Goal: Task Accomplishment & Management: Use online tool/utility

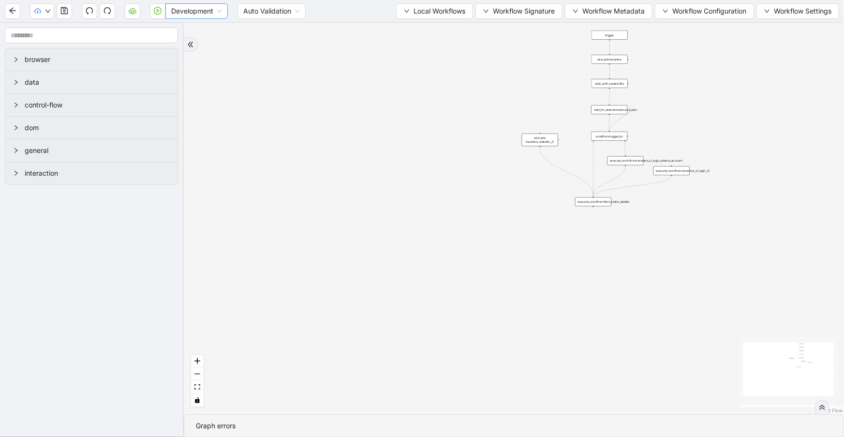
click at [170, 17] on div "Development" at bounding box center [196, 10] width 62 height 15
click at [173, 44] on div "Production" at bounding box center [196, 46] width 47 height 11
click at [155, 9] on icon "play-circle" at bounding box center [158, 11] width 8 height 8
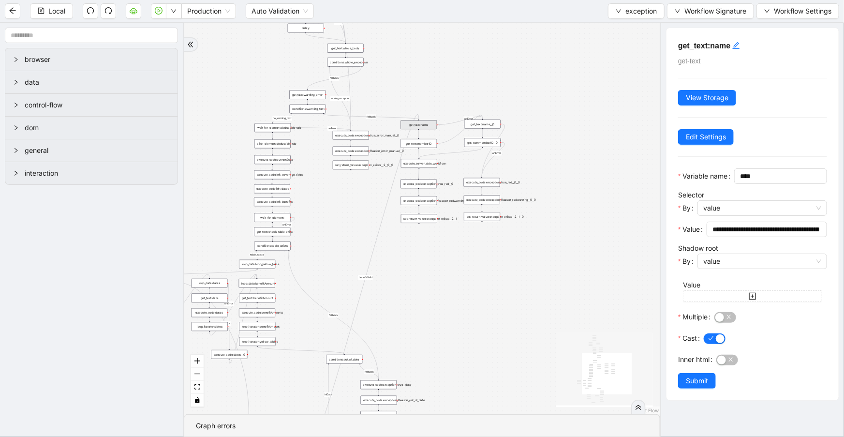
click at [581, 150] on div "no_warning_text fallback fallback table_exists fallback whole_exception fallbac…" at bounding box center [422, 218] width 476 height 391
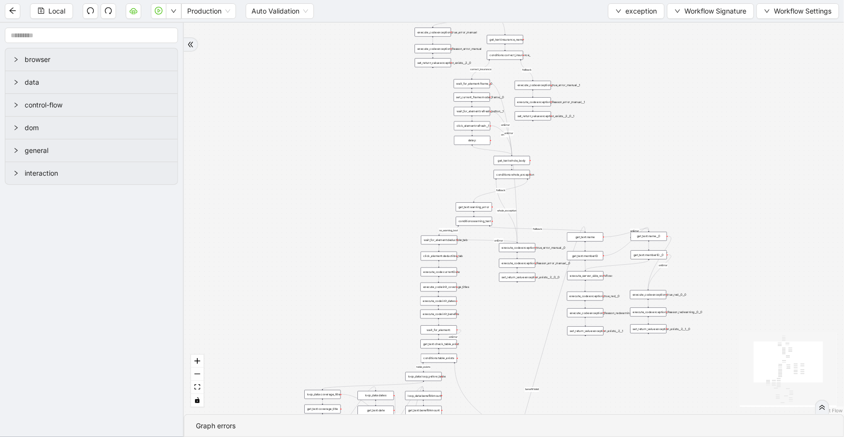
drag, startPoint x: 506, startPoint y: 277, endPoint x: 672, endPoint y: 379, distance: 194.6
click at [678, 398] on div "no_warning_text fallback fallback table_exists fallback whole_exception fallbac…" at bounding box center [514, 218] width 660 height 391
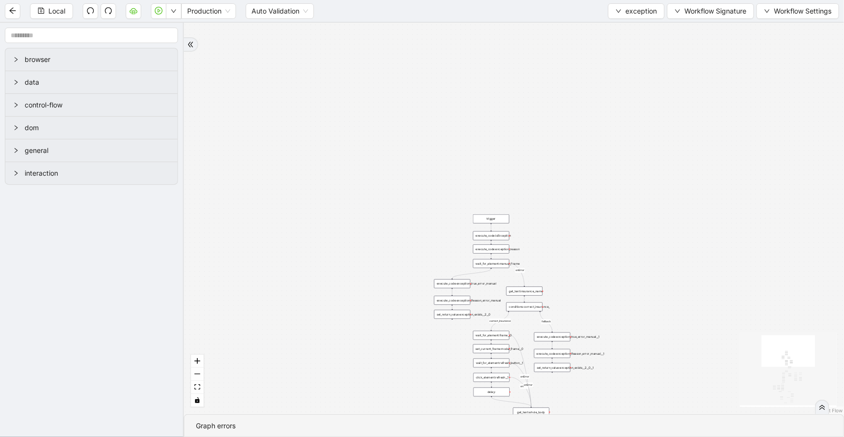
drag, startPoint x: 648, startPoint y: 171, endPoint x: 655, endPoint y: 324, distance: 153.1
click at [658, 350] on div "no_warning_text fallback fallback table_exists fallback whole_exception fallbac…" at bounding box center [514, 218] width 660 height 391
drag, startPoint x: 625, startPoint y: 8, endPoint x: 628, endPoint y: 17, distance: 10.1
click at [625, 8] on span "exception" at bounding box center [640, 11] width 31 height 11
click at [629, 22] on li "Select" at bounding box center [635, 29] width 52 height 15
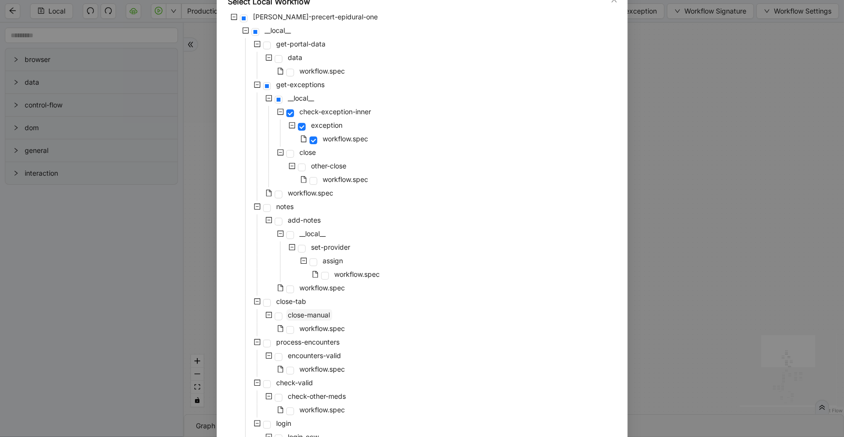
scroll to position [194, 0]
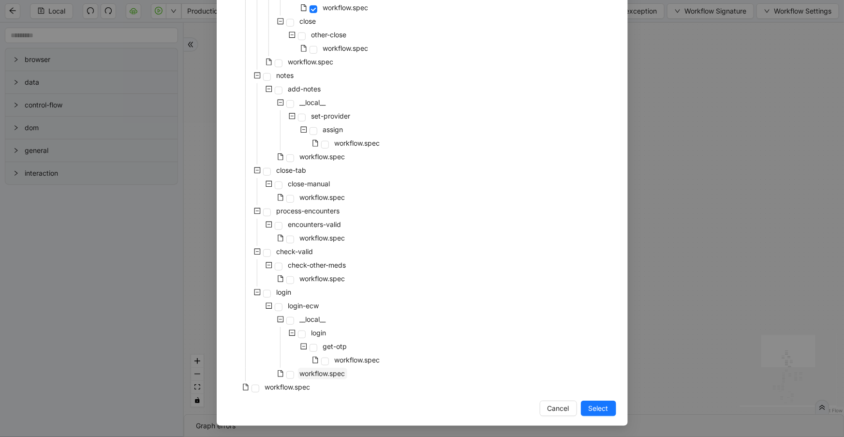
click at [319, 370] on span "workflow.spec" at bounding box center [322, 373] width 45 height 8
click at [584, 402] on button "Select" at bounding box center [598, 408] width 35 height 15
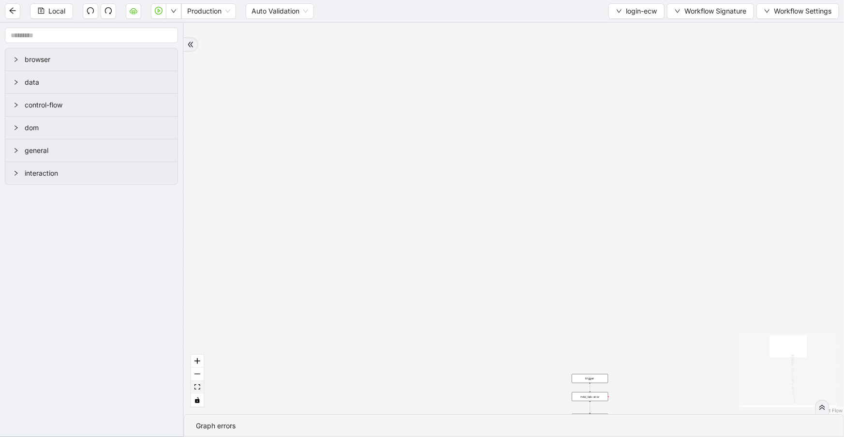
click at [198, 388] on icon "fit view" at bounding box center [197, 386] width 6 height 5
drag, startPoint x: 366, startPoint y: 375, endPoint x: 372, endPoint y: 80, distance: 295.6
click at [372, 80] on div "fallback success onError onError onError onError trigger wait_for_element: user…" at bounding box center [514, 218] width 660 height 391
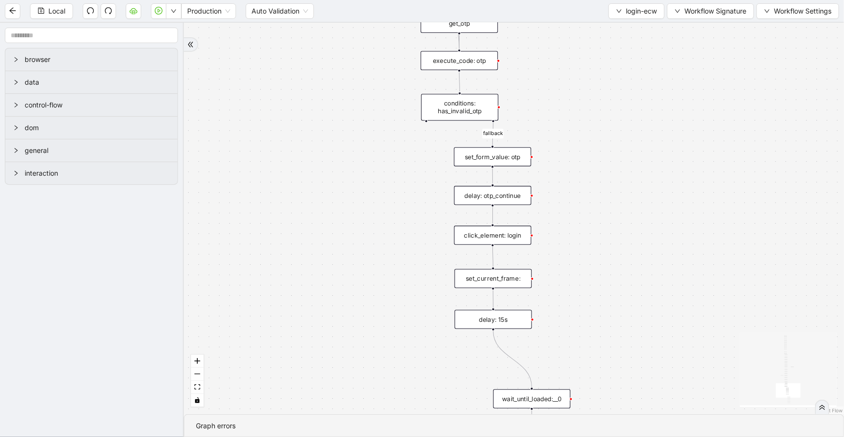
drag, startPoint x: 562, startPoint y: 119, endPoint x: 575, endPoint y: 272, distance: 153.9
click at [575, 272] on div "fallback success onError onError onError onError trigger wait_for_element: user…" at bounding box center [514, 218] width 660 height 391
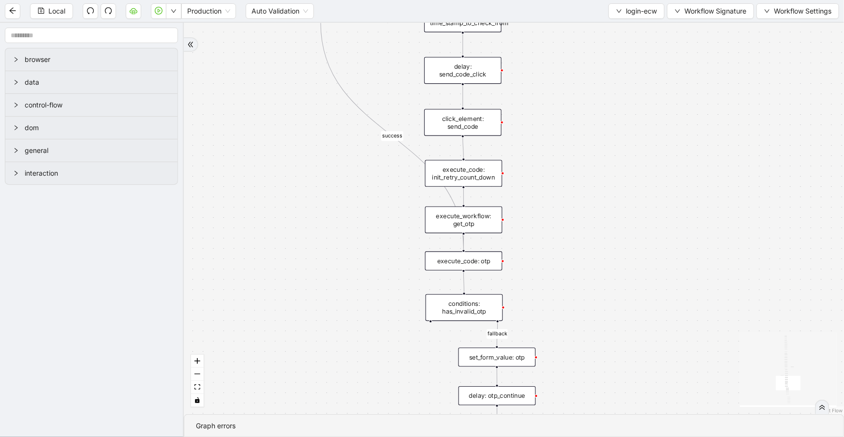
drag, startPoint x: 590, startPoint y: 147, endPoint x: 603, endPoint y: 305, distance: 158.7
click at [603, 305] on div "fallback success onError onError onError onError trigger wait_for_element: user…" at bounding box center [514, 218] width 660 height 391
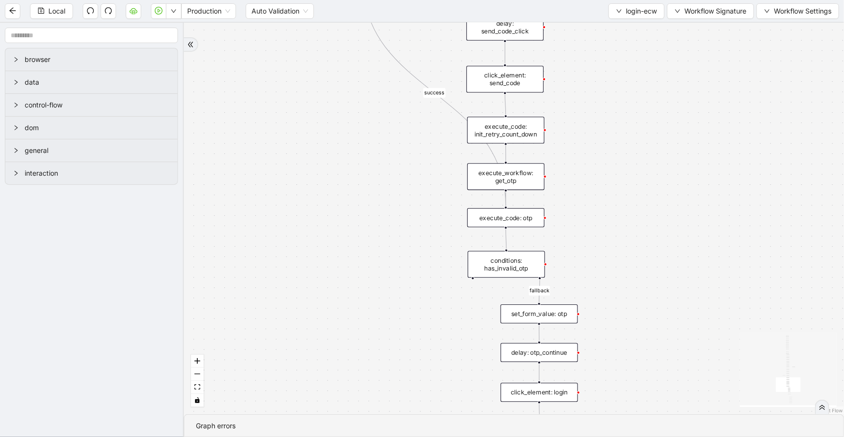
drag, startPoint x: 679, startPoint y: 282, endPoint x: 686, endPoint y: 99, distance: 182.5
click at [686, 99] on div "fallback success onError onError onError onError trigger wait_for_element: user…" at bounding box center [514, 218] width 660 height 391
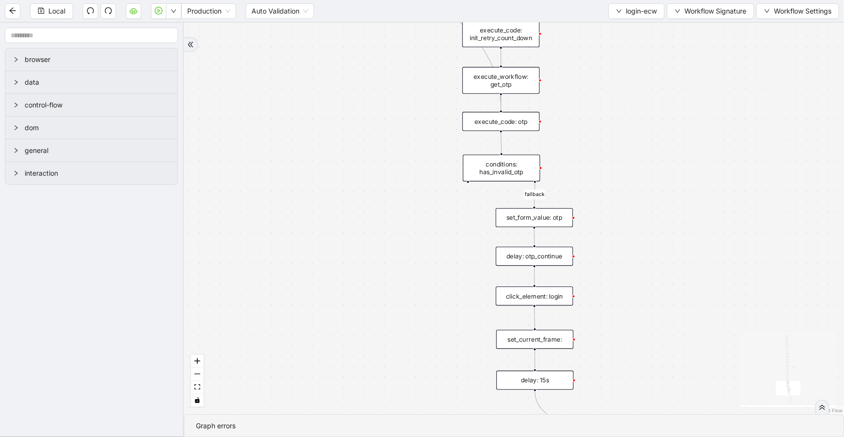
drag, startPoint x: 691, startPoint y: 256, endPoint x: 687, endPoint y: 149, distance: 106.5
click at [687, 149] on div "fallback success onError onError onError onError trigger wait_for_element: user…" at bounding box center [514, 218] width 660 height 391
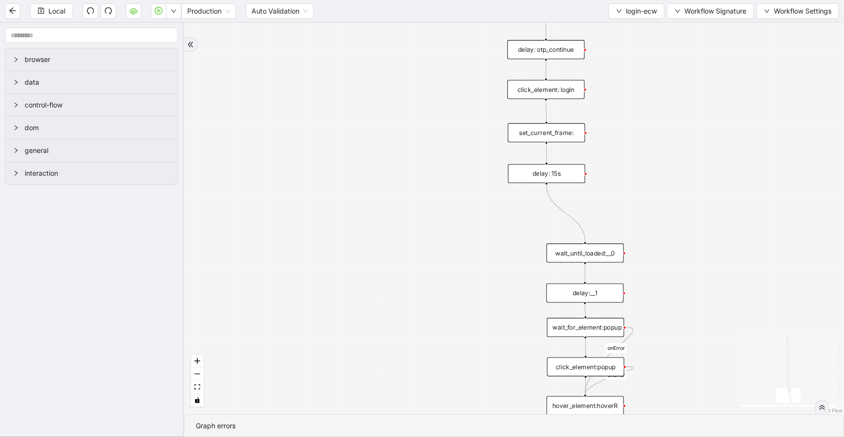
drag, startPoint x: 608, startPoint y: 301, endPoint x: 618, endPoint y: 105, distance: 196.7
click at [618, 105] on div "fallback success onError onError onError onError trigger wait_for_element: user…" at bounding box center [514, 218] width 660 height 391
drag, startPoint x: 639, startPoint y: 155, endPoint x: 641, endPoint y: 204, distance: 48.9
click at [641, 204] on div "fallback success onError onError onError onError trigger wait_for_element: user…" at bounding box center [514, 218] width 660 height 391
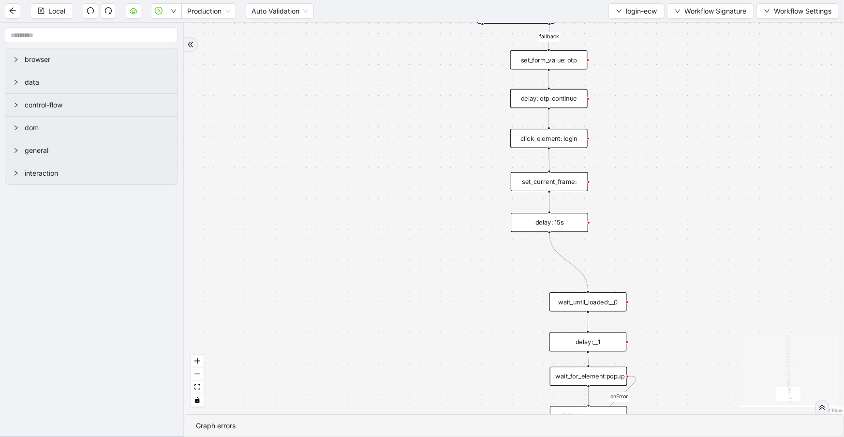
click at [583, 185] on div "set_current_frame:" at bounding box center [549, 181] width 77 height 19
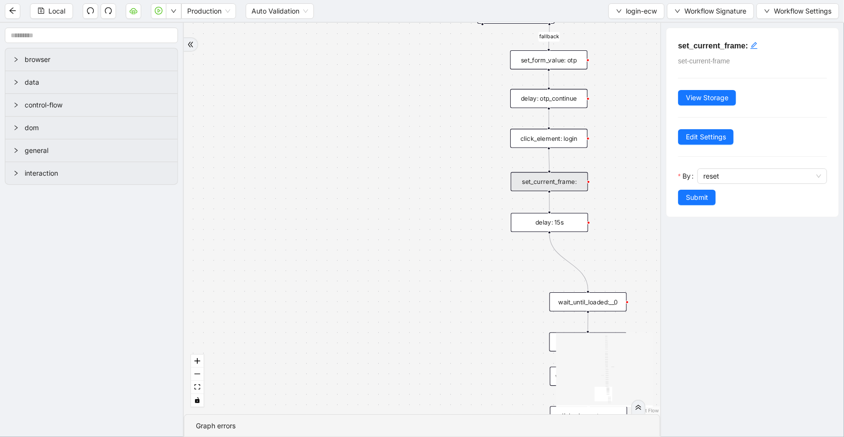
click at [422, 173] on div "fallback success onError onError onError onError trigger wait_for_element: user…" at bounding box center [422, 218] width 476 height 391
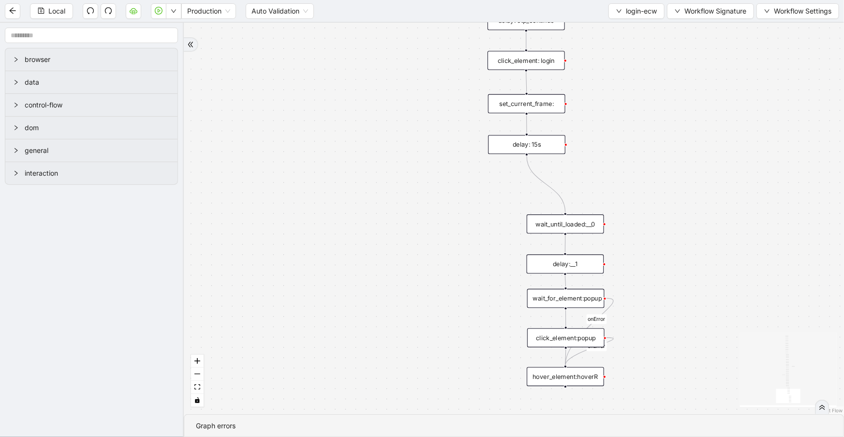
drag, startPoint x: 628, startPoint y: 217, endPoint x: 566, endPoint y: 215, distance: 62.0
click at [601, 145] on div "fallback success onError onError onError onError trigger wait_for_element: user…" at bounding box center [514, 218] width 660 height 391
click at [564, 232] on div "wait_until_loaded:__0" at bounding box center [561, 229] width 77 height 19
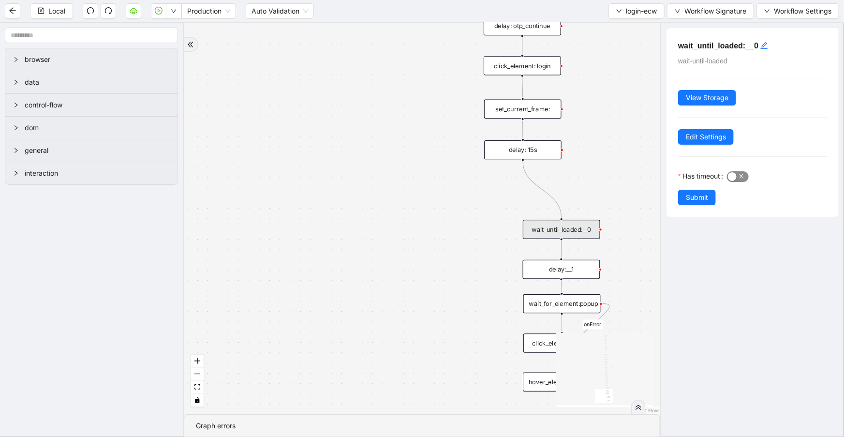
click at [736, 176] on div "button" at bounding box center [732, 176] width 9 height 9
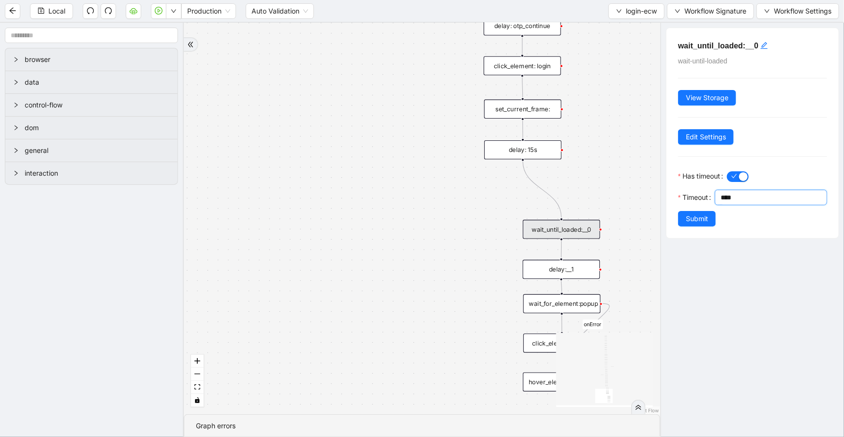
drag, startPoint x: 739, startPoint y: 200, endPoint x: 708, endPoint y: 194, distance: 31.5
click at [708, 194] on div "Timeout ****" at bounding box center [752, 200] width 149 height 21
click at [544, 271] on div "delay:__1" at bounding box center [561, 269] width 77 height 19
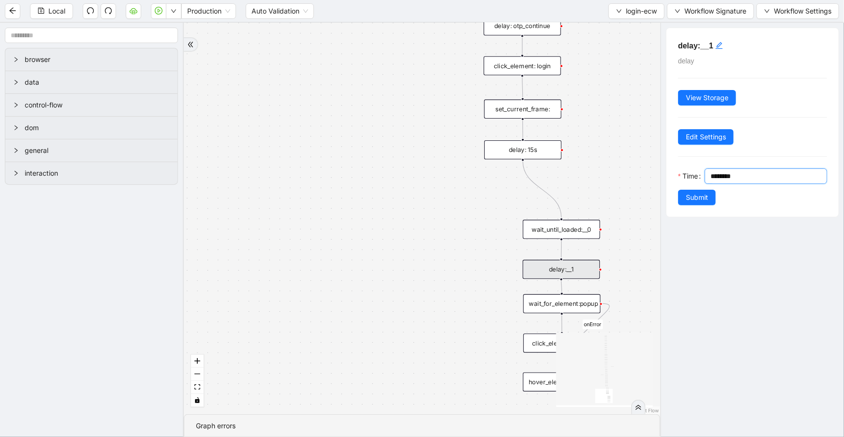
drag, startPoint x: 732, startPoint y: 175, endPoint x: 704, endPoint y: 174, distance: 28.6
click at [704, 174] on div "Time ********" at bounding box center [752, 178] width 149 height 21
click at [571, 230] on div "wait_until_loaded:__0" at bounding box center [561, 229] width 77 height 19
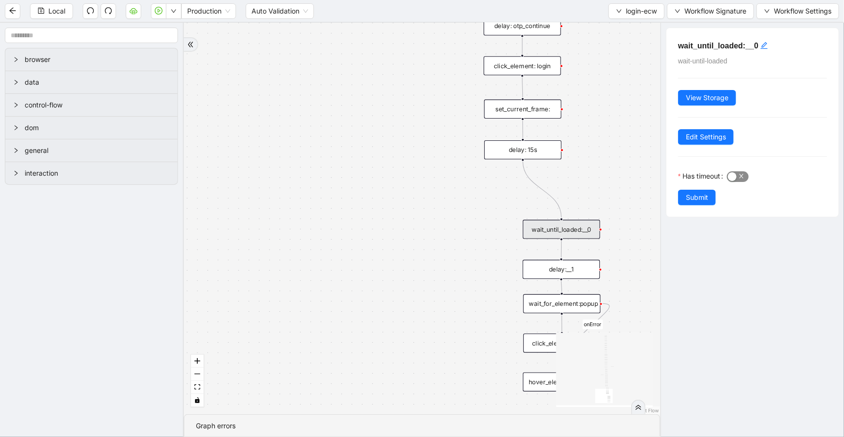
click at [742, 177] on span "button" at bounding box center [738, 176] width 22 height 11
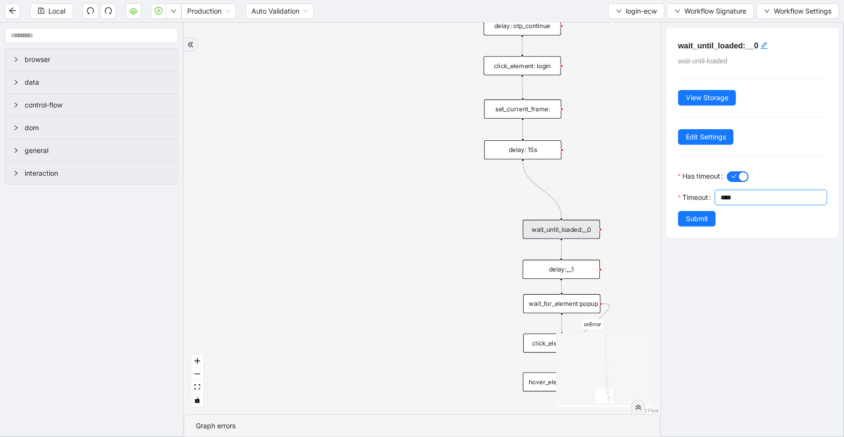
drag, startPoint x: 700, startPoint y: 196, endPoint x: 685, endPoint y: 194, distance: 15.7
click at [685, 194] on div "Timeout ****" at bounding box center [752, 200] width 149 height 21
paste input "*"
click at [726, 193] on input "*****" at bounding box center [774, 197] width 106 height 15
type input "*********"
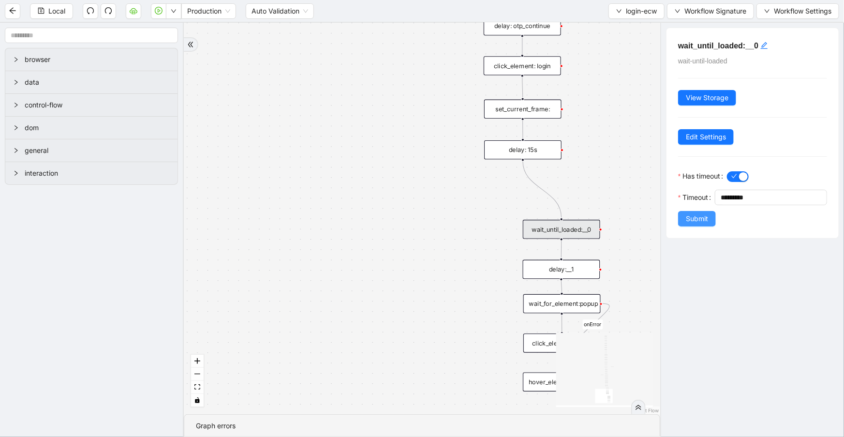
click at [698, 216] on span "Submit" at bounding box center [697, 218] width 22 height 11
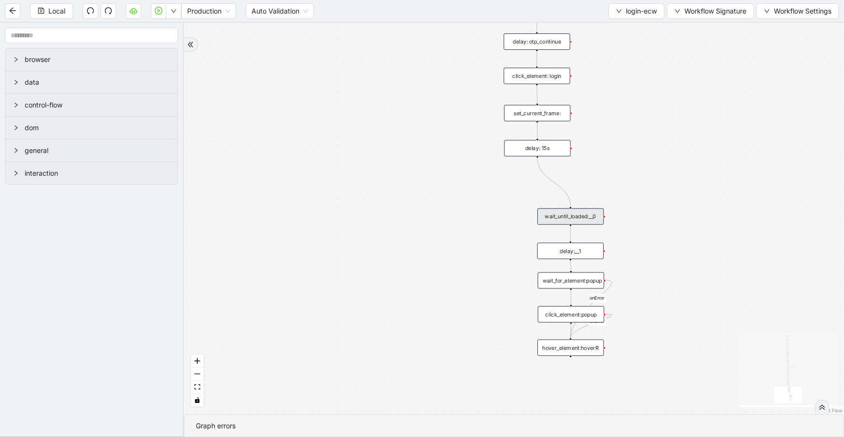
drag, startPoint x: 648, startPoint y: 283, endPoint x: 647, endPoint y: 233, distance: 50.3
click at [647, 233] on div "fallback success onError onError onError onError trigger wait_for_element: user…" at bounding box center [514, 218] width 660 height 391
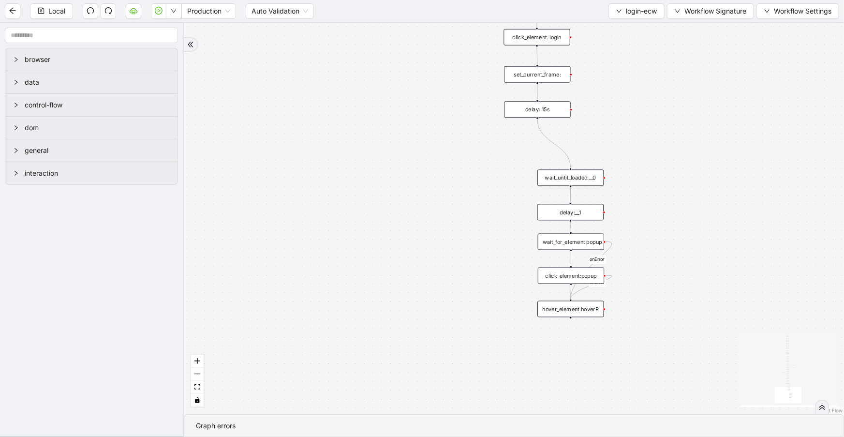
click at [592, 241] on div "wait_for_element:popup" at bounding box center [571, 242] width 66 height 16
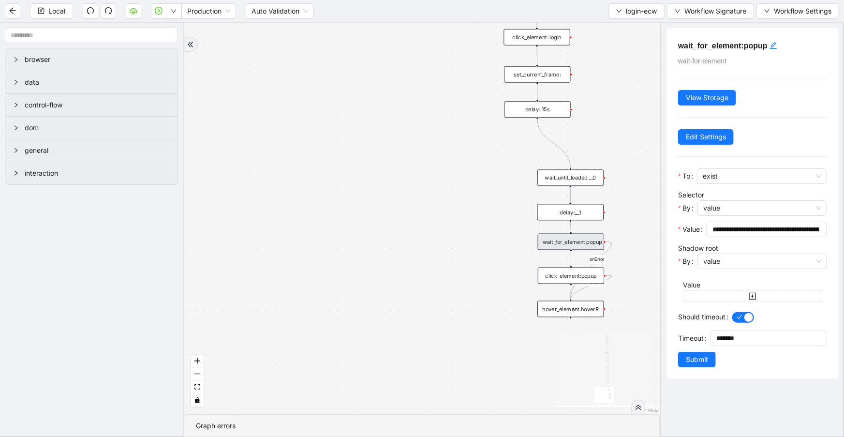
click at [590, 279] on div "click_element:popup" at bounding box center [571, 276] width 66 height 16
click at [584, 310] on div "hover_element:hoverR" at bounding box center [570, 309] width 66 height 16
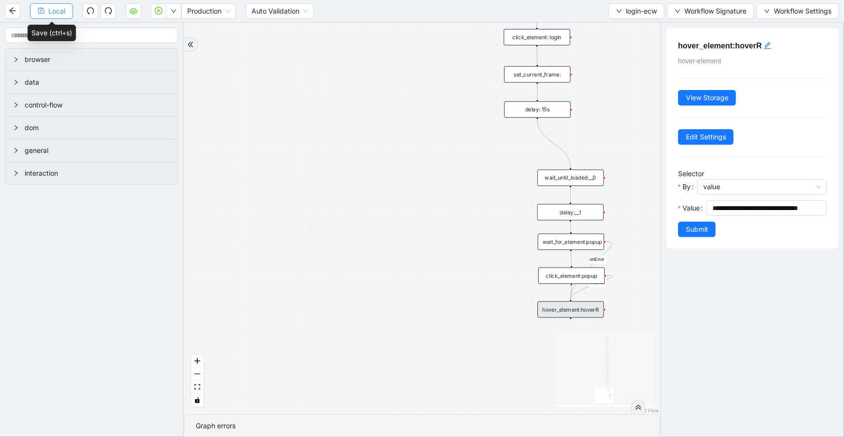
click at [49, 14] on span "Local" at bounding box center [56, 11] width 17 height 11
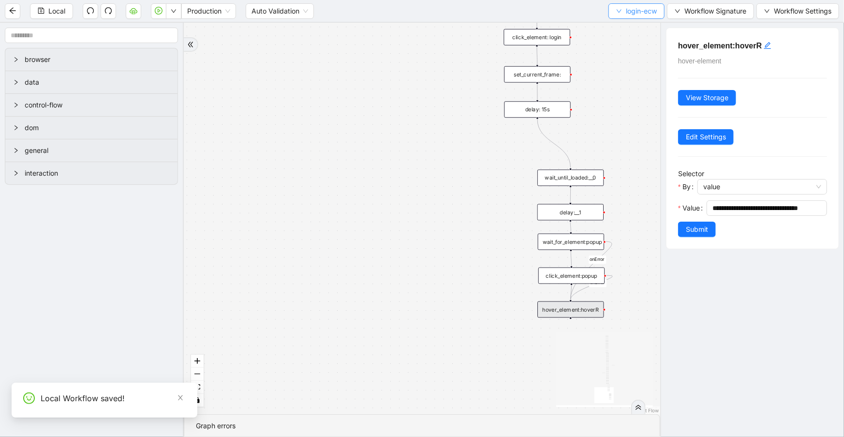
click at [631, 13] on span "login-ecw" at bounding box center [641, 11] width 31 height 11
click at [639, 29] on span "Select" at bounding box center [635, 29] width 42 height 11
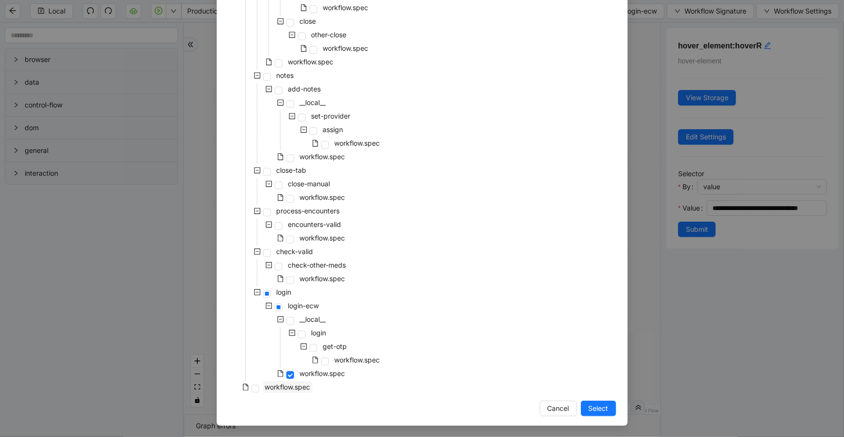
click at [303, 385] on span "workflow.spec" at bounding box center [287, 387] width 45 height 8
click at [591, 413] on span "Select" at bounding box center [599, 408] width 20 height 11
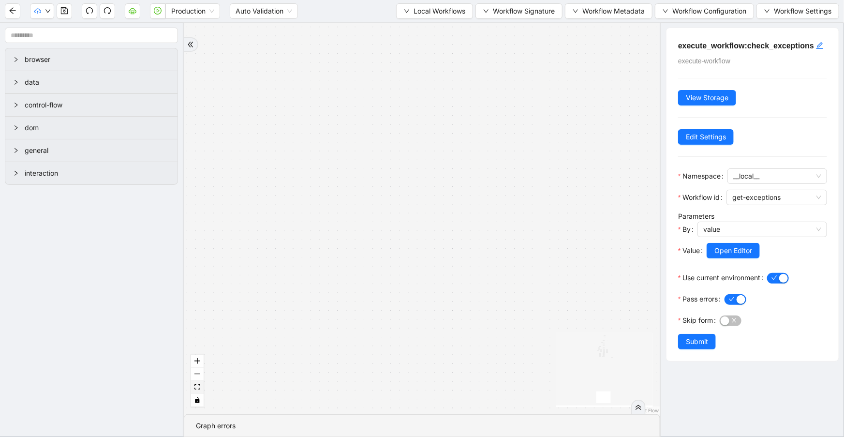
click at [200, 389] on button "fit view" at bounding box center [197, 387] width 13 height 13
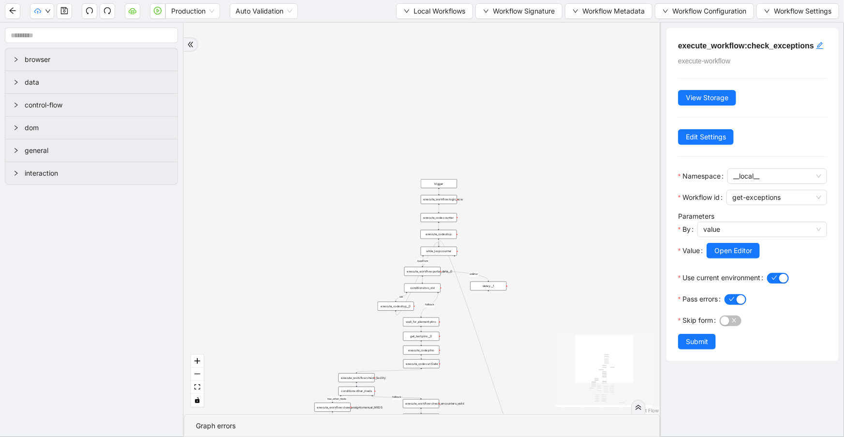
drag, startPoint x: 272, startPoint y: 103, endPoint x: 297, endPoint y: 309, distance: 207.5
click at [297, 309] on div "has_other_meds success success end success success success old fallback fallbac…" at bounding box center [422, 218] width 476 height 391
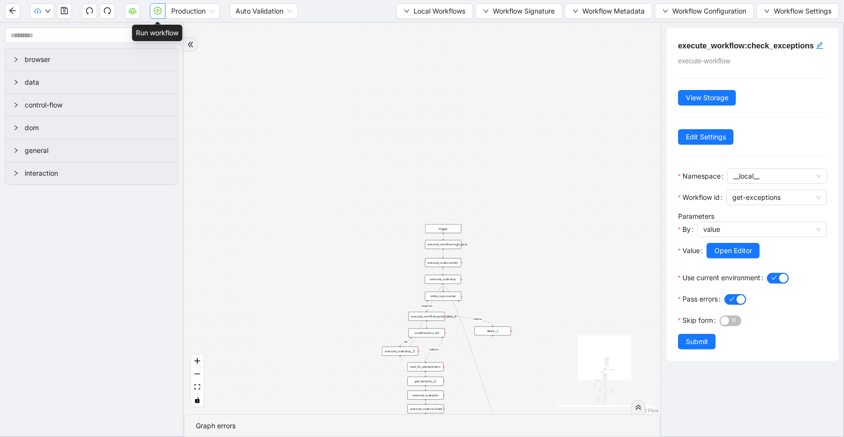
click at [160, 16] on button "button" at bounding box center [157, 10] width 15 height 15
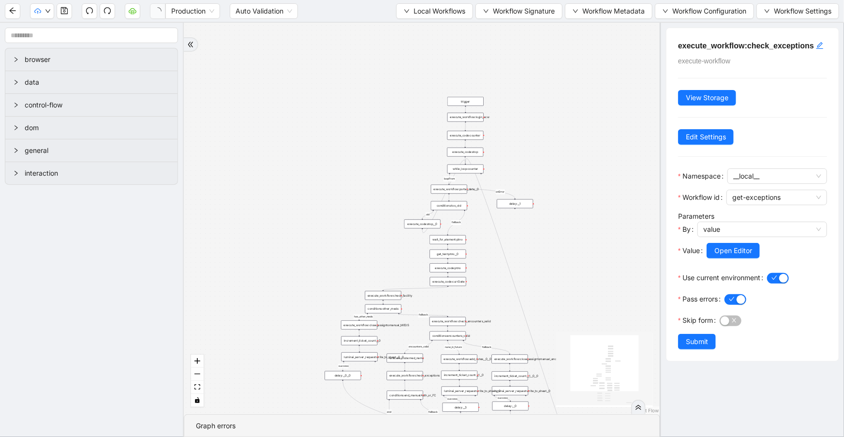
drag, startPoint x: 381, startPoint y: 252, endPoint x: 403, endPoint y: 125, distance: 129.2
click at [403, 125] on div "has_other_meds success success end success success success old fallback fallbac…" at bounding box center [422, 218] width 476 height 391
click at [447, 14] on span "Local Workflows" at bounding box center [440, 11] width 52 height 11
click at [444, 29] on span "Select" at bounding box center [431, 29] width 63 height 11
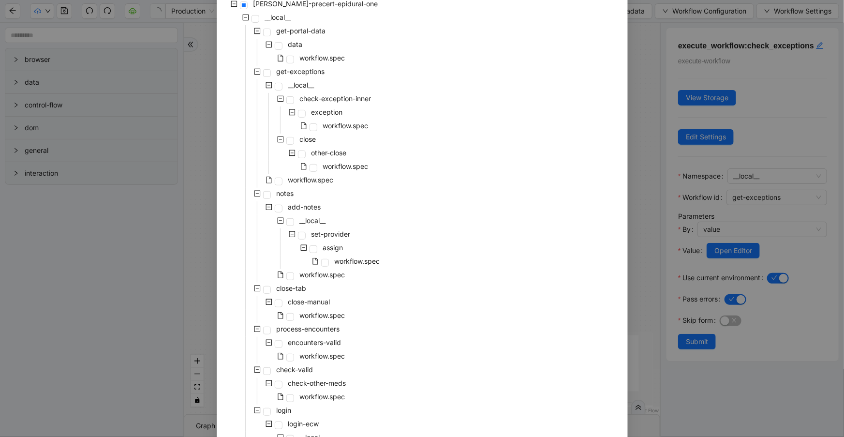
scroll to position [0, 0]
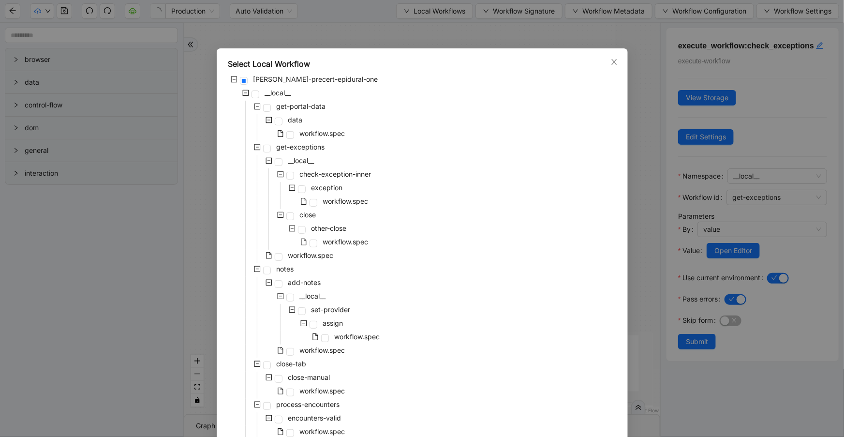
drag, startPoint x: 614, startPoint y: 61, endPoint x: 611, endPoint y: 58, distance: 5.1
click at [614, 61] on icon "close" at bounding box center [614, 62] width 8 height 8
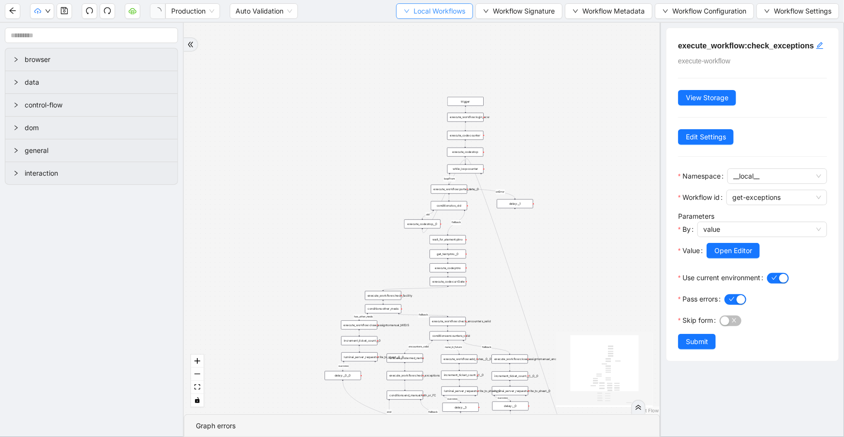
click at [447, 18] on button "Local Workflows" at bounding box center [434, 10] width 77 height 15
click at [449, 23] on li "Select" at bounding box center [431, 29] width 74 height 15
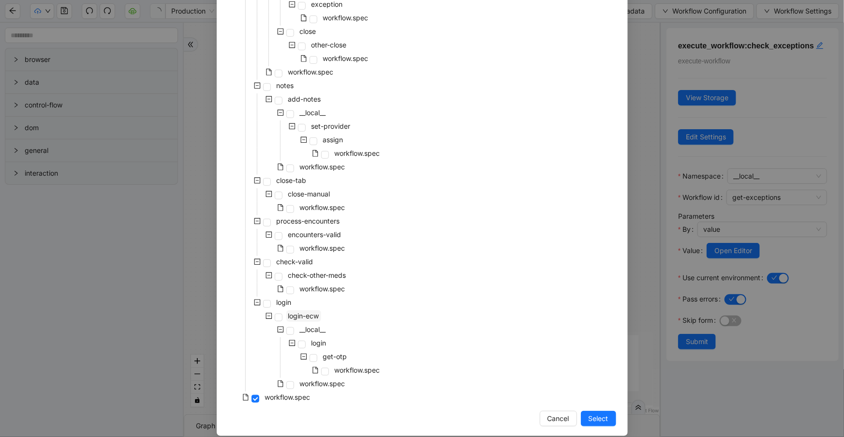
scroll to position [194, 0]
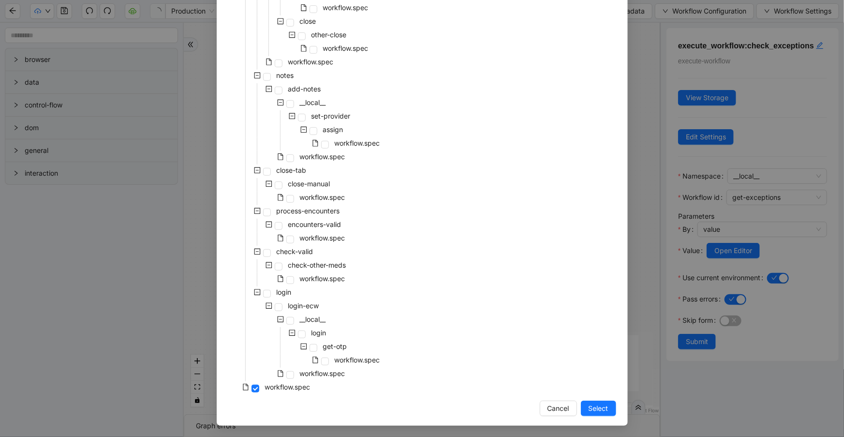
click at [293, 376] on div "workflow.spec" at bounding box center [287, 375] width 119 height 14
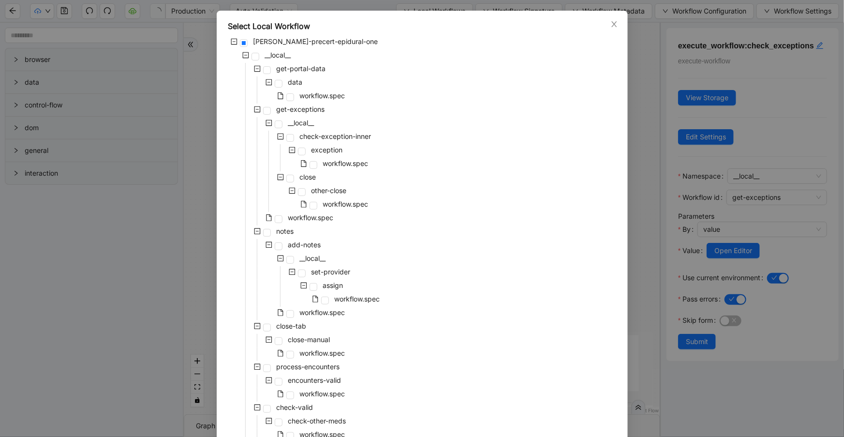
scroll to position [35, 0]
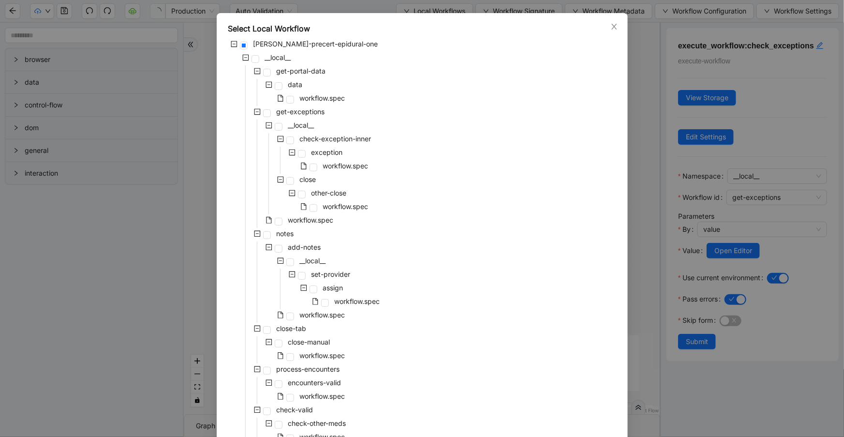
click at [254, 71] on icon "minus-square" at bounding box center [257, 71] width 7 height 7
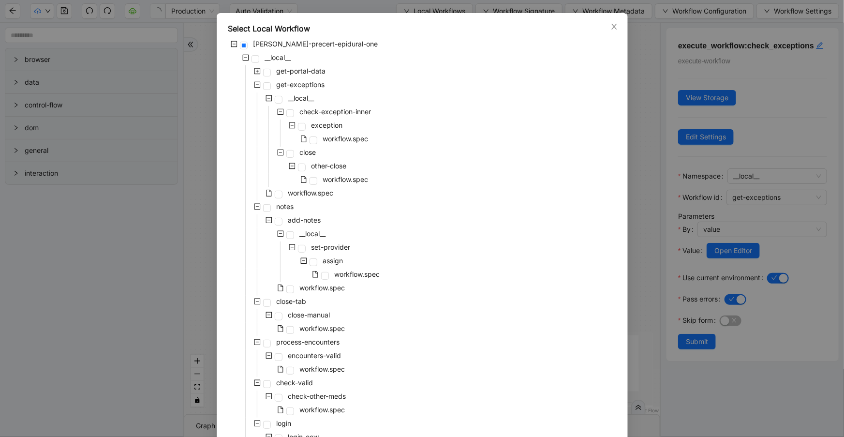
click at [254, 82] on icon "minus-square" at bounding box center [257, 84] width 7 height 7
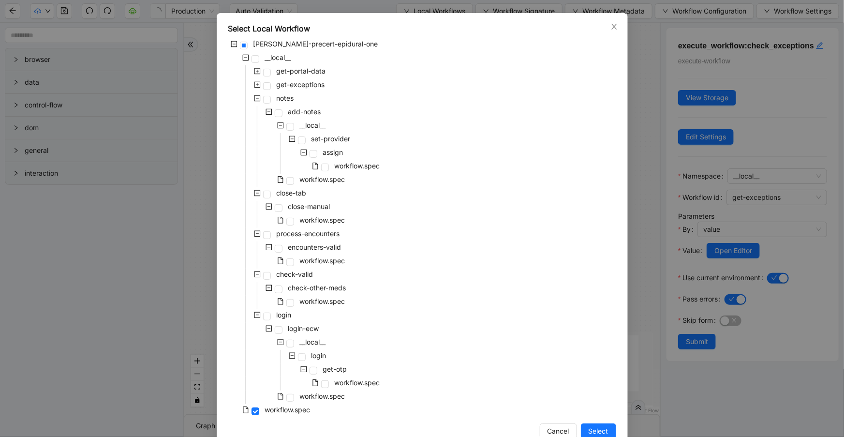
drag, startPoint x: 602, startPoint y: 430, endPoint x: 596, endPoint y: 416, distance: 15.5
click at [602, 430] on span "Select" at bounding box center [599, 431] width 20 height 11
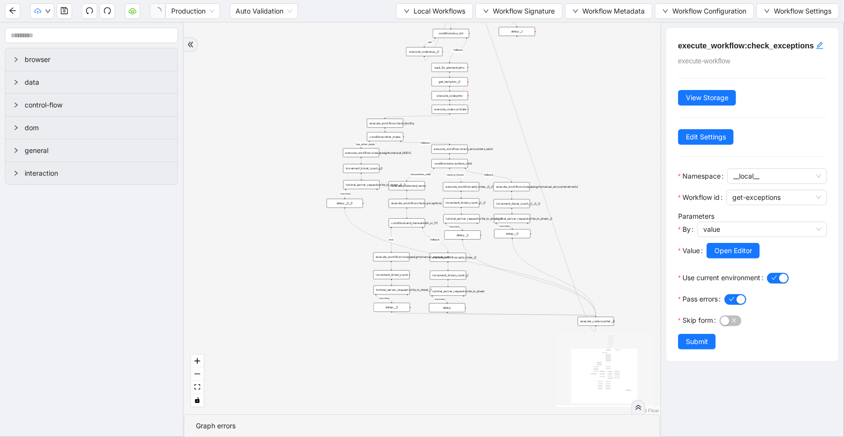
drag, startPoint x: 533, startPoint y: 266, endPoint x: 536, endPoint y: 102, distance: 164.0
click at [536, 102] on div "has_other_meds success success end success success success old fallback fallbac…" at bounding box center [422, 218] width 476 height 391
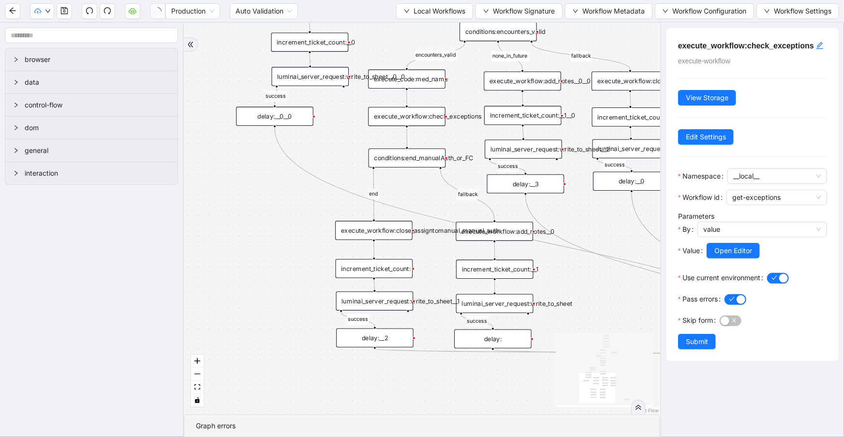
drag, startPoint x: 352, startPoint y: 198, endPoint x: 356, endPoint y: 131, distance: 66.9
click at [356, 131] on div "has_other_meds success success end success success success old fallback fallbac…" at bounding box center [422, 218] width 476 height 391
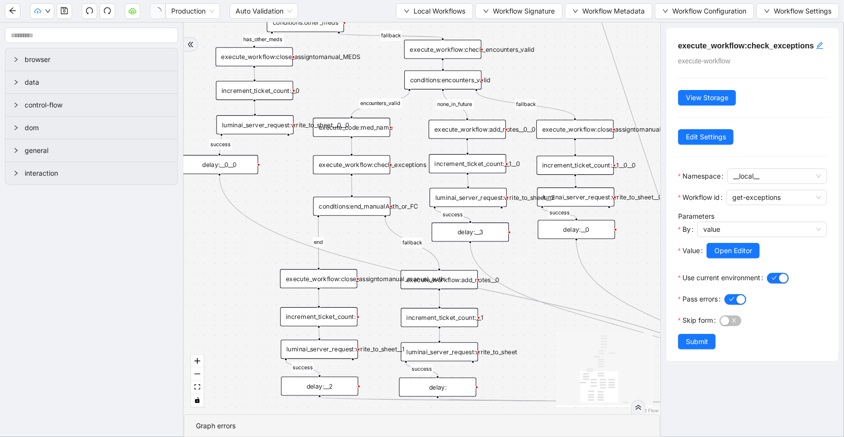
drag, startPoint x: 271, startPoint y: 162, endPoint x: 324, endPoint y: 184, distance: 57.2
click at [298, 187] on div "has_other_meds success success end success success success old fallback fallbac…" at bounding box center [422, 218] width 476 height 391
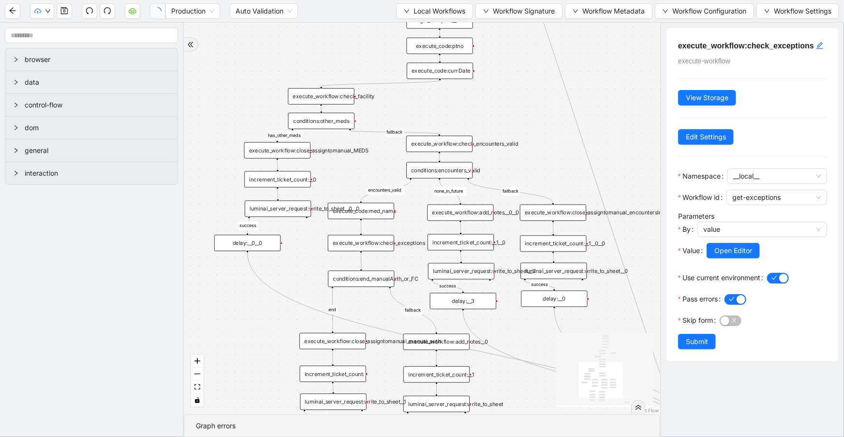
drag, startPoint x: 347, startPoint y: 111, endPoint x: 350, endPoint y: 173, distance: 62.5
click at [350, 173] on div "has_other_meds success success end success success success old fallback fallbac…" at bounding box center [422, 218] width 476 height 391
drag, startPoint x: 441, startPoint y: 14, endPoint x: 440, endPoint y: 22, distance: 7.8
click at [441, 15] on span "Local Workflows" at bounding box center [440, 11] width 52 height 11
click at [443, 30] on span "Select" at bounding box center [431, 29] width 63 height 11
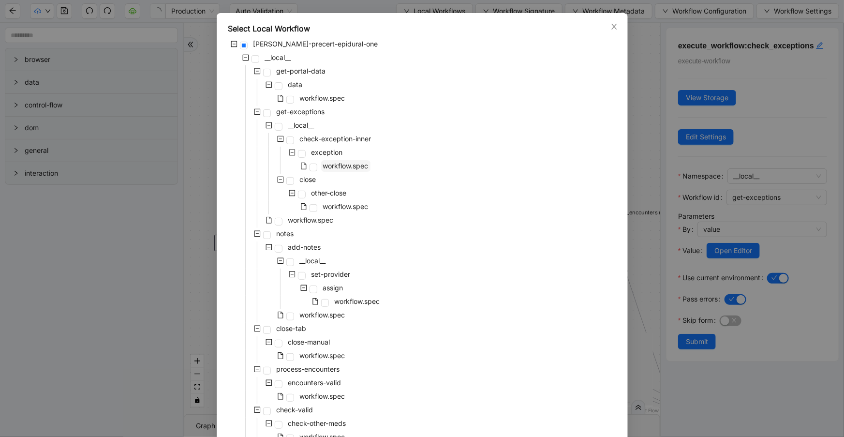
click at [337, 162] on span "workflow.spec" at bounding box center [345, 166] width 45 height 8
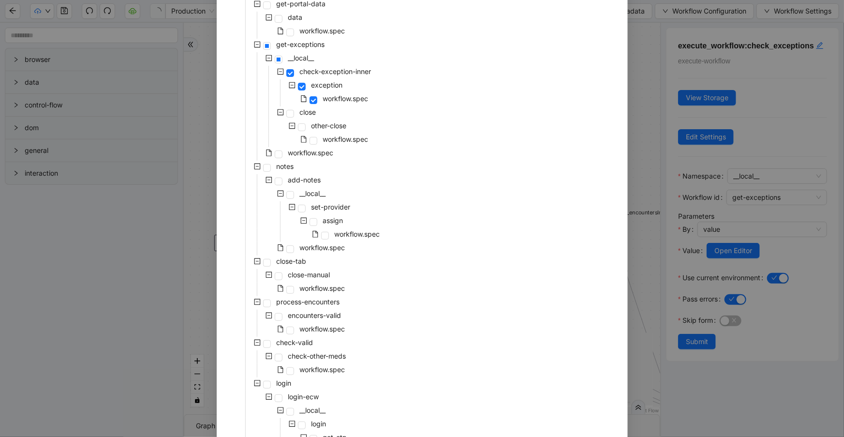
scroll to position [194, 0]
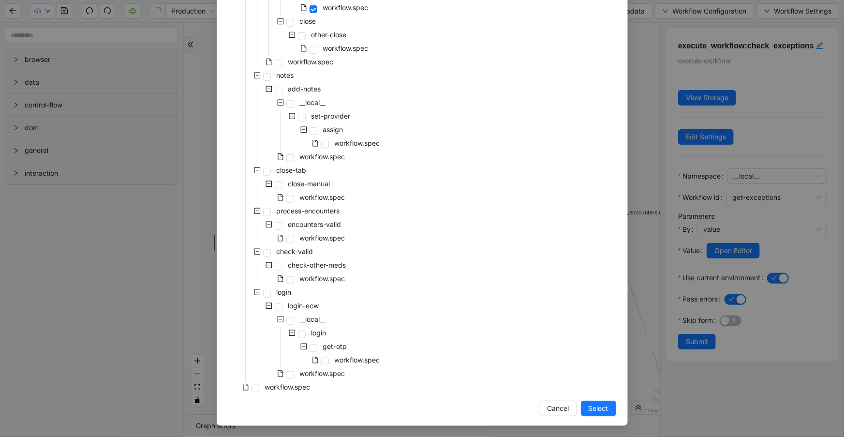
click at [590, 405] on span "Select" at bounding box center [599, 408] width 20 height 11
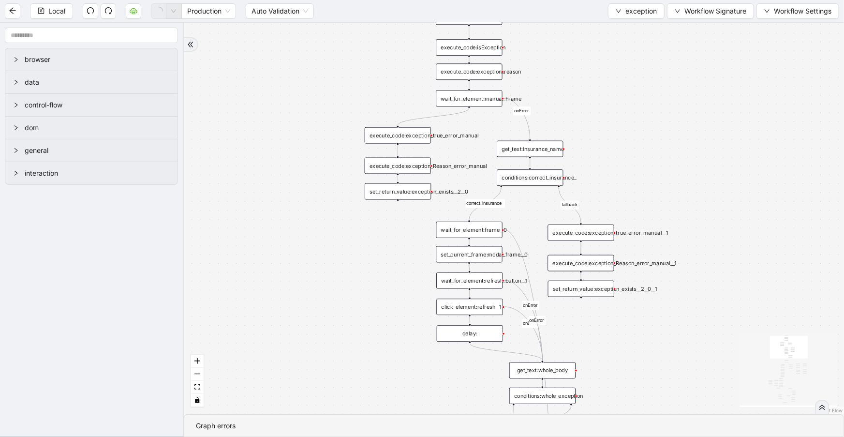
drag, startPoint x: 542, startPoint y: 319, endPoint x: 711, endPoint y: 330, distance: 169.2
click at [711, 330] on div "no_warning_text fallback fallback table_exists fallback whole_exception fallbac…" at bounding box center [514, 218] width 660 height 391
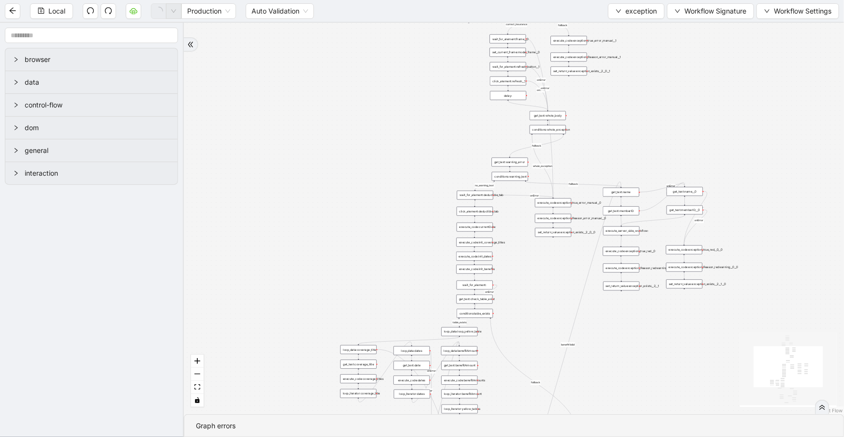
drag, startPoint x: 691, startPoint y: 227, endPoint x: 697, endPoint y: -17, distance: 244.4
click at [697, 0] on html "Local Production Auto Validation exception Workflow Signature Workflow Settings…" at bounding box center [422, 218] width 844 height 437
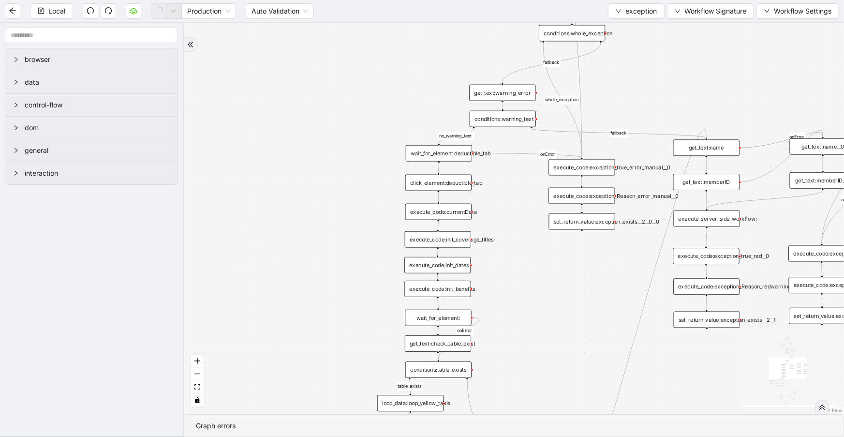
drag, startPoint x: 531, startPoint y: 300, endPoint x: 535, endPoint y: 244, distance: 56.8
click at [535, 244] on div "no_warning_text fallback fallback table_exists fallback whole_exception fallbac…" at bounding box center [514, 218] width 660 height 391
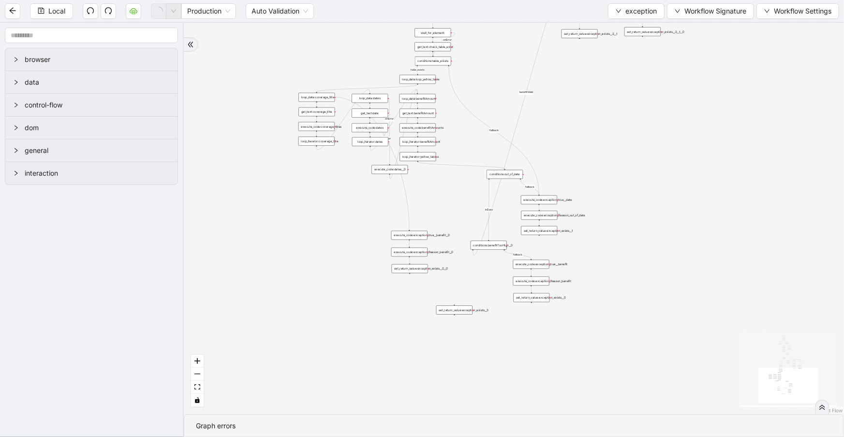
drag, startPoint x: 549, startPoint y: 295, endPoint x: 499, endPoint y: 33, distance: 266.4
click at [499, 33] on div "no_warning_text fallback fallback table_exists fallback whole_exception fallbac…" at bounding box center [514, 218] width 660 height 391
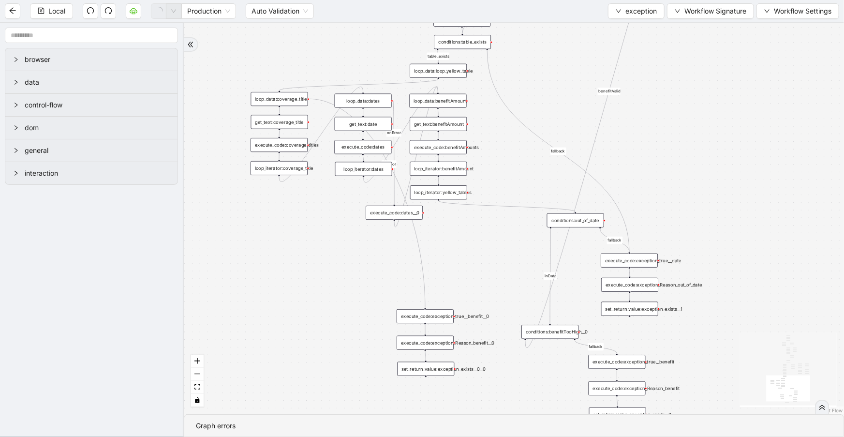
drag, startPoint x: 457, startPoint y: 186, endPoint x: 511, endPoint y: 242, distance: 78.0
click at [511, 242] on div "no_warning_text fallback fallback table_exists fallback whole_exception fallbac…" at bounding box center [514, 218] width 660 height 391
click at [452, 149] on div "execute_code:benefitAmounts" at bounding box center [438, 147] width 57 height 14
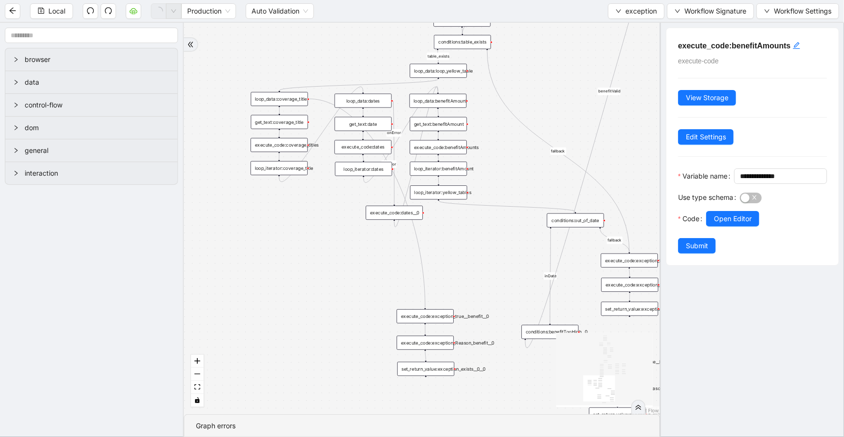
click at [443, 168] on div "loop_iterator:benefitAmount" at bounding box center [438, 169] width 57 height 14
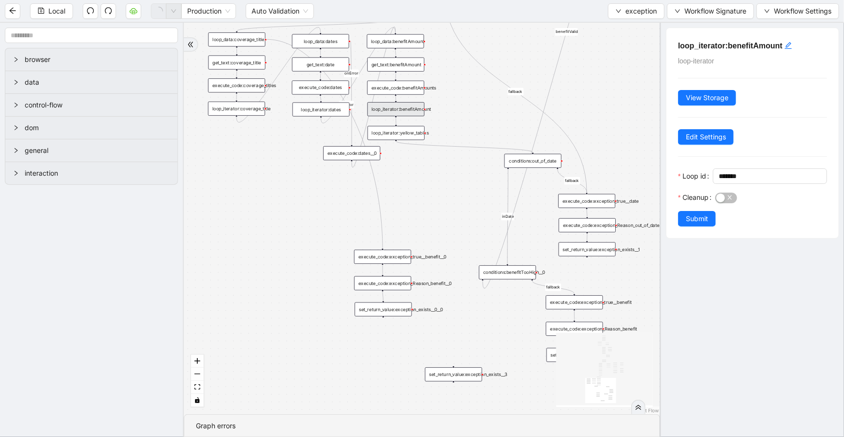
drag, startPoint x: 459, startPoint y: 231, endPoint x: 416, endPoint y: 172, distance: 73.2
click at [416, 172] on div "no_warning_text fallback fallback table_exists fallback whole_exception fallbac…" at bounding box center [422, 218] width 476 height 391
click at [514, 162] on div "conditions:out_of_date" at bounding box center [533, 161] width 57 height 14
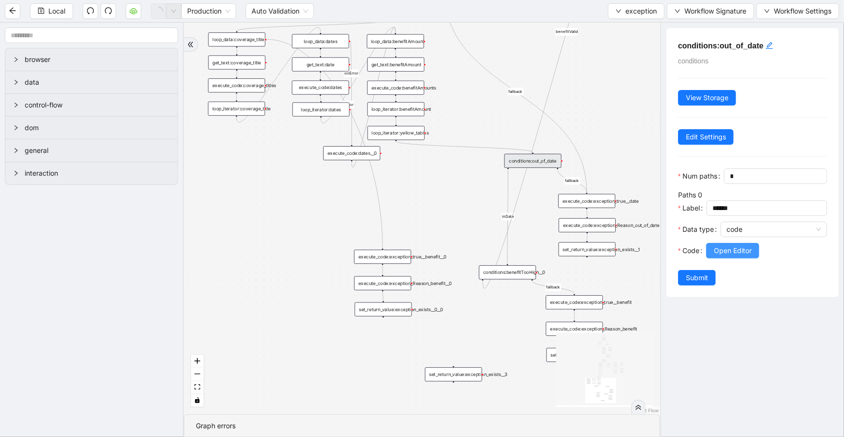
click at [719, 256] on span "Open Editor" at bounding box center [733, 250] width 38 height 11
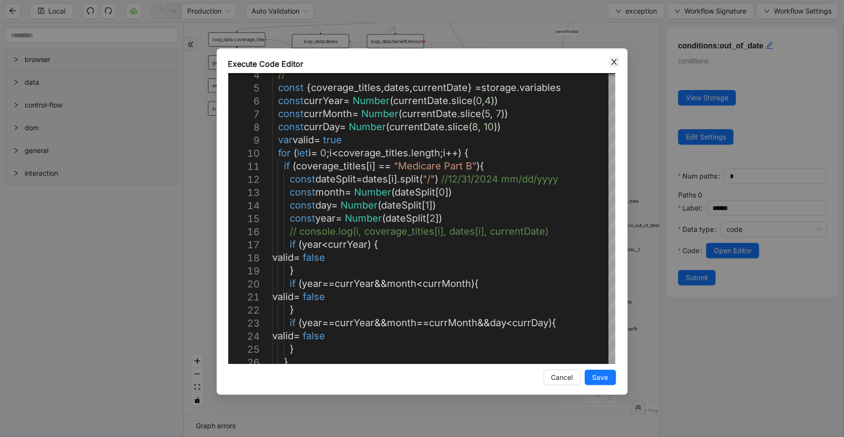
click at [617, 63] on icon "close" at bounding box center [614, 62] width 8 height 8
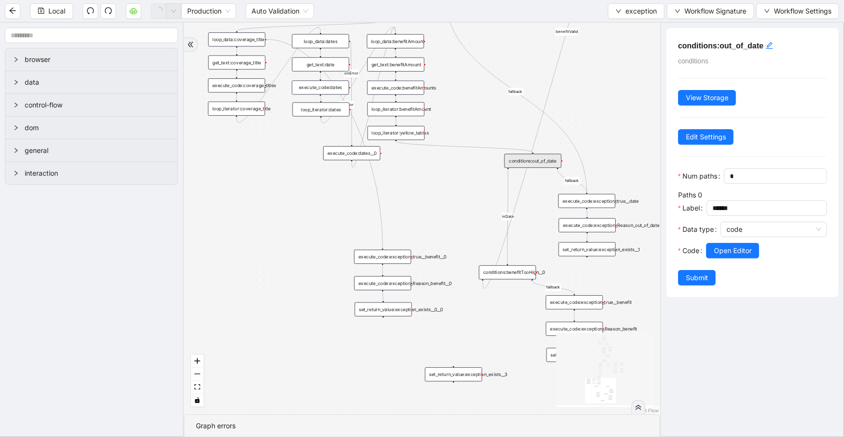
click at [525, 270] on div "conditions:benefitTooHigh__0" at bounding box center [507, 272] width 57 height 14
click at [720, 256] on span "Open Editor" at bounding box center [733, 250] width 38 height 11
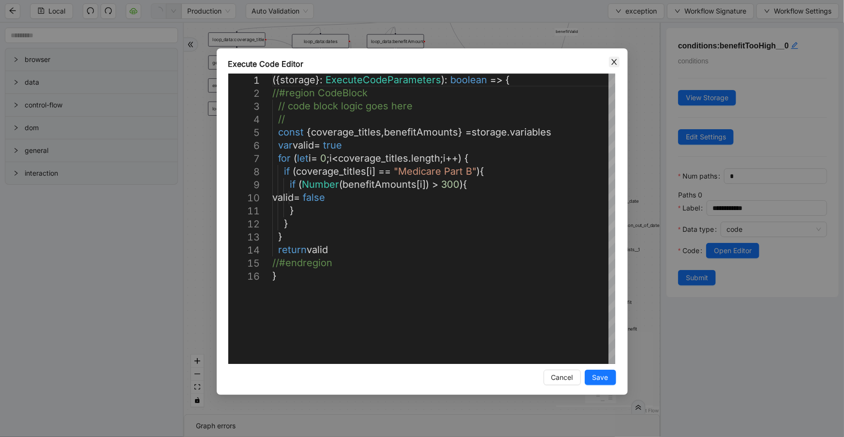
click at [610, 61] on icon "close" at bounding box center [614, 62] width 8 height 8
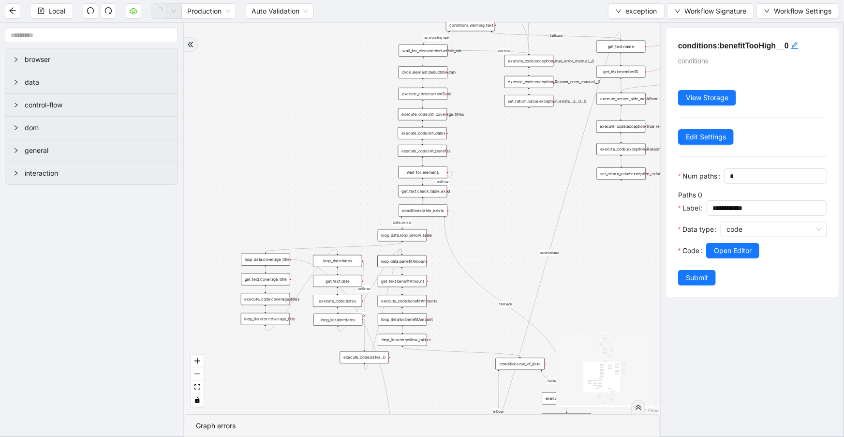
drag, startPoint x: 460, startPoint y: 206, endPoint x: 449, endPoint y: 396, distance: 190.9
click at [449, 396] on div "no_warning_text fallback fallback table_exists fallback whole_exception fallbac…" at bounding box center [422, 218] width 476 height 391
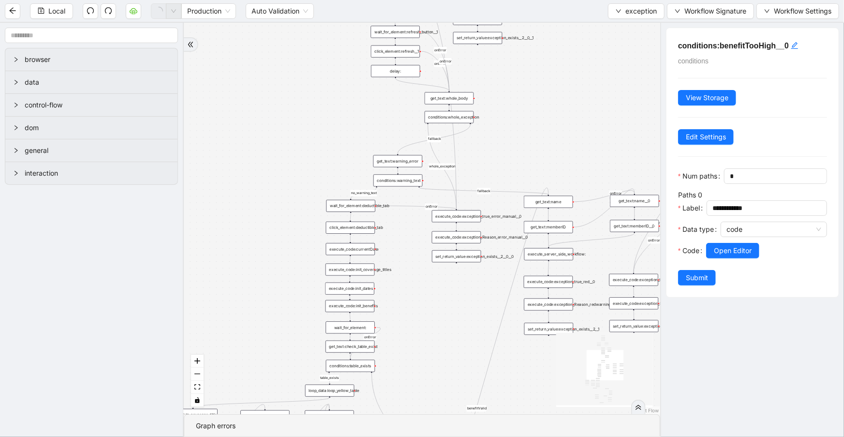
drag, startPoint x: 589, startPoint y: 302, endPoint x: 539, endPoint y: 389, distance: 100.6
click at [539, 397] on div "no_warning_text fallback fallback table_exists fallback whole_exception fallbac…" at bounding box center [422, 218] width 476 height 391
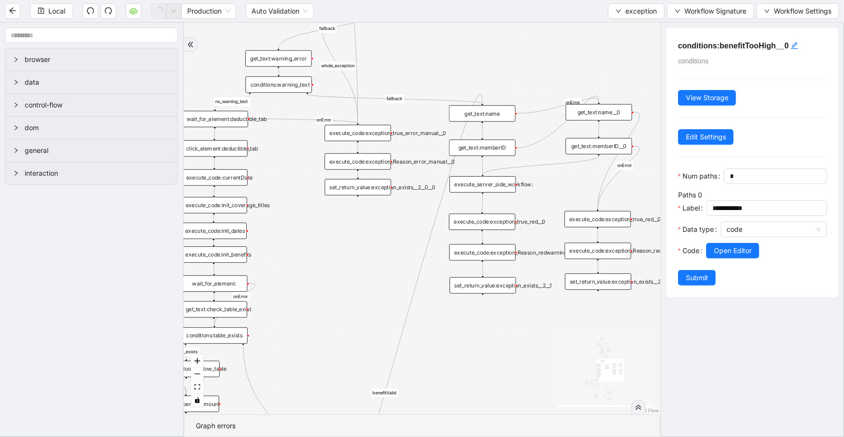
drag, startPoint x: 589, startPoint y: 164, endPoint x: 525, endPoint y: 73, distance: 110.8
click at [525, 73] on div "no_warning_text fallback fallback table_exists fallback whole_exception fallbac…" at bounding box center [422, 218] width 476 height 391
click at [489, 222] on div "execute_code:exception_true_red__0" at bounding box center [482, 221] width 66 height 16
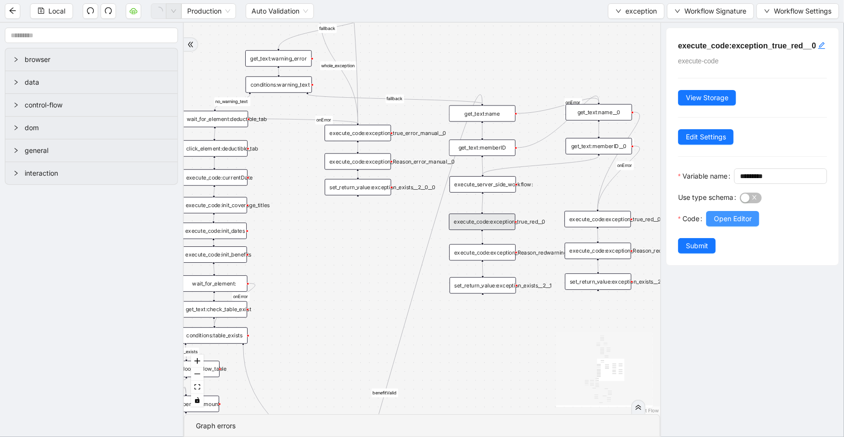
click at [710, 226] on button "Open Editor" at bounding box center [732, 218] width 53 height 15
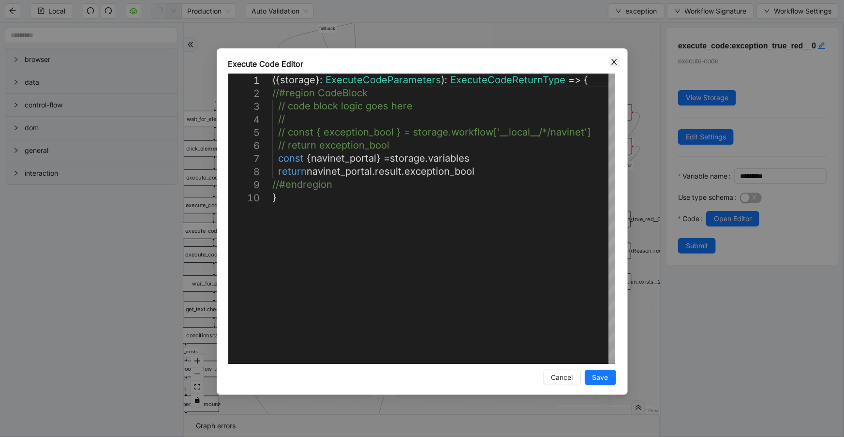
click at [616, 57] on span "Close" at bounding box center [614, 62] width 11 height 11
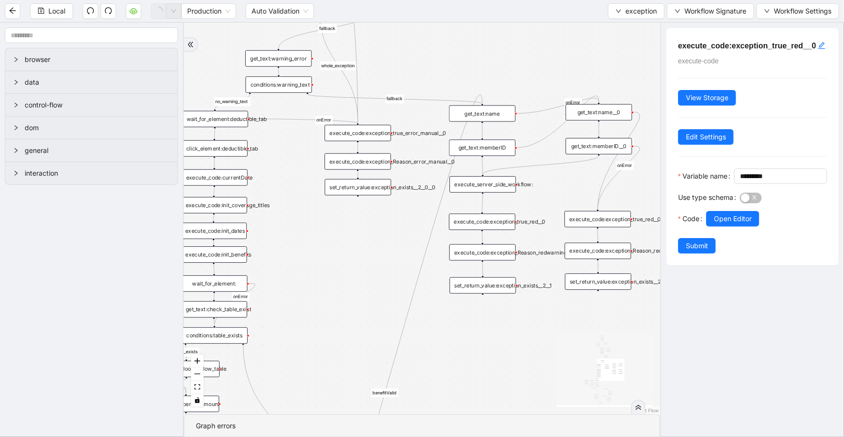
click at [580, 224] on div "execute_code:exception_true_red__0__0" at bounding box center [598, 219] width 66 height 16
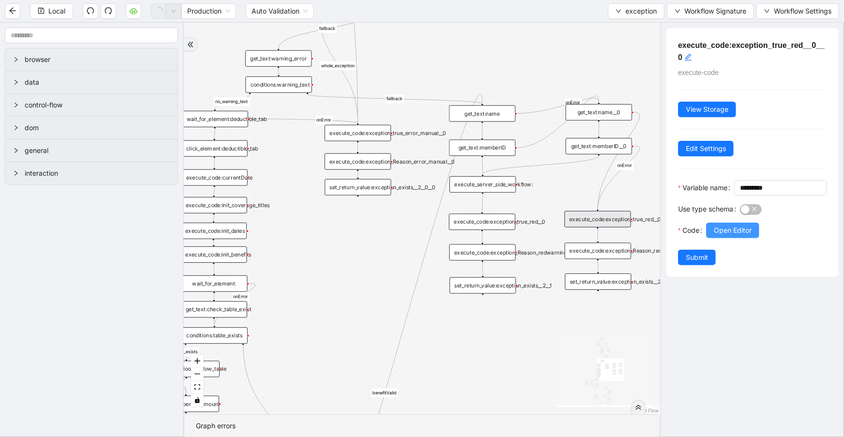
click at [732, 236] on span "Open Editor" at bounding box center [733, 230] width 38 height 11
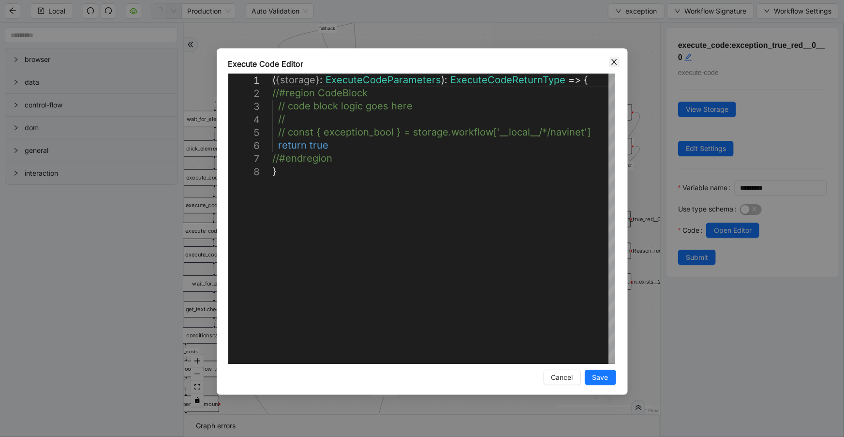
click at [612, 63] on icon "close" at bounding box center [613, 62] width 5 height 6
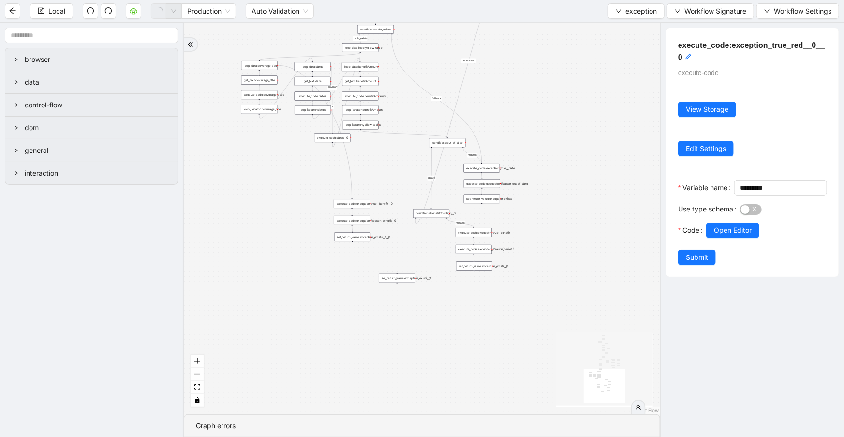
drag, startPoint x: 483, startPoint y: 285, endPoint x: 532, endPoint y: 48, distance: 242.0
click at [532, 48] on div "no_warning_text fallback fallback table_exists fallback whole_exception fallbac…" at bounding box center [422, 218] width 476 height 391
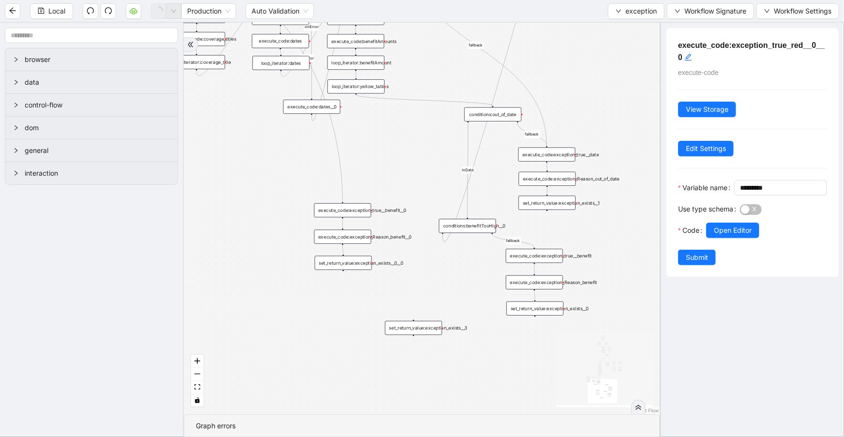
click at [365, 210] on div "execute_code:exception_true__benefit__0" at bounding box center [342, 210] width 57 height 14
click at [723, 236] on span "Open Editor" at bounding box center [733, 230] width 38 height 11
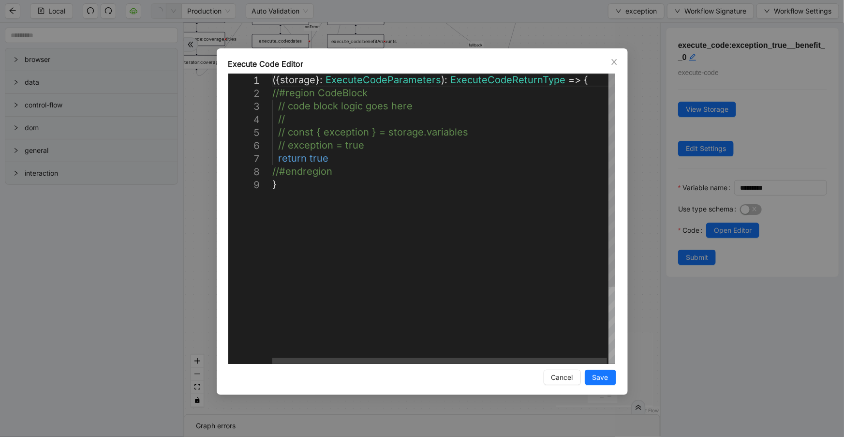
scroll to position [0, 5]
click at [318, 156] on div "({ storage }: ExecuteCodeParameters ): ExecuteCodeReturnType => { //#region Cod…" at bounding box center [444, 271] width 344 height 395
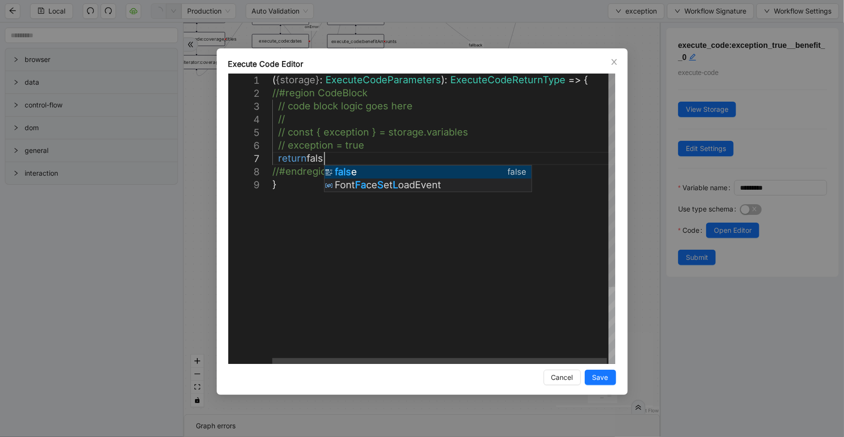
scroll to position [79, 80]
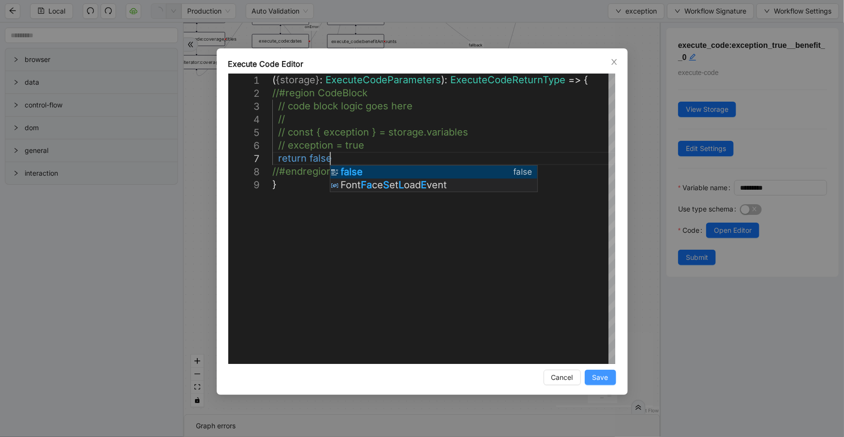
type textarea "**********"
click at [591, 378] on button "Save" at bounding box center [600, 377] width 31 height 15
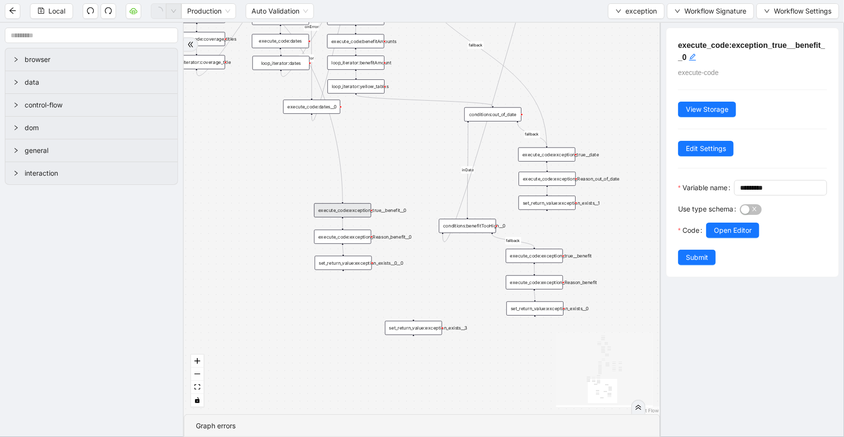
click at [701, 263] on span "Submit" at bounding box center [697, 257] width 22 height 11
click at [53, 14] on span "Local" at bounding box center [56, 11] width 17 height 11
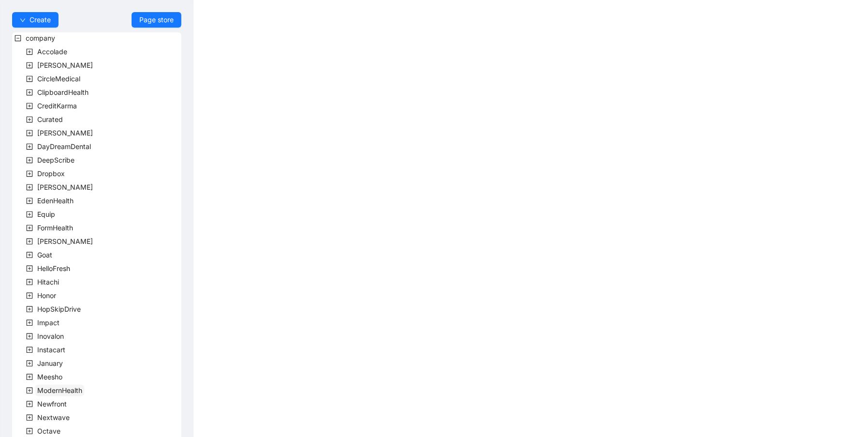
click at [67, 395] on span "ModernHealth" at bounding box center [59, 391] width 49 height 12
click at [58, 402] on span "team" at bounding box center [57, 404] width 16 height 8
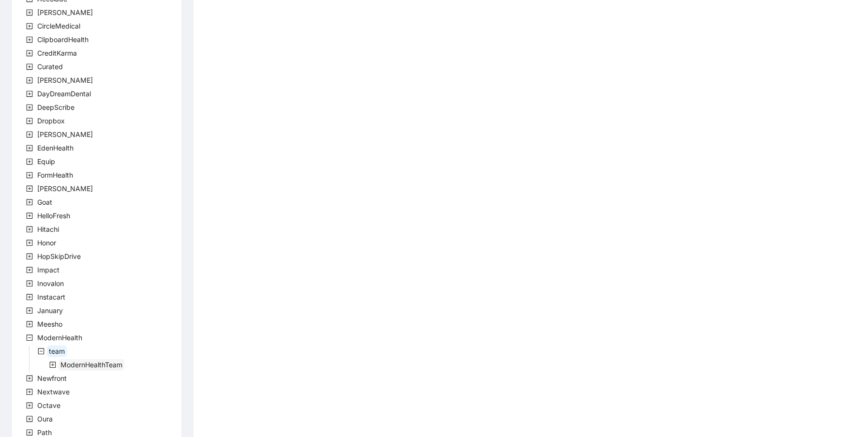
click at [79, 369] on span "ModernHealthTeam" at bounding box center [92, 365] width 66 height 12
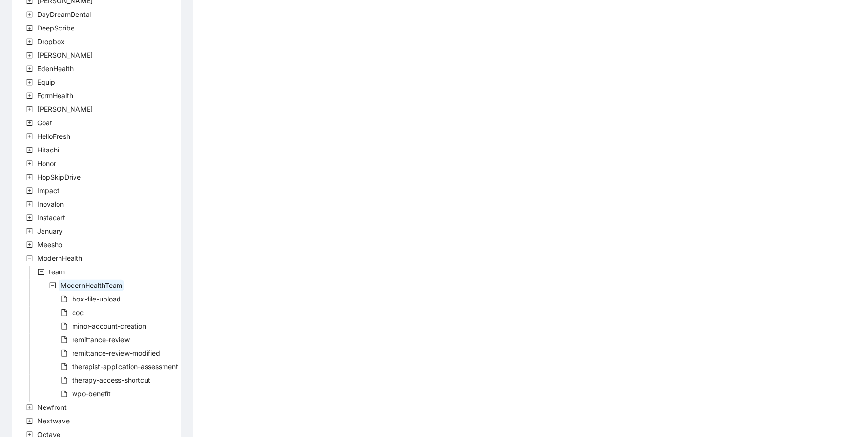
scroll to position [158, 0]
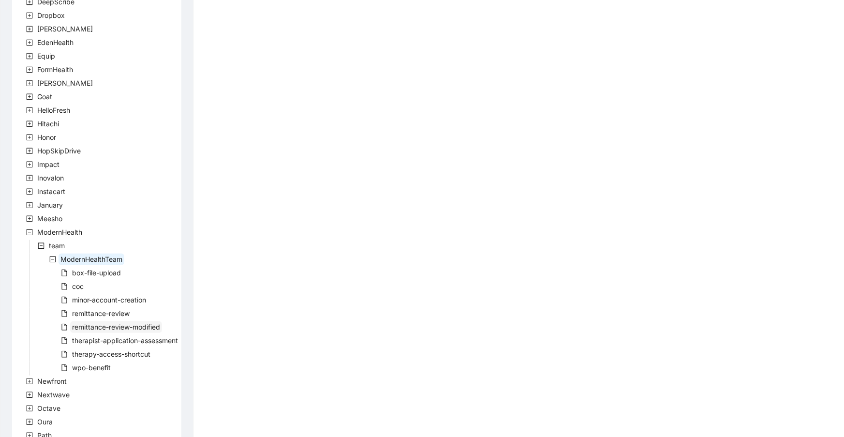
click at [108, 331] on span "remittance-review-modified" at bounding box center [116, 327] width 92 height 12
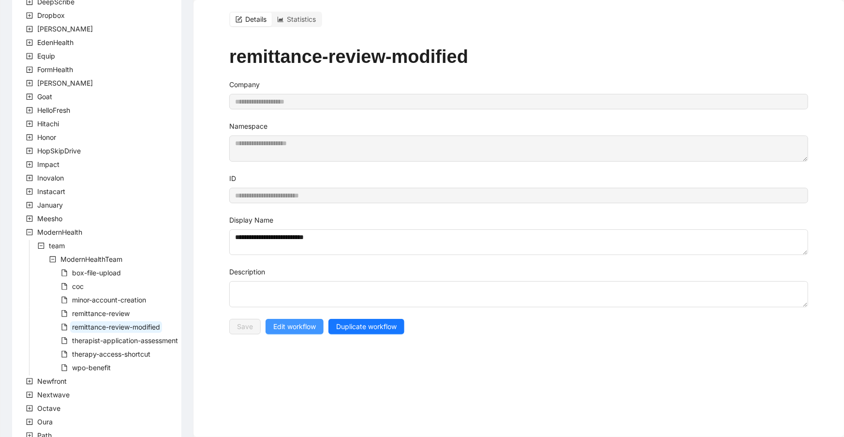
click at [312, 328] on span "Edit workflow" at bounding box center [294, 326] width 43 height 11
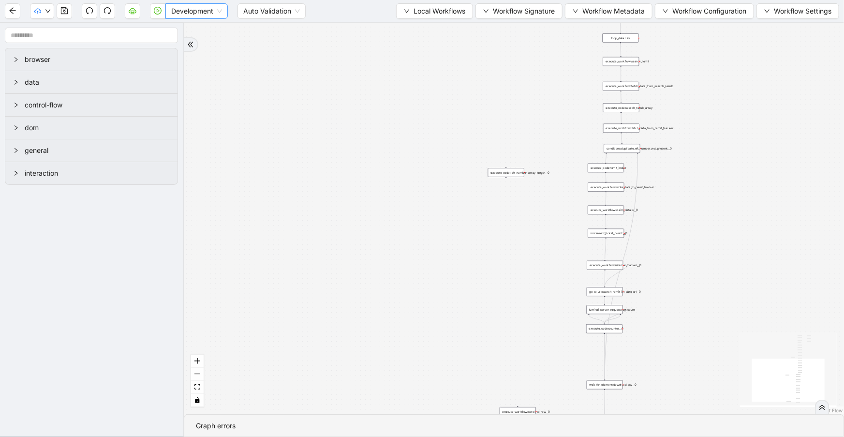
click at [186, 16] on span "Development" at bounding box center [196, 11] width 51 height 15
click at [189, 46] on div "Production" at bounding box center [196, 46] width 47 height 11
click at [132, 12] on icon "cloud-server" at bounding box center [132, 11] width 3 height 3
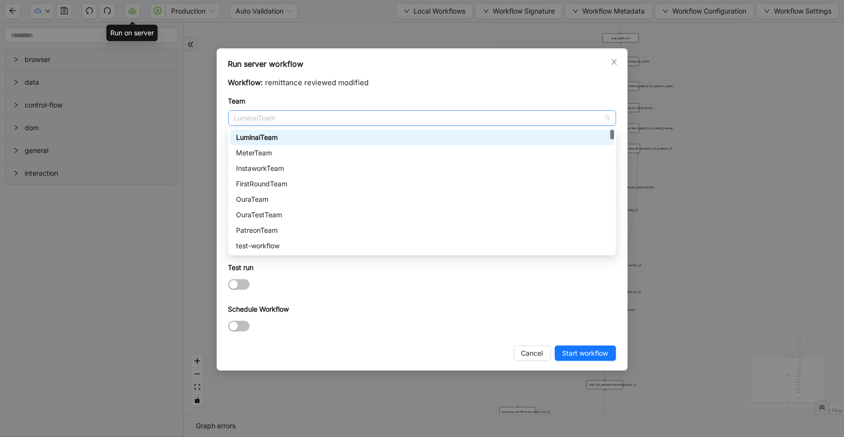
click at [248, 116] on span "LuminaiTeam" at bounding box center [422, 118] width 376 height 15
type input "***"
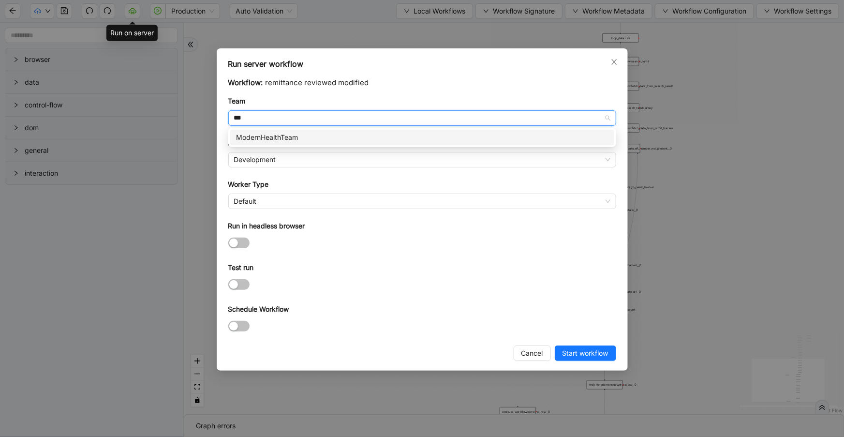
click at [266, 138] on div "ModernHealthTeam" at bounding box center [422, 137] width 372 height 11
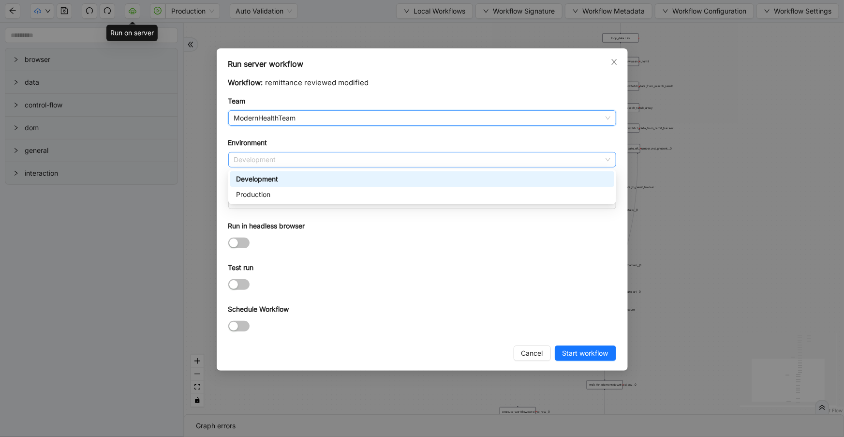
click at [267, 164] on span "Development" at bounding box center [422, 159] width 376 height 15
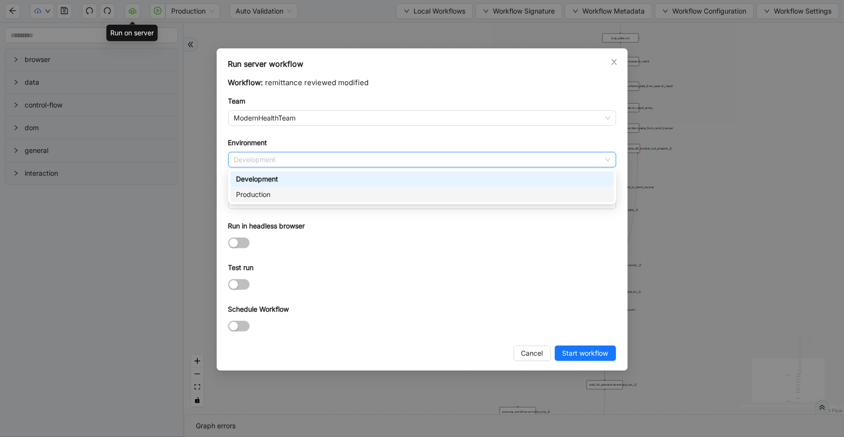
click at [282, 200] on div "Production" at bounding box center [422, 194] width 384 height 15
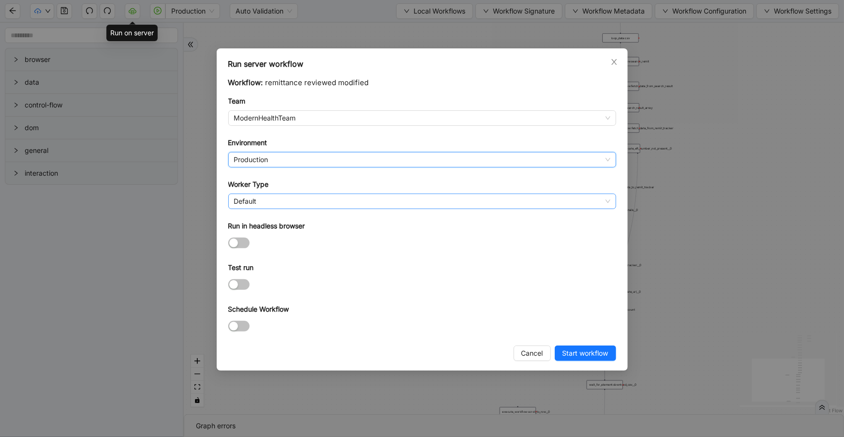
click at [283, 203] on span "Default" at bounding box center [422, 201] width 376 height 15
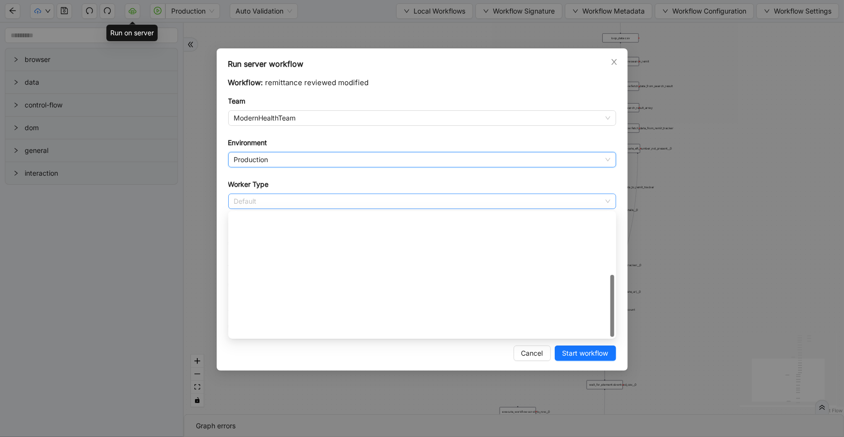
scroll to position [139, 0]
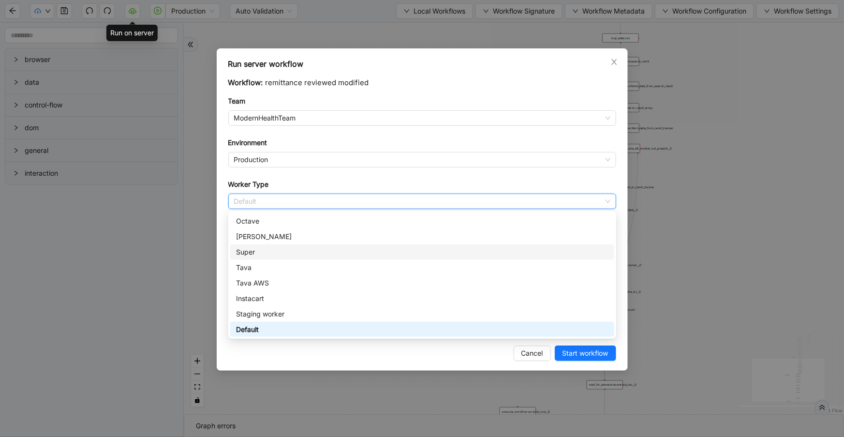
click at [283, 248] on div "Super" at bounding box center [422, 252] width 372 height 11
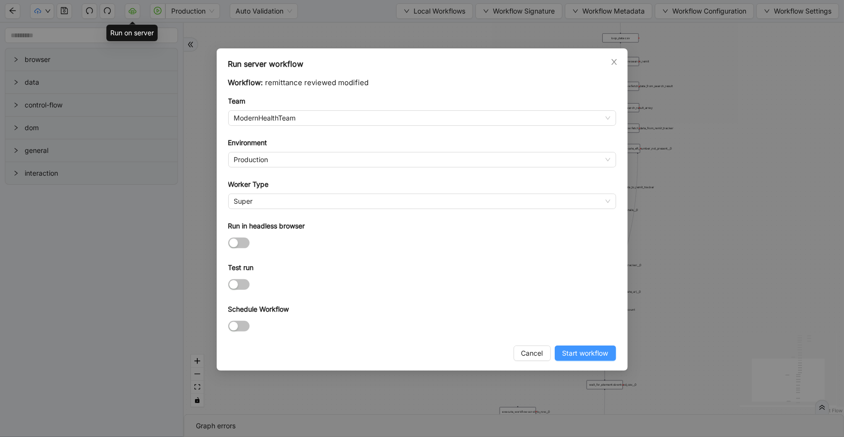
click at [575, 356] on span "Start workflow" at bounding box center [586, 353] width 46 height 11
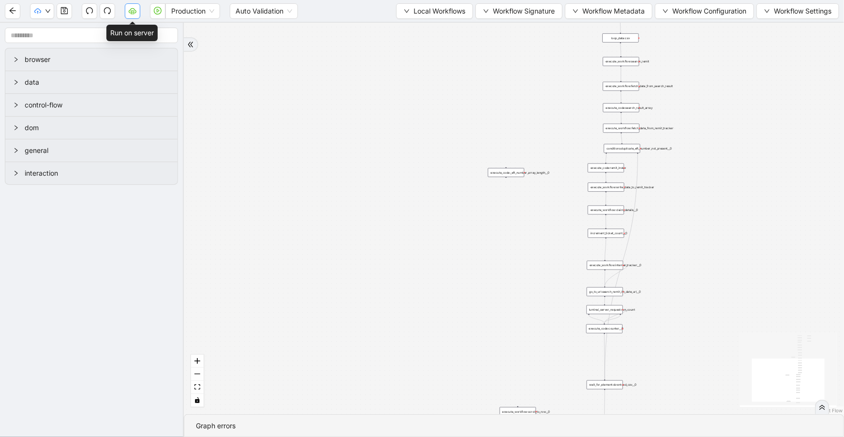
click at [133, 15] on button "button" at bounding box center [132, 10] width 15 height 15
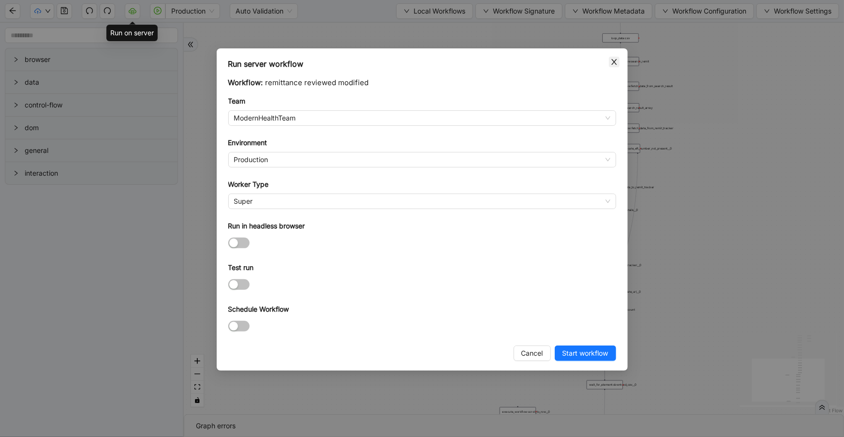
click at [610, 63] on icon "close" at bounding box center [614, 62] width 8 height 8
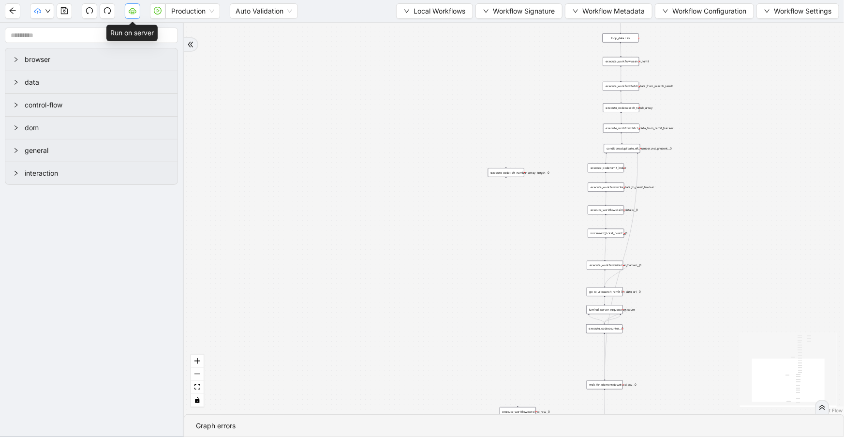
click at [126, 11] on button "button" at bounding box center [132, 10] width 15 height 15
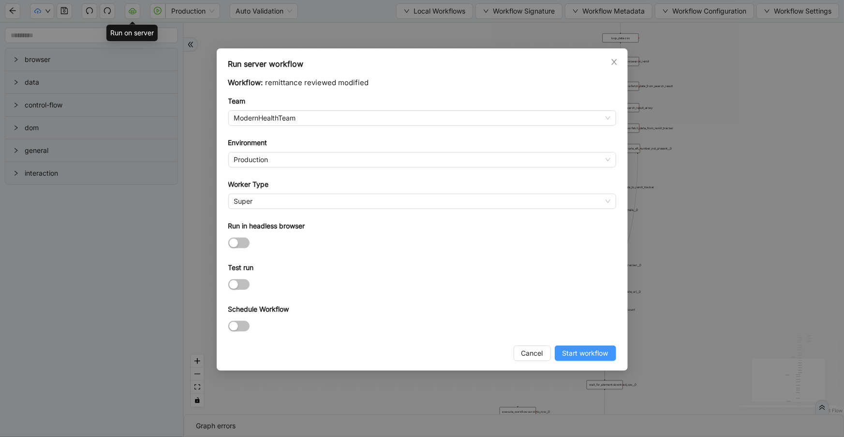
click at [581, 351] on span "Start workflow" at bounding box center [586, 353] width 46 height 11
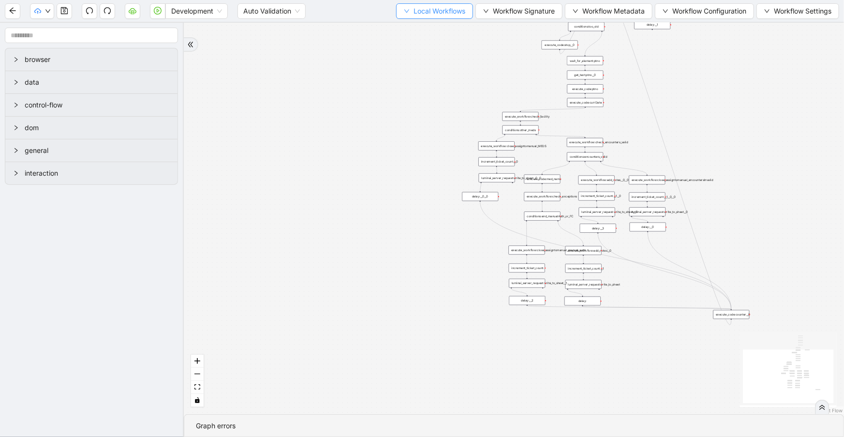
click at [445, 14] on span "Local Workflows" at bounding box center [440, 11] width 52 height 11
click at [447, 24] on span "Select" at bounding box center [431, 29] width 63 height 11
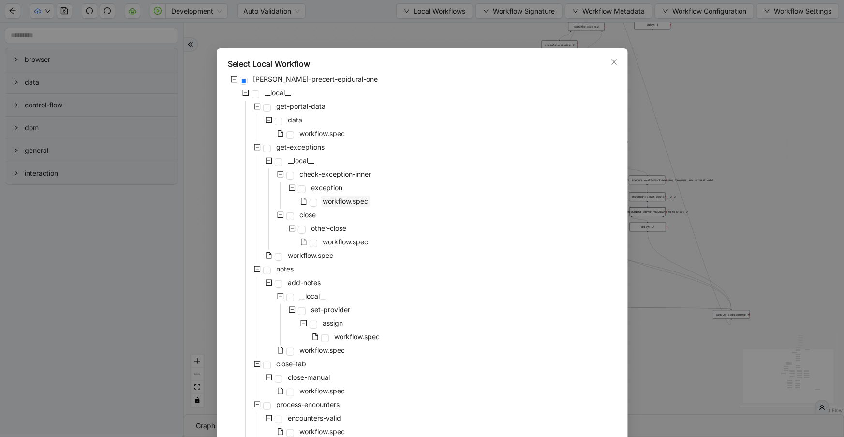
click at [330, 203] on span "workflow.spec" at bounding box center [345, 201] width 45 height 8
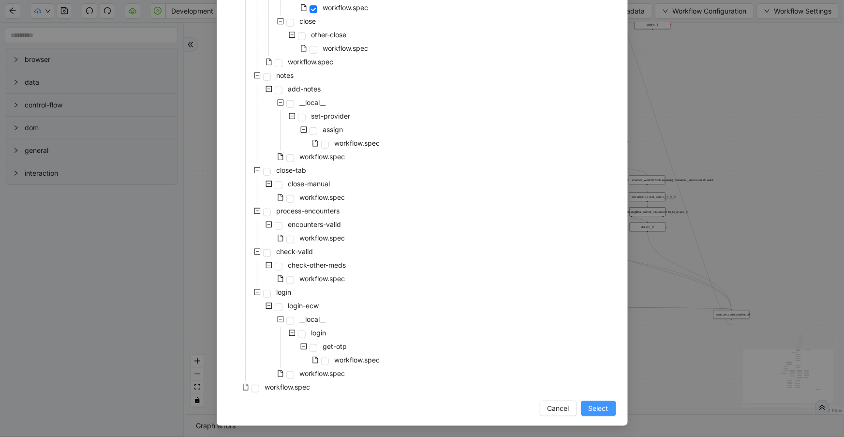
click at [593, 405] on span "Select" at bounding box center [599, 408] width 20 height 11
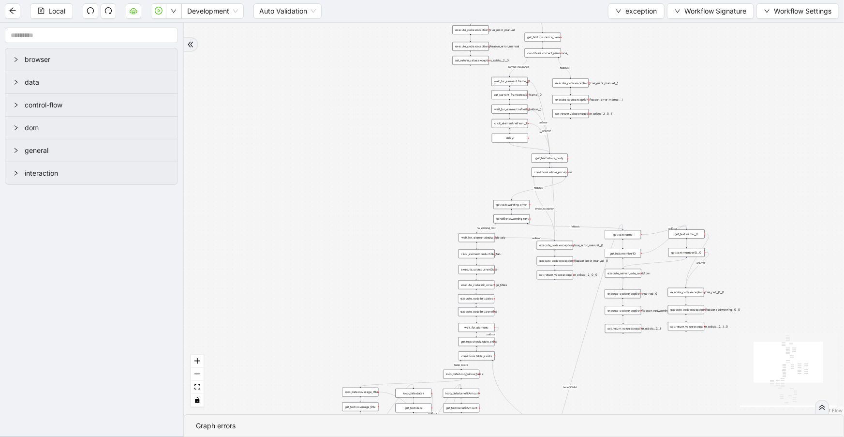
drag, startPoint x: 462, startPoint y: 281, endPoint x: 440, endPoint y: 130, distance: 152.2
click at [440, 130] on div "no_warning_text fallback fallback table_exists fallback whole_exception fallbac…" at bounding box center [514, 218] width 660 height 391
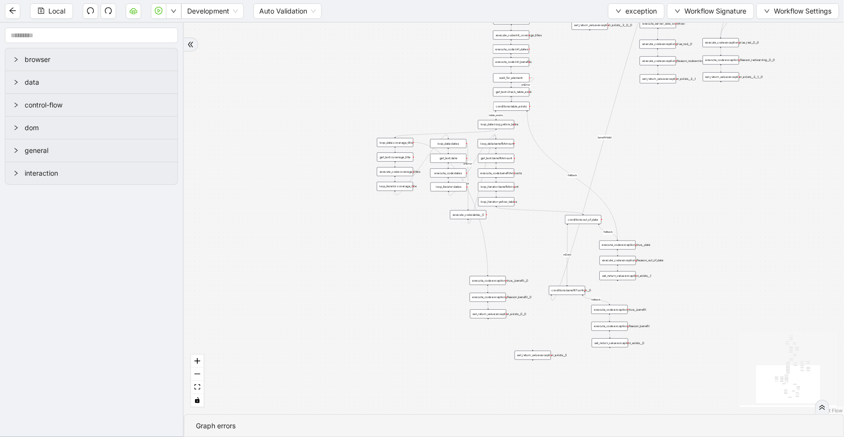
drag, startPoint x: 640, startPoint y: 292, endPoint x: 687, endPoint y: 91, distance: 206.8
click at [690, 90] on div "no_warning_text fallback fallback table_exists fallback whole_exception fallbac…" at bounding box center [514, 218] width 660 height 391
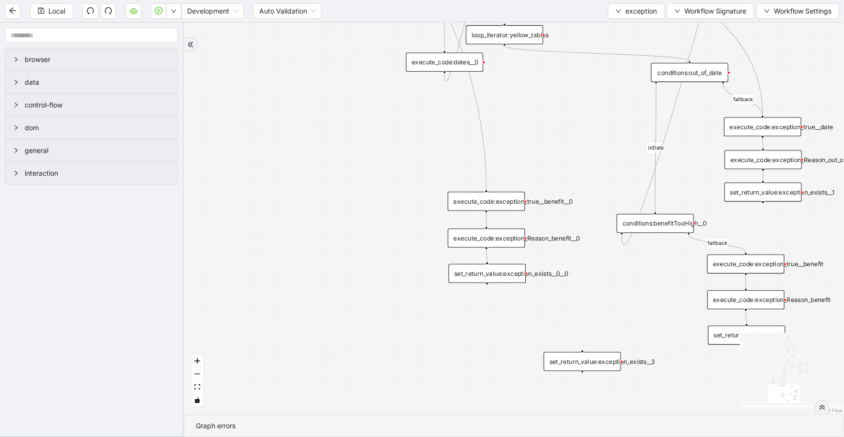
click at [507, 207] on div "execute_code:exception_true__benefit__0" at bounding box center [486, 201] width 77 height 19
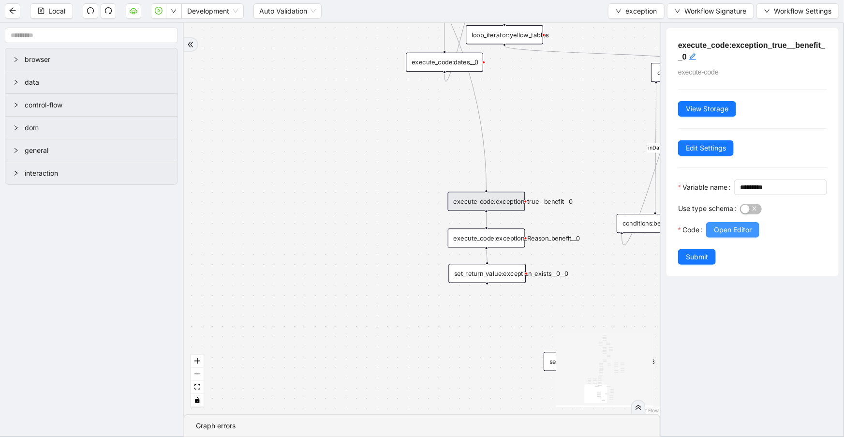
click at [720, 235] on span "Open Editor" at bounding box center [733, 229] width 38 height 11
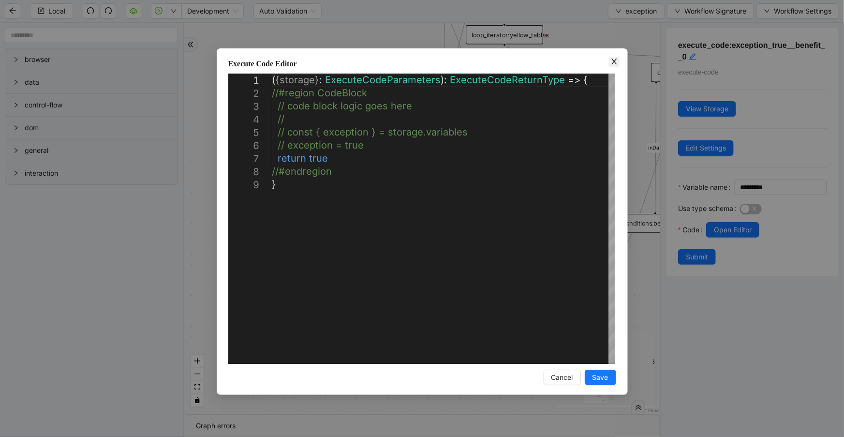
click at [616, 61] on icon "close" at bounding box center [614, 62] width 8 height 8
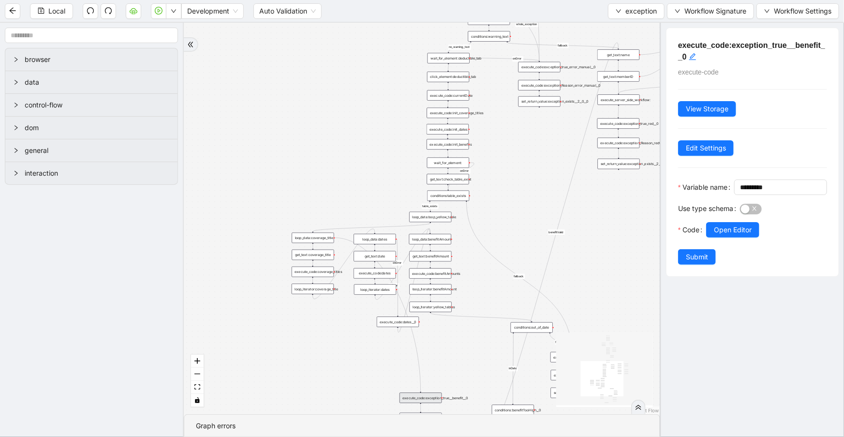
drag, startPoint x: 537, startPoint y: 199, endPoint x: 459, endPoint y: 382, distance: 198.3
click at [459, 381] on div "no_warning_text fallback fallback table_exists fallback whole_exception fallbac…" at bounding box center [422, 218] width 476 height 391
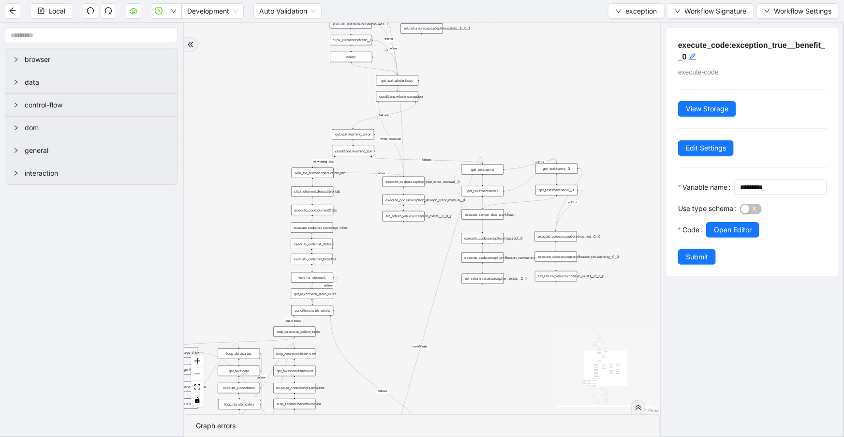
drag, startPoint x: 506, startPoint y: 217, endPoint x: 410, endPoint y: 250, distance: 102.3
click at [376, 325] on div "no_warning_text fallback fallback table_exists fallback whole_exception fallbac…" at bounding box center [422, 218] width 476 height 391
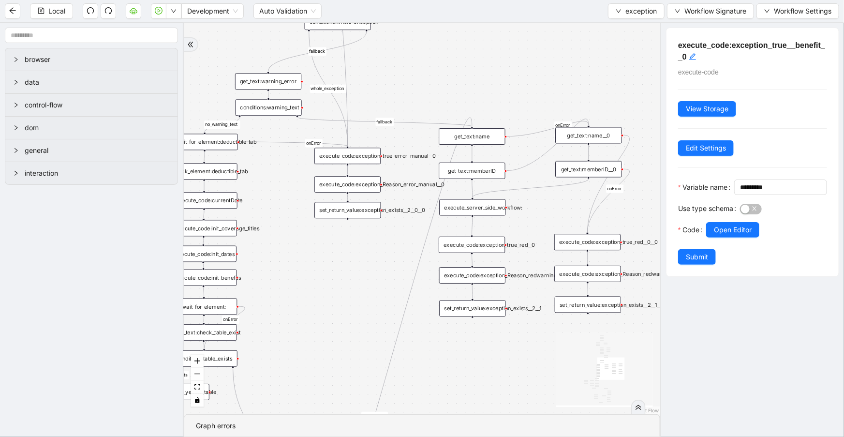
drag, startPoint x: 569, startPoint y: 227, endPoint x: 504, endPoint y: 208, distance: 67.6
click at [533, 208] on div "no_warning_text fallback fallback table_exists fallback whole_exception fallbac…" at bounding box center [422, 218] width 476 height 391
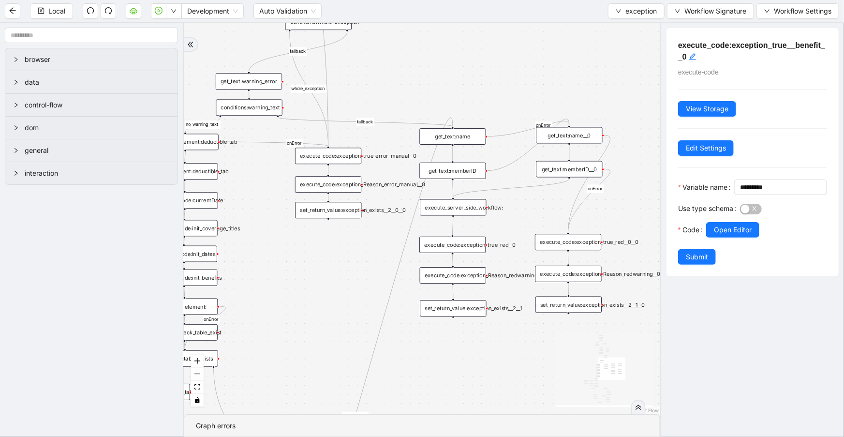
click at [476, 206] on div "execute_server_side_workflow:" at bounding box center [453, 207] width 66 height 16
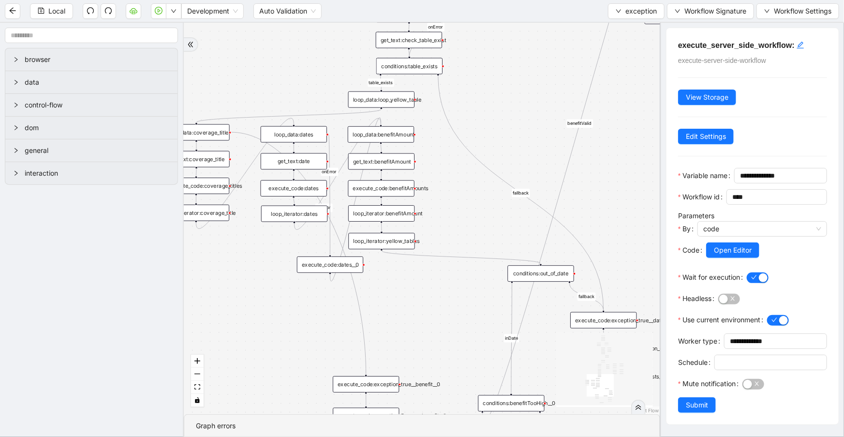
drag, startPoint x: 386, startPoint y: 309, endPoint x: 541, endPoint y: 19, distance: 328.6
click at [541, 19] on section "Local Development Auto Validation exception Workflow Signature Workflow Setting…" at bounding box center [422, 218] width 844 height 437
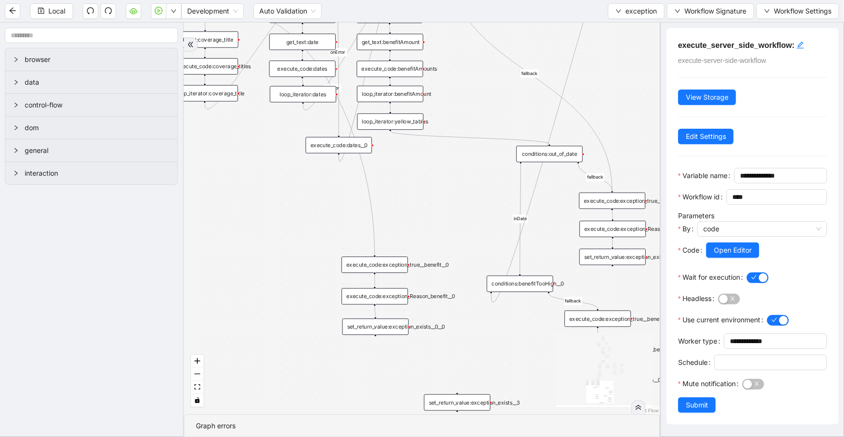
drag, startPoint x: 422, startPoint y: 285, endPoint x: 431, endPoint y: 166, distance: 119.8
click at [431, 166] on div "no_warning_text fallback fallback table_exists fallback whole_exception fallbac…" at bounding box center [422, 218] width 476 height 391
click at [633, 10] on span "exception" at bounding box center [640, 11] width 31 height 11
click at [637, 29] on span "Select" at bounding box center [635, 29] width 41 height 11
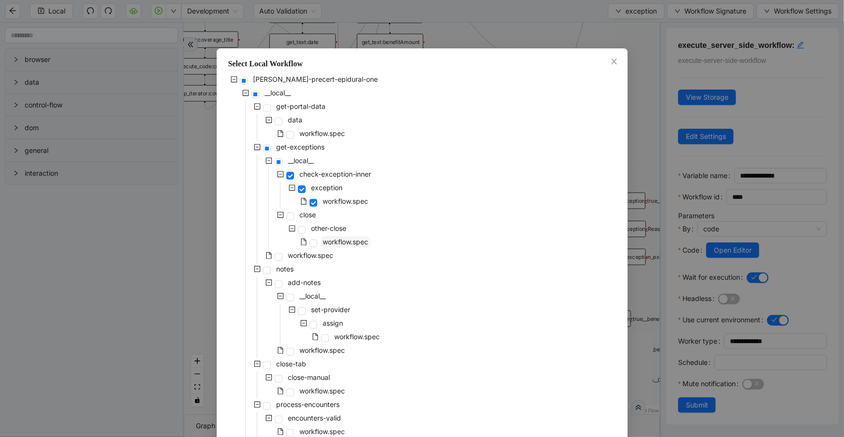
click at [325, 246] on span "workflow.spec" at bounding box center [345, 242] width 49 height 12
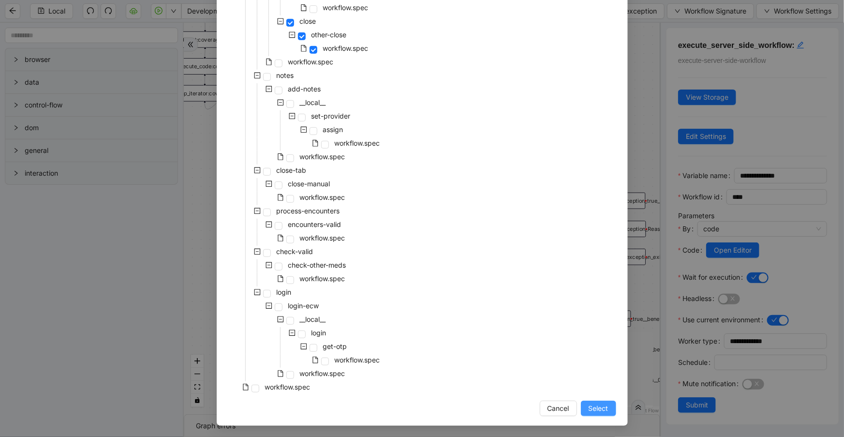
click at [596, 408] on span "Select" at bounding box center [599, 408] width 20 height 11
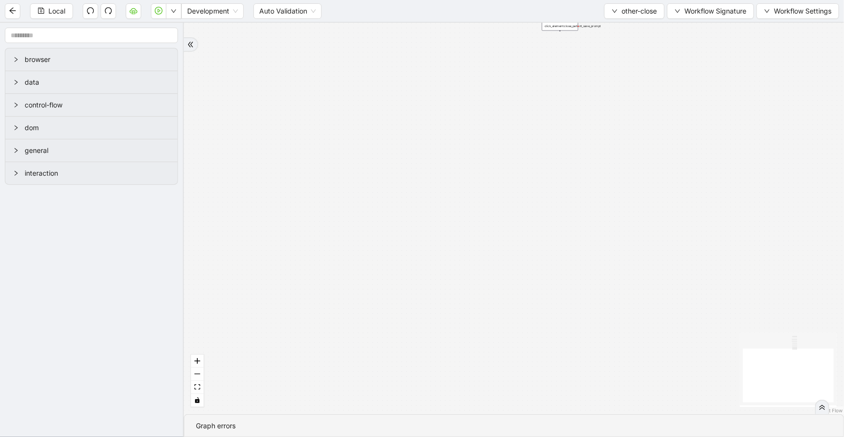
drag, startPoint x: 197, startPoint y: 386, endPoint x: 205, endPoint y: 383, distance: 8.1
click at [198, 386] on icon "fit view" at bounding box center [197, 386] width 6 height 5
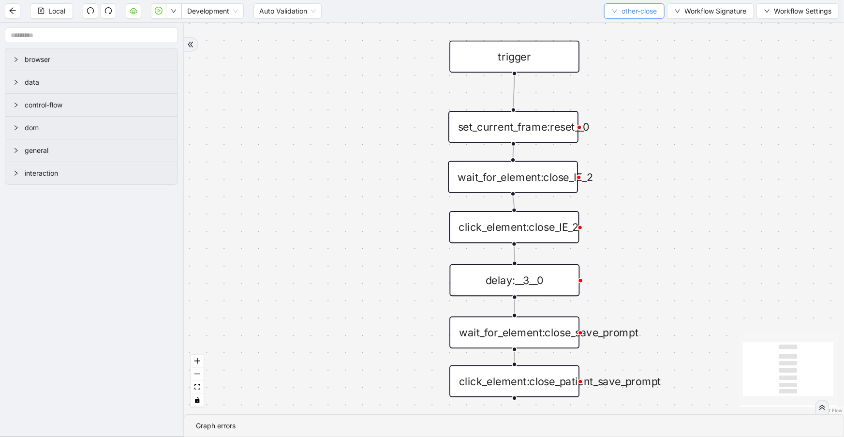
click at [643, 14] on span "other-close" at bounding box center [639, 11] width 35 height 11
click at [645, 30] on span "Select" at bounding box center [633, 29] width 46 height 11
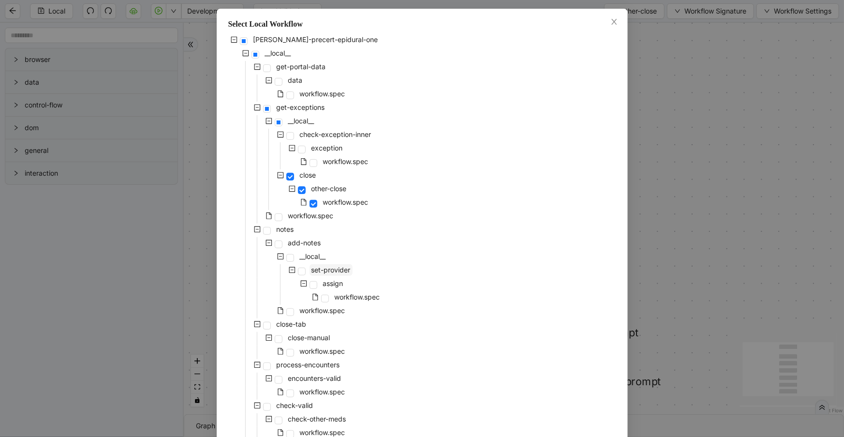
scroll to position [53, 0]
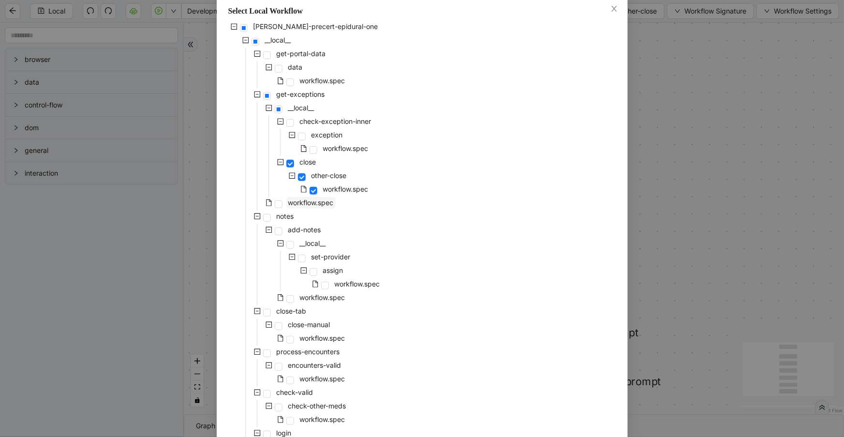
click at [319, 197] on span "workflow.spec" at bounding box center [310, 203] width 49 height 12
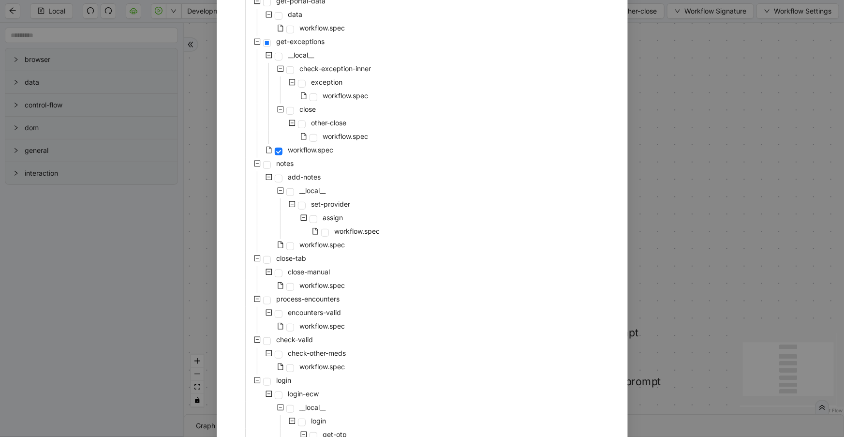
scroll to position [194, 0]
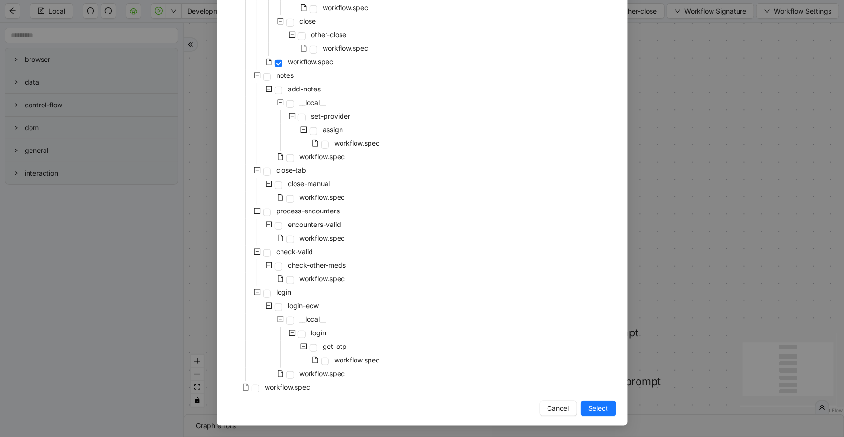
drag, startPoint x: 603, startPoint y: 411, endPoint x: 581, endPoint y: 401, distance: 24.0
click at [604, 411] on span "Select" at bounding box center [599, 408] width 20 height 11
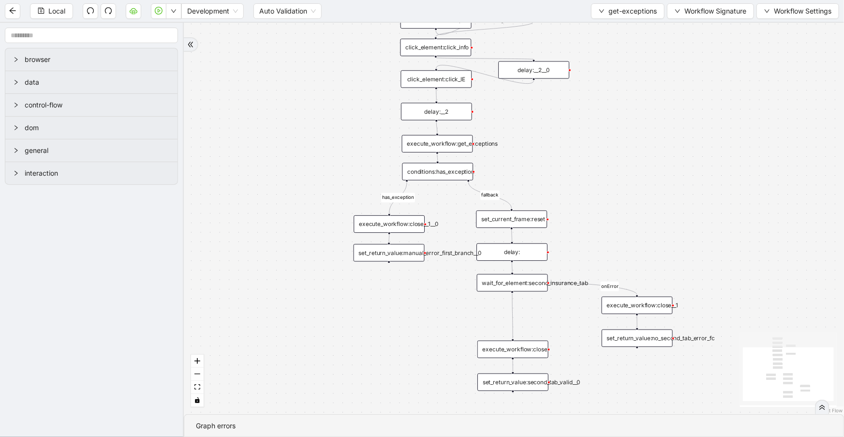
click at [411, 257] on div "set_return_value:manual_error_first_branch__0" at bounding box center [389, 252] width 71 height 17
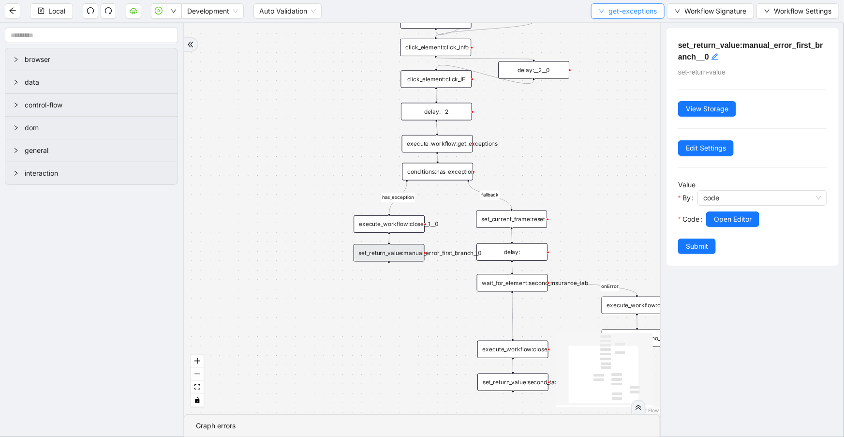
click at [622, 14] on span "get-exceptions" at bounding box center [633, 11] width 48 height 11
click at [625, 28] on span "Select" at bounding box center [627, 29] width 58 height 11
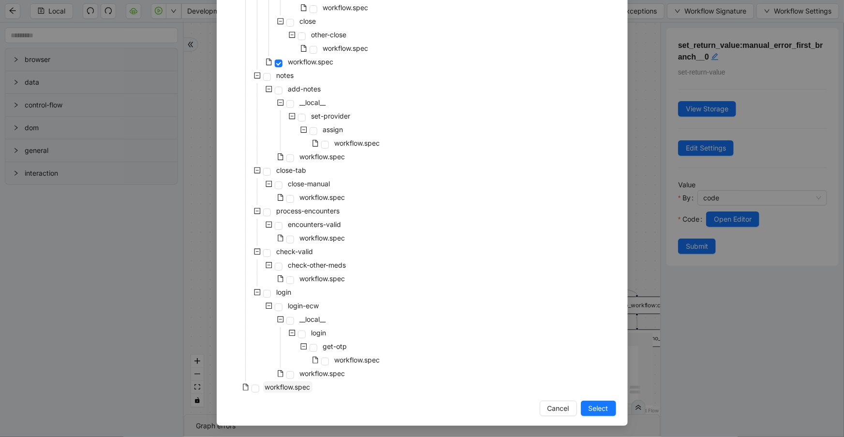
click at [293, 390] on span "workflow.spec" at bounding box center [287, 387] width 49 height 12
click at [590, 406] on span "Select" at bounding box center [599, 408] width 20 height 11
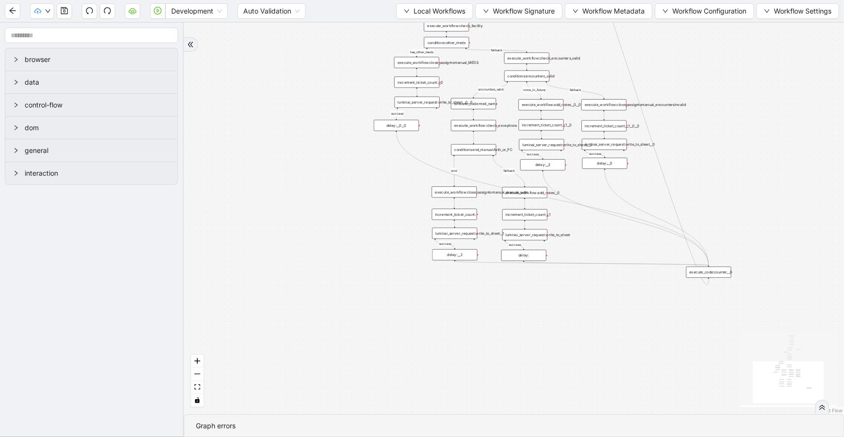
drag, startPoint x: 360, startPoint y: 193, endPoint x: 363, endPoint y: 209, distance: 16.7
click at [363, 209] on div "has_other_meds success success end success success success old fallback fallbac…" at bounding box center [514, 218] width 660 height 391
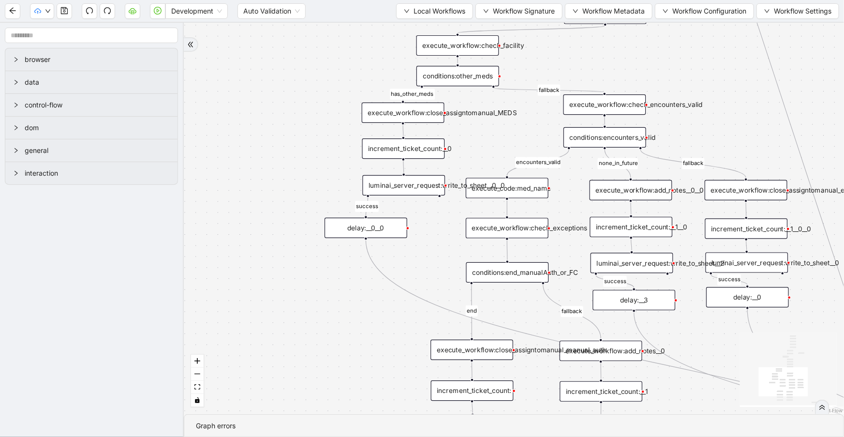
drag, startPoint x: 358, startPoint y: 182, endPoint x: 397, endPoint y: 321, distance: 143.7
click at [396, 324] on div "has_other_meds success success end success success success old fallback fallbac…" at bounding box center [514, 218] width 660 height 391
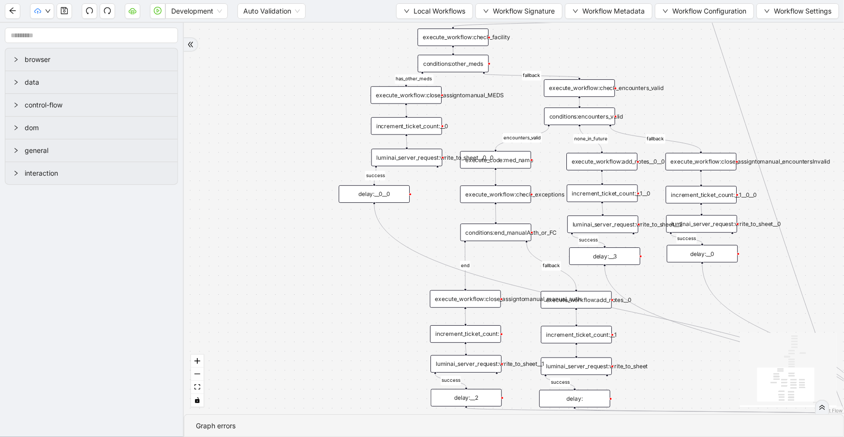
click at [451, 65] on div "conditions:other_meds" at bounding box center [453, 63] width 71 height 17
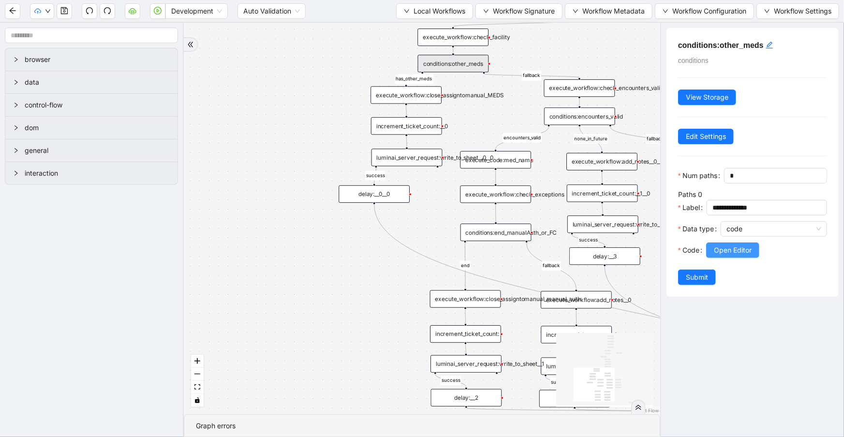
click at [752, 255] on span "Open Editor" at bounding box center [733, 250] width 38 height 11
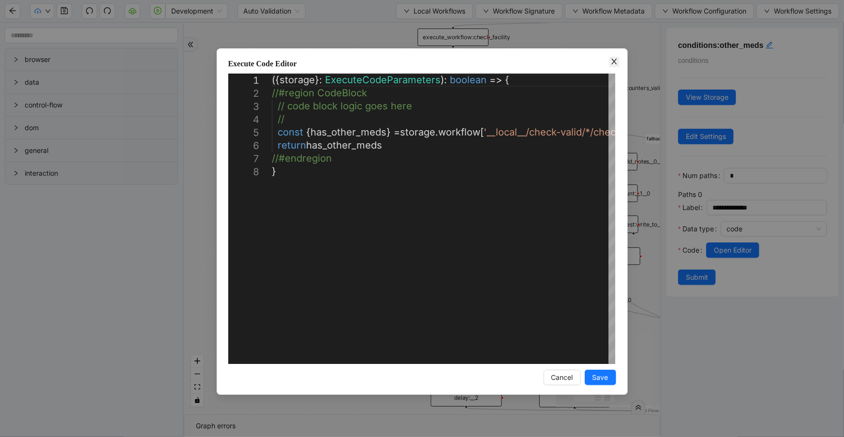
click at [616, 65] on span "Close" at bounding box center [614, 62] width 11 height 11
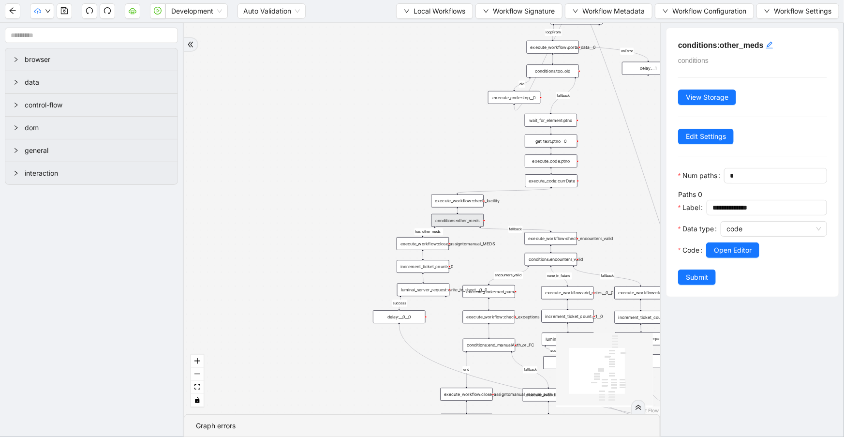
drag, startPoint x: 595, startPoint y: 63, endPoint x: 582, endPoint y: 200, distance: 137.9
click at [582, 200] on div "has_other_meds success success end success success success old fallback fallbac…" at bounding box center [422, 218] width 476 height 391
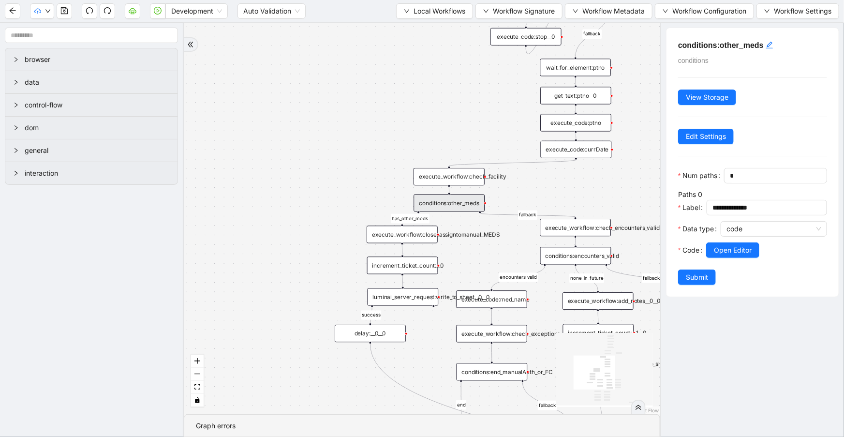
drag, startPoint x: 344, startPoint y: 155, endPoint x: 344, endPoint y: 134, distance: 21.3
click at [344, 134] on div "has_other_meds success success end success success success old fallback fallbac…" at bounding box center [422, 218] width 476 height 391
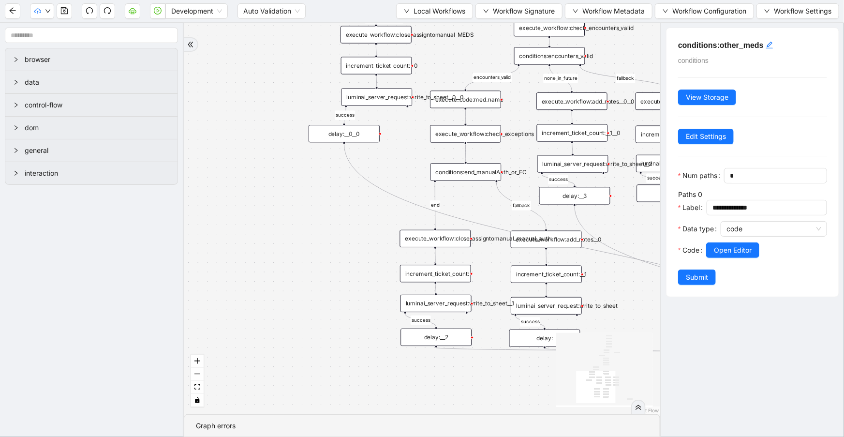
drag, startPoint x: 310, startPoint y: 232, endPoint x: 274, endPoint y: -4, distance: 238.4
click at [274, 0] on html "Development Auto Validation Local Workflows Workflow Signature Workflow Metadat…" at bounding box center [422, 218] width 844 height 437
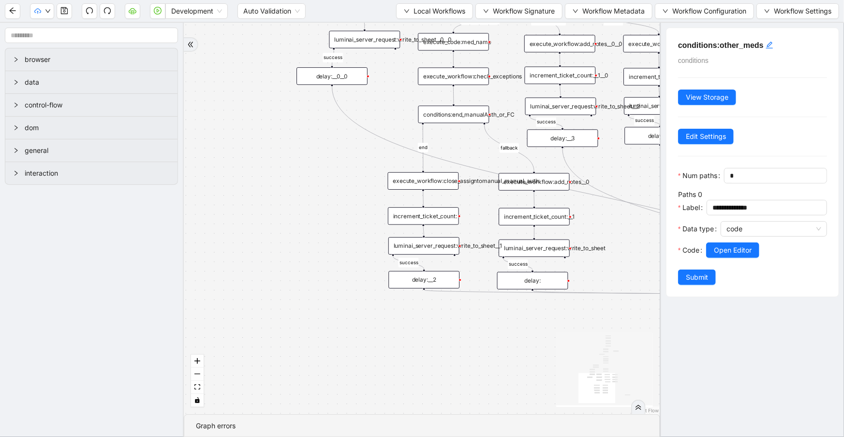
click at [449, 116] on div "conditions:end_manualAuth_or_FC" at bounding box center [453, 113] width 71 height 17
click at [472, 114] on div "conditions:end_manualAuth_or_FC" at bounding box center [454, 114] width 71 height 17
click at [732, 255] on span "Open Editor" at bounding box center [733, 250] width 38 height 11
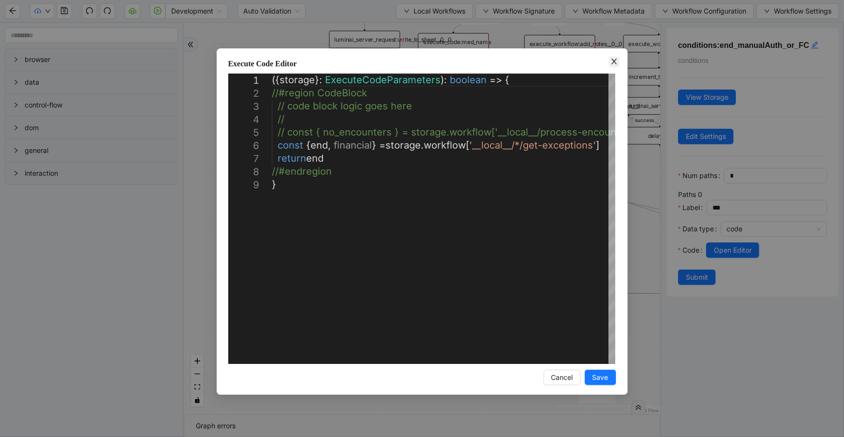
click at [614, 59] on icon "close" at bounding box center [614, 62] width 8 height 8
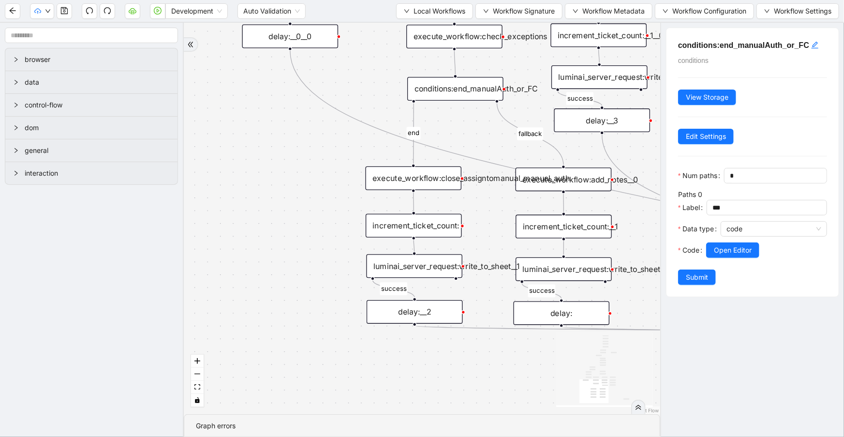
click at [450, 187] on div "execute_workflow:close_assigntomanual_manual_auth" at bounding box center [414, 178] width 96 height 24
click at [449, 183] on div "execute_workflow:close_assigntomanual_manual_auth" at bounding box center [414, 178] width 96 height 24
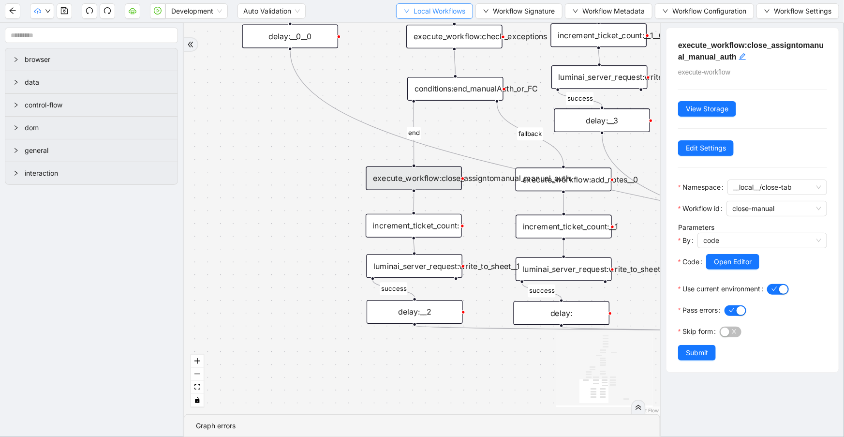
click at [434, 11] on span "Local Workflows" at bounding box center [440, 11] width 52 height 11
click at [442, 24] on span "Select" at bounding box center [433, 29] width 62 height 11
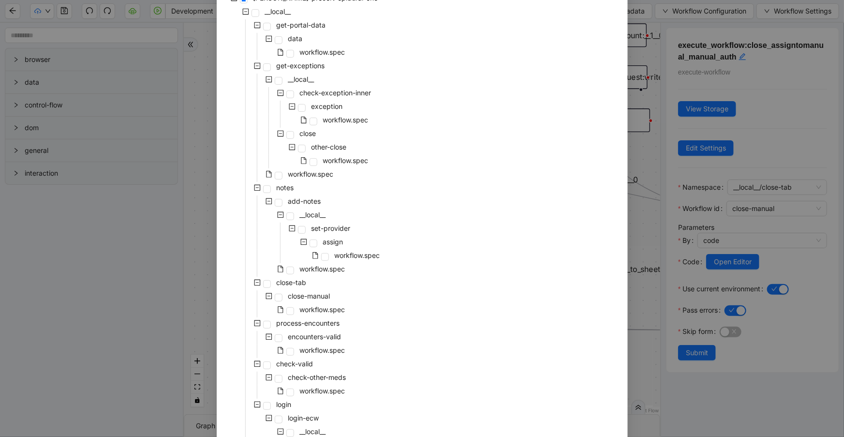
scroll to position [105, 0]
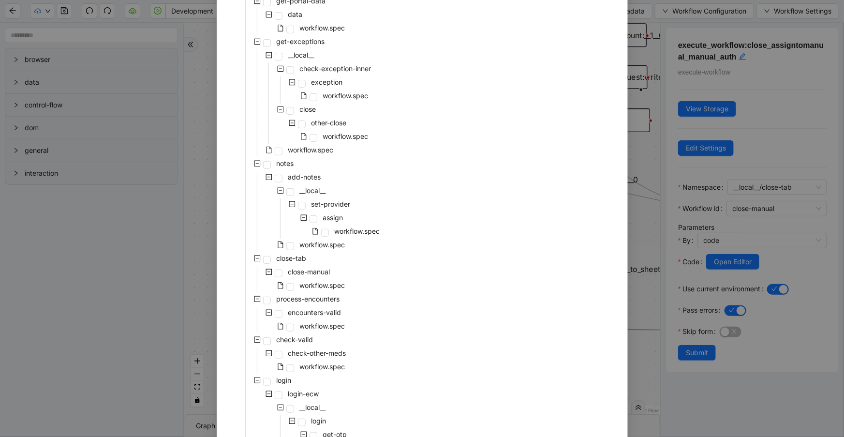
click at [321, 279] on div "close-manual" at bounding box center [280, 273] width 104 height 14
click at [324, 285] on span "workflow.spec" at bounding box center [322, 285] width 45 height 8
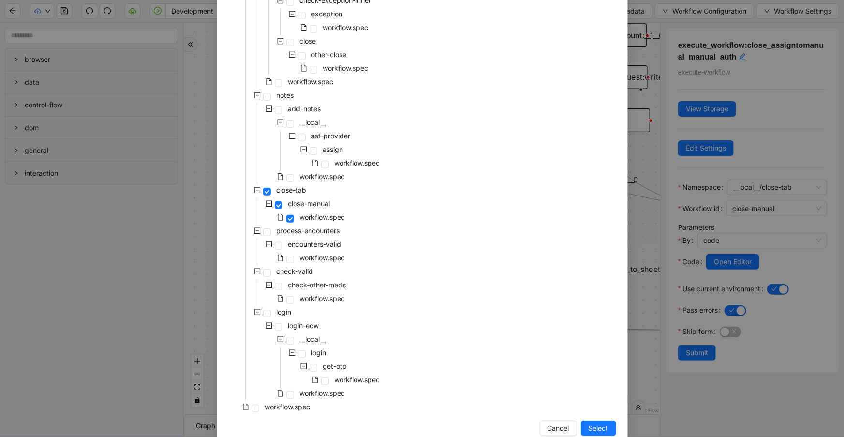
scroll to position [194, 0]
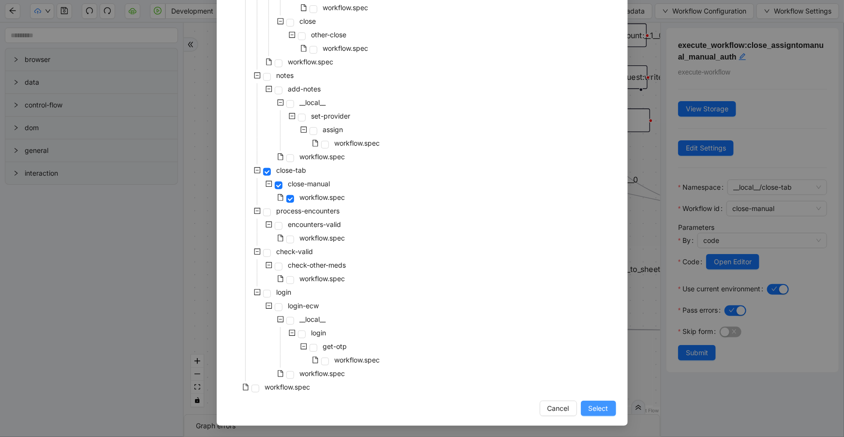
click at [590, 404] on span "Select" at bounding box center [599, 408] width 20 height 11
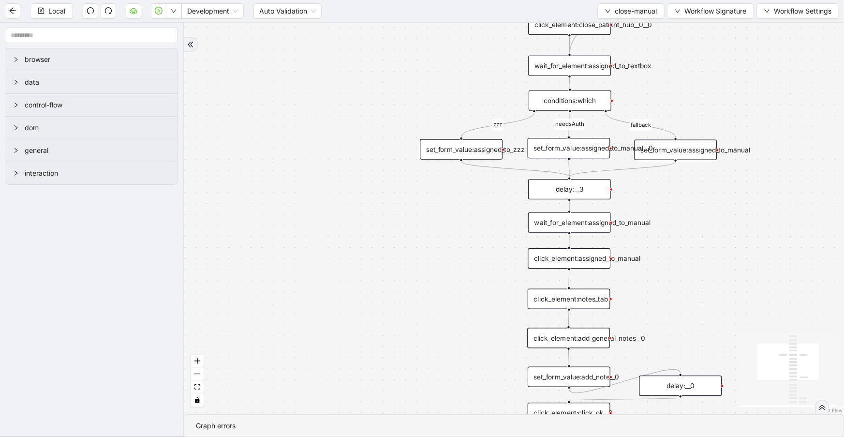
drag, startPoint x: 711, startPoint y: 232, endPoint x: 688, endPoint y: 120, distance: 113.6
click at [688, 120] on div "zzz fallback needsAuth onError onError trigger click_element:assigned_to_manual…" at bounding box center [514, 218] width 660 height 391
click at [571, 224] on div "wait_for_element:assigned_to_manual" at bounding box center [569, 222] width 83 height 20
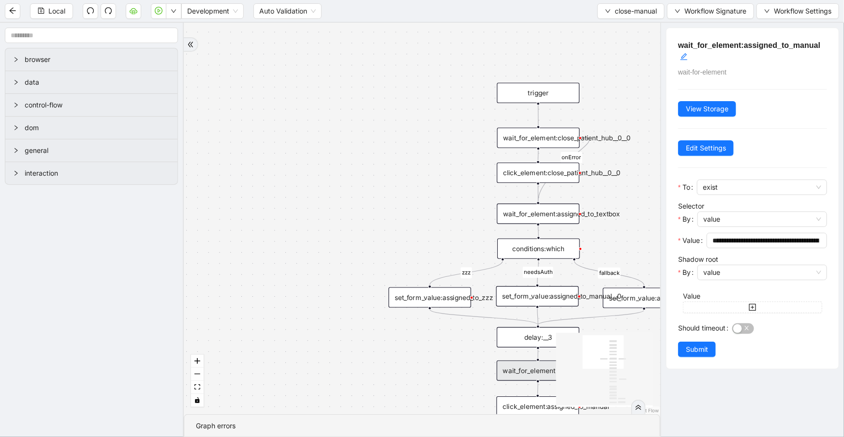
drag, startPoint x: 491, startPoint y: 232, endPoint x: 458, endPoint y: 382, distance: 153.5
click at [458, 382] on div "zzz fallback needsAuth onError onError trigger click_element:assigned_to_manual…" at bounding box center [422, 218] width 476 height 391
click at [544, 218] on div "wait_for_element:assigned_to_textbox" at bounding box center [536, 216] width 83 height 20
click at [538, 143] on div "wait_for_element:close_patient_hub__0__0" at bounding box center [537, 140] width 83 height 20
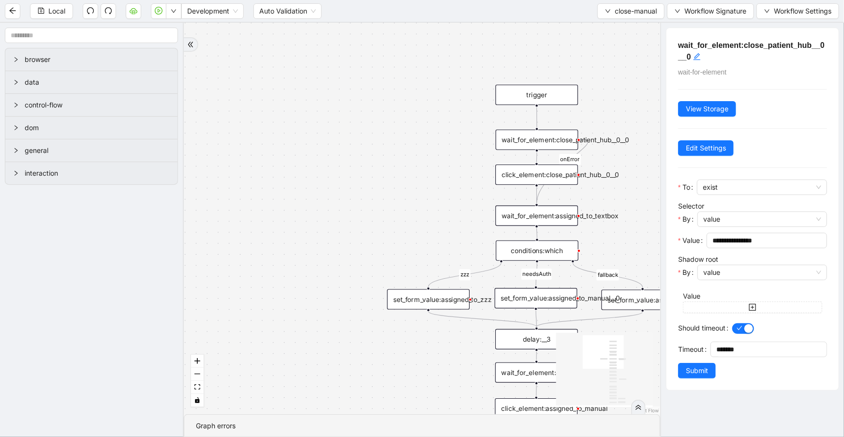
click at [540, 179] on div "click_element:close_patient_hub__0__0" at bounding box center [536, 174] width 83 height 20
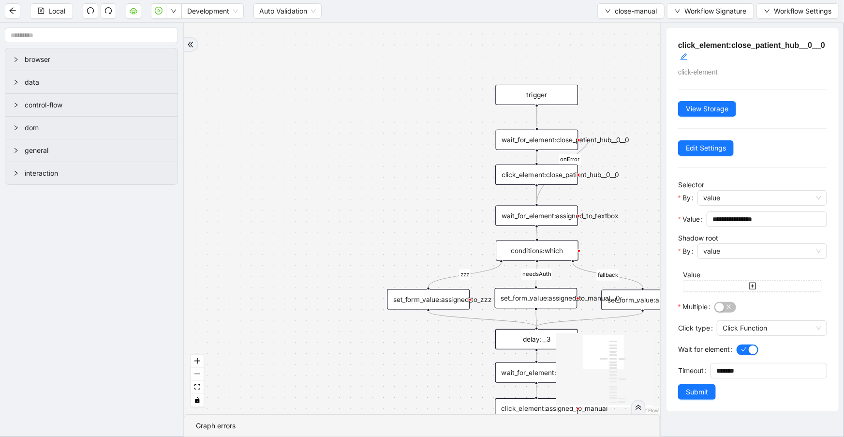
click at [548, 212] on div "wait_for_element:assigned_to_textbox" at bounding box center [536, 216] width 83 height 20
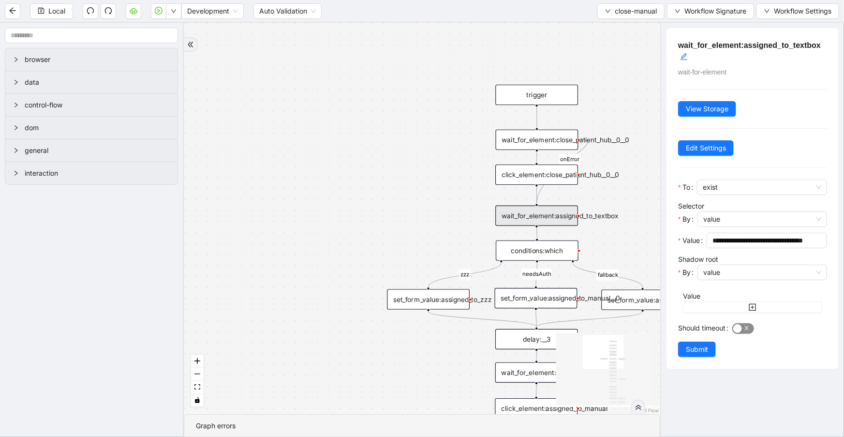
click at [746, 331] on span "button" at bounding box center [743, 328] width 22 height 11
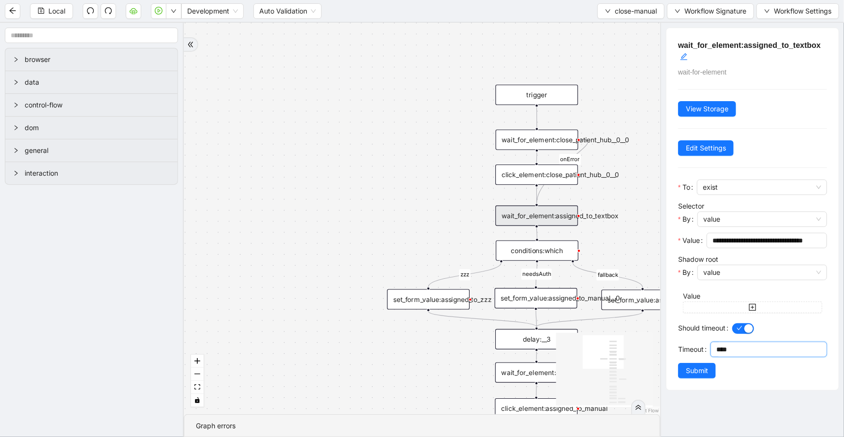
drag, startPoint x: 714, startPoint y: 367, endPoint x: 668, endPoint y: 367, distance: 46.4
click at [668, 367] on div "**********" at bounding box center [753, 209] width 172 height 362
drag, startPoint x: 714, startPoint y: 359, endPoint x: 715, endPoint y: 364, distance: 4.9
click at [716, 357] on input "*****" at bounding box center [771, 349] width 110 height 15
type input "********"
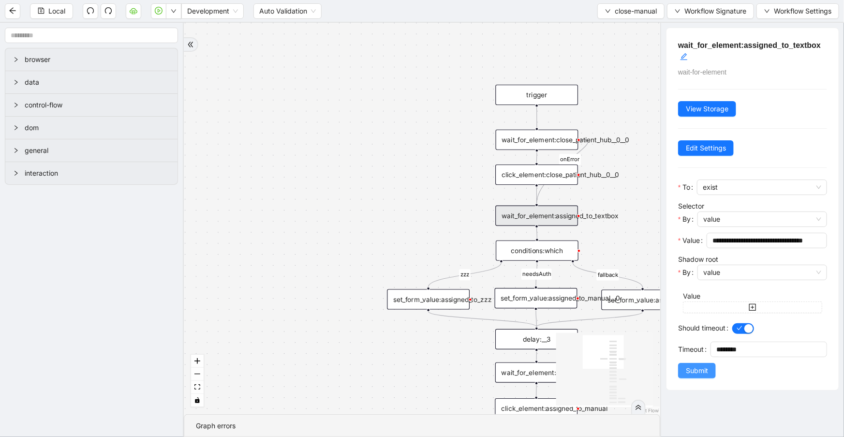
click at [703, 376] on span "Submit" at bounding box center [697, 370] width 22 height 11
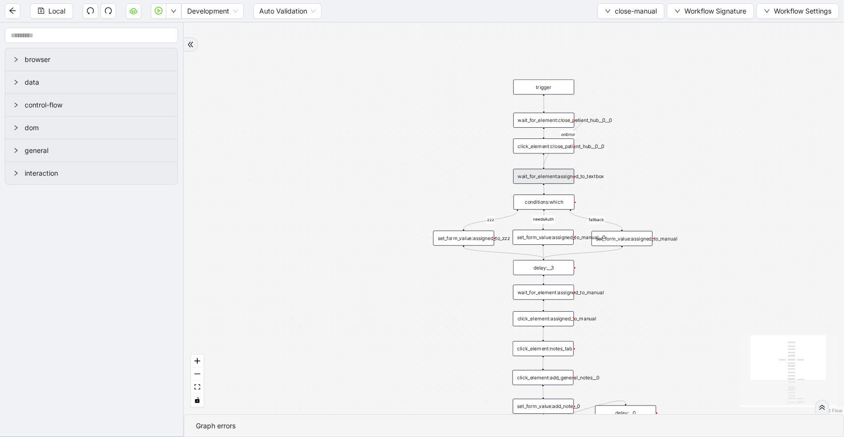
drag, startPoint x: 610, startPoint y: 244, endPoint x: 608, endPoint y: 126, distance: 118.5
click at [611, 124] on div "zzz fallback needsAuth onError onError trigger click_element:assigned_to_manual…" at bounding box center [514, 218] width 660 height 391
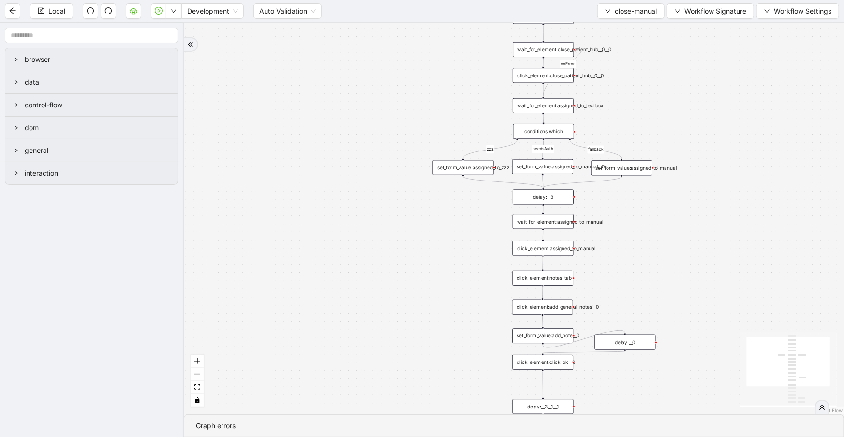
click at [557, 227] on div "wait_for_element:assigned_to_manual" at bounding box center [543, 221] width 61 height 15
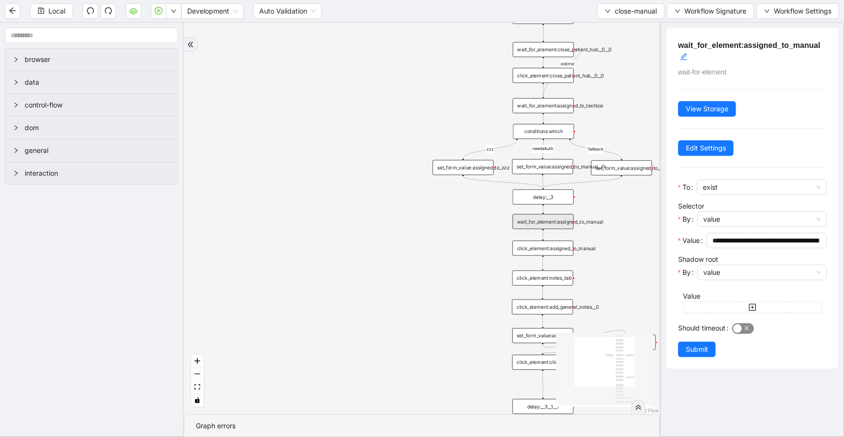
click at [746, 327] on span "button" at bounding box center [743, 328] width 22 height 11
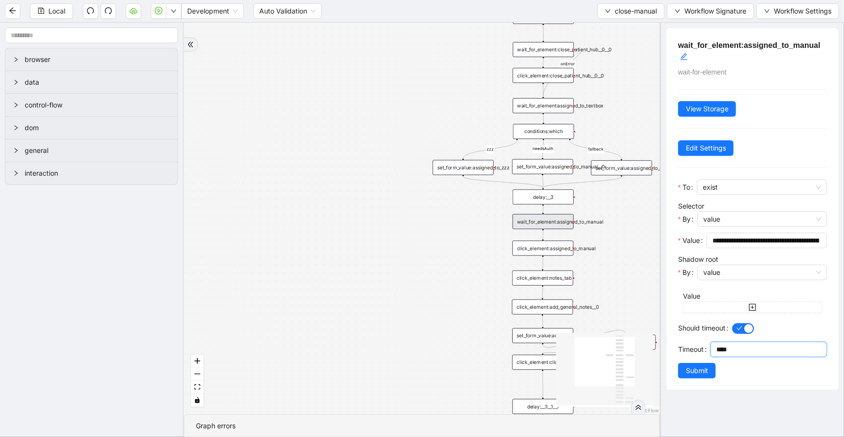
drag, startPoint x: 721, startPoint y: 362, endPoint x: 676, endPoint y: 358, distance: 44.7
click at [676, 357] on div "**********" at bounding box center [753, 209] width 172 height 362
paste input "*"
type input "********"
click at [701, 390] on div "**********" at bounding box center [753, 209] width 172 height 362
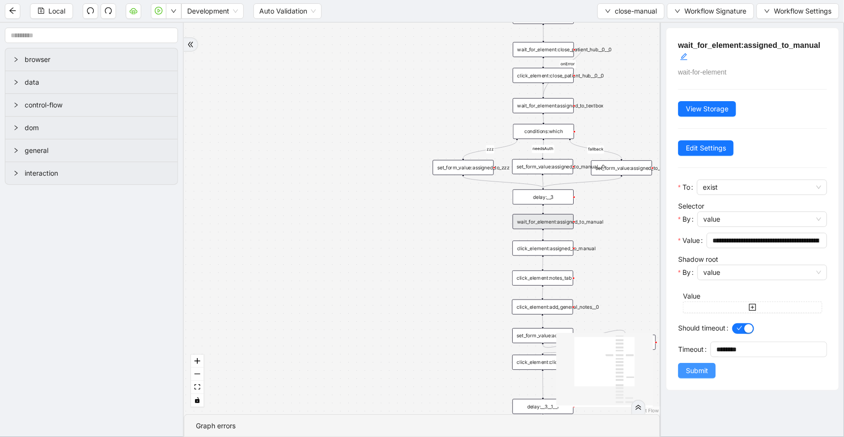
click at [702, 376] on span "Submit" at bounding box center [697, 370] width 22 height 11
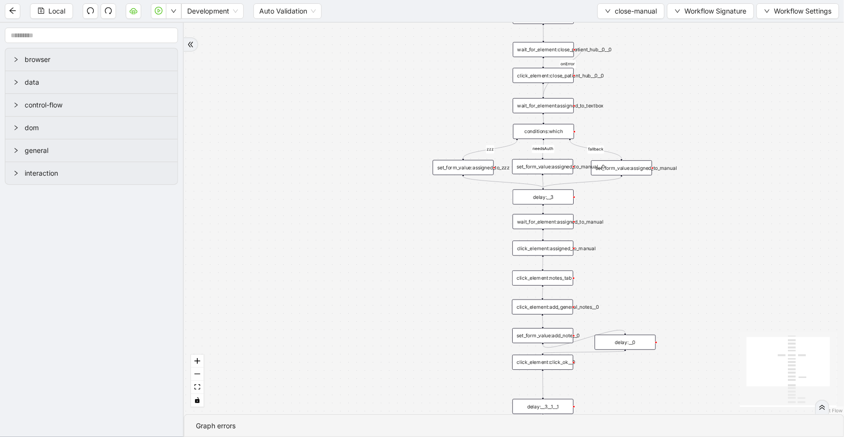
click at [556, 248] on div "click_element:assigned_to_manual" at bounding box center [543, 247] width 61 height 15
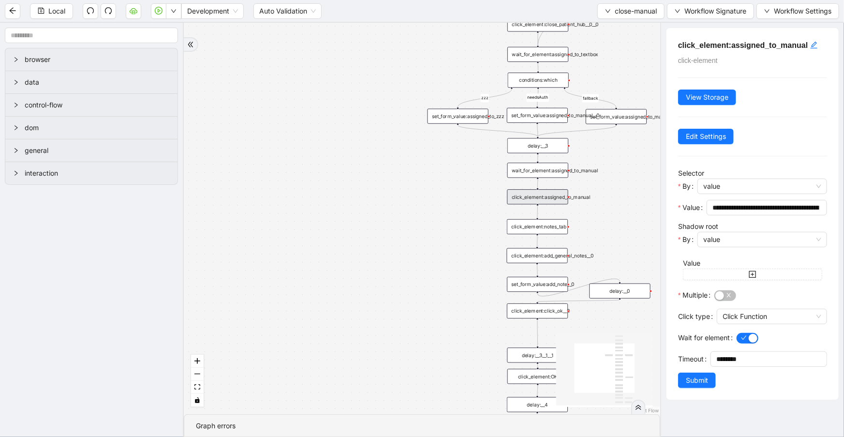
drag, startPoint x: 441, startPoint y: 270, endPoint x: 437, endPoint y: 178, distance: 92.0
click at [435, 176] on div "zzz fallback needsAuth onError onError trigger click_element:assigned_to_manual…" at bounding box center [422, 218] width 476 height 391
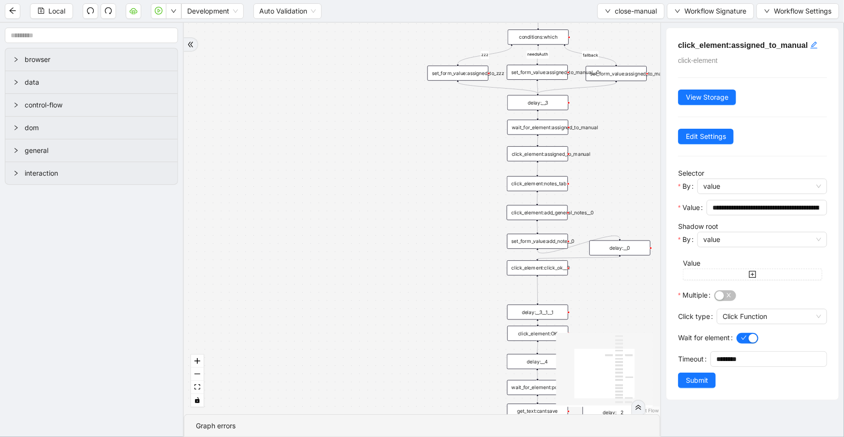
click at [521, 209] on div "click_element:add_general_notes__0" at bounding box center [537, 212] width 61 height 15
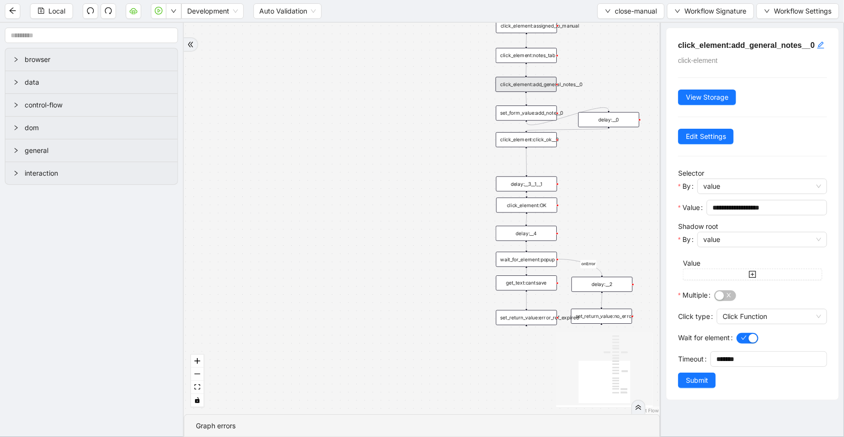
drag, startPoint x: 412, startPoint y: 245, endPoint x: 401, endPoint y: 128, distance: 117.1
click at [401, 128] on div "zzz fallback needsAuth onError onError trigger click_element:assigned_to_manual…" at bounding box center [422, 218] width 476 height 391
click at [518, 261] on div "wait_for_element:popup" at bounding box center [526, 259] width 61 height 15
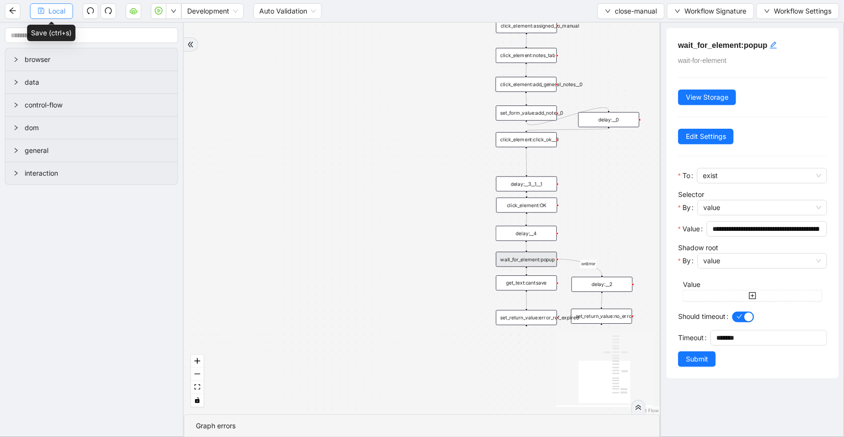
click at [56, 8] on span "Local" at bounding box center [56, 11] width 17 height 11
click at [636, 13] on span "close-manual" at bounding box center [636, 11] width 42 height 11
click at [640, 24] on span "Select" at bounding box center [630, 29] width 53 height 11
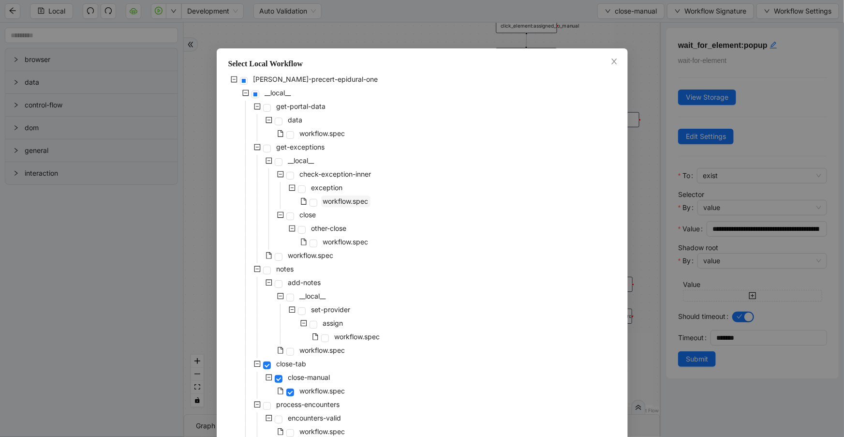
click at [338, 203] on span "workflow.spec" at bounding box center [345, 201] width 45 height 8
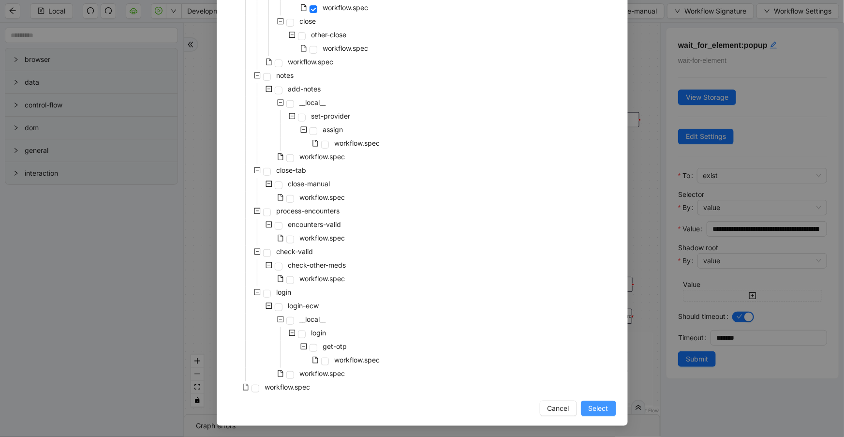
click at [581, 406] on button "Select" at bounding box center [598, 408] width 35 height 15
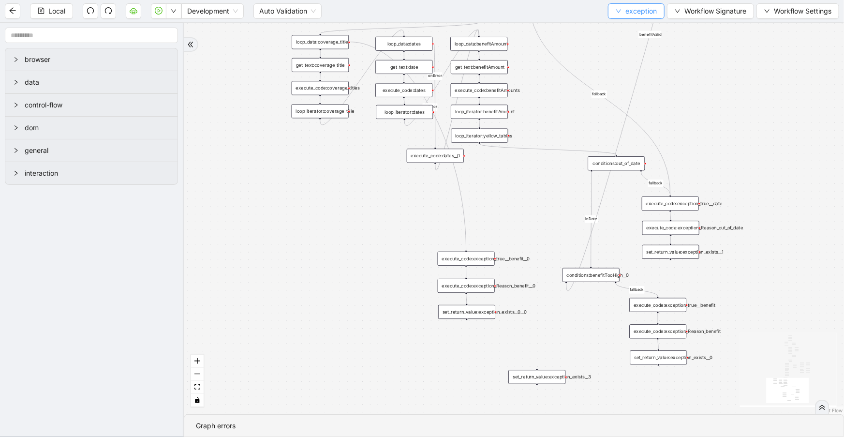
drag, startPoint x: 546, startPoint y: 215, endPoint x: 631, endPoint y: 7, distance: 224.3
click at [631, 7] on section "Local Development Auto Validation exception Workflow Signature Workflow Setting…" at bounding box center [422, 218] width 844 height 437
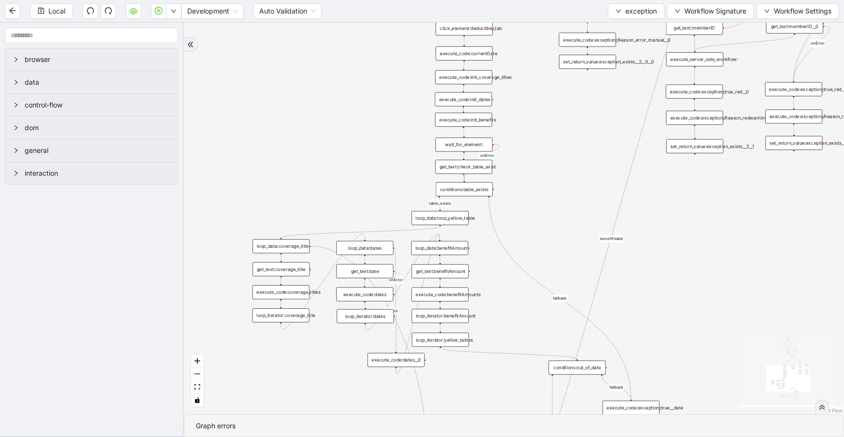
drag, startPoint x: 530, startPoint y: 220, endPoint x: 491, endPoint y: 425, distance: 208.3
click at [491, 425] on section "no_warning_text fallback fallback table_exists fallback whole_exception fallbac…" at bounding box center [514, 230] width 660 height 414
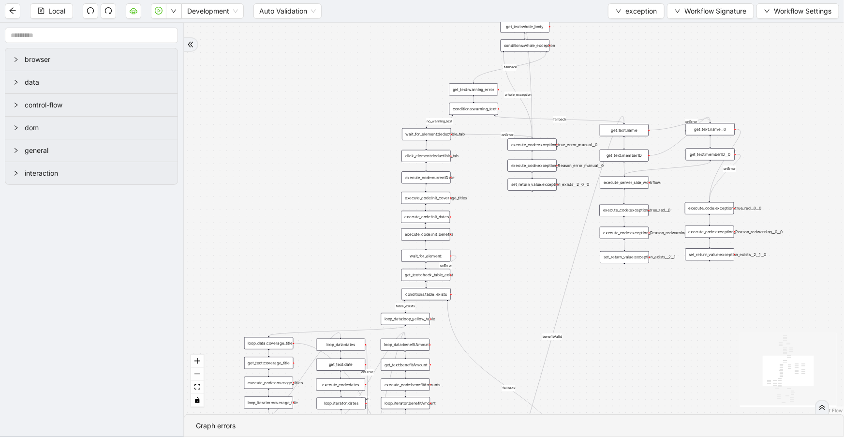
click at [644, 212] on div "execute_code:exception_true_red__0" at bounding box center [624, 210] width 49 height 12
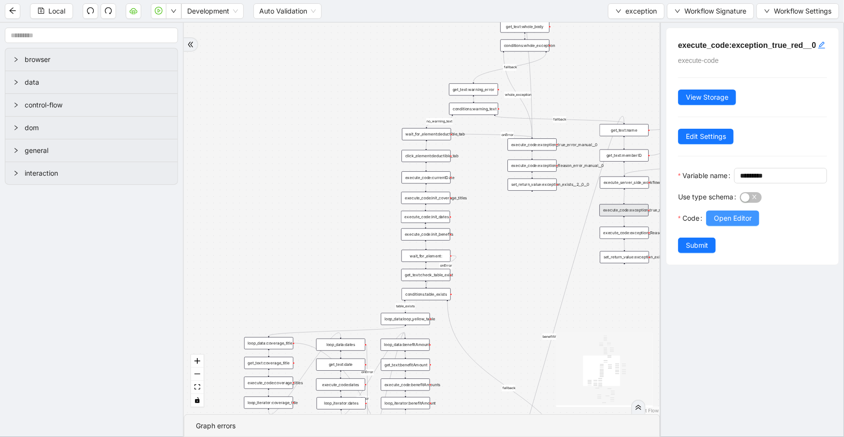
click at [727, 223] on span "Open Editor" at bounding box center [733, 218] width 38 height 11
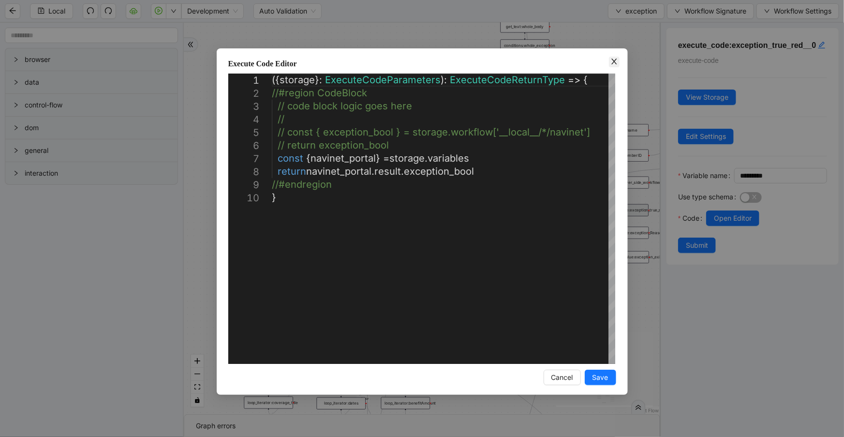
click at [615, 60] on icon "close" at bounding box center [614, 62] width 8 height 8
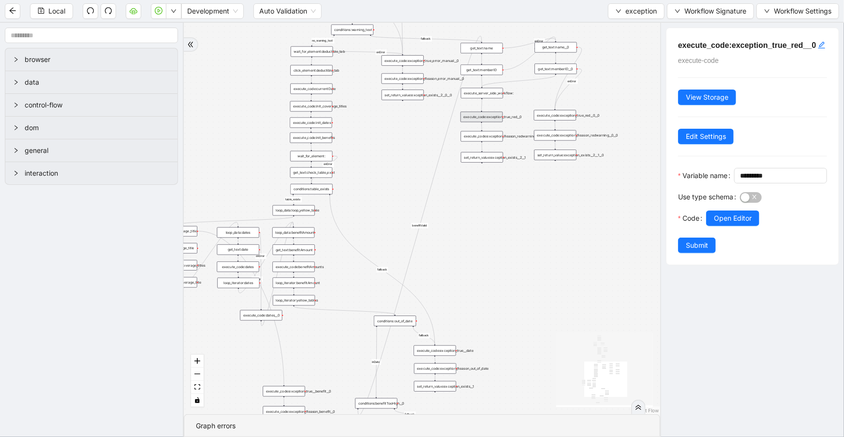
drag, startPoint x: 624, startPoint y: 295, endPoint x: 483, endPoint y: 189, distance: 176.9
click at [483, 189] on div "no_warning_text fallback fallback table_exists fallback whole_exception fallbac…" at bounding box center [422, 218] width 476 height 391
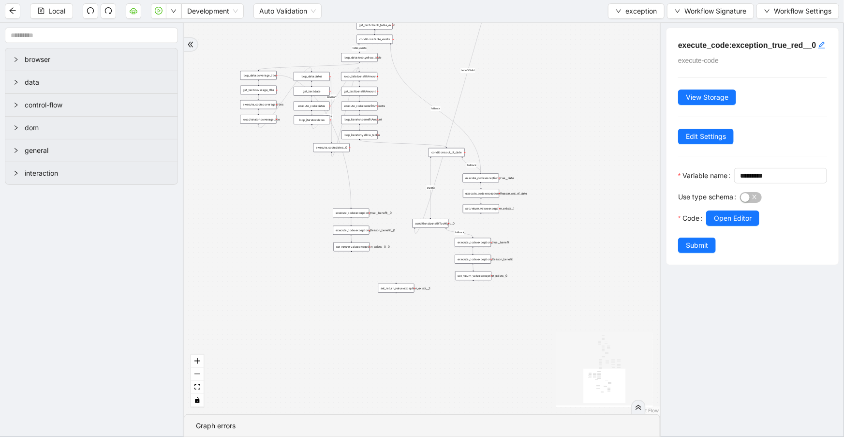
drag, startPoint x: 523, startPoint y: 180, endPoint x: 556, endPoint y: 60, distance: 124.4
click at [556, 60] on div "no_warning_text fallback fallback table_exists fallback whole_exception fallbac…" at bounding box center [422, 218] width 476 height 391
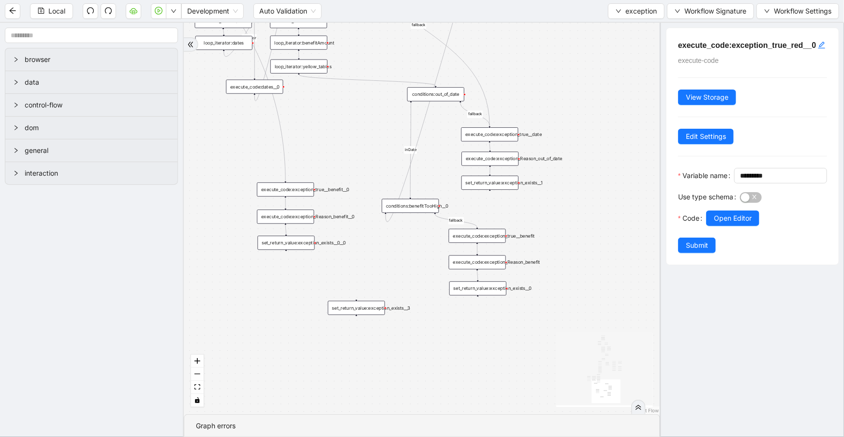
click at [477, 267] on div "execute_code:exception_Reason_benefit" at bounding box center [477, 262] width 57 height 14
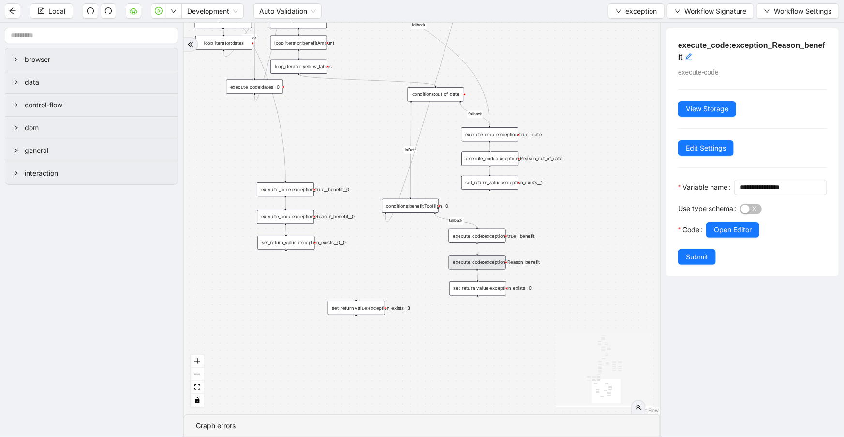
click at [490, 233] on div "execute_code:exception_true__benefit" at bounding box center [477, 236] width 57 height 14
click at [745, 235] on span "Open Editor" at bounding box center [733, 229] width 38 height 11
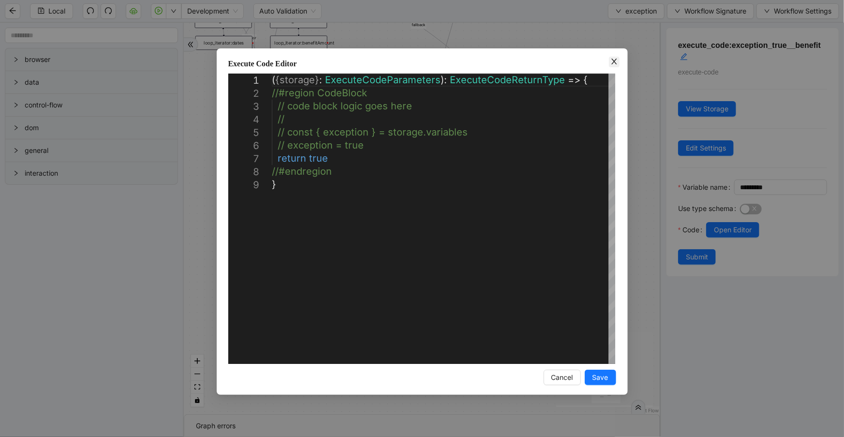
click at [613, 62] on icon "close" at bounding box center [614, 62] width 8 height 8
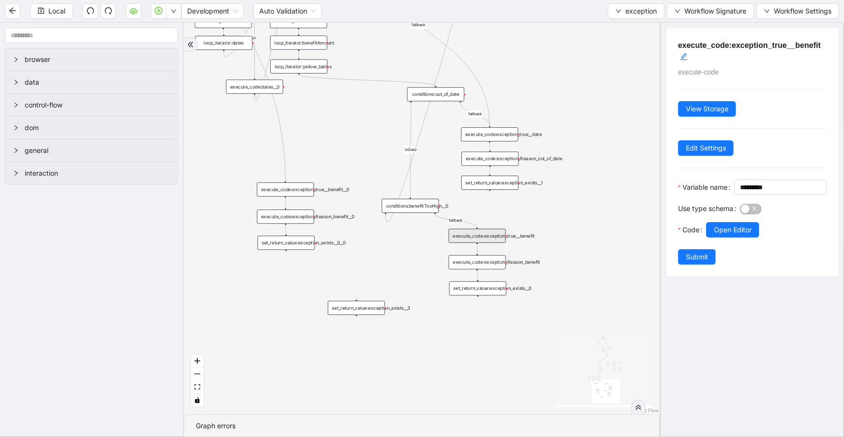
click at [488, 137] on div "execute_code:exception_true__date" at bounding box center [489, 134] width 57 height 14
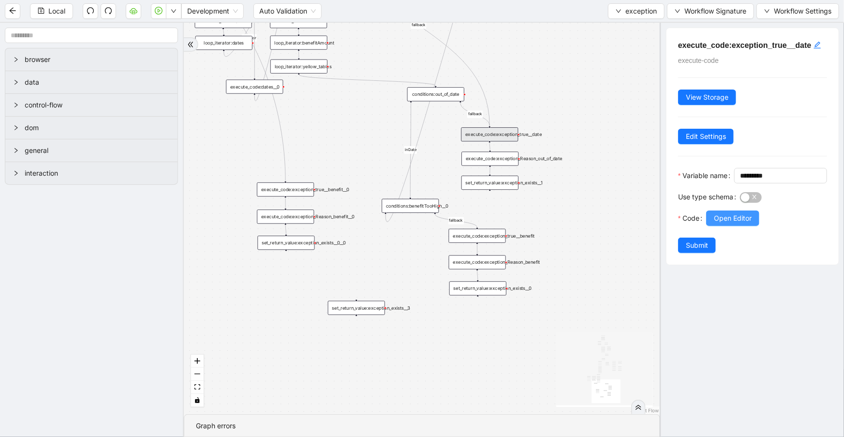
click at [716, 223] on span "Open Editor" at bounding box center [733, 218] width 38 height 11
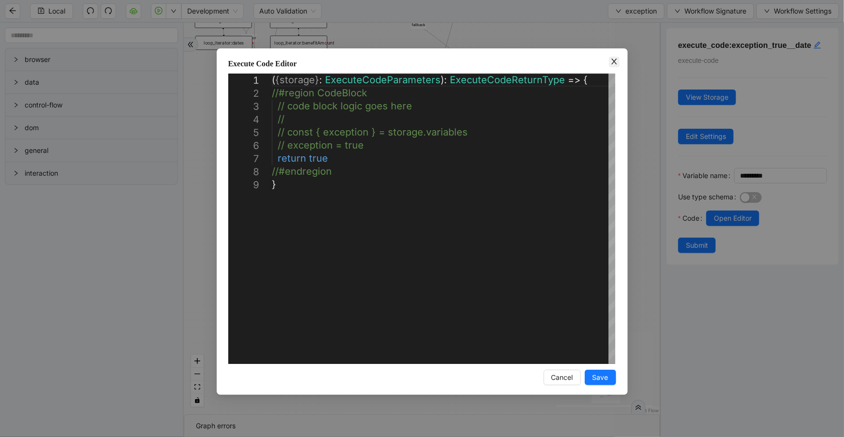
click at [616, 64] on icon "close" at bounding box center [613, 62] width 5 height 6
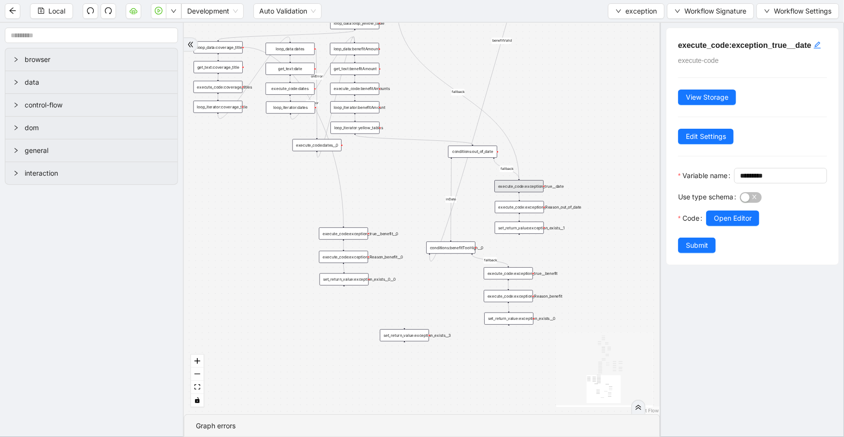
drag, startPoint x: 356, startPoint y: 269, endPoint x: 404, endPoint y: 310, distance: 63.5
click at [404, 310] on div "no_warning_text fallback fallback table_exists fallback whole_exception fallbac…" at bounding box center [422, 218] width 476 height 391
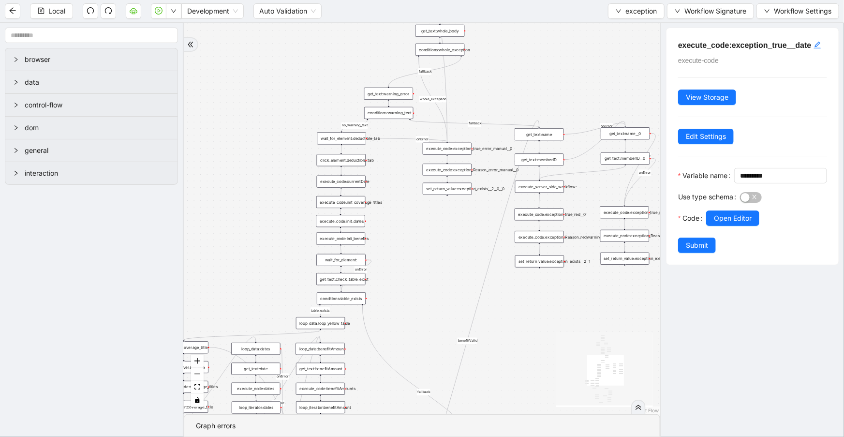
drag, startPoint x: 585, startPoint y: 111, endPoint x: 532, endPoint y: 401, distance: 294.6
click at [533, 401] on div "no_warning_text fallback fallback table_exists fallback whole_exception fallbac…" at bounding box center [422, 218] width 476 height 391
click at [527, 134] on div "get_text:name" at bounding box center [532, 134] width 49 height 12
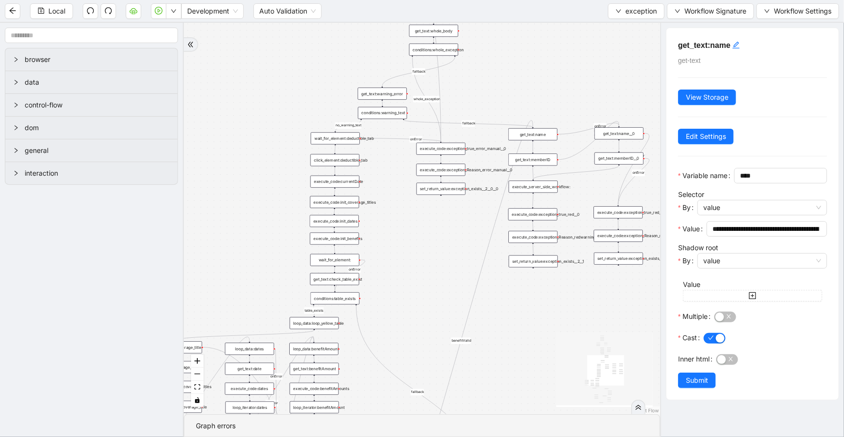
click at [527, 160] on div "get_text:memberID" at bounding box center [532, 159] width 49 height 12
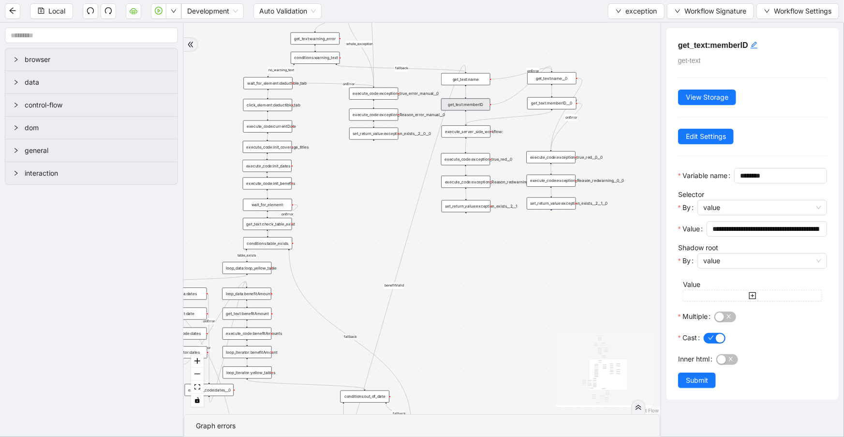
drag, startPoint x: 573, startPoint y: 77, endPoint x: 513, endPoint y: 37, distance: 72.6
click at [515, 33] on div "no_warning_text fallback fallback table_exists fallback whole_exception fallbac…" at bounding box center [422, 218] width 476 height 391
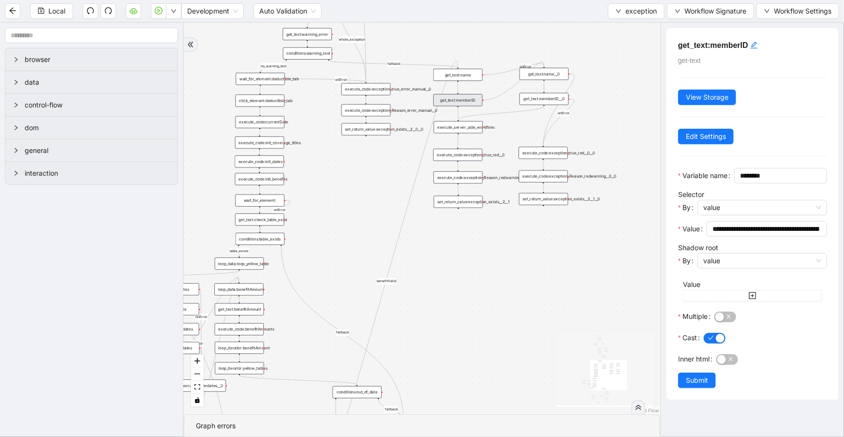
click at [546, 153] on div "execute_code:exception_true_red__0__0" at bounding box center [543, 153] width 49 height 12
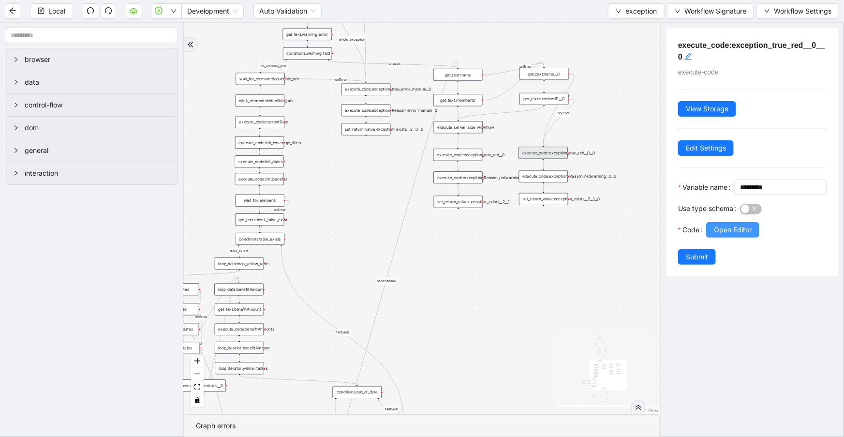
click at [725, 235] on span "Open Editor" at bounding box center [733, 229] width 38 height 11
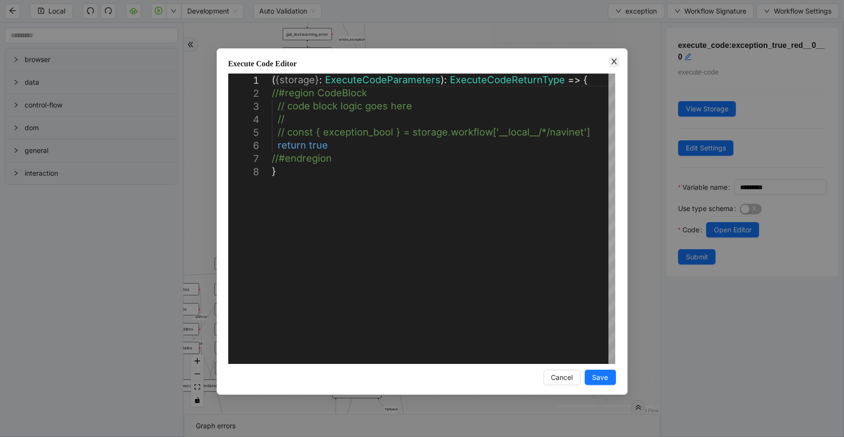
click at [610, 63] on icon "close" at bounding box center [614, 62] width 8 height 8
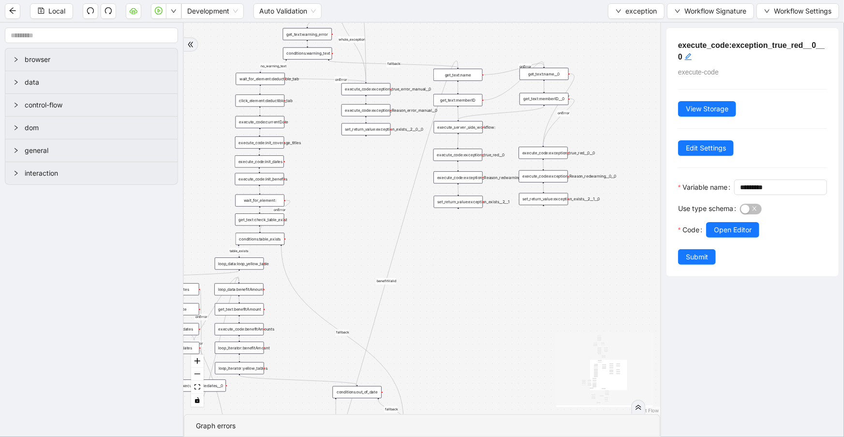
click at [479, 156] on div "execute_code:exception_true_red__0" at bounding box center [457, 155] width 49 height 12
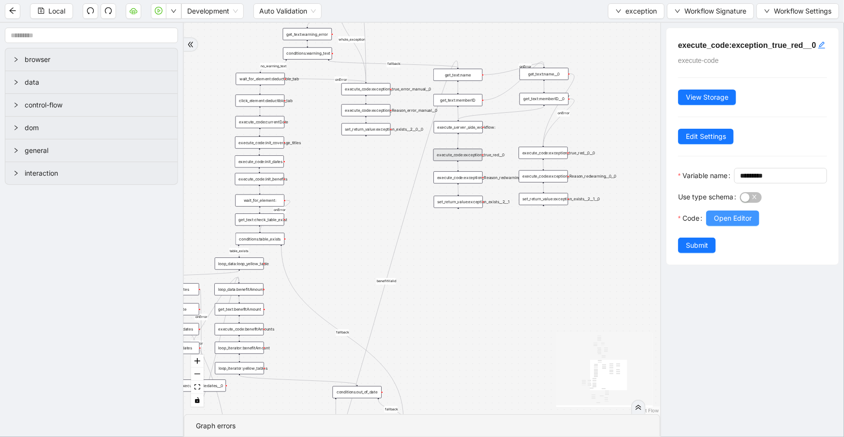
click at [717, 223] on span "Open Editor" at bounding box center [733, 218] width 38 height 11
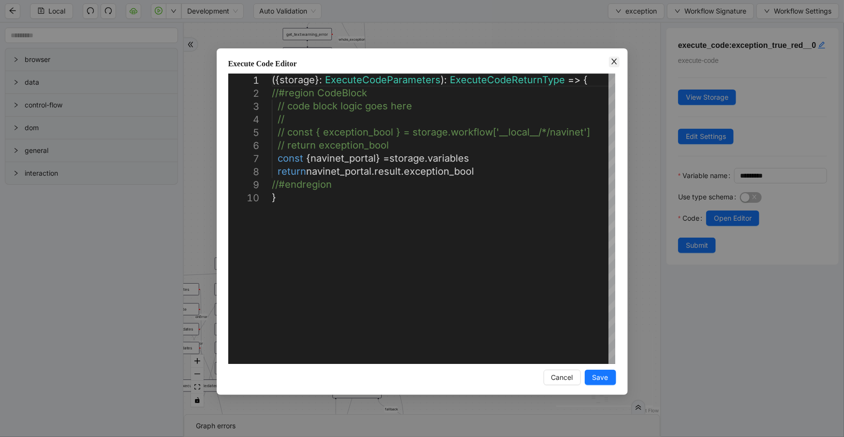
click at [610, 66] on span "Close" at bounding box center [614, 62] width 11 height 11
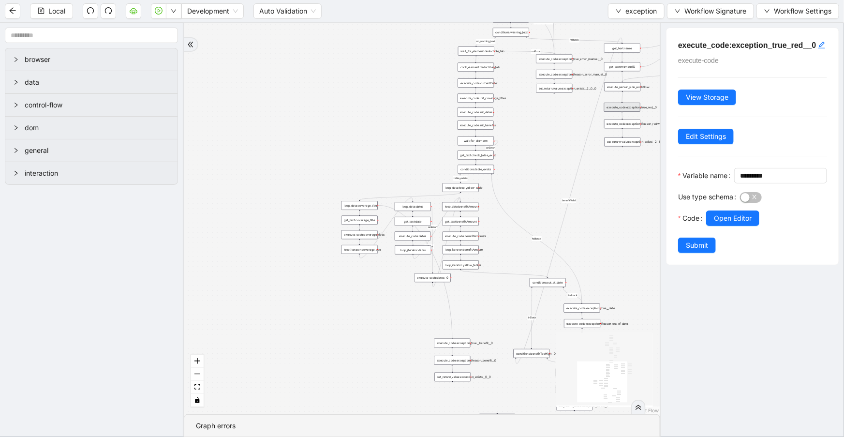
drag, startPoint x: 376, startPoint y: 213, endPoint x: 572, endPoint y: 138, distance: 209.3
click at [572, 138] on div "no_warning_text fallback fallback table_exists fallback whole_exception fallbac…" at bounding box center [422, 218] width 476 height 391
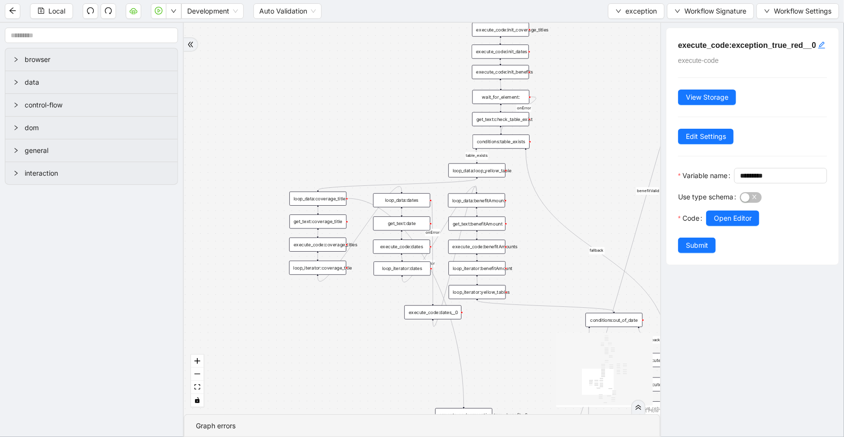
click at [509, 144] on div "conditions:table_exists" at bounding box center [501, 141] width 57 height 14
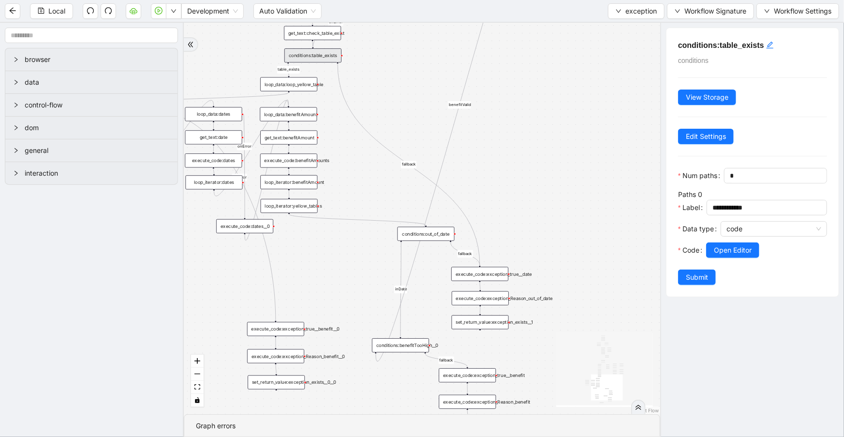
drag, startPoint x: 620, startPoint y: 126, endPoint x: 432, endPoint y: 40, distance: 206.9
click at [432, 40] on div "no_warning_text fallback fallback table_exists fallback whole_exception fallbac…" at bounding box center [422, 218] width 476 height 391
click at [496, 279] on div "execute_code:exception_true__date" at bounding box center [479, 274] width 57 height 14
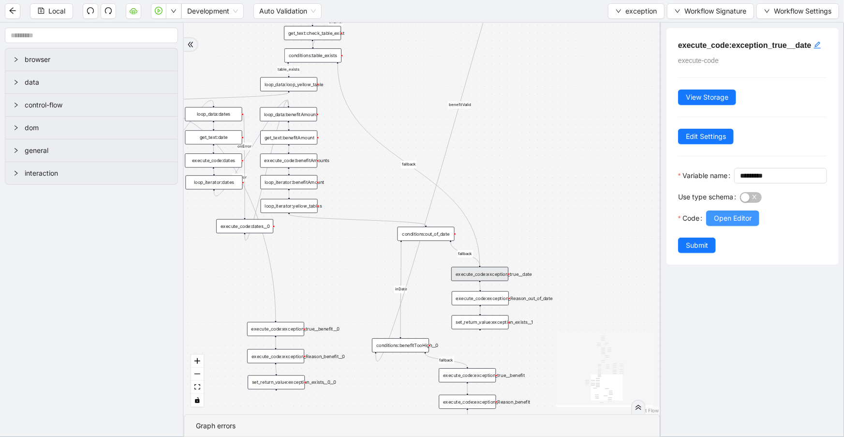
click at [752, 223] on span "Open Editor" at bounding box center [733, 218] width 38 height 11
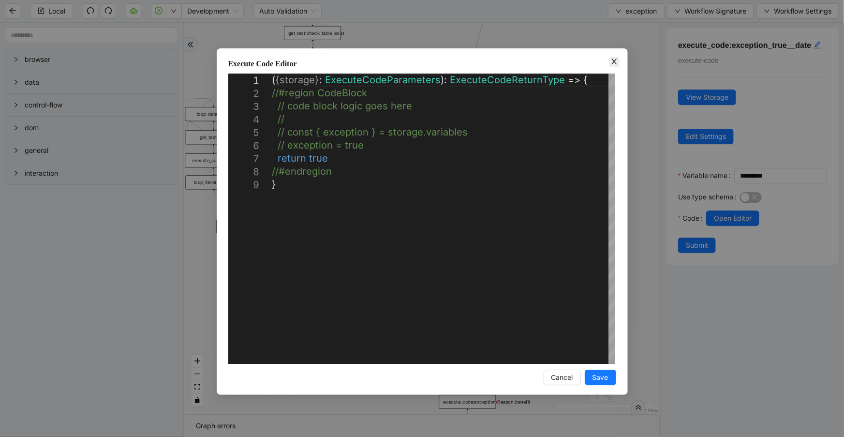
click at [610, 64] on div "**********" at bounding box center [422, 221] width 411 height 346
click at [611, 64] on icon "close" at bounding box center [614, 62] width 8 height 8
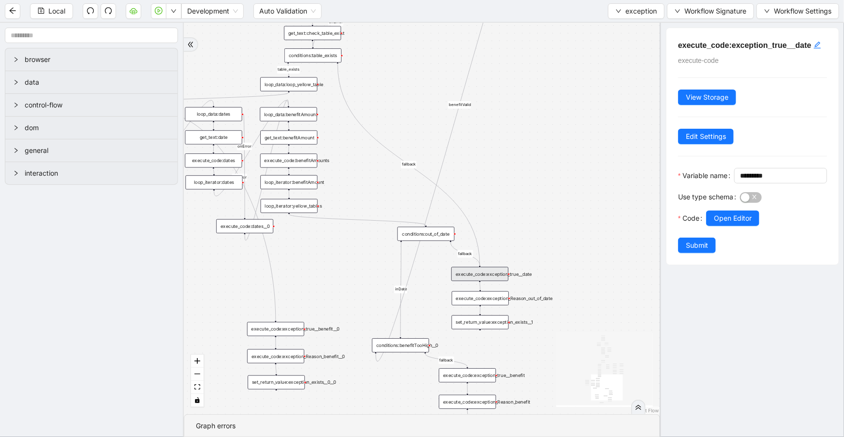
click at [481, 300] on div "execute_code:exception_Reason_out_of_date" at bounding box center [480, 298] width 57 height 14
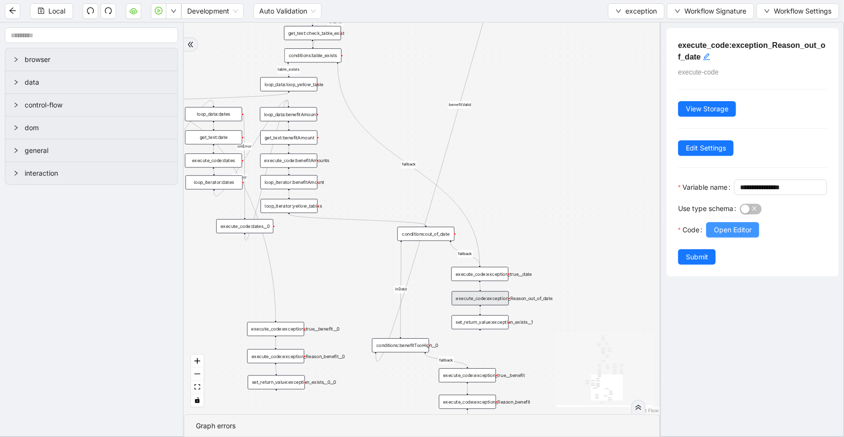
click at [726, 235] on span "Open Editor" at bounding box center [733, 229] width 38 height 11
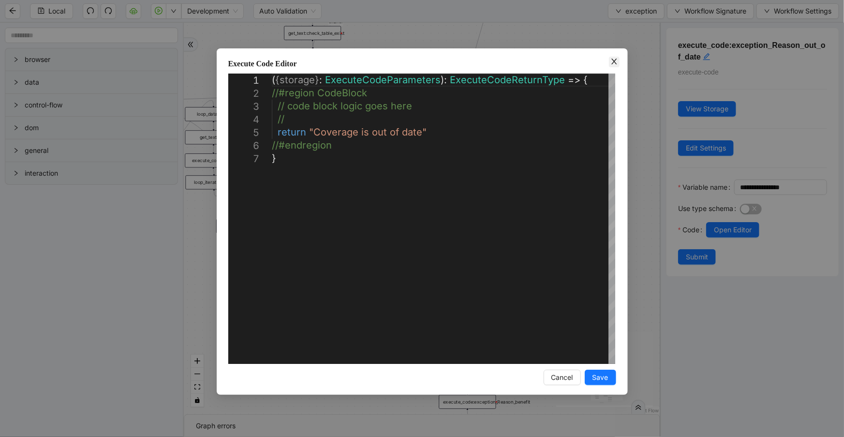
click at [610, 61] on icon "close" at bounding box center [614, 62] width 8 height 8
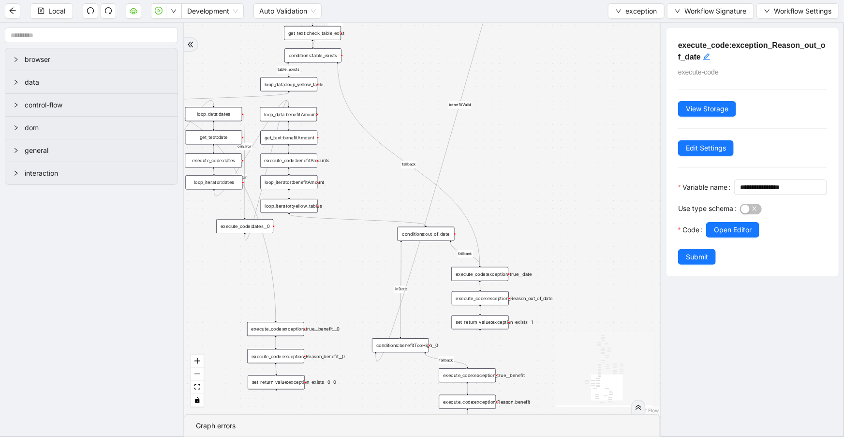
click at [501, 322] on div "set_return_value:exception_exists__1" at bounding box center [480, 322] width 57 height 14
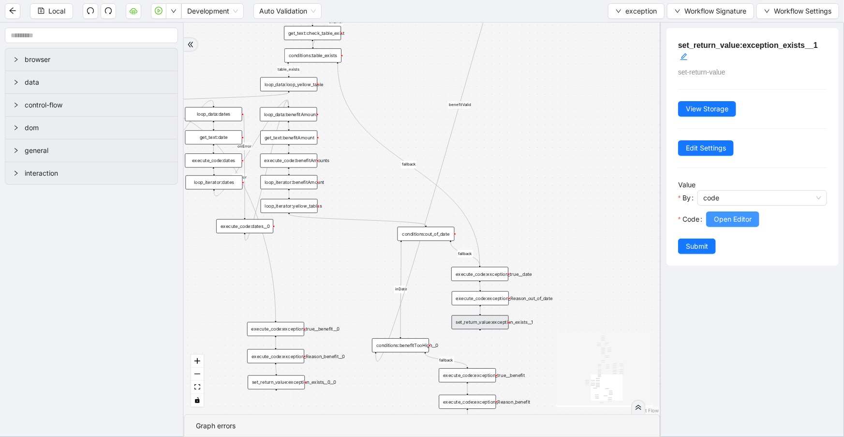
click at [747, 214] on span "Open Editor" at bounding box center [733, 219] width 38 height 11
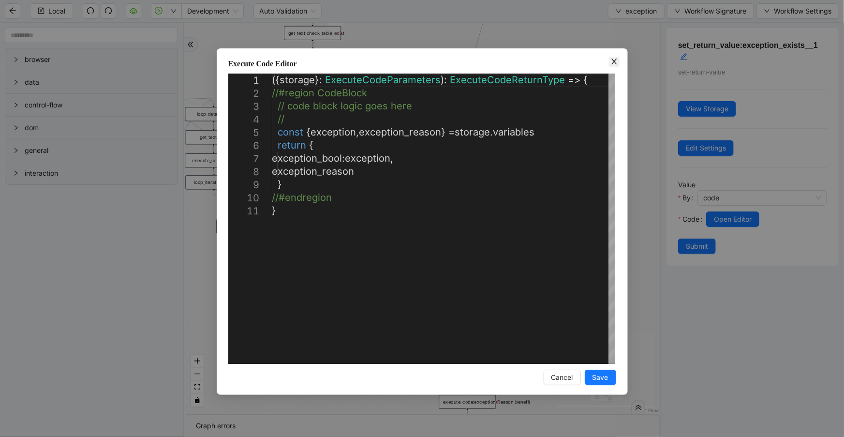
click at [611, 63] on icon "close" at bounding box center [614, 62] width 8 height 8
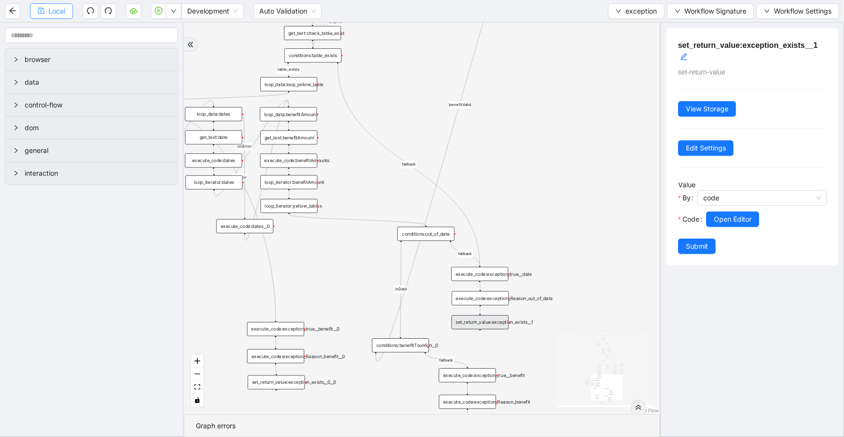
click at [65, 13] on button "Local" at bounding box center [51, 10] width 43 height 15
click at [645, 18] on button "exception" at bounding box center [636, 10] width 57 height 15
click at [642, 32] on span "Select" at bounding box center [635, 29] width 41 height 11
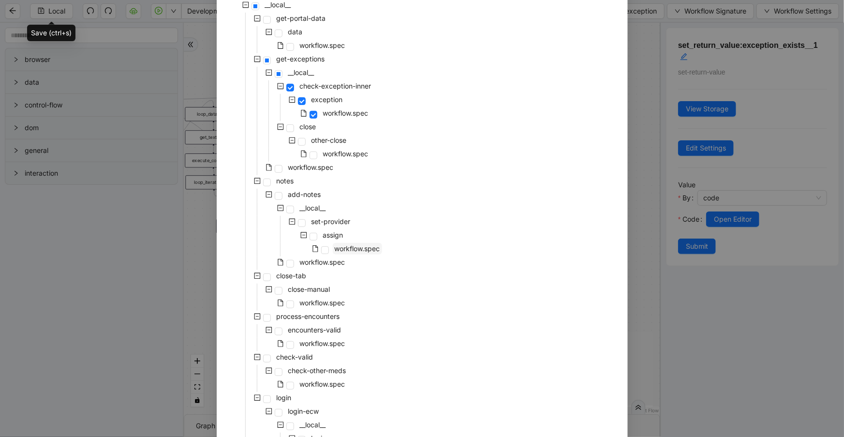
scroll to position [0, 0]
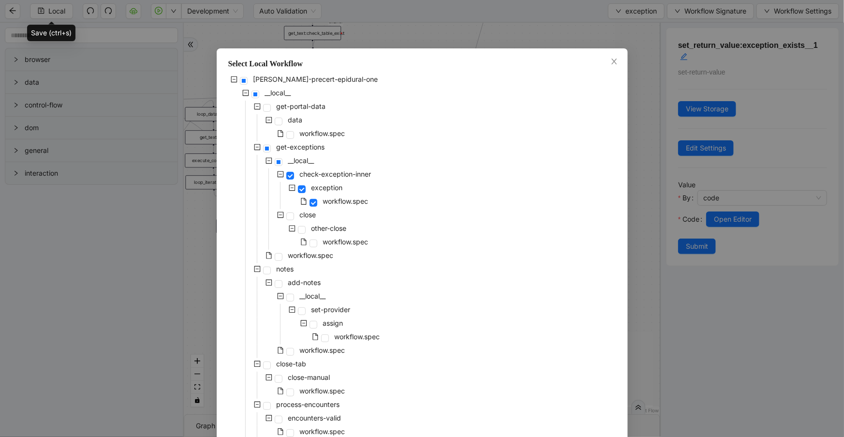
click at [254, 109] on icon "minus-square" at bounding box center [257, 107] width 6 height 6
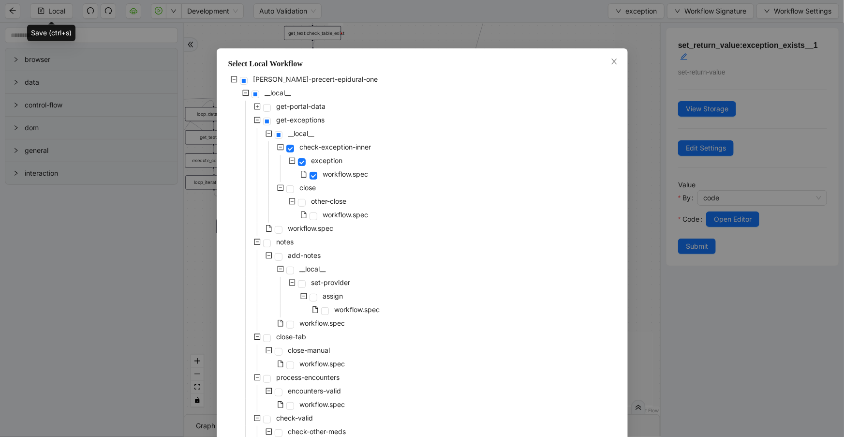
click at [254, 119] on icon "minus-square" at bounding box center [257, 120] width 7 height 7
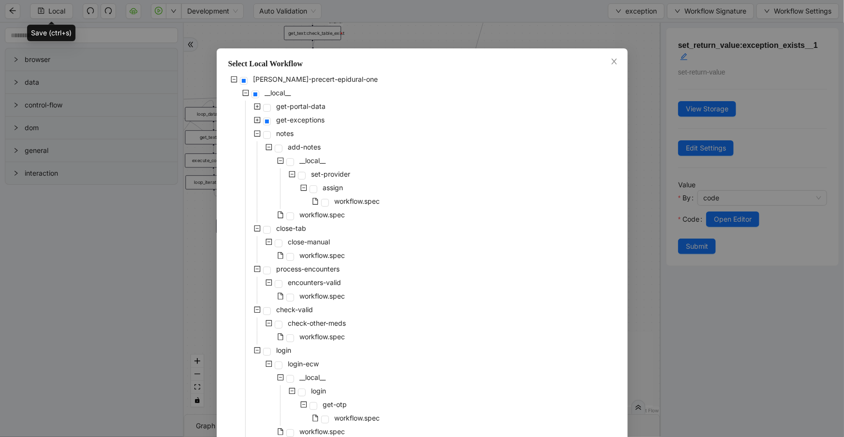
click at [256, 131] on icon "minus-square" at bounding box center [257, 134] width 6 height 6
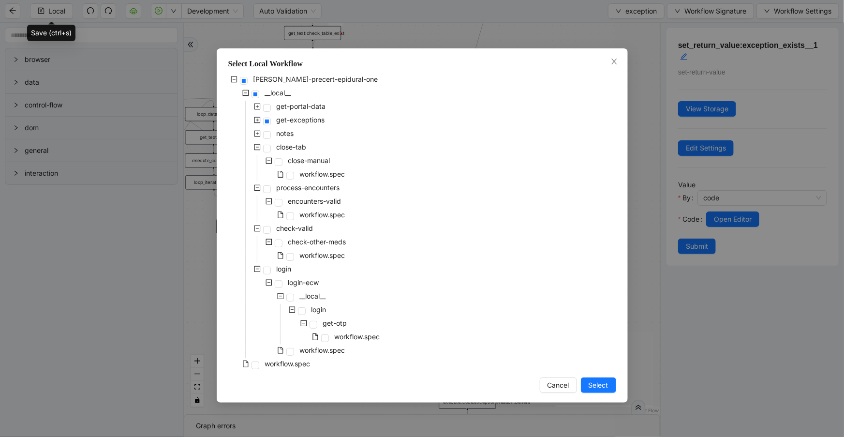
click at [256, 131] on icon "plus-square" at bounding box center [257, 133] width 7 height 7
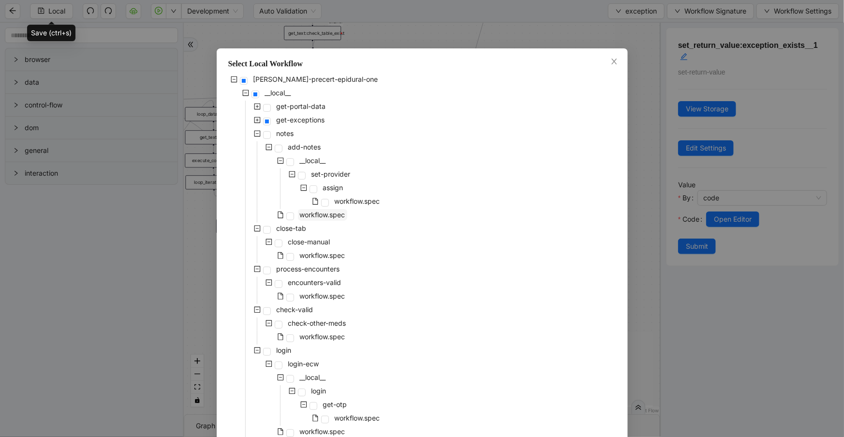
click at [312, 216] on span "workflow.spec" at bounding box center [322, 214] width 45 height 8
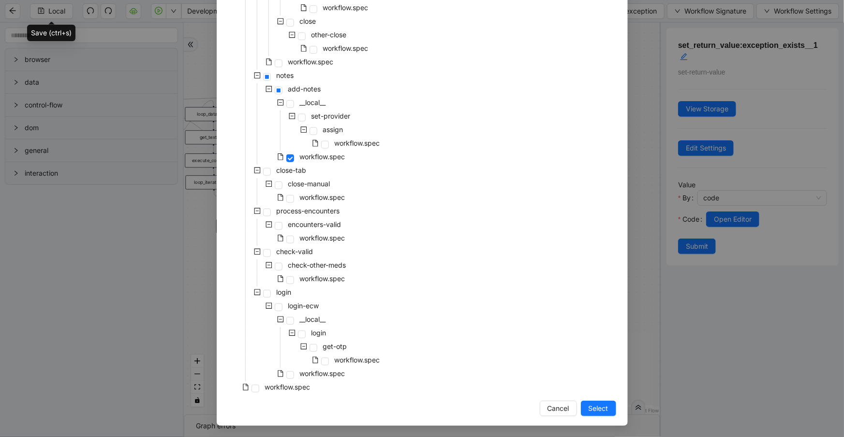
scroll to position [194, 0]
drag, startPoint x: 599, startPoint y: 407, endPoint x: 501, endPoint y: 279, distance: 161.8
click at [599, 407] on span "Select" at bounding box center [599, 408] width 20 height 11
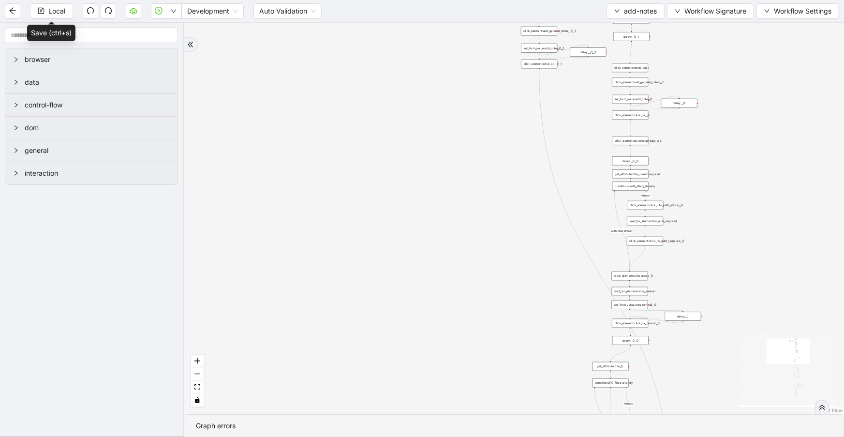
drag, startPoint x: 476, startPoint y: 165, endPoint x: 524, endPoint y: 148, distance: 51.4
click at [479, 312] on div "financial fallback noneInFuture fallback auth_filled_already fallback fc_filled…" at bounding box center [514, 218] width 660 height 391
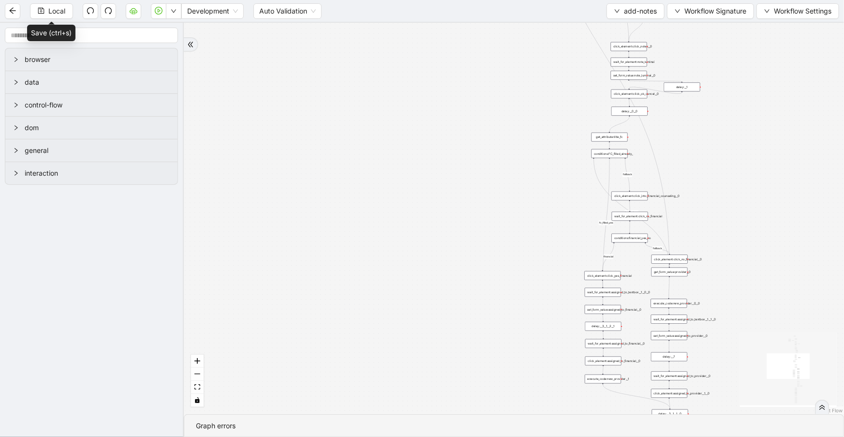
drag, startPoint x: 715, startPoint y: 205, endPoint x: 723, endPoint y: 28, distance: 177.7
click at [723, 28] on div "financial fallback noneInFuture fallback auth_filled_already fallback fc_filled…" at bounding box center [514, 218] width 660 height 391
drag, startPoint x: 642, startPoint y: 2, endPoint x: 641, endPoint y: 10, distance: 7.8
click at [641, 6] on div "Local Development Auto Validation add-notes Workflow Signature Workflow Settings" at bounding box center [422, 11] width 844 height 22
click at [640, 16] on button "add-notes" at bounding box center [636, 10] width 58 height 15
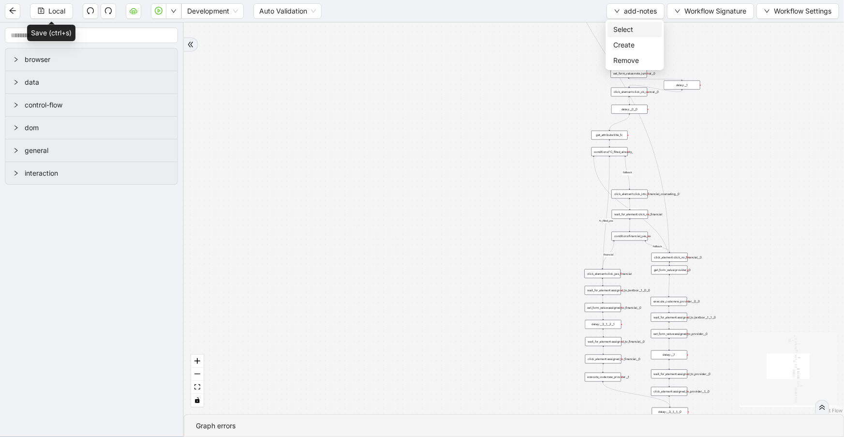
click at [641, 28] on span "Select" at bounding box center [634, 29] width 43 height 11
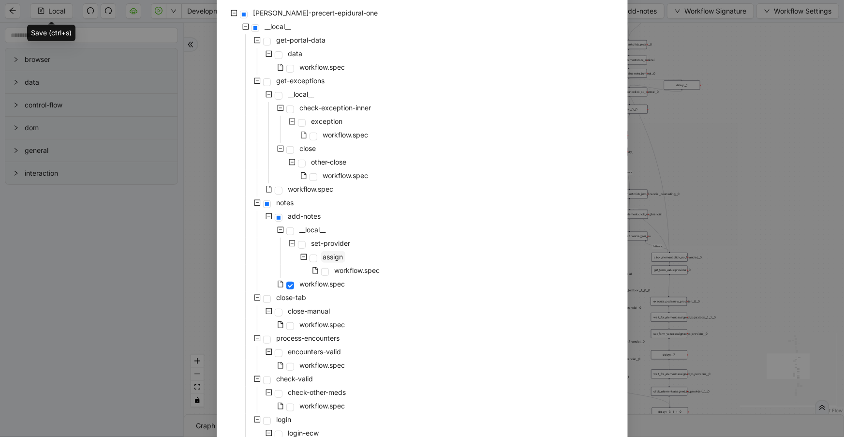
scroll to position [105, 0]
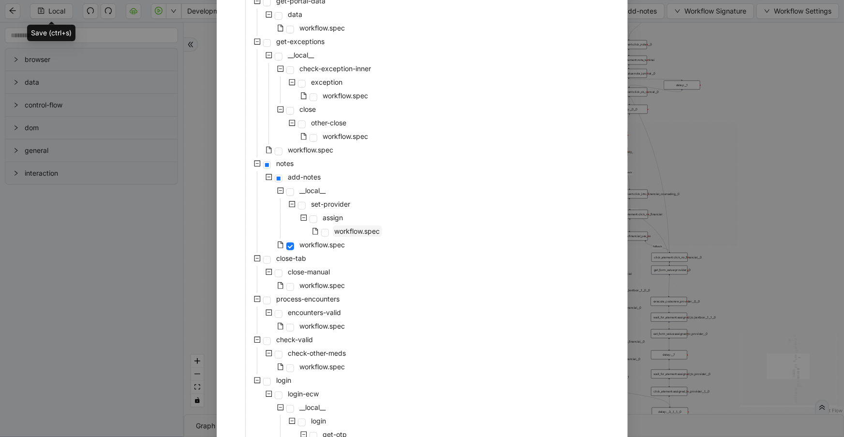
click at [349, 229] on span "workflow.spec" at bounding box center [357, 231] width 45 height 8
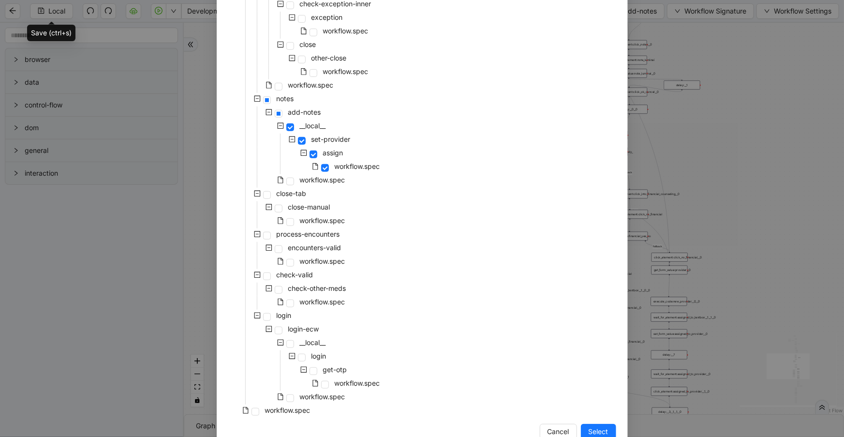
scroll to position [194, 0]
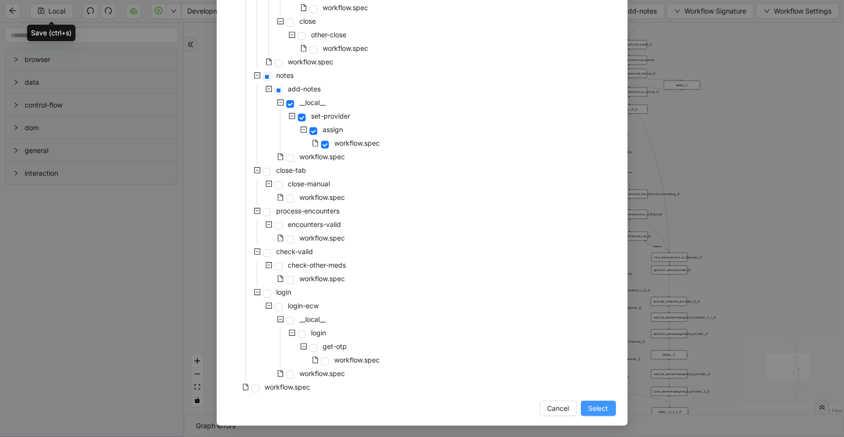
click at [592, 406] on span "Select" at bounding box center [599, 408] width 20 height 11
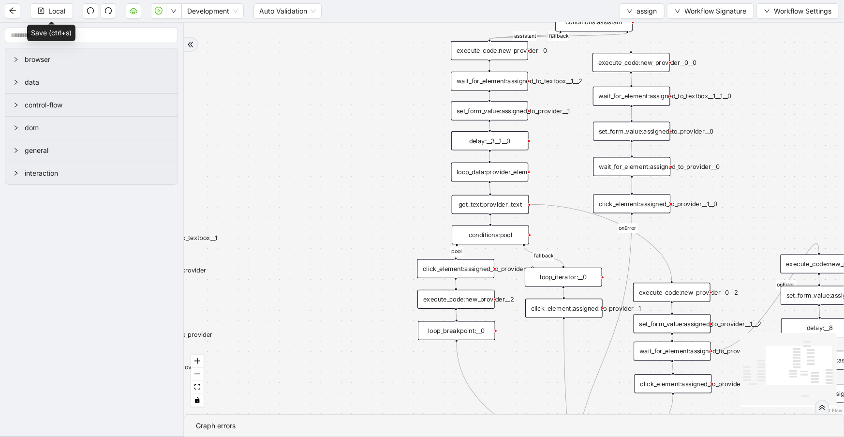
click at [512, 82] on div "wait_for_element:assigned_to_textbox__1__2" at bounding box center [489, 81] width 77 height 19
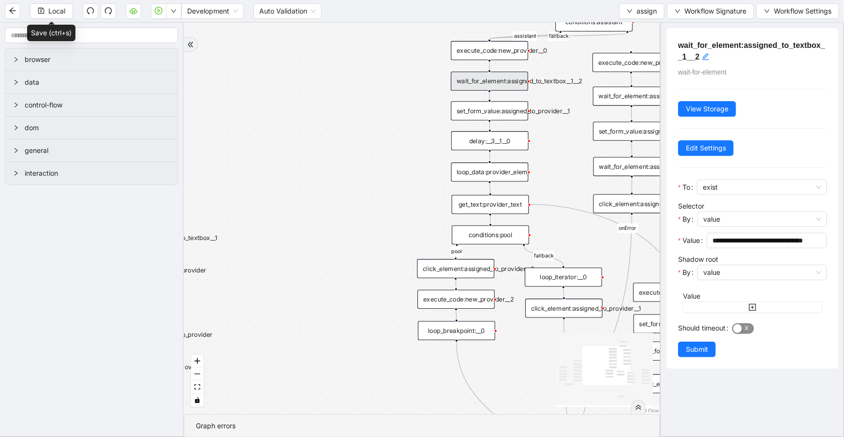
click at [746, 326] on span "button" at bounding box center [743, 328] width 22 height 11
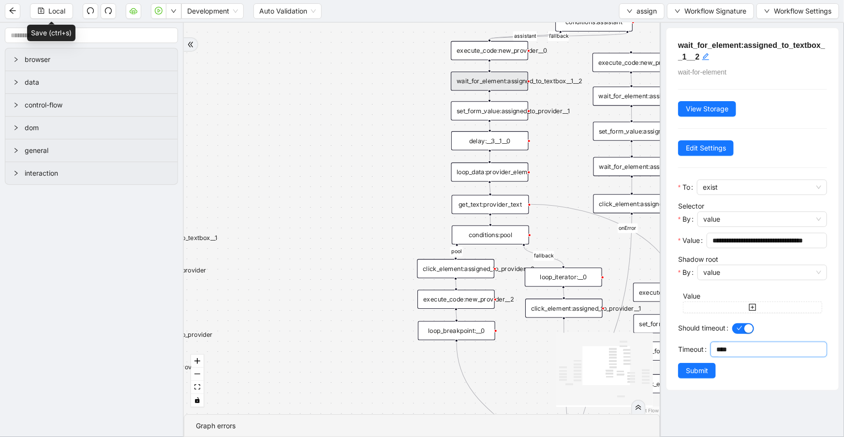
drag, startPoint x: 714, startPoint y: 364, endPoint x: 647, endPoint y: 358, distance: 67.1
click at [647, 358] on section "browser data control-flow dom general interaction pool fallback fallback assist…" at bounding box center [422, 230] width 844 height 414
type input "********"
click at [694, 376] on span "Submit" at bounding box center [697, 370] width 22 height 11
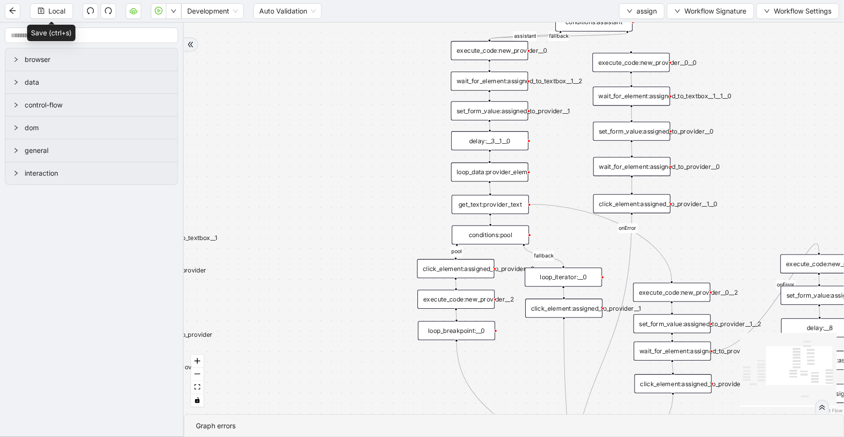
click at [512, 116] on div "set_form_value:assigned_to_provider__1" at bounding box center [489, 110] width 77 height 19
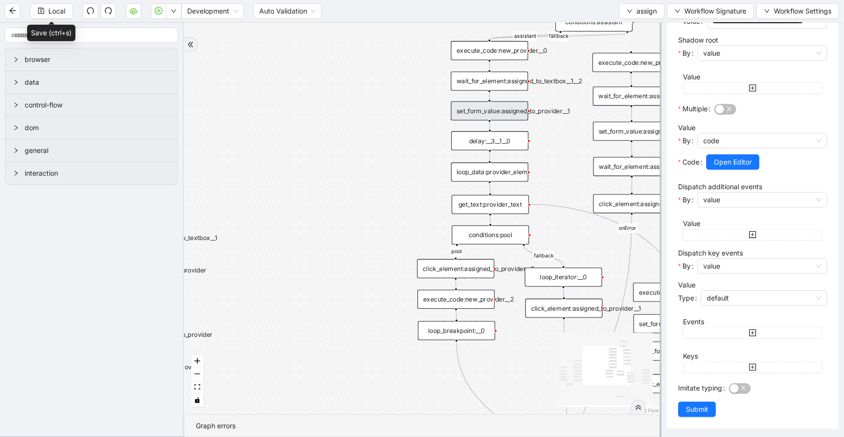
scroll to position [221, 0]
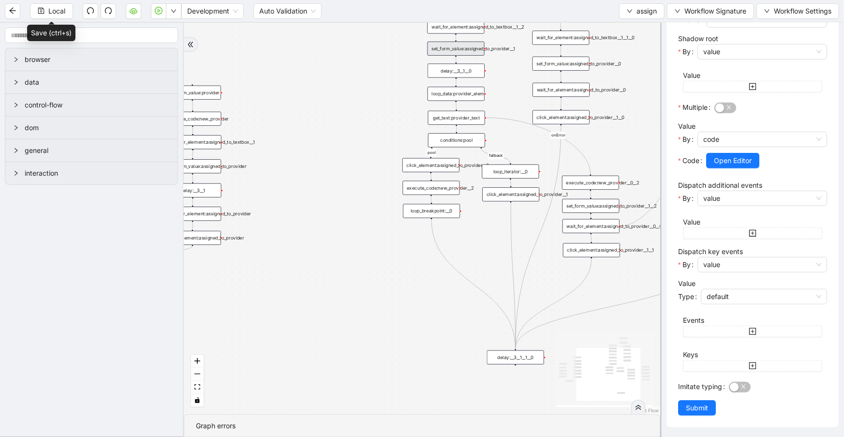
drag, startPoint x: 521, startPoint y: 303, endPoint x: 498, endPoint y: 237, distance: 70.8
click at [484, 237] on div "pool fallback fallback assistant onError onError trigger delay:__3__1__0 wait_f…" at bounding box center [422, 218] width 476 height 391
click at [607, 223] on div "wait_for_element:assigned_to_provider__0__0" at bounding box center [591, 225] width 57 height 14
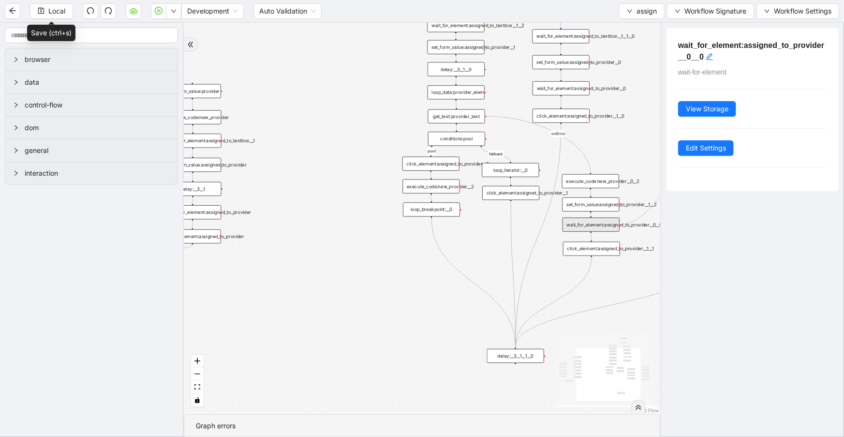
scroll to position [0, 0]
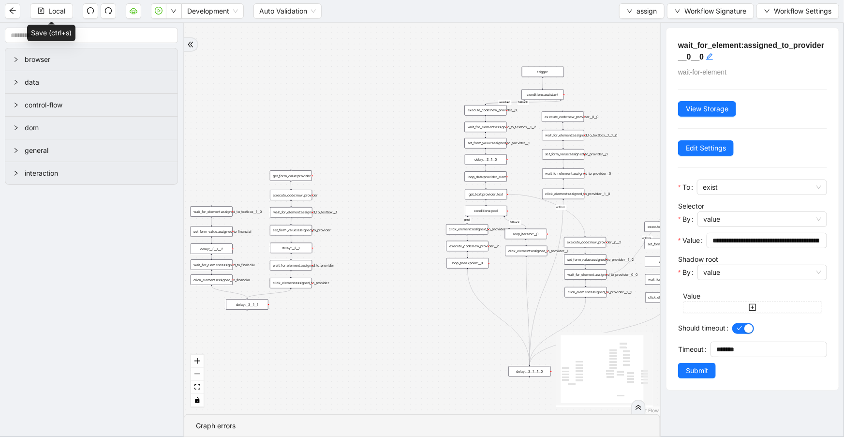
click at [574, 176] on div "wait_for_element:assigned_to_provider__0" at bounding box center [563, 173] width 42 height 11
click at [63, 10] on span "Local" at bounding box center [56, 11] width 17 height 11
click at [628, 15] on button "assign" at bounding box center [641, 10] width 45 height 15
click at [628, 31] on span "Select" at bounding box center [641, 29] width 30 height 11
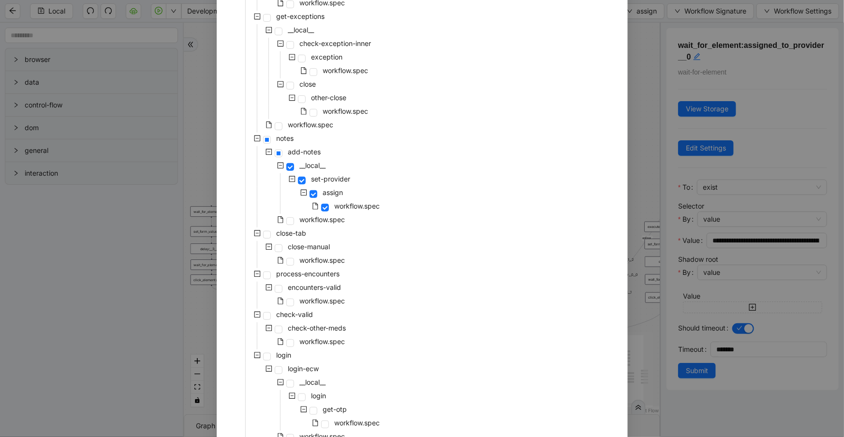
scroll to position [88, 0]
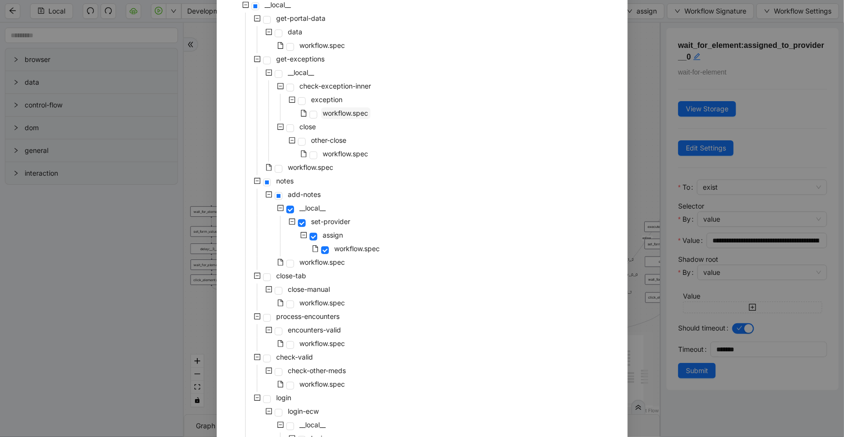
click at [324, 116] on span "workflow.spec" at bounding box center [345, 113] width 45 height 8
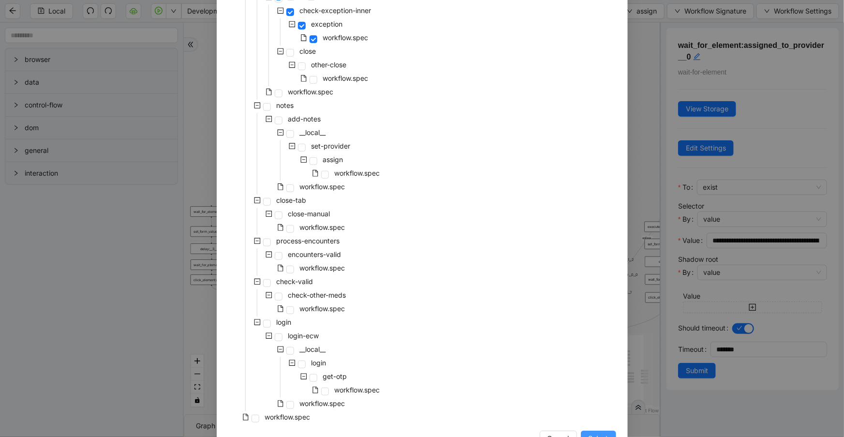
scroll to position [194, 0]
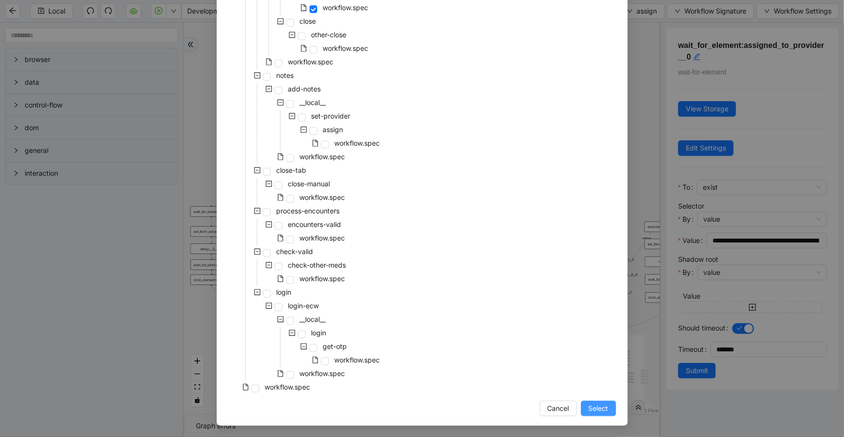
click at [583, 407] on button "Select" at bounding box center [598, 408] width 35 height 15
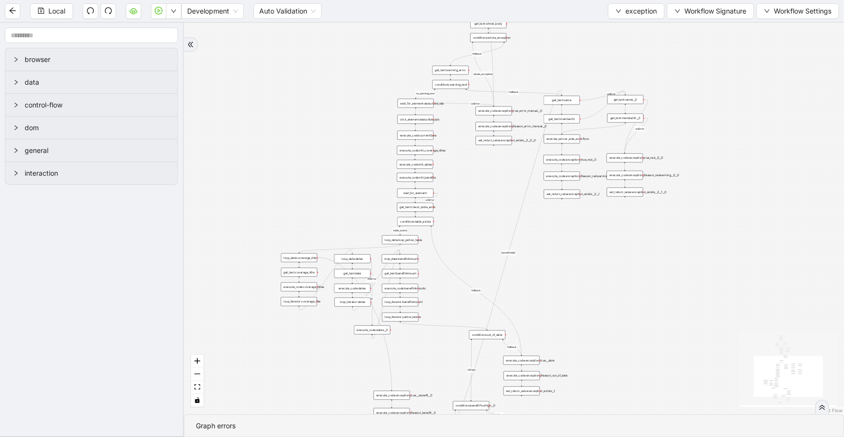
drag, startPoint x: 544, startPoint y: 112, endPoint x: 599, endPoint y: 251, distance: 149.6
click at [599, 252] on div "no_warning_text fallback fallback table_exists fallback whole_exception fallbac…" at bounding box center [514, 218] width 660 height 391
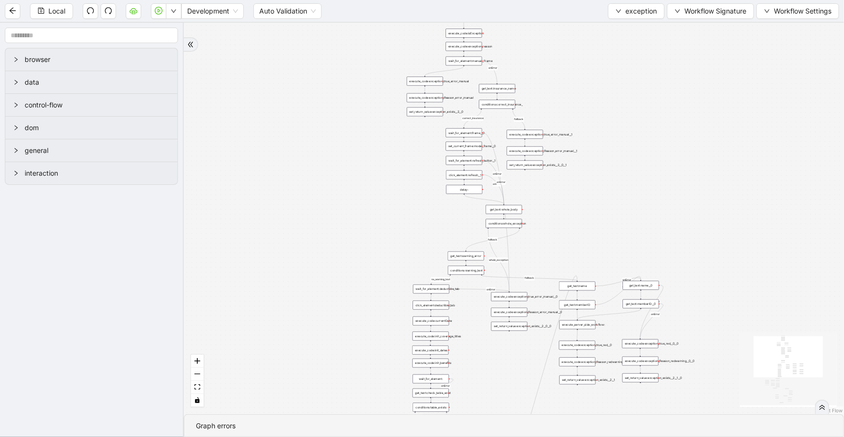
drag, startPoint x: 557, startPoint y: 96, endPoint x: 564, endPoint y: 242, distance: 146.3
click at [564, 242] on div "no_warning_text fallback fallback table_exists fallback whole_exception fallbac…" at bounding box center [514, 218] width 660 height 391
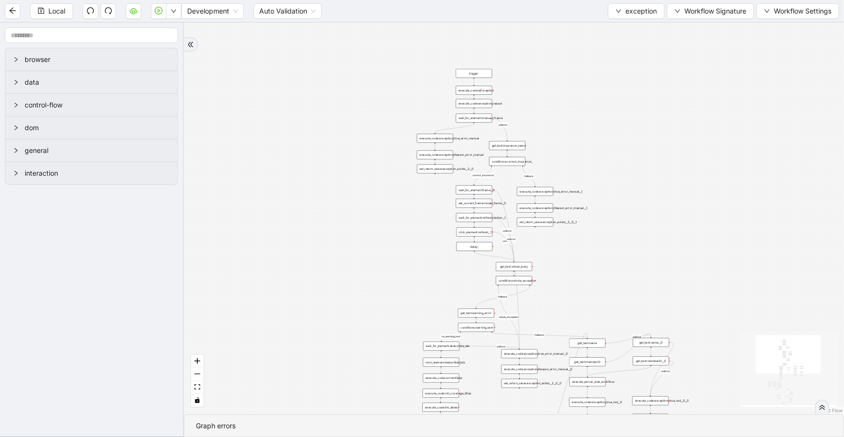
drag, startPoint x: 527, startPoint y: 71, endPoint x: 534, endPoint y: 179, distance: 108.6
click at [534, 179] on div "no_warning_text fallback fallback table_exists fallback whole_exception fallbac…" at bounding box center [514, 218] width 660 height 391
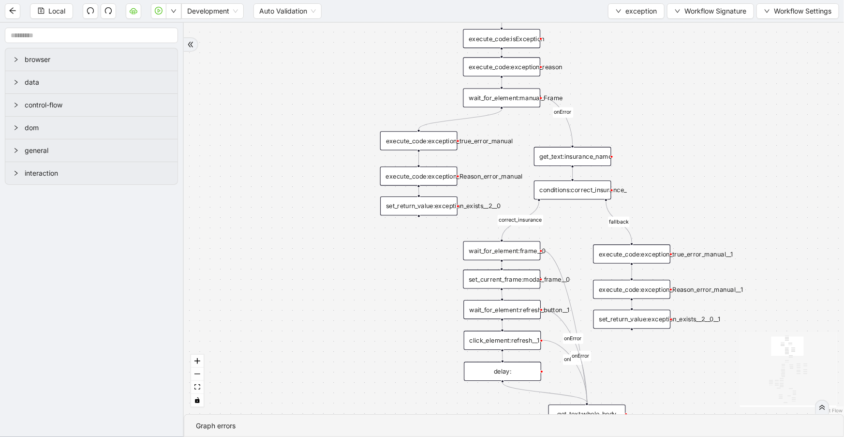
drag, startPoint x: 586, startPoint y: 204, endPoint x: 609, endPoint y: 86, distance: 119.7
click at [609, 86] on div "no_warning_text fallback fallback table_exists fallback whole_exception fallbac…" at bounding box center [514, 218] width 660 height 391
click at [520, 92] on div "wait_for_element:manual_Frame" at bounding box center [501, 95] width 77 height 19
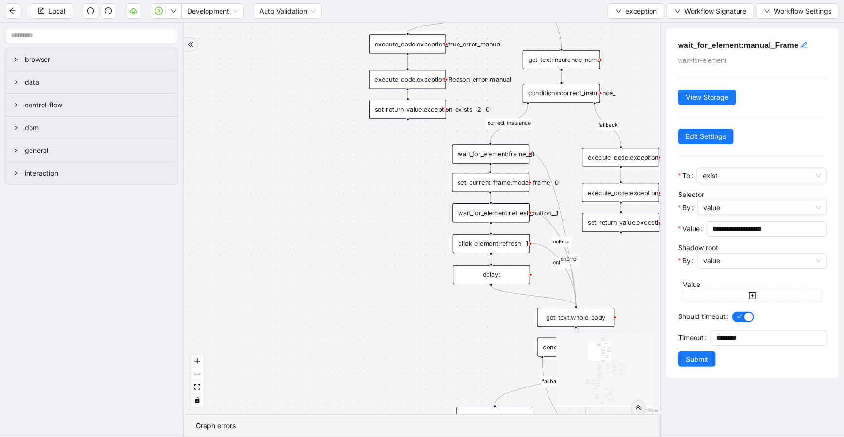
drag, startPoint x: 380, startPoint y: 255, endPoint x: 370, endPoint y: 161, distance: 94.5
click at [370, 161] on div "no_warning_text fallback fallback table_exists fallback whole_exception fallbac…" at bounding box center [422, 218] width 476 height 391
click at [479, 214] on div "wait_for_element:refresh_button__1" at bounding box center [490, 212] width 77 height 19
drag, startPoint x: 804, startPoint y: 228, endPoint x: 669, endPoint y: 211, distance: 135.5
click at [669, 211] on div "**********" at bounding box center [753, 203] width 172 height 350
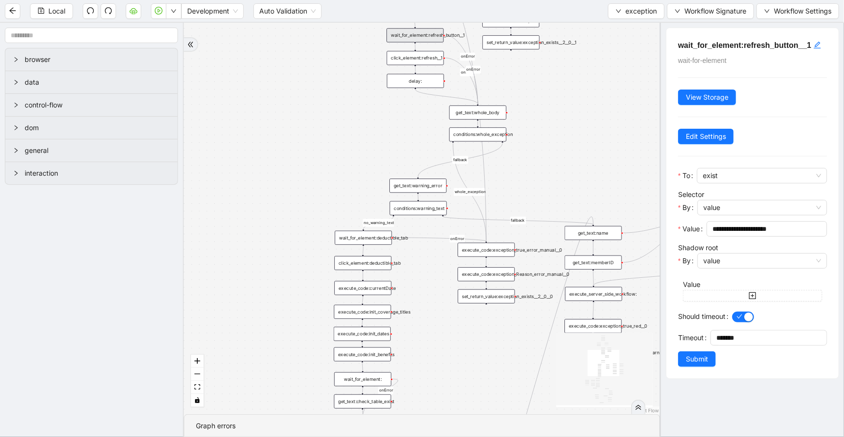
drag, startPoint x: 319, startPoint y: 90, endPoint x: 317, endPoint y: 69, distance: 20.9
click at [317, 69] on div "no_warning_text fallback fallback table_exists fallback whole_exception fallbac…" at bounding box center [422, 218] width 476 height 391
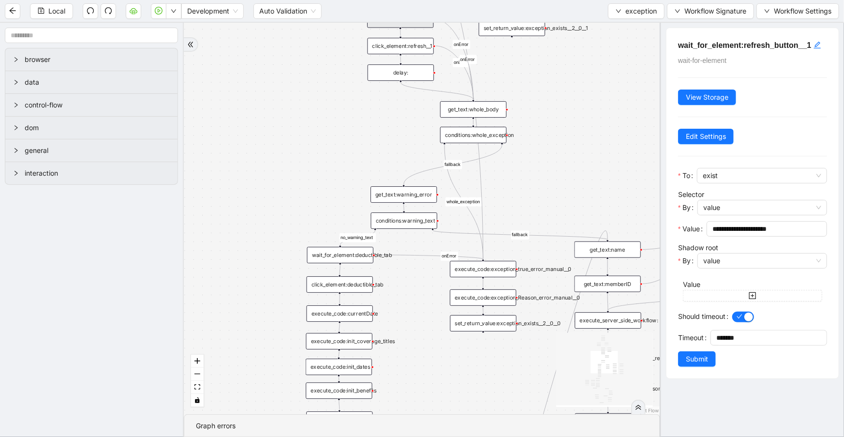
click at [479, 109] on div "get_text:whole_body" at bounding box center [473, 109] width 66 height 16
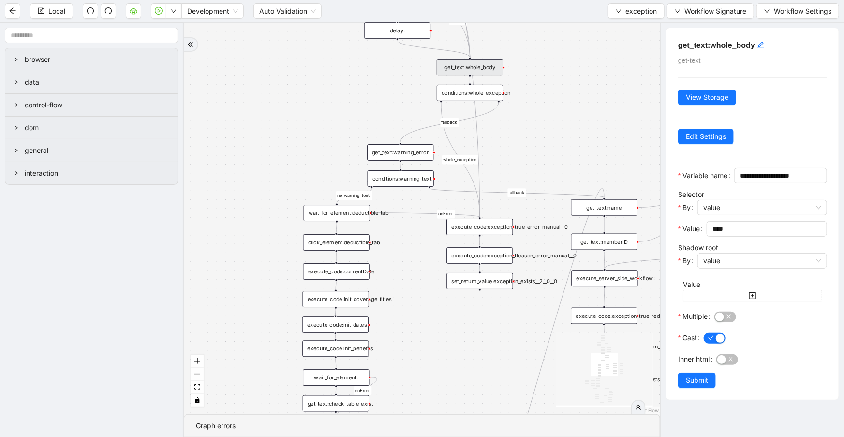
drag, startPoint x: 540, startPoint y: 189, endPoint x: 535, endPoint y: 155, distance: 34.3
click at [535, 155] on div "no_warning_text fallback fallback table_exists fallback whole_exception fallbac…" at bounding box center [422, 218] width 476 height 391
click at [460, 100] on div "conditions:whole_exception" at bounding box center [470, 92] width 66 height 16
click at [463, 94] on div "conditions:whole_exception" at bounding box center [470, 92] width 66 height 16
click at [463, 93] on div "conditions:whole_exception" at bounding box center [470, 92] width 66 height 16
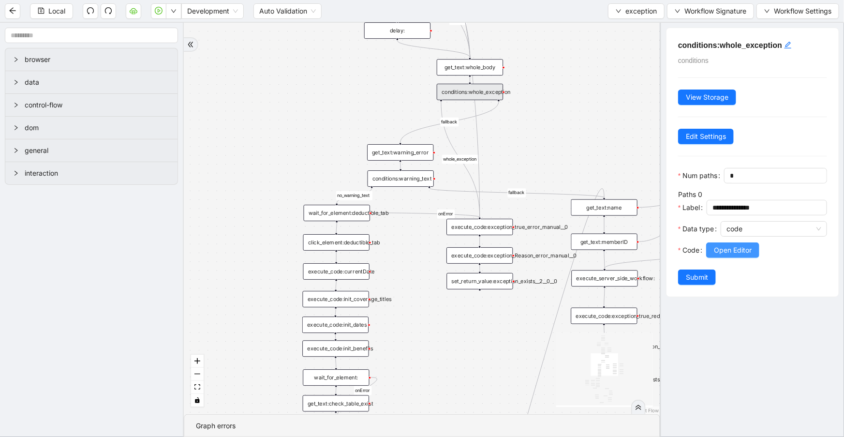
click at [751, 255] on span "Open Editor" at bounding box center [733, 250] width 38 height 11
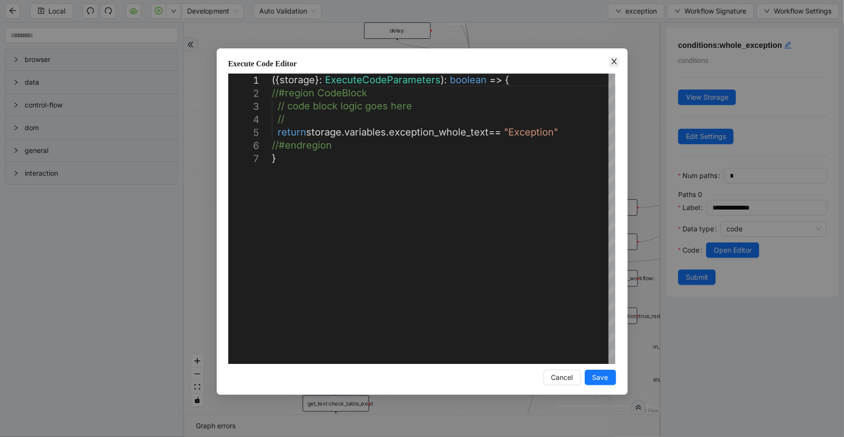
click at [615, 63] on icon "close" at bounding box center [614, 62] width 8 height 8
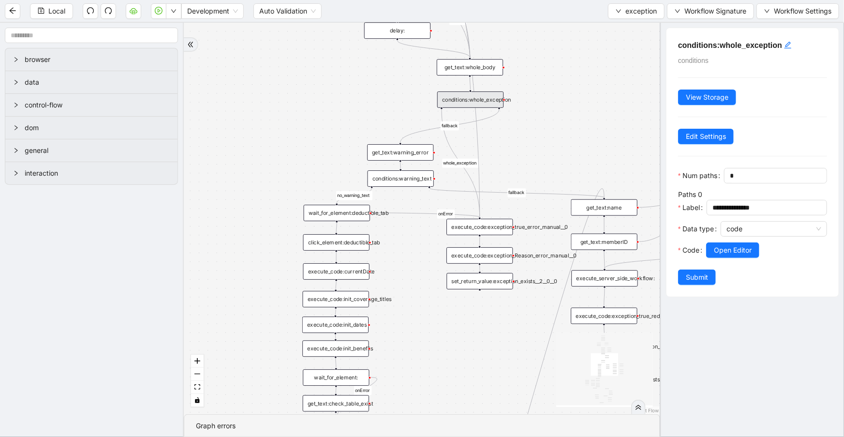
drag, startPoint x: 488, startPoint y: 86, endPoint x: 488, endPoint y: 94, distance: 7.8
click at [488, 94] on div "conditions:whole_exception" at bounding box center [470, 99] width 66 height 16
click at [478, 71] on div "get_text:whole_body" at bounding box center [470, 67] width 66 height 16
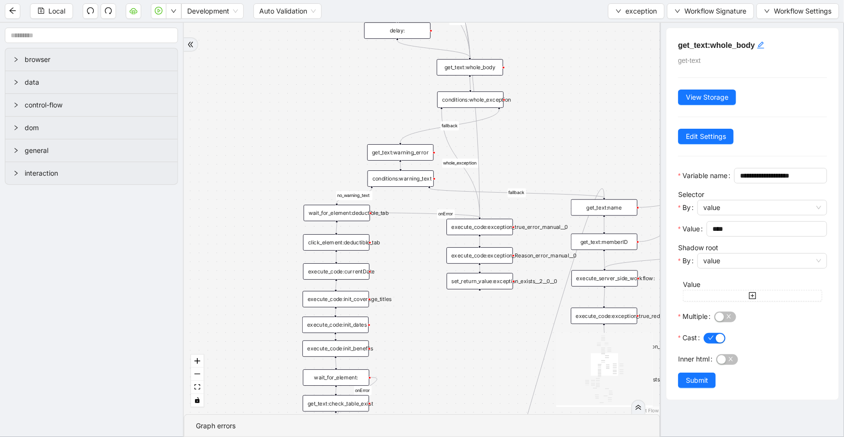
click at [485, 99] on div "conditions:whole_exception" at bounding box center [470, 99] width 66 height 16
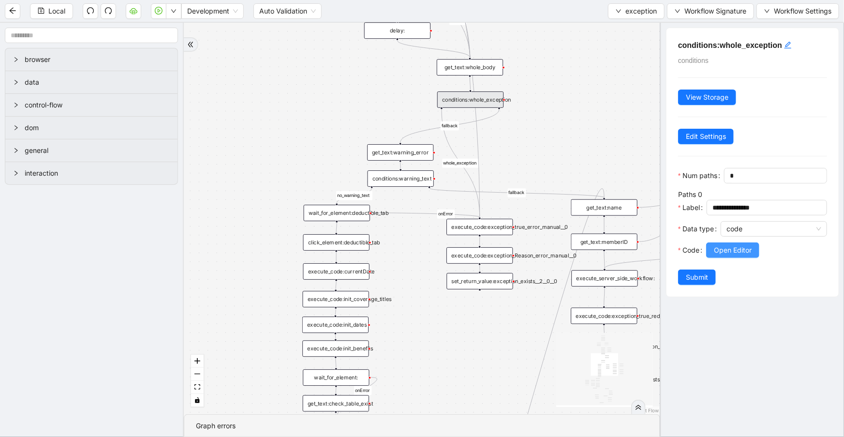
click at [733, 255] on span "Open Editor" at bounding box center [733, 250] width 38 height 11
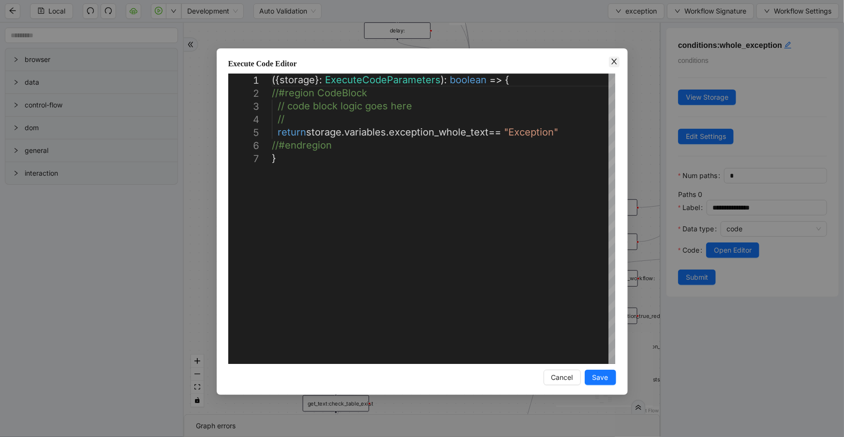
click at [613, 64] on icon "close" at bounding box center [614, 62] width 8 height 8
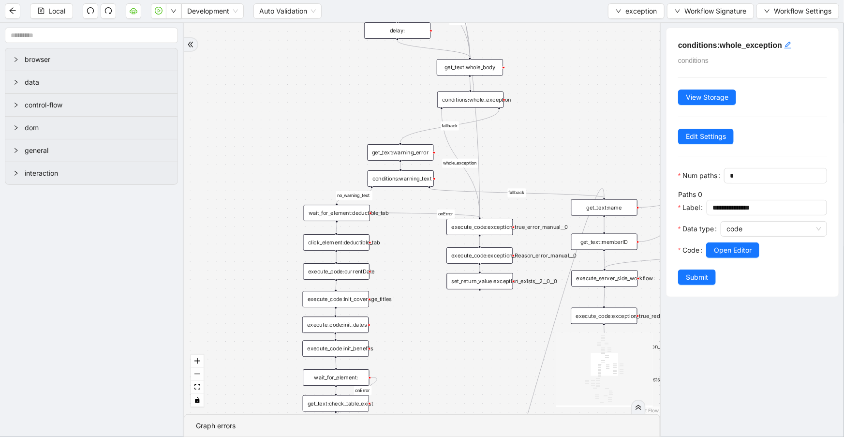
click at [476, 64] on div "get_text:whole_body" at bounding box center [470, 67] width 66 height 16
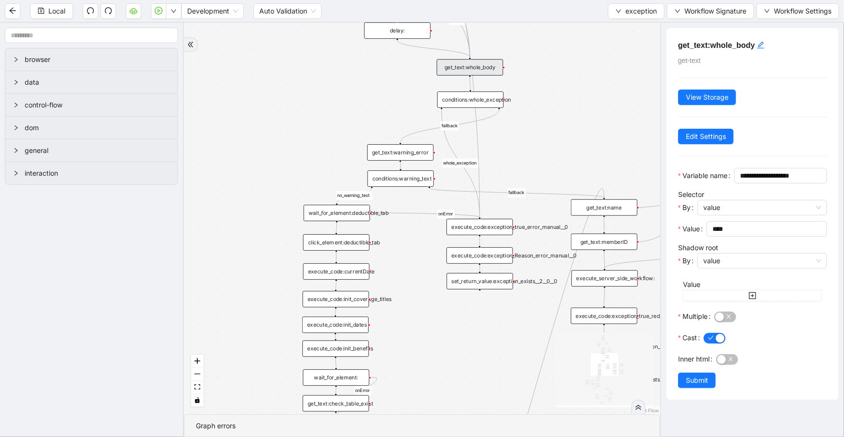
click at [488, 102] on div "conditions:whole_exception" at bounding box center [470, 99] width 66 height 16
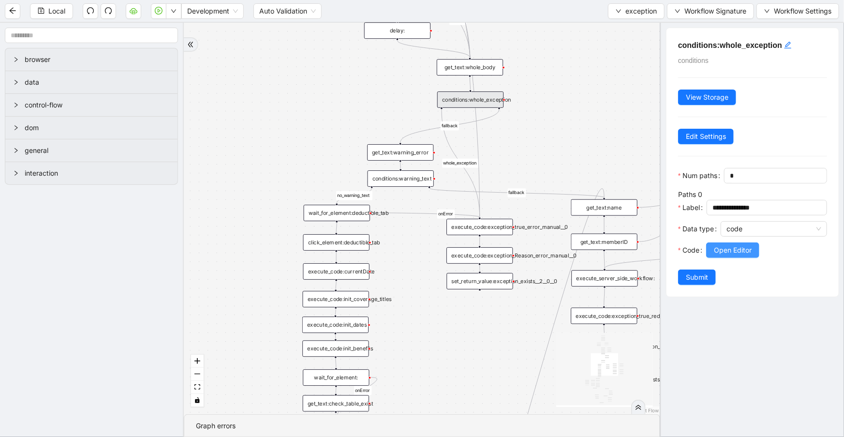
click at [717, 255] on span "Open Editor" at bounding box center [733, 250] width 38 height 11
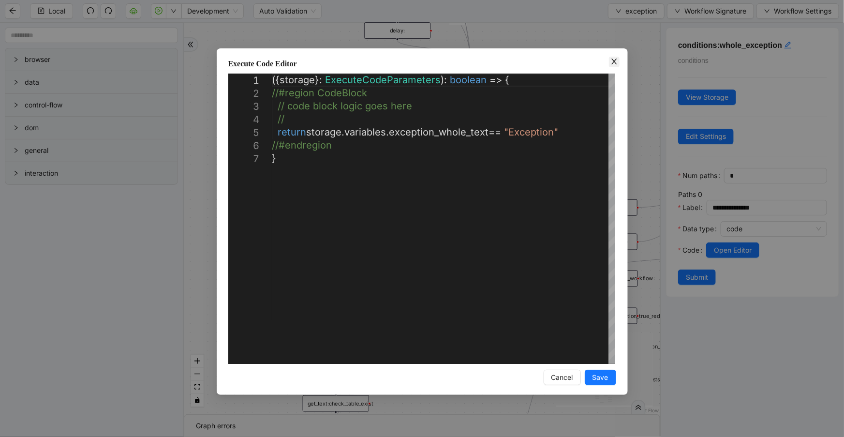
drag, startPoint x: 623, startPoint y: 58, endPoint x: 617, endPoint y: 61, distance: 6.3
click at [623, 58] on div "**********" at bounding box center [422, 221] width 411 height 346
click at [616, 61] on icon "close" at bounding box center [614, 62] width 8 height 8
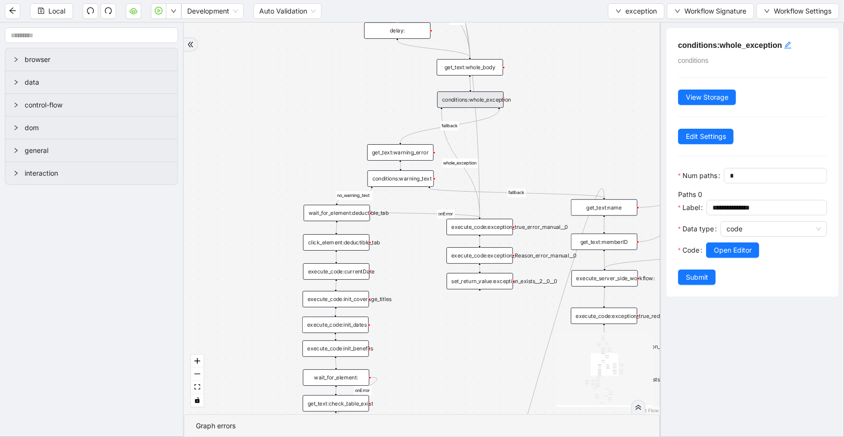
click at [481, 65] on div "get_text:whole_body" at bounding box center [470, 67] width 66 height 16
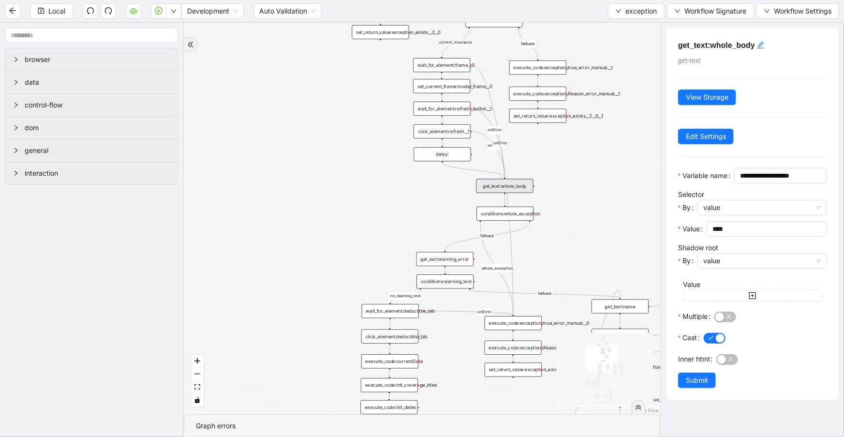
drag, startPoint x: 569, startPoint y: 106, endPoint x: 510, endPoint y: 160, distance: 79.8
click at [587, 204] on div "no_warning_text fallback fallback table_exists fallback whole_exception fallbac…" at bounding box center [422, 218] width 476 height 391
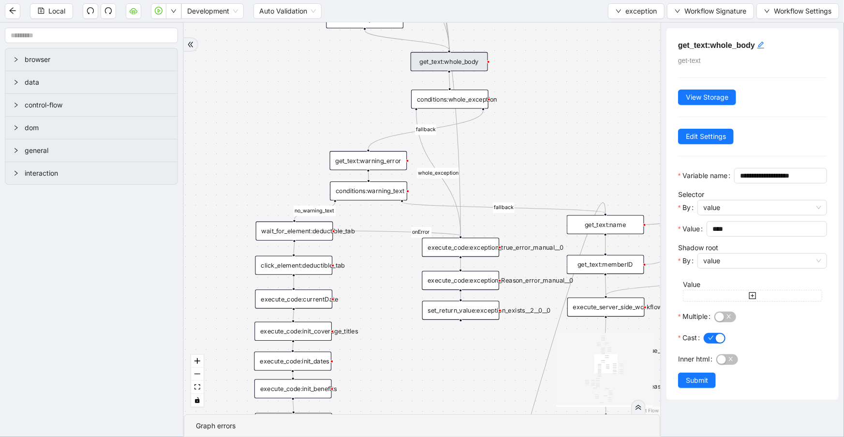
drag, startPoint x: 616, startPoint y: 242, endPoint x: 545, endPoint y: 81, distance: 175.9
click at [545, 81] on div "no_warning_text fallback fallback table_exists fallback whole_exception fallbac…" at bounding box center [422, 218] width 476 height 391
click at [483, 249] on div "execute_code:exception_true_error_manual__0" at bounding box center [460, 247] width 77 height 19
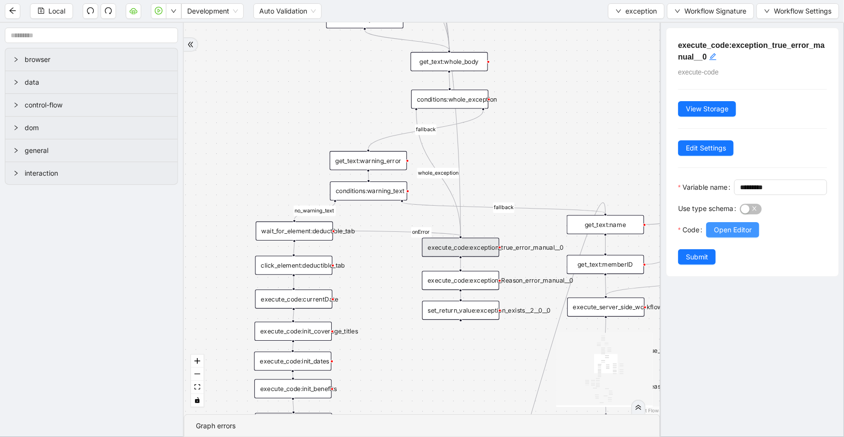
click at [731, 235] on span "Open Editor" at bounding box center [733, 229] width 38 height 11
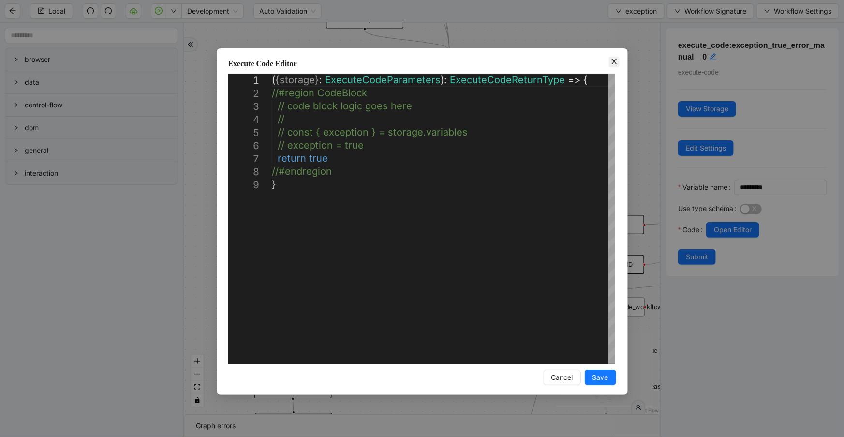
click at [614, 60] on icon "close" at bounding box center [614, 62] width 8 height 8
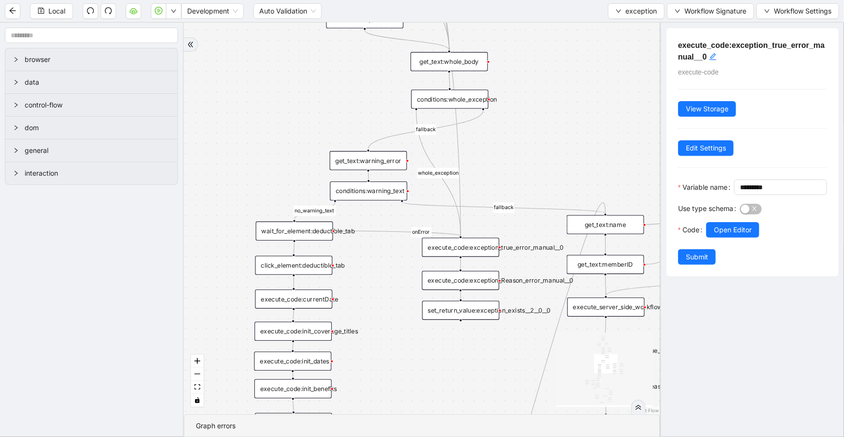
click at [477, 287] on div "execute_code:exception_Reason_error_manual__0" at bounding box center [460, 280] width 77 height 19
click at [723, 235] on span "Open Editor" at bounding box center [733, 229] width 38 height 11
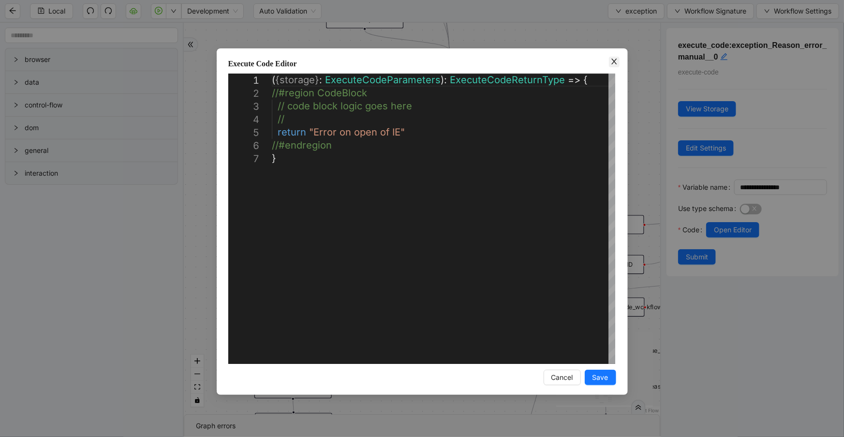
click at [610, 62] on icon "close" at bounding box center [614, 62] width 8 height 8
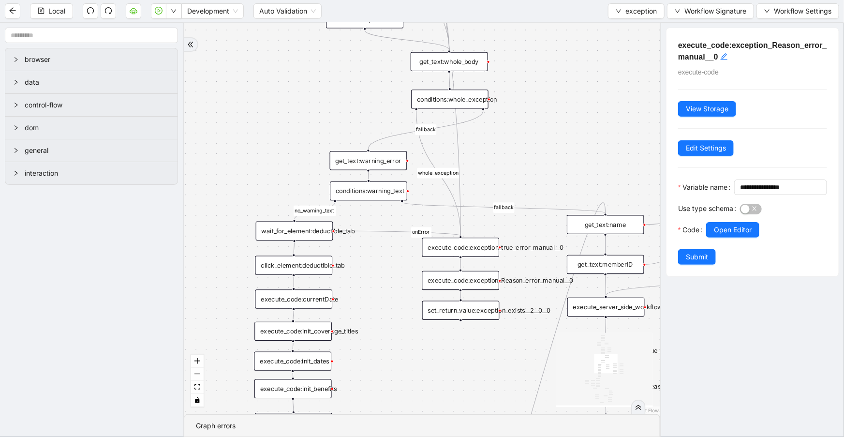
click at [474, 314] on div "set_return_value:exception_exists__2__0__0" at bounding box center [460, 310] width 77 height 19
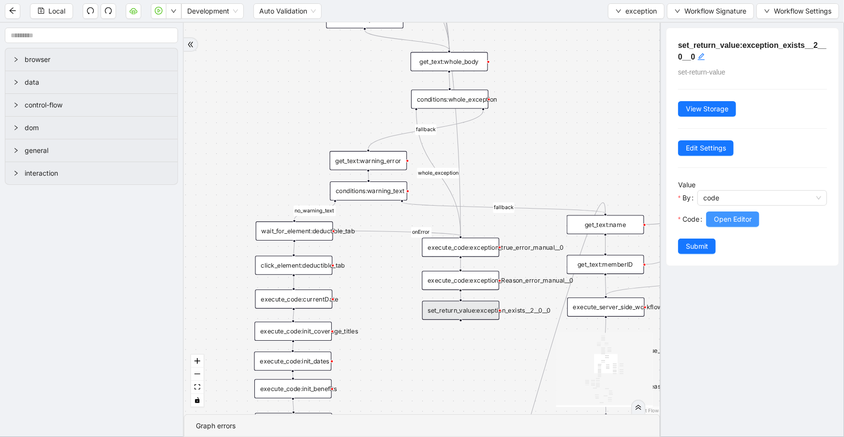
click at [726, 226] on button "Open Editor" at bounding box center [732, 218] width 53 height 15
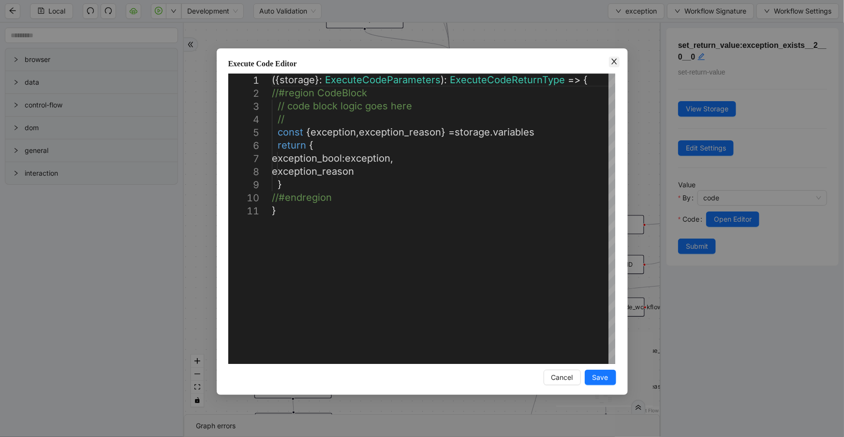
click at [610, 60] on icon "close" at bounding box center [614, 62] width 8 height 8
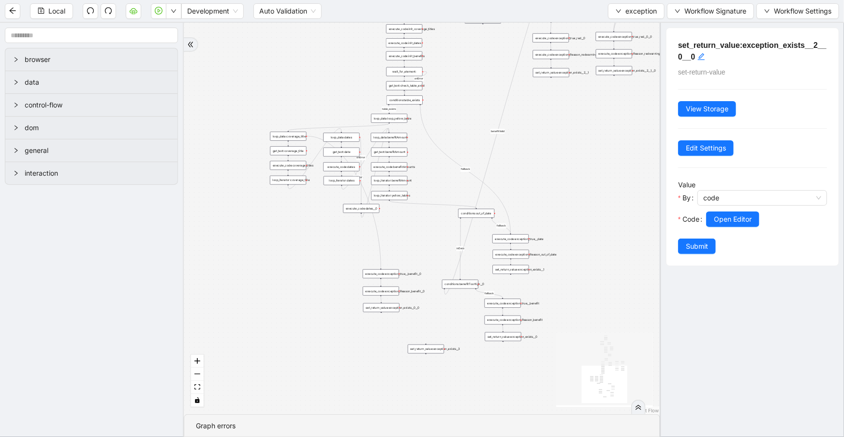
drag, startPoint x: 469, startPoint y: 245, endPoint x: 476, endPoint y: 48, distance: 197.5
click at [476, 48] on div "no_warning_text fallback fallback table_exists fallback whole_exception fallbac…" at bounding box center [422, 218] width 476 height 391
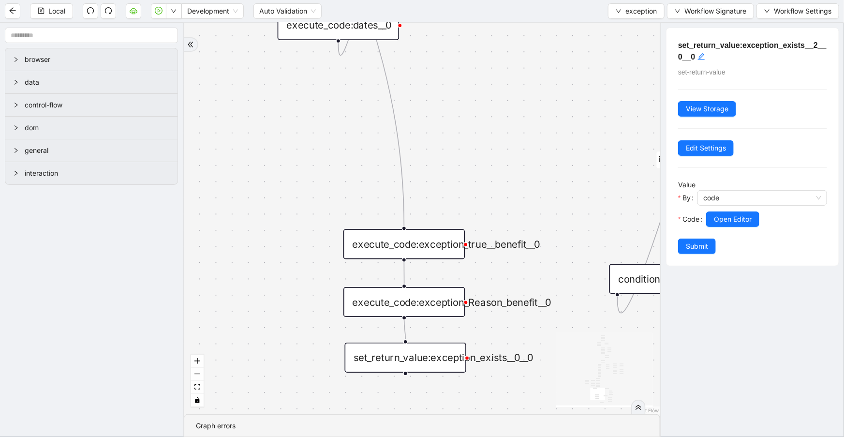
click at [411, 246] on div "execute_code:exception_true__benefit__0" at bounding box center [403, 244] width 121 height 30
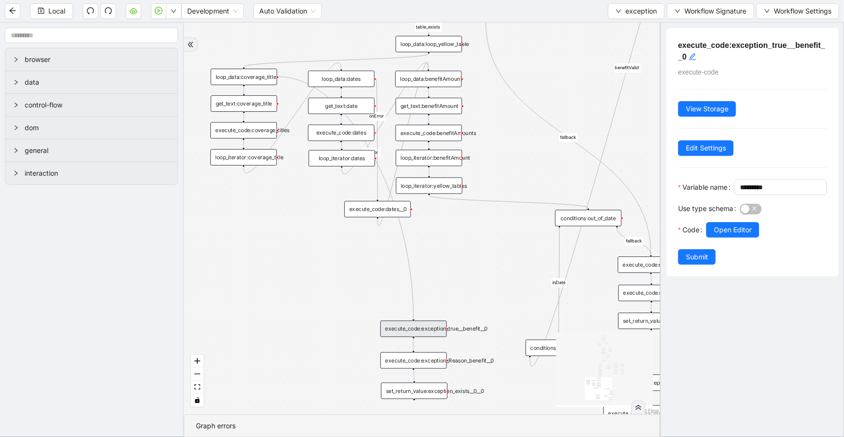
drag, startPoint x: 487, startPoint y: 206, endPoint x: 474, endPoint y: 281, distance: 75.7
click at [477, 279] on div "no_warning_text fallback fallback table_exists fallback whole_exception fallbac…" at bounding box center [422, 218] width 476 height 391
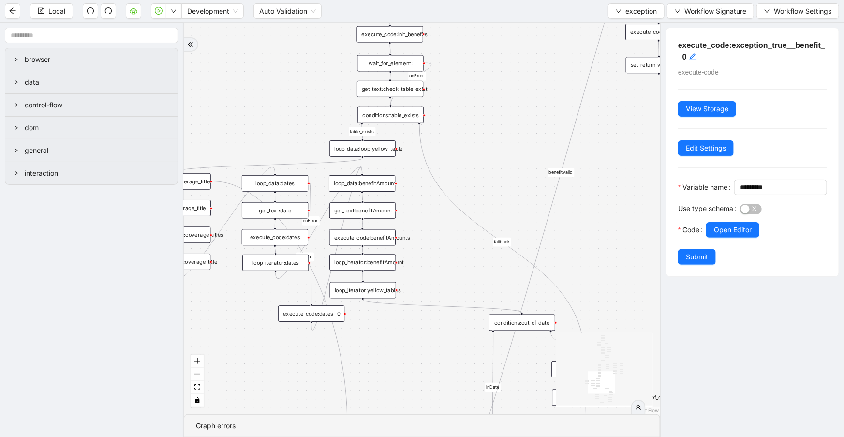
drag, startPoint x: 454, startPoint y: 323, endPoint x: 397, endPoint y: 417, distance: 110.0
click at [399, 420] on section "no_warning_text fallback fallback table_exists fallback whole_exception fallbac…" at bounding box center [422, 230] width 476 height 414
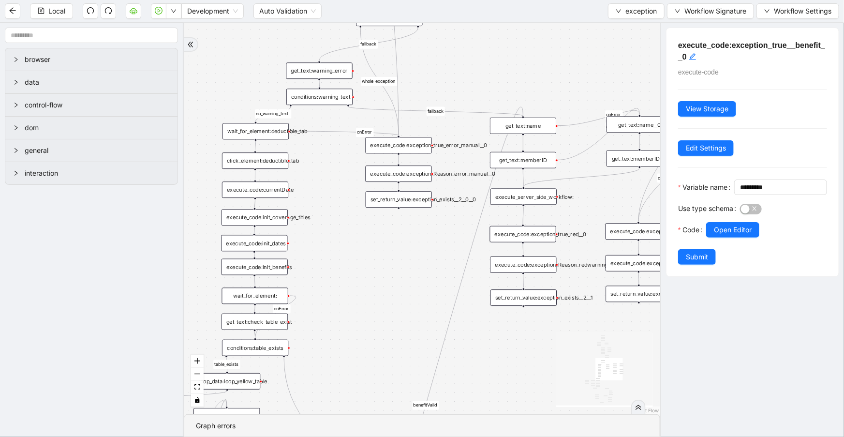
drag, startPoint x: 544, startPoint y: 115, endPoint x: 407, endPoint y: 324, distance: 250.5
click at [407, 324] on div "no_warning_text fallback fallback table_exists fallback whole_exception fallbac…" at bounding box center [422, 218] width 476 height 391
click at [556, 239] on div "execute_code:exception_true_red__0" at bounding box center [523, 234] width 66 height 16
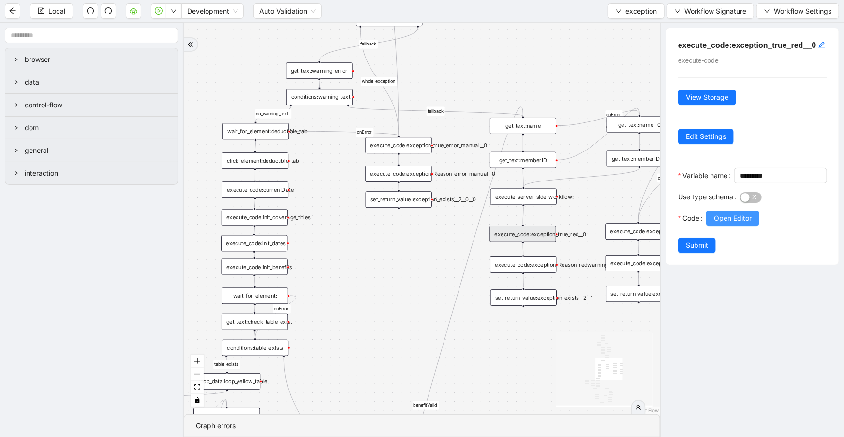
click at [719, 226] on button "Open Editor" at bounding box center [732, 217] width 53 height 15
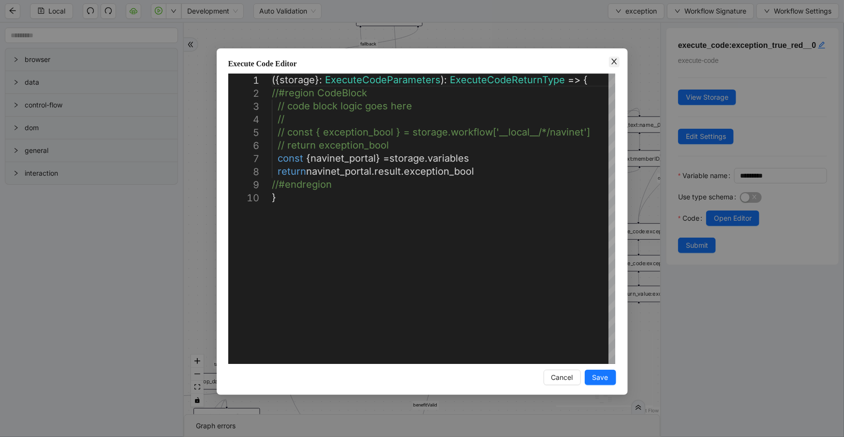
click at [618, 60] on icon "close" at bounding box center [614, 62] width 8 height 8
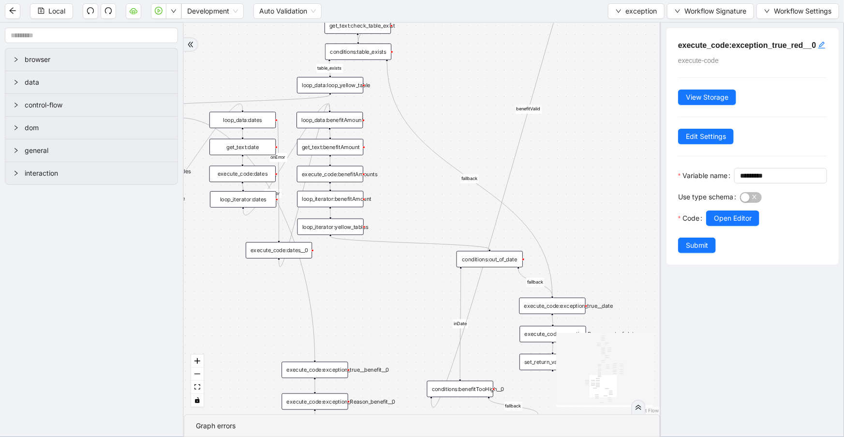
drag, startPoint x: 520, startPoint y: 328, endPoint x: 626, endPoint y: 34, distance: 312.5
click at [628, 34] on div "no_warning_text fallback fallback table_exists fallback whole_exception fallbac…" at bounding box center [422, 218] width 476 height 391
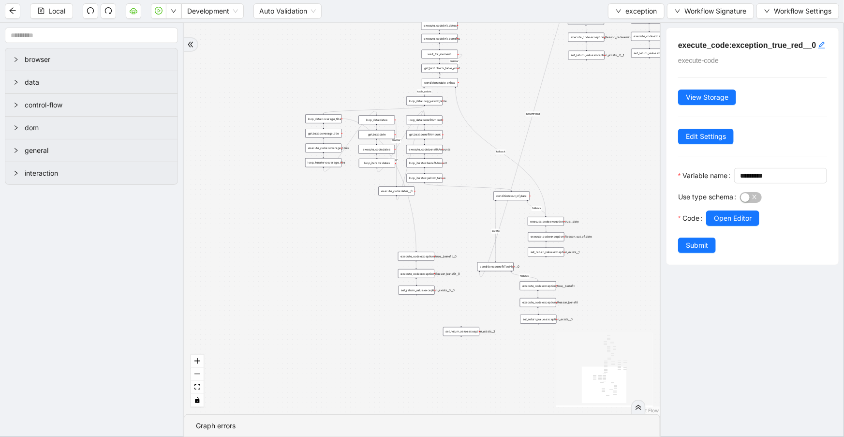
drag, startPoint x: 459, startPoint y: 217, endPoint x: 482, endPoint y: 135, distance: 84.5
click at [481, 136] on div "no_warning_text fallback fallback table_exists fallback whole_exception fallbac…" at bounding box center [422, 218] width 476 height 391
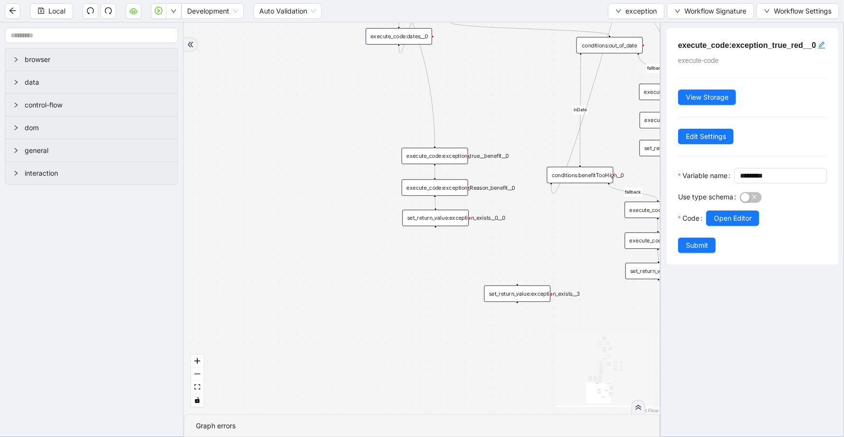
click at [460, 155] on div "execute_code:exception_true__benefit__0" at bounding box center [435, 156] width 66 height 16
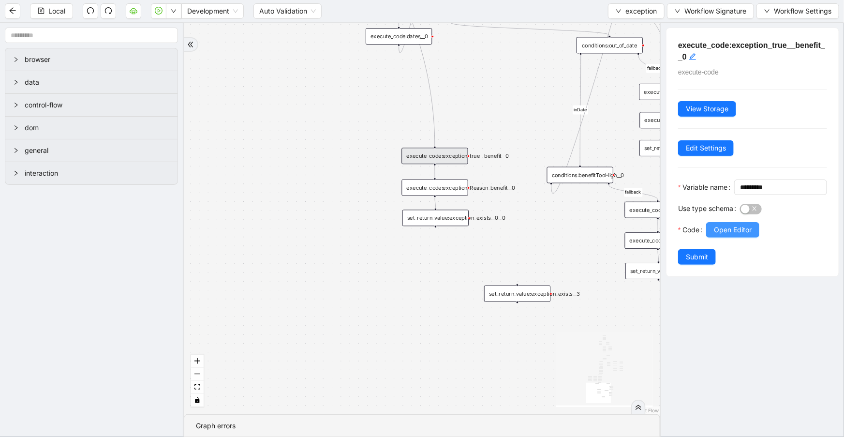
click at [750, 235] on span "Open Editor" at bounding box center [733, 229] width 38 height 11
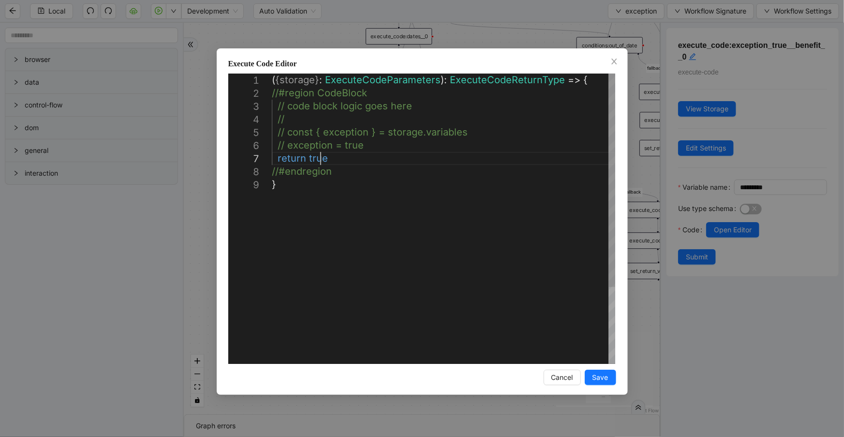
scroll to position [0, 5]
click at [323, 161] on div "( { storage } : ExecuteCodeParameters ): ExecuteCodeReturnType => { //#region C…" at bounding box center [443, 271] width 343 height 395
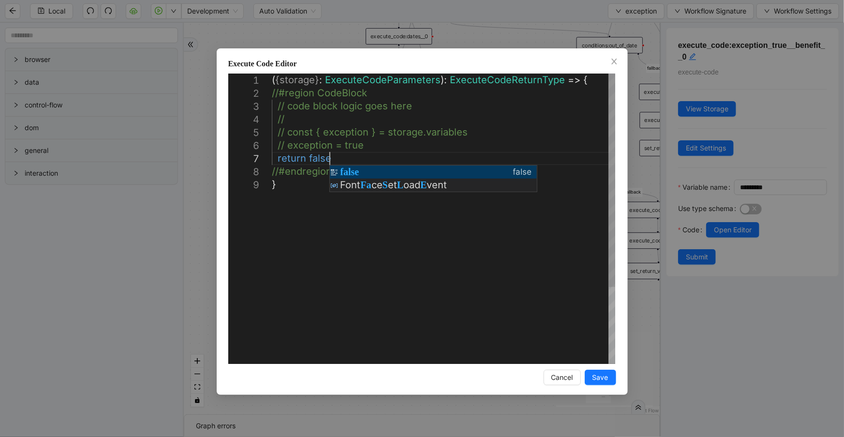
scroll to position [79, 80]
type textarea "**********"
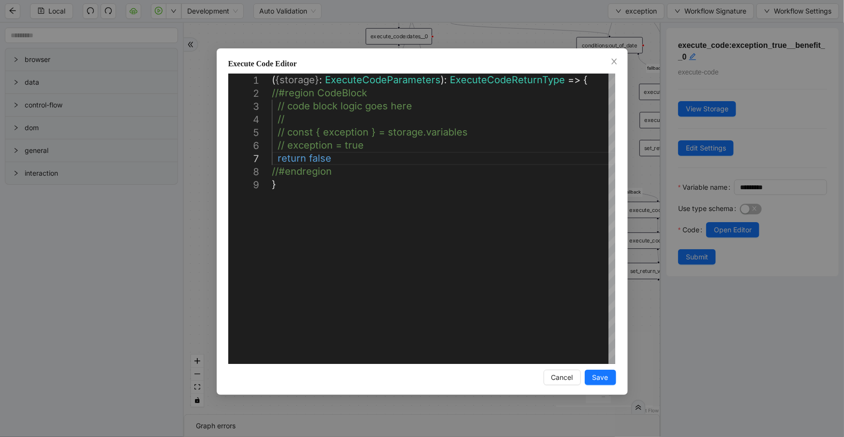
drag, startPoint x: 600, startPoint y: 374, endPoint x: 620, endPoint y: 356, distance: 26.7
click at [605, 373] on span "Save" at bounding box center [601, 377] width 16 height 11
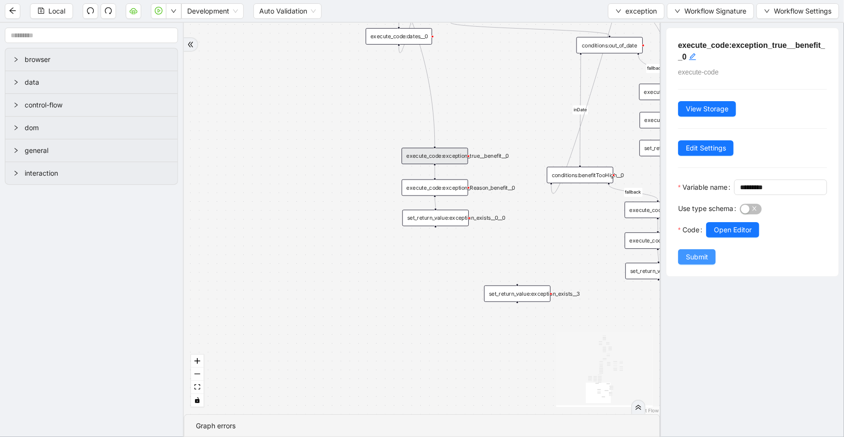
click at [689, 262] on span "Submit" at bounding box center [697, 257] width 22 height 11
click at [46, 14] on button "Local" at bounding box center [51, 10] width 43 height 15
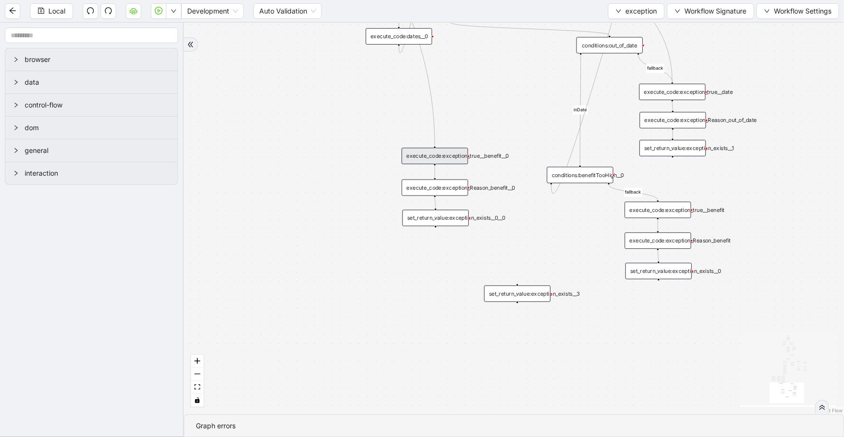
click at [447, 153] on div "execute_code:exception_true__benefit__0" at bounding box center [435, 156] width 66 height 16
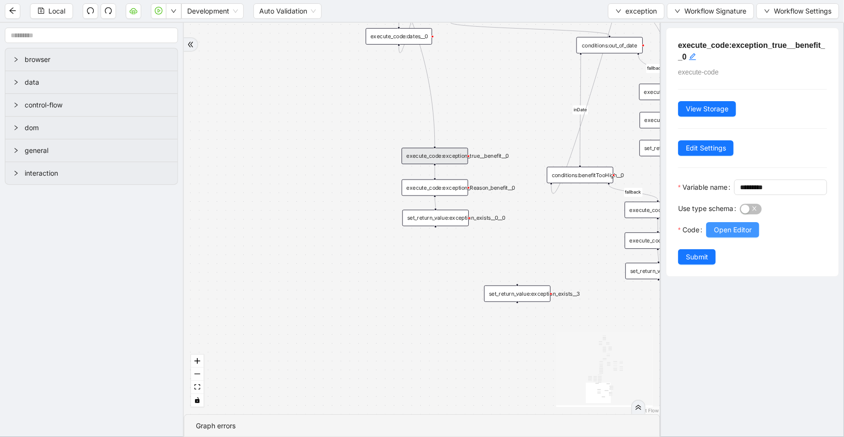
click at [722, 235] on span "Open Editor" at bounding box center [733, 229] width 38 height 11
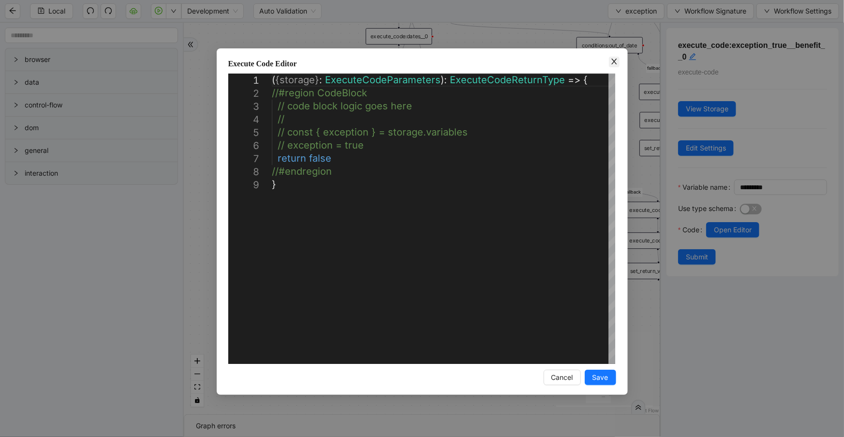
click at [613, 61] on icon "close" at bounding box center [614, 62] width 8 height 8
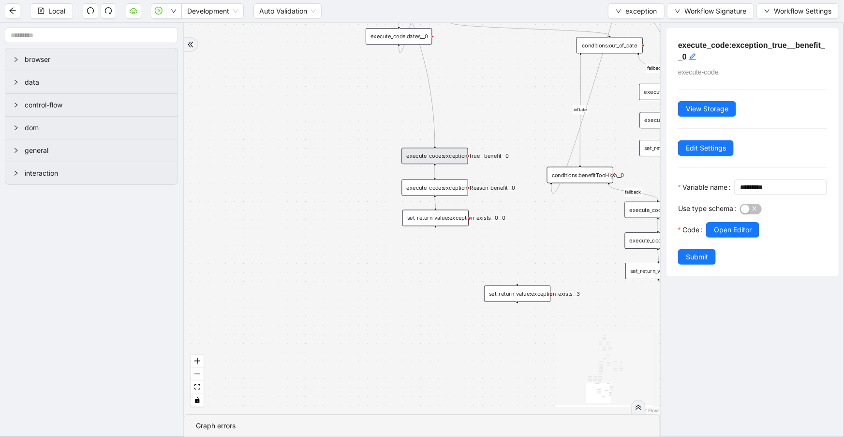
click at [285, 163] on div "no_warning_text fallback fallback table_exists fallback whole_exception fallbac…" at bounding box center [422, 218] width 476 height 391
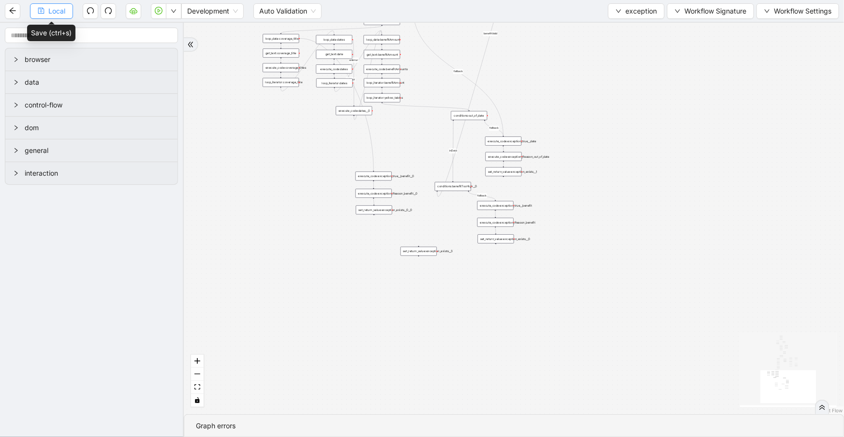
click at [58, 11] on span "Local" at bounding box center [56, 11] width 17 height 11
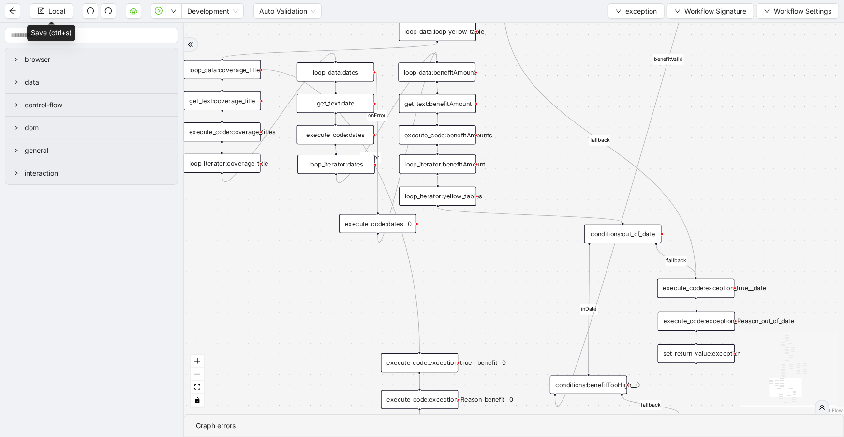
drag, startPoint x: 428, startPoint y: 97, endPoint x: 460, endPoint y: 274, distance: 180.5
click at [460, 276] on div "no_warning_text fallback fallback table_exists fallback whole_exception fallbac…" at bounding box center [514, 218] width 660 height 391
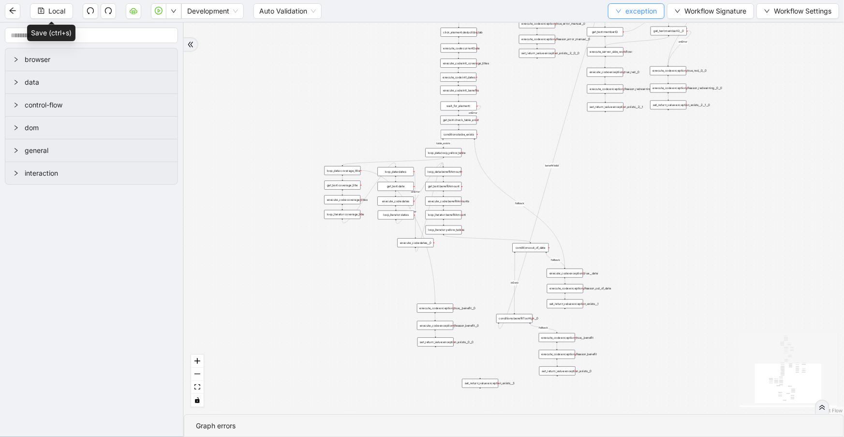
click at [639, 10] on span "exception" at bounding box center [640, 11] width 31 height 11
click at [636, 27] on span "Select" at bounding box center [635, 29] width 41 height 11
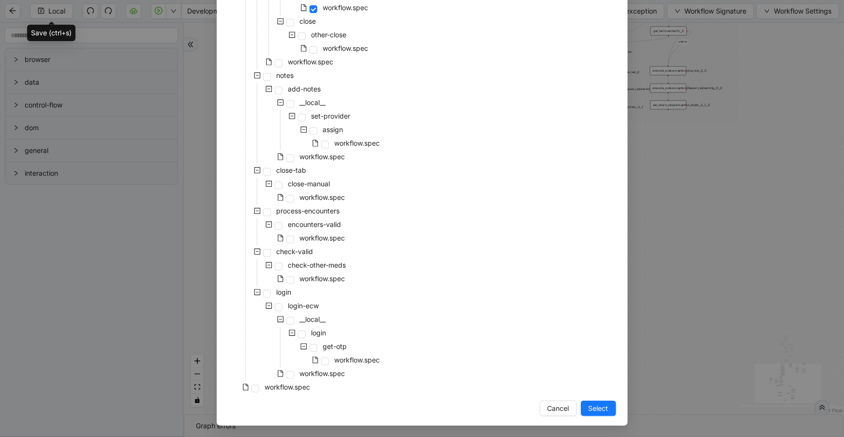
scroll to position [88, 0]
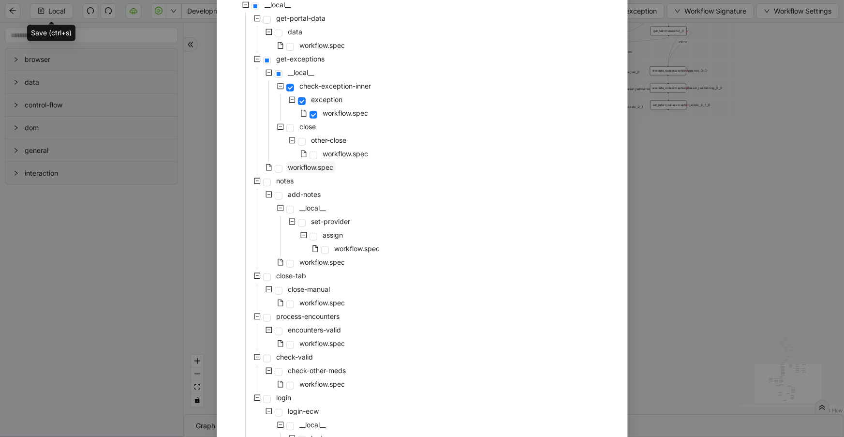
click at [316, 162] on span "workflow.spec" at bounding box center [310, 168] width 49 height 12
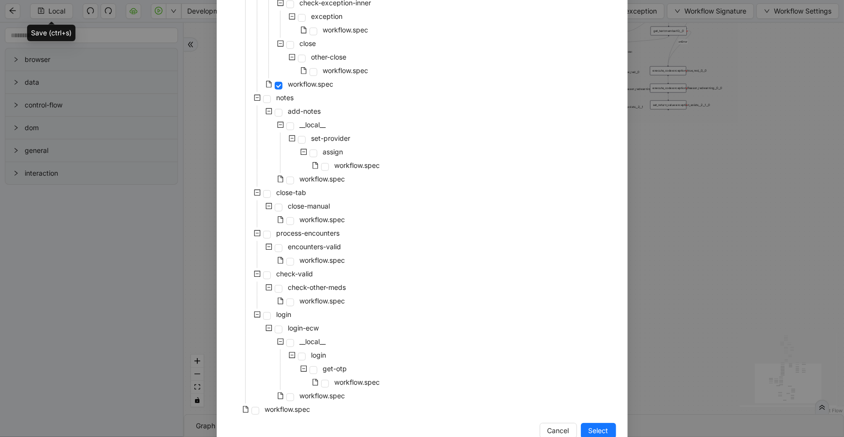
scroll to position [194, 0]
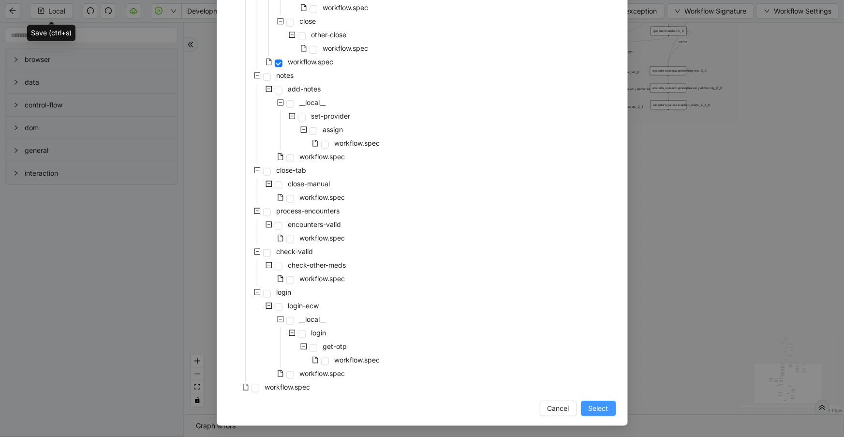
click at [596, 404] on span "Select" at bounding box center [599, 408] width 20 height 11
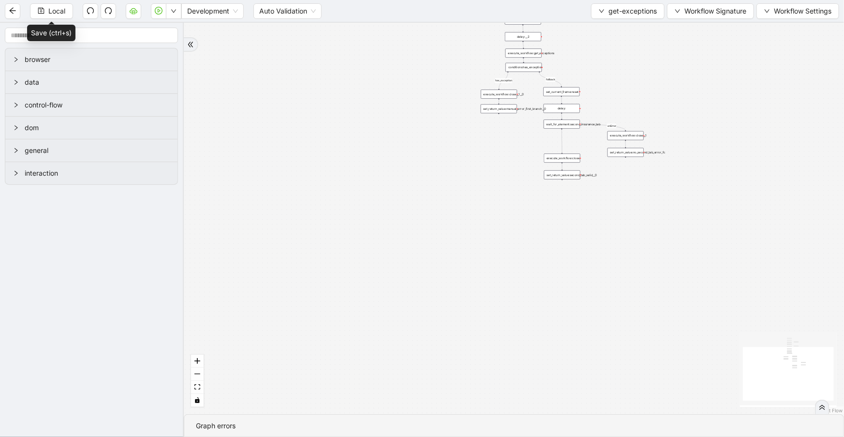
drag, startPoint x: 506, startPoint y: 216, endPoint x: 522, endPoint y: 404, distance: 188.9
click at [522, 409] on div "fallback has_exception onError trigger click_element:click_patient_name_again c…" at bounding box center [514, 218] width 660 height 391
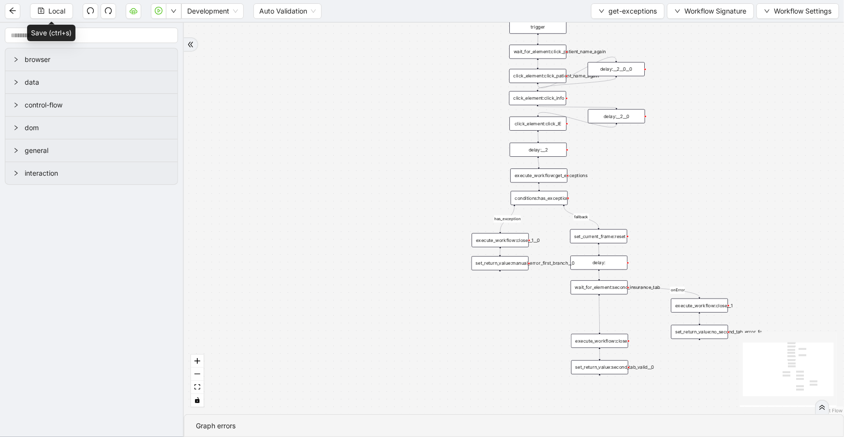
drag, startPoint x: 600, startPoint y: 212, endPoint x: 585, endPoint y: 203, distance: 17.6
click at [596, 188] on div "fallback has_exception onError trigger click_element:click_patient_name_again c…" at bounding box center [514, 218] width 660 height 391
click at [535, 201] on div "conditions:has_exception" at bounding box center [536, 198] width 57 height 14
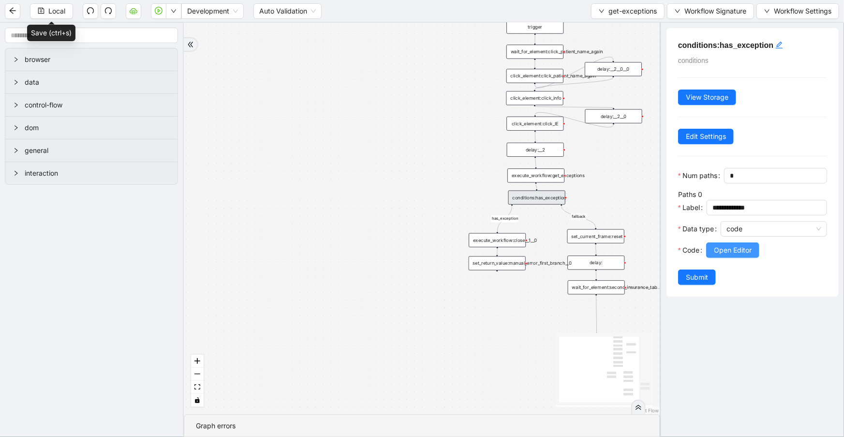
click at [713, 258] on button "Open Editor" at bounding box center [732, 249] width 53 height 15
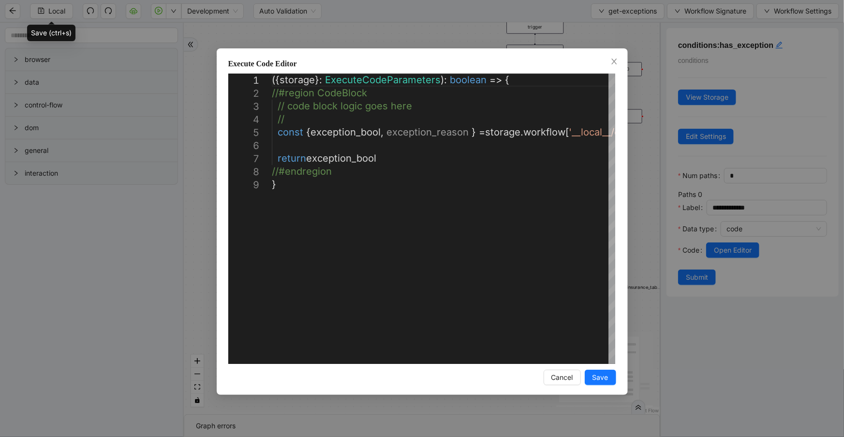
click at [612, 55] on div "**********" at bounding box center [422, 221] width 411 height 346
click at [610, 57] on span "Close" at bounding box center [614, 62] width 11 height 11
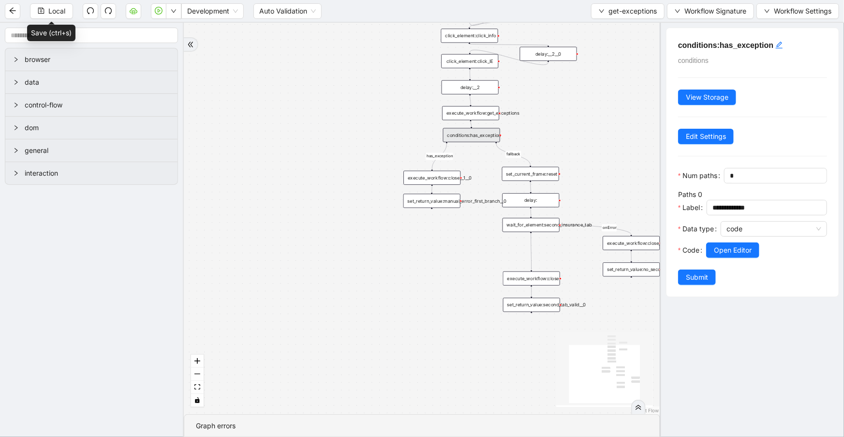
drag, startPoint x: 406, startPoint y: 233, endPoint x: 336, endPoint y: 167, distance: 96.2
click at [336, 167] on div "fallback has_exception onError trigger click_element:click_patient_name_again c…" at bounding box center [422, 218] width 476 height 391
drag, startPoint x: 621, startPoint y: 6, endPoint x: 622, endPoint y: 15, distance: 8.8
click at [621, 6] on span "get-exceptions" at bounding box center [633, 11] width 48 height 11
click at [624, 28] on span "Select" at bounding box center [627, 29] width 58 height 11
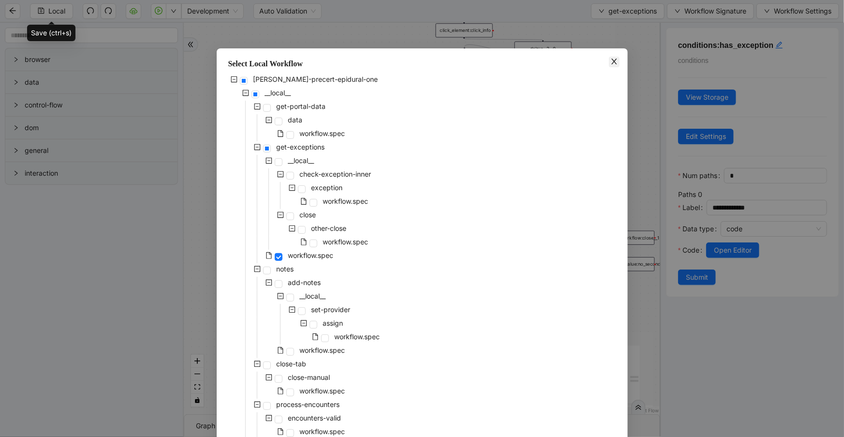
click at [612, 62] on icon "close" at bounding box center [614, 62] width 8 height 8
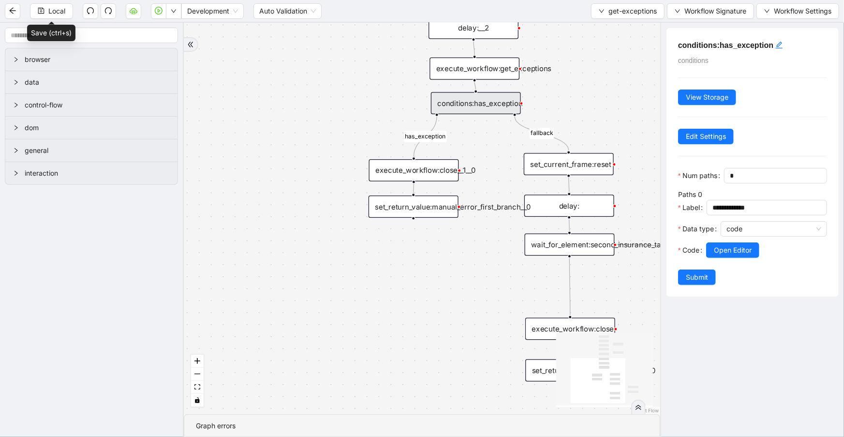
click at [449, 176] on div "execute_workflow:close__1__0" at bounding box center [414, 170] width 90 height 22
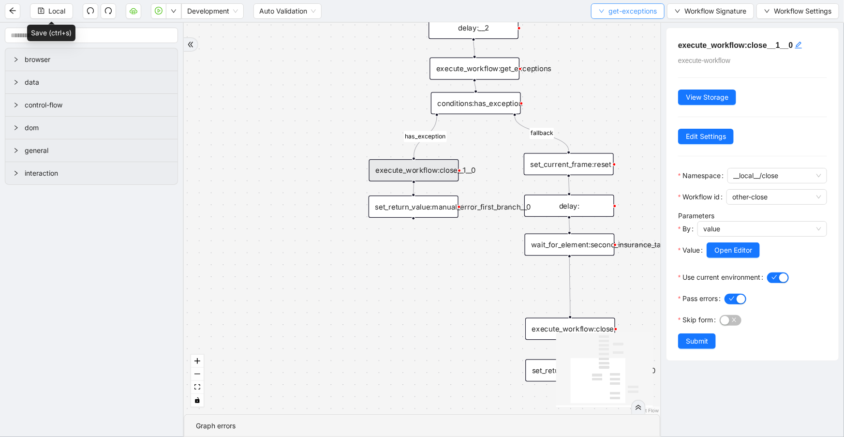
drag, startPoint x: 613, startPoint y: 4, endPoint x: 613, endPoint y: 13, distance: 8.7
click at [613, 5] on button "get-exceptions" at bounding box center [628, 10] width 74 height 15
click at [616, 29] on span "Select" at bounding box center [627, 29] width 58 height 11
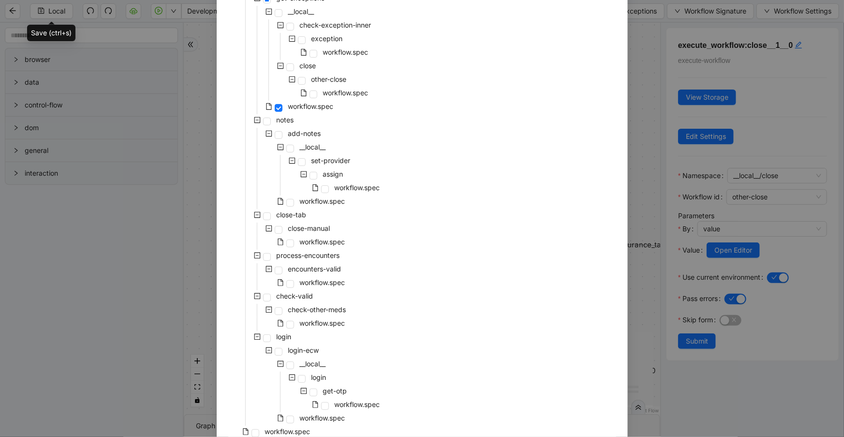
scroll to position [158, 0]
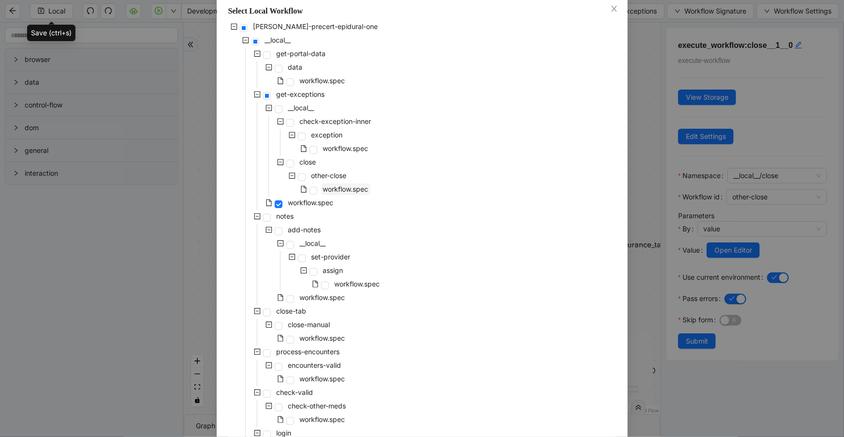
click at [350, 185] on span "workflow.spec" at bounding box center [345, 189] width 45 height 8
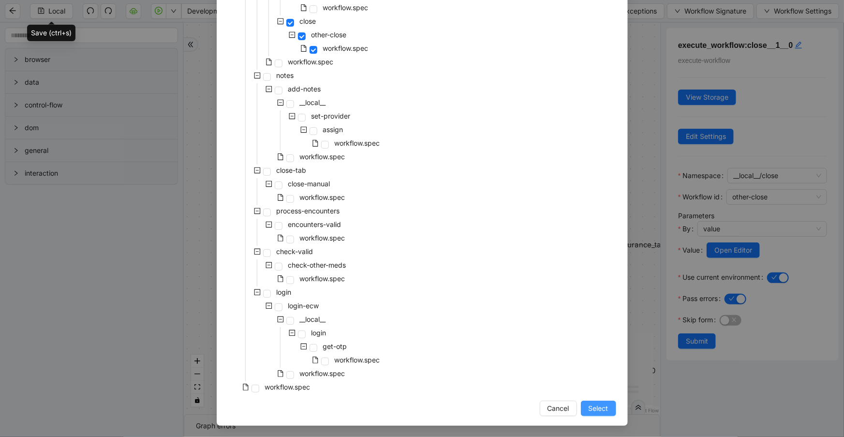
click at [593, 407] on span "Select" at bounding box center [599, 408] width 20 height 11
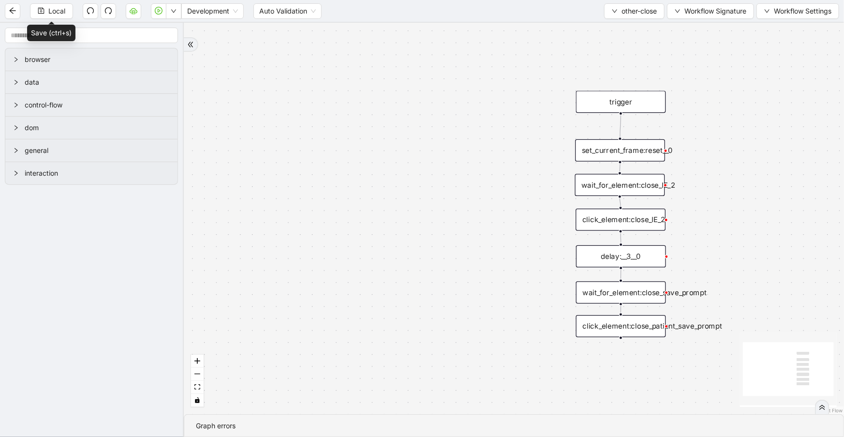
drag, startPoint x: 521, startPoint y: 129, endPoint x: 515, endPoint y: 195, distance: 66.6
click at [515, 195] on div "trigger wait_for_element:close_IE_2 click_element:close_IE_2 delay:__3__0 wait_…" at bounding box center [514, 218] width 660 height 391
click at [643, 219] on div "click_element:close_IE_2" at bounding box center [621, 219] width 90 height 22
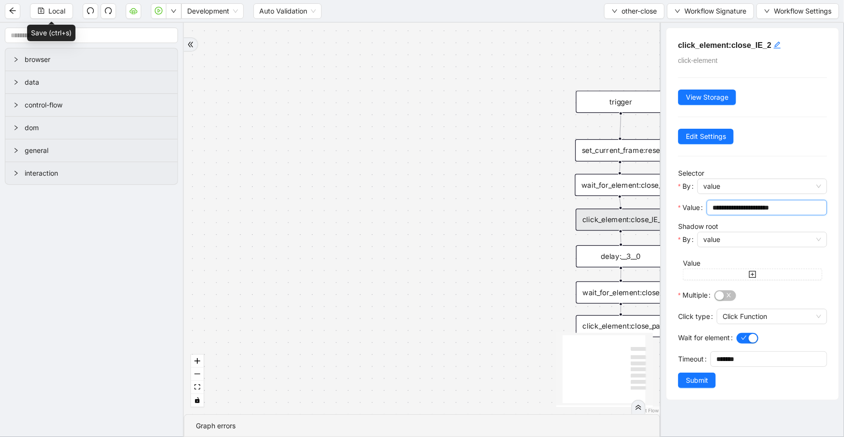
drag, startPoint x: 760, startPoint y: 204, endPoint x: 687, endPoint y: 198, distance: 72.8
click at [687, 198] on div "**********" at bounding box center [752, 194] width 149 height 53
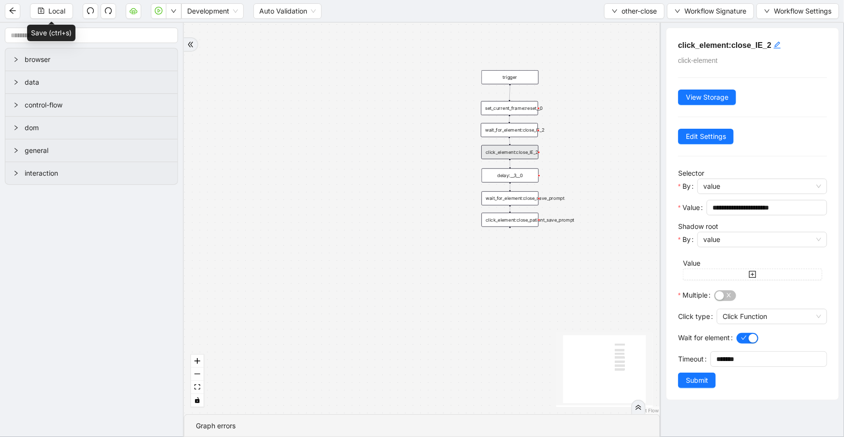
drag, startPoint x: 453, startPoint y: 203, endPoint x: 413, endPoint y: 154, distance: 63.2
click at [413, 154] on div "trigger wait_for_element:close_IE_2 click_element:close_IE_2 delay:__3__0 wait_…" at bounding box center [422, 218] width 476 height 391
click at [507, 198] on div "wait_for_element:close_save_prompt" at bounding box center [507, 196] width 57 height 14
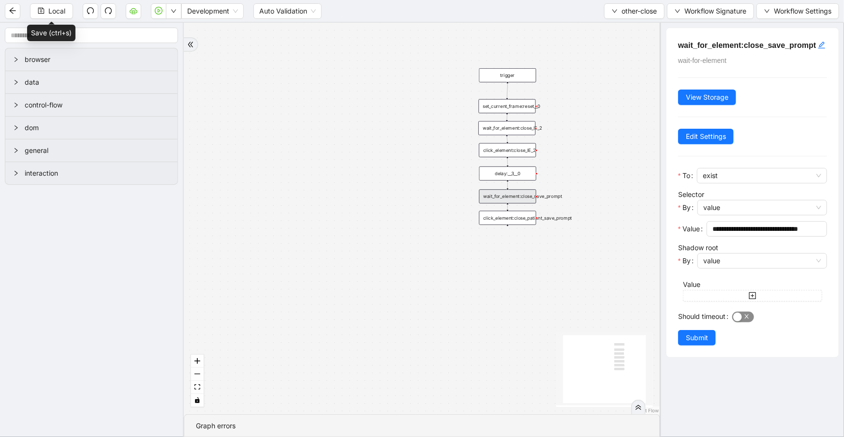
click at [743, 322] on button "Should timeout" at bounding box center [743, 317] width 22 height 11
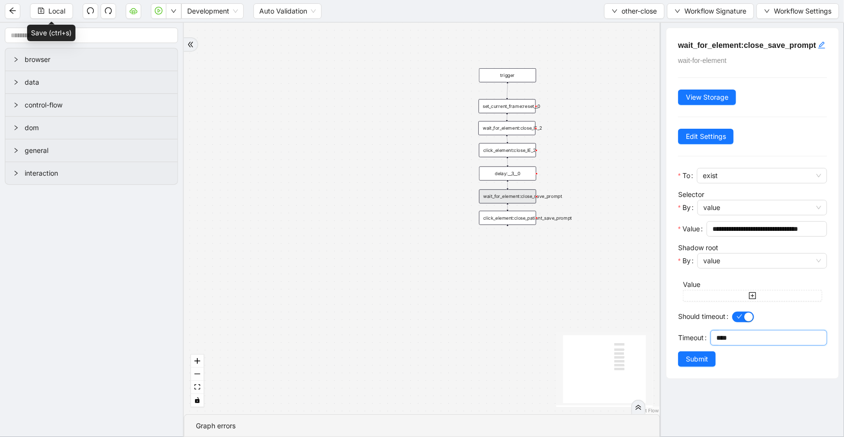
drag, startPoint x: 711, startPoint y: 368, endPoint x: 663, endPoint y: 358, distance: 48.8
click at [663, 359] on div "**********" at bounding box center [752, 230] width 184 height 414
type input "********"
click at [688, 367] on button "Submit" at bounding box center [697, 358] width 38 height 15
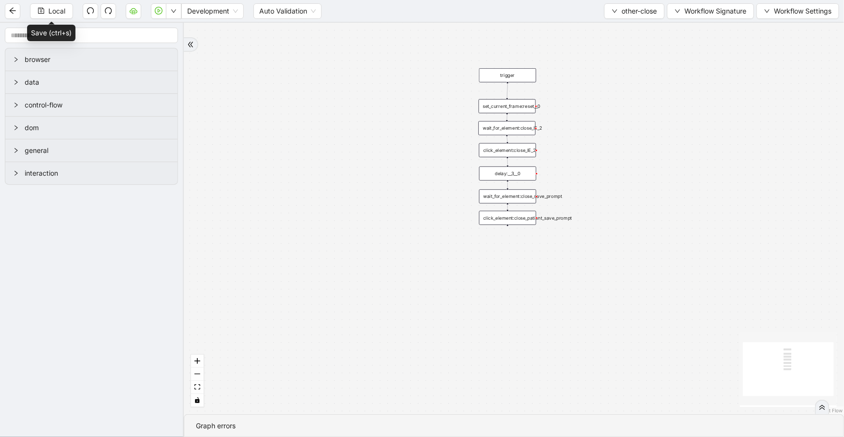
click at [525, 222] on div "click_element:close_patient_save_prompt" at bounding box center [507, 218] width 57 height 14
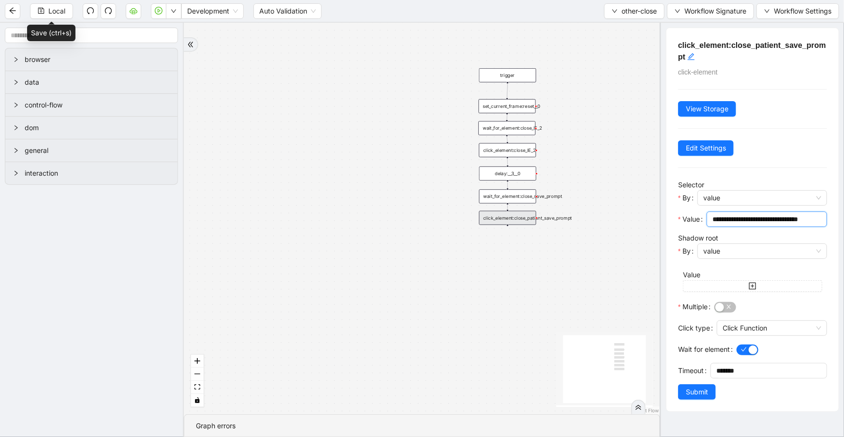
click at [792, 222] on input "**********" at bounding box center [766, 219] width 107 height 11
click at [533, 197] on div "wait_for_element:close_save_prompt" at bounding box center [507, 196] width 57 height 14
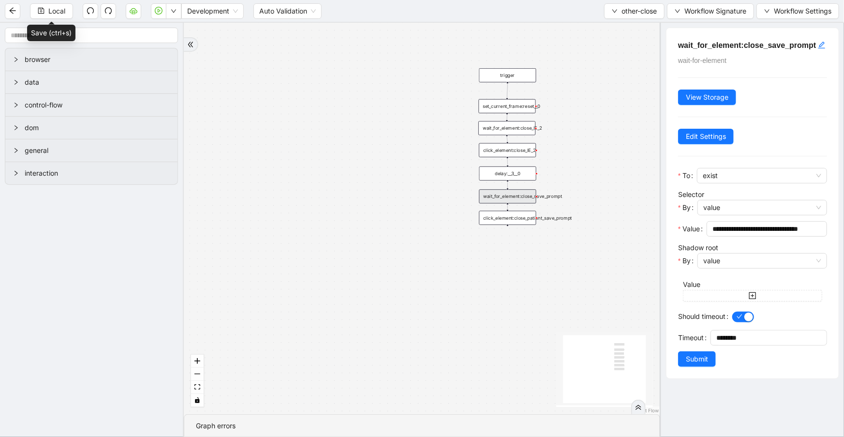
click at [521, 152] on div "click_element:close_IE_2" at bounding box center [507, 150] width 57 height 14
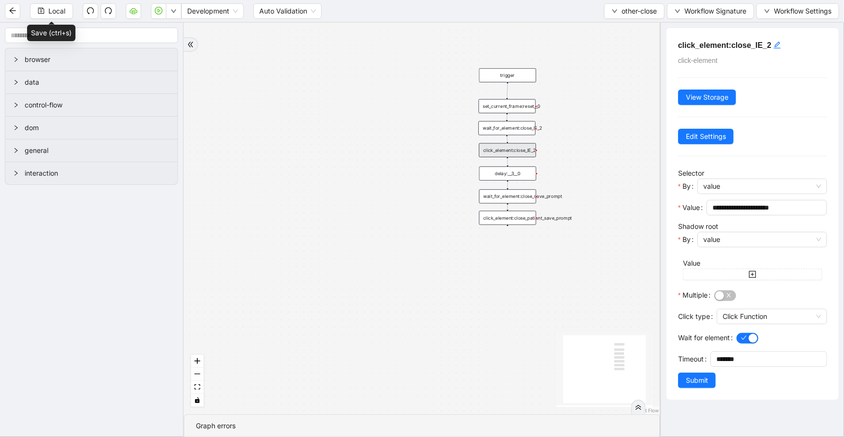
click at [509, 196] on div "wait_for_element:close_save_prompt" at bounding box center [507, 196] width 57 height 14
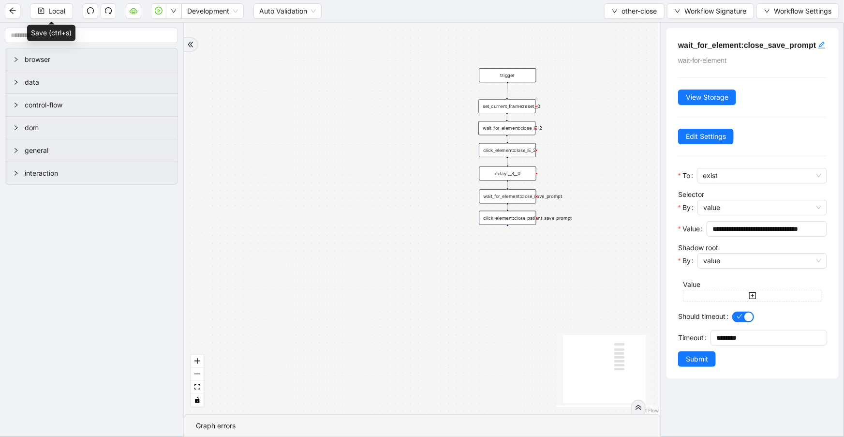
click at [506, 212] on div "click_element:close_patient_save_prompt" at bounding box center [507, 218] width 57 height 14
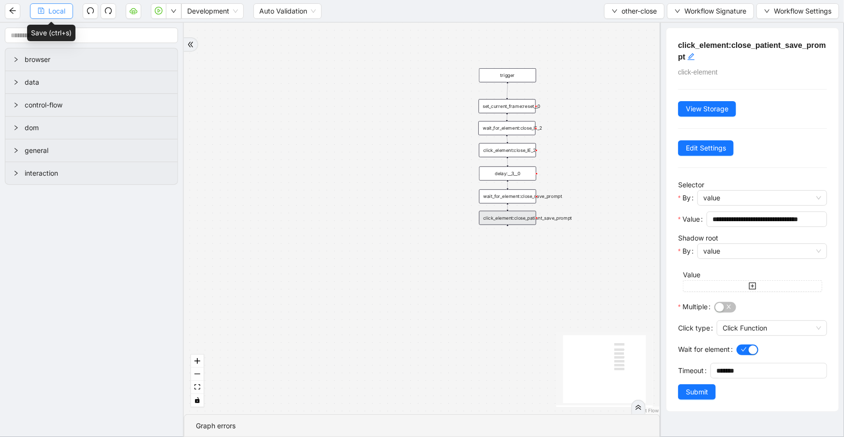
click at [49, 10] on span "Local" at bounding box center [56, 11] width 17 height 11
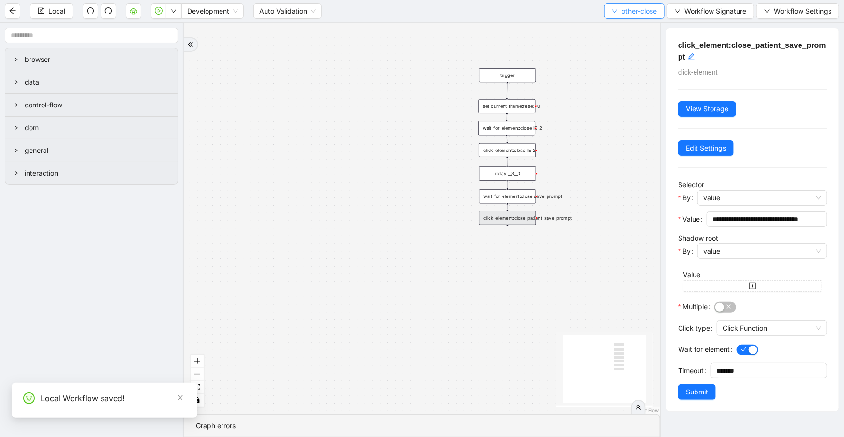
click at [634, 13] on span "other-close" at bounding box center [639, 11] width 35 height 11
click at [635, 29] on span "Select" at bounding box center [633, 29] width 46 height 11
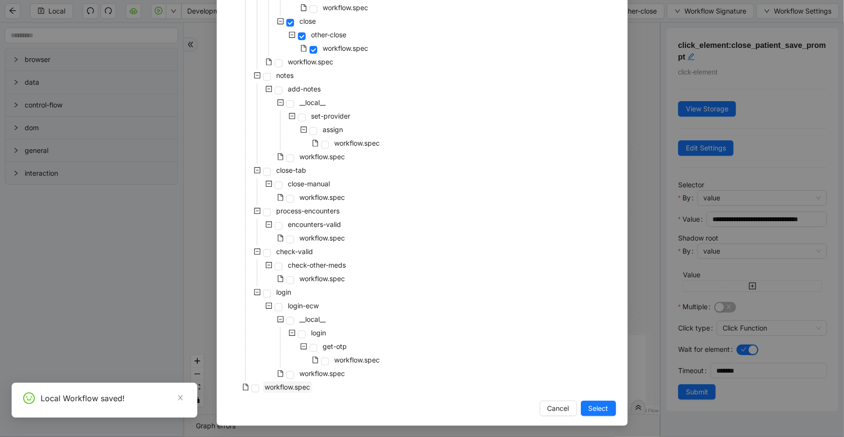
click at [295, 383] on span "workflow.spec" at bounding box center [287, 387] width 45 height 8
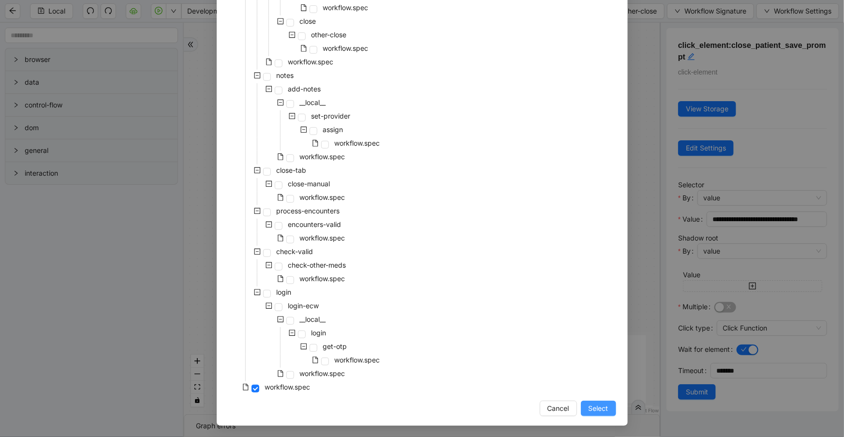
click at [593, 404] on span "Select" at bounding box center [599, 408] width 20 height 11
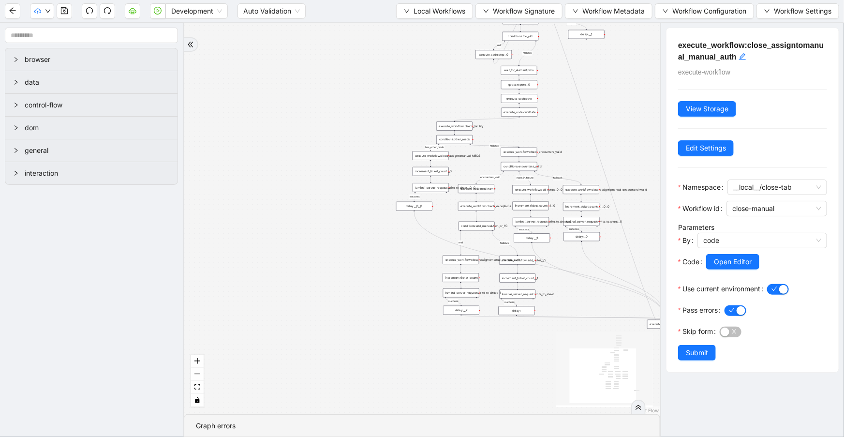
drag, startPoint x: 498, startPoint y: 230, endPoint x: 517, endPoint y: 394, distance: 165.6
click at [519, 413] on div "has_other_meds success success end success success success old fallback fallbac…" at bounding box center [422, 218] width 476 height 391
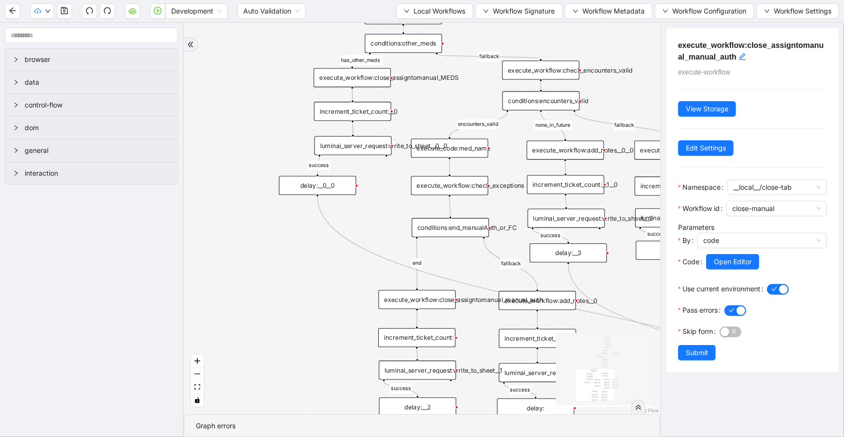
drag, startPoint x: 508, startPoint y: 184, endPoint x: 452, endPoint y: 92, distance: 107.9
click at [452, 92] on div "has_other_meds success success end success success success old fallback fallbac…" at bounding box center [422, 218] width 476 height 391
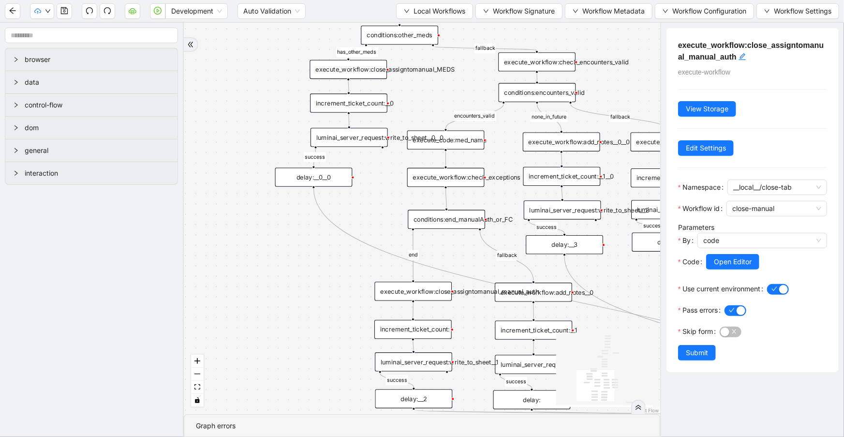
click at [437, 299] on div "execute_workflow:close_assigntomanual_manual_auth" at bounding box center [413, 291] width 77 height 19
click at [435, 293] on div "execute_workflow:close_assigntomanual_manual_auth" at bounding box center [413, 291] width 77 height 19
click at [417, 10] on span "Local Workflows" at bounding box center [440, 11] width 52 height 11
click at [427, 28] on span "Select" at bounding box center [433, 29] width 62 height 11
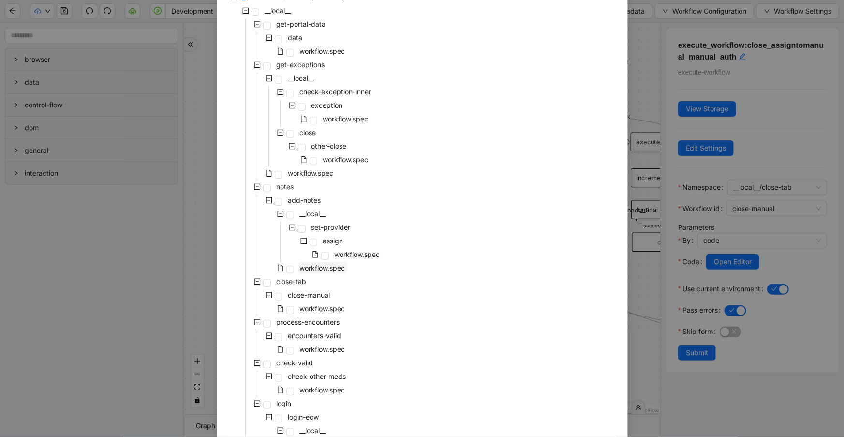
scroll to position [105, 0]
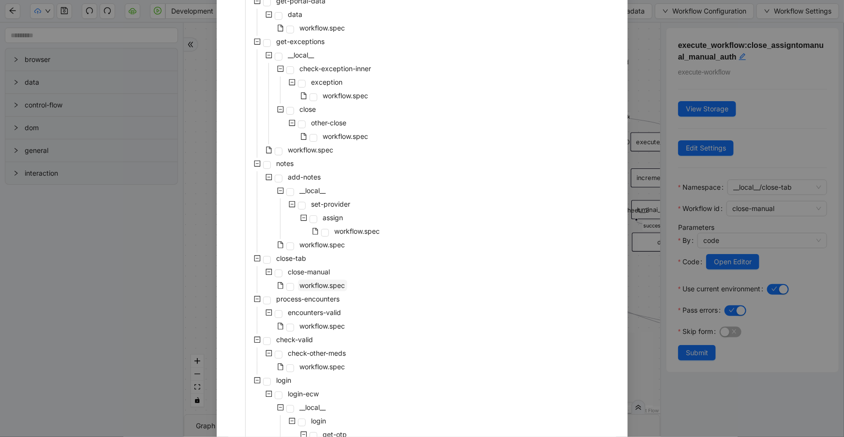
click at [332, 285] on span "workflow.spec" at bounding box center [322, 285] width 45 height 8
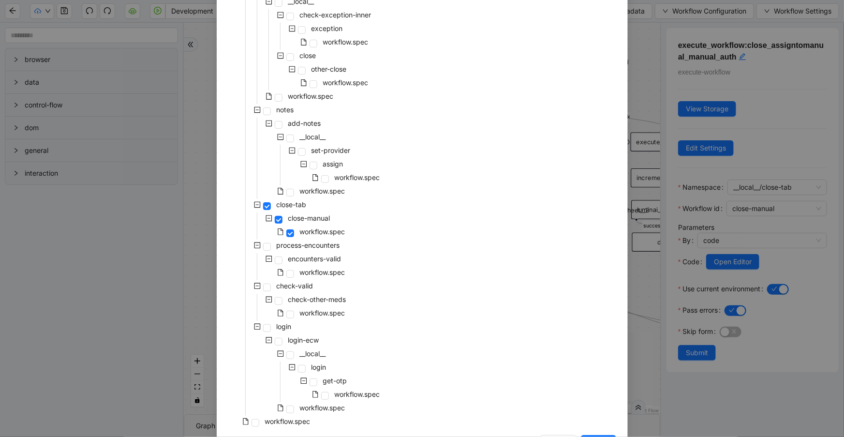
scroll to position [194, 0]
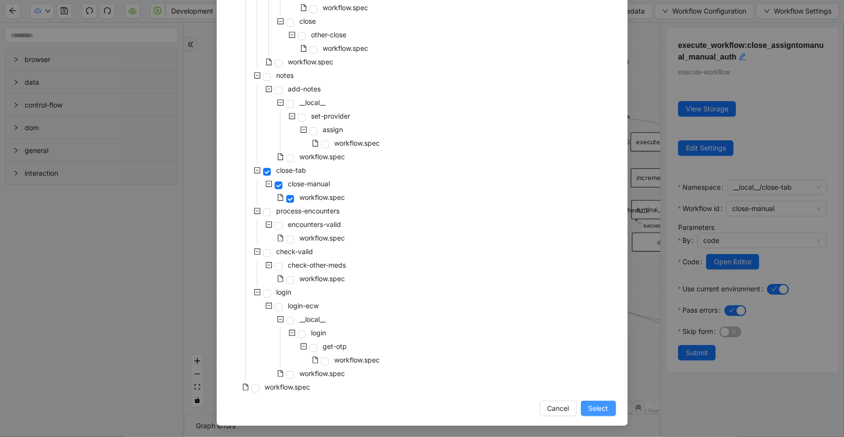
click at [593, 410] on span "Select" at bounding box center [599, 408] width 20 height 11
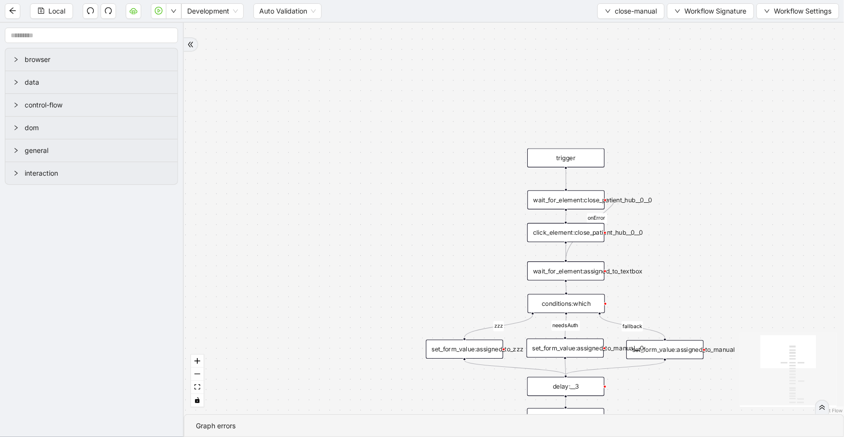
click at [571, 235] on div "click_element:close_patient_hub__0__0" at bounding box center [565, 232] width 77 height 19
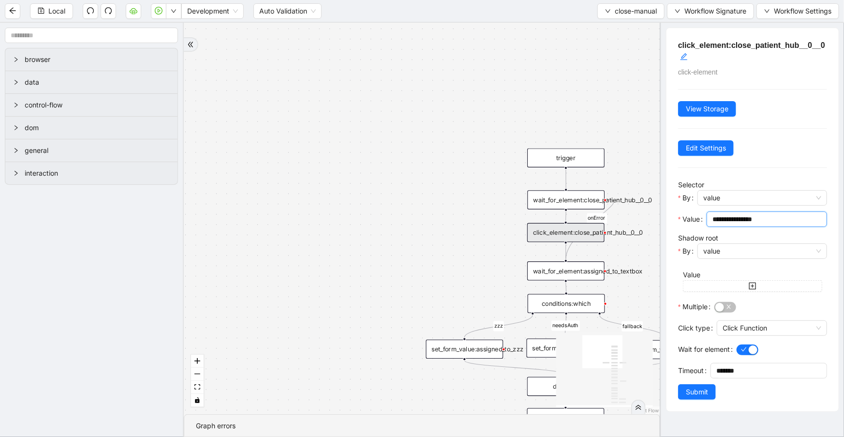
drag, startPoint x: 781, startPoint y: 221, endPoint x: 675, endPoint y: 207, distance: 107.3
click at [675, 207] on div "**********" at bounding box center [753, 219] width 172 height 383
click at [644, 140] on div "zzz fallback needsAuth onError onError trigger click_element:assigned_to_manual…" at bounding box center [422, 218] width 476 height 391
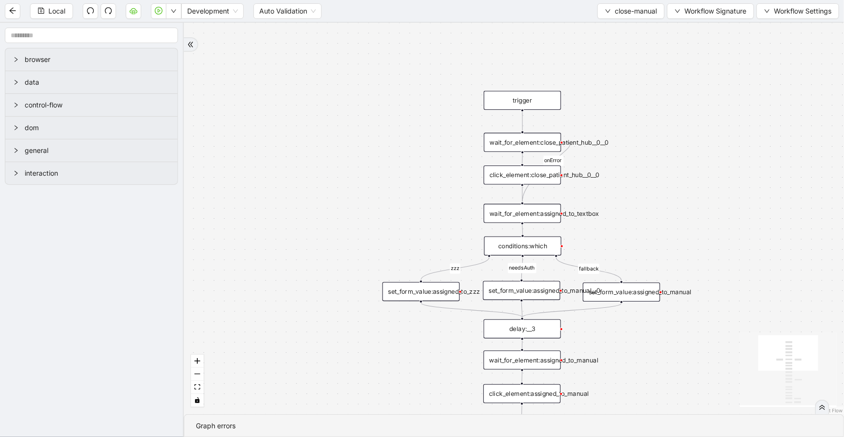
drag, startPoint x: 741, startPoint y: 253, endPoint x: 688, endPoint y: 186, distance: 85.1
click at [694, 186] on div "zzz fallback needsAuth onError onError trigger click_element:assigned_to_manual…" at bounding box center [514, 218] width 660 height 391
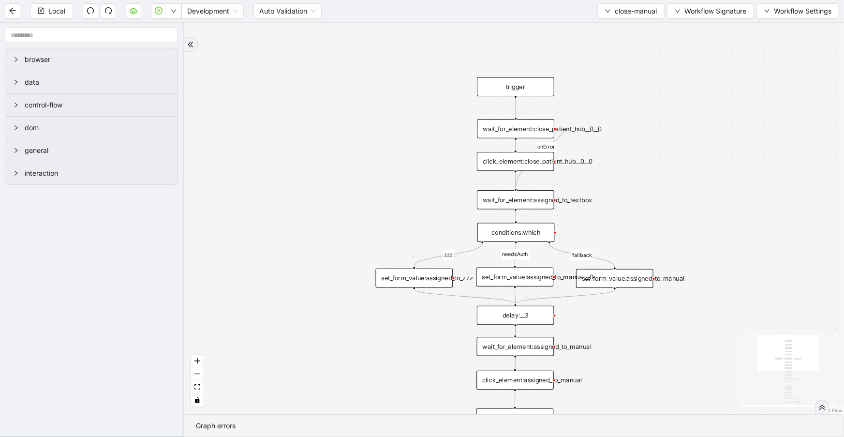
click at [529, 132] on div "wait_for_element:close_patient_hub__0__0" at bounding box center [515, 128] width 77 height 19
click at [529, 132] on div "wait_for_element:close_patient_hub__0__0" at bounding box center [515, 127] width 77 height 19
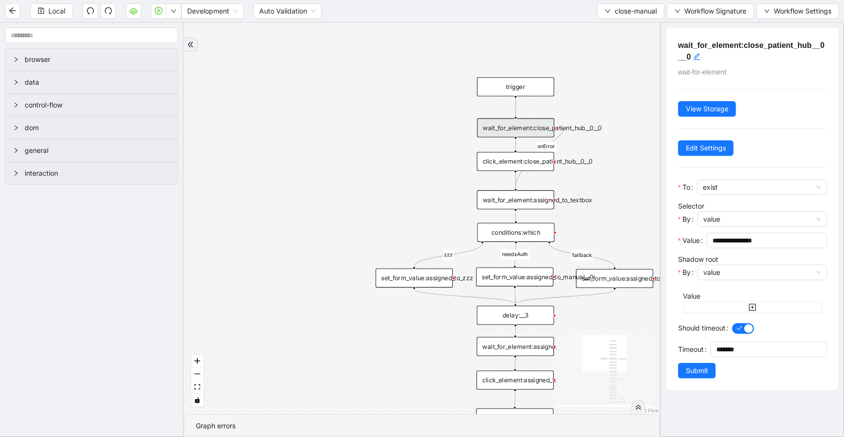
click at [527, 163] on div "click_element:close_patient_hub__0__0" at bounding box center [515, 161] width 77 height 19
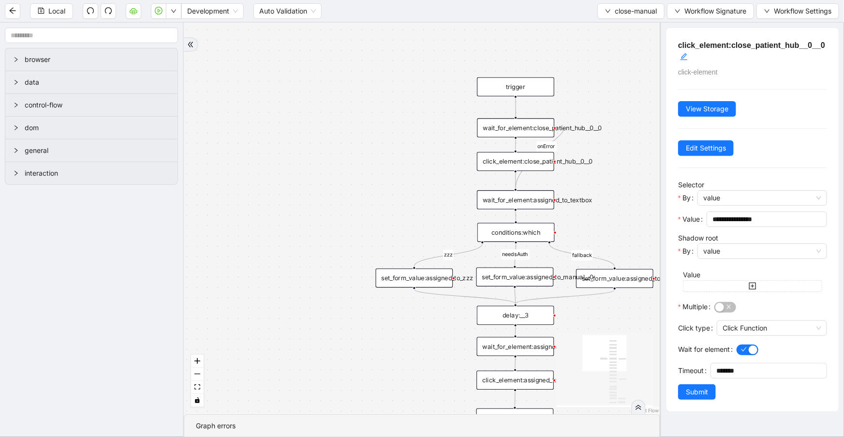
click at [525, 199] on div "wait_for_element:assigned_to_textbox" at bounding box center [515, 199] width 77 height 19
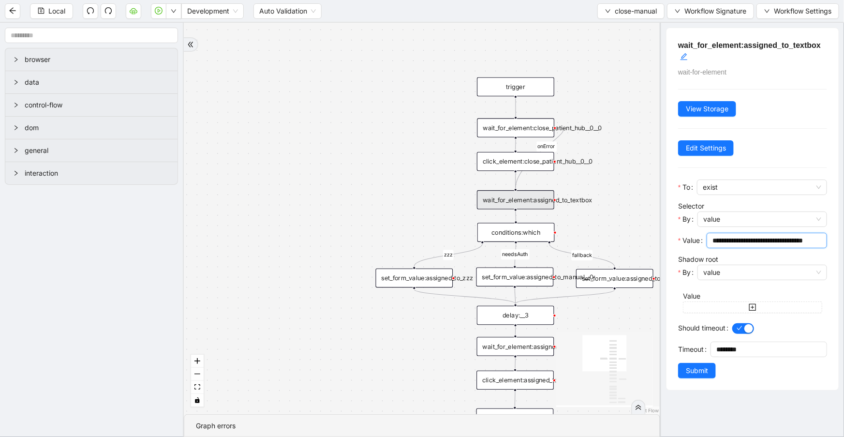
click at [788, 239] on input "**********" at bounding box center [766, 240] width 107 height 11
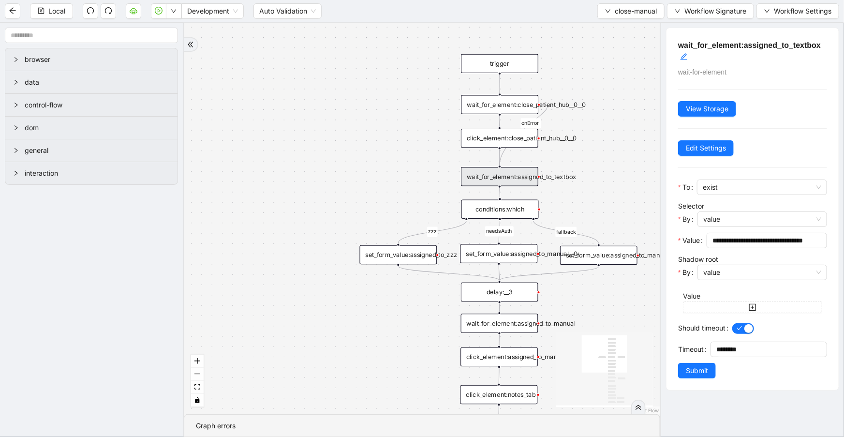
drag, startPoint x: 605, startPoint y: 219, endPoint x: 577, endPoint y: 171, distance: 55.8
click at [578, 172] on div "zzz fallback needsAuth onError onError trigger click_element:assigned_to_manual…" at bounding box center [422, 218] width 476 height 391
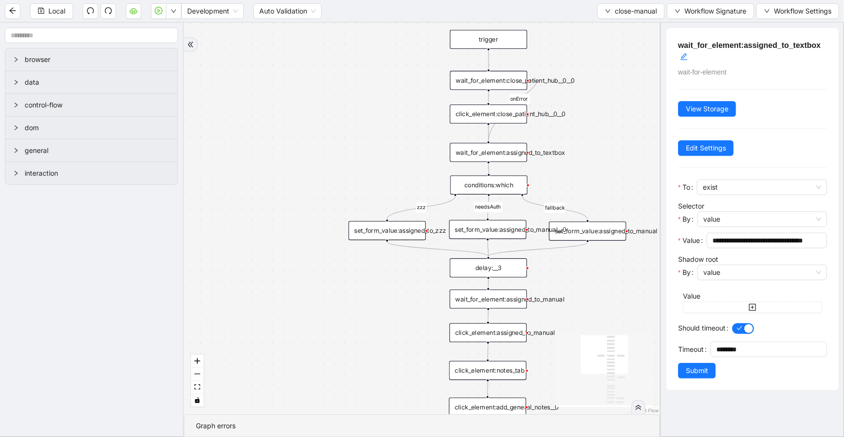
click at [504, 183] on div "conditions:which" at bounding box center [488, 185] width 77 height 19
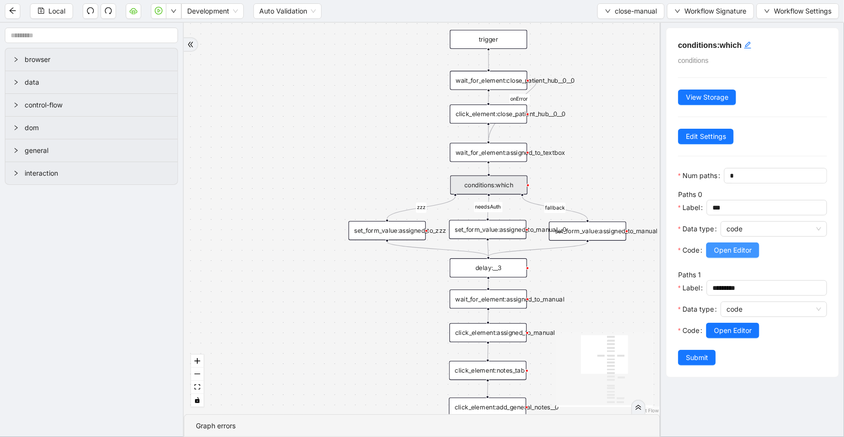
click at [747, 255] on span "Open Editor" at bounding box center [733, 250] width 38 height 11
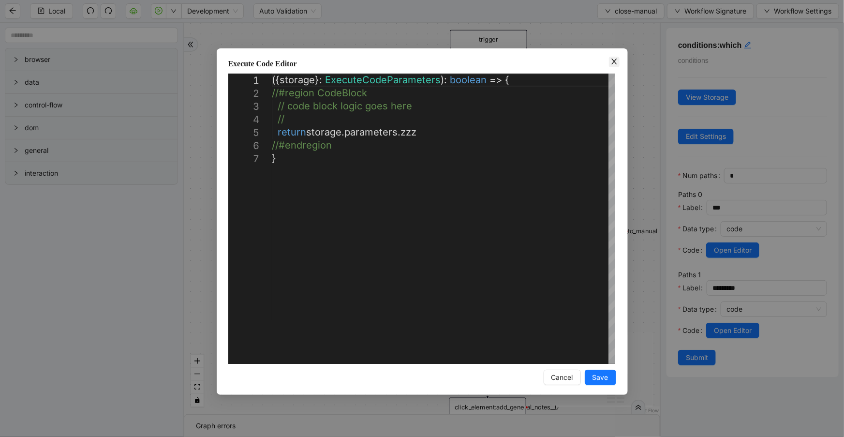
click at [612, 66] on span "Close" at bounding box center [614, 62] width 11 height 11
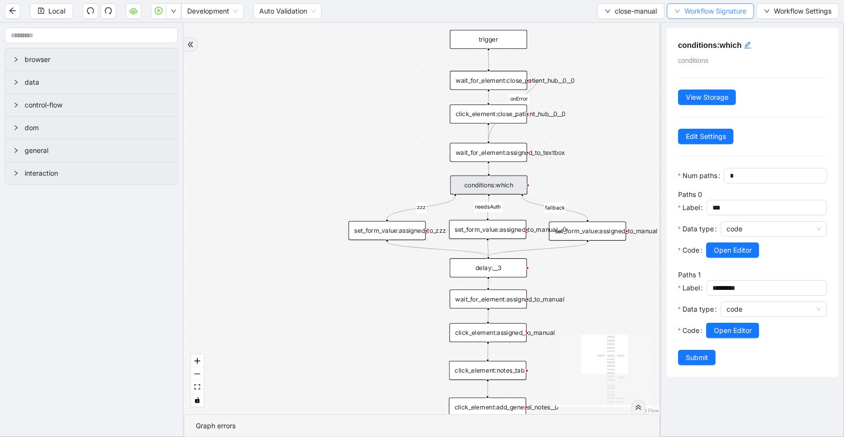
click at [694, 11] on span "Workflow Signature" at bounding box center [716, 11] width 62 height 11
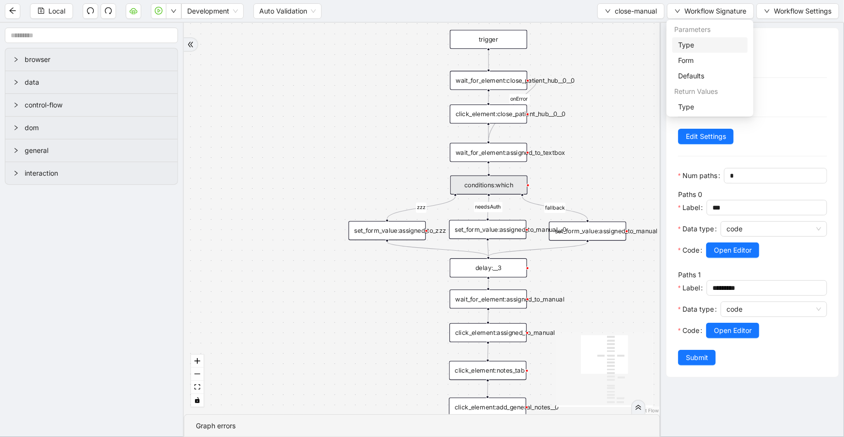
click at [701, 46] on span "Type" at bounding box center [710, 45] width 64 height 11
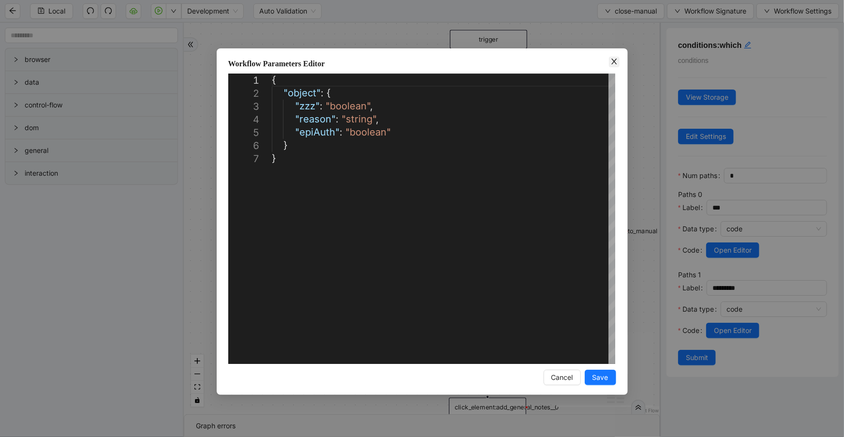
click at [615, 58] on icon "close" at bounding box center [614, 62] width 8 height 8
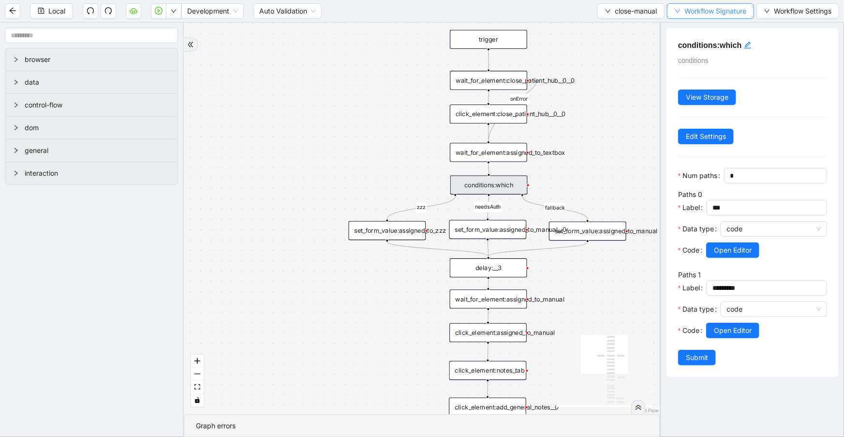
click at [706, 13] on span "Workflow Signature" at bounding box center [716, 11] width 62 height 11
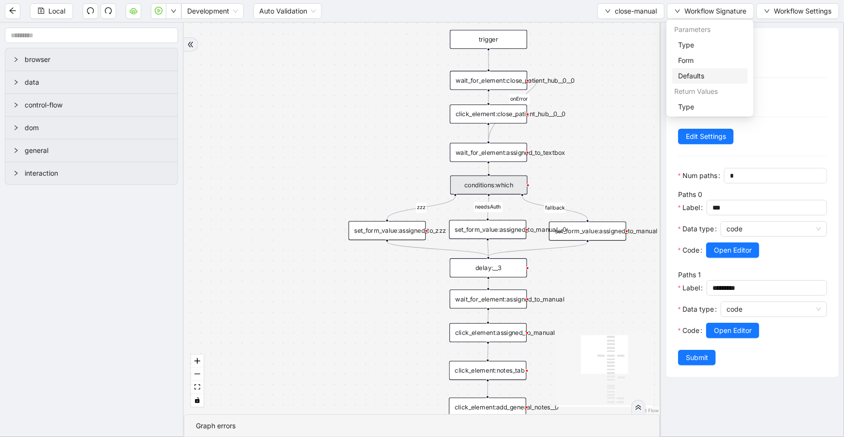
click at [704, 80] on span "Defaults" at bounding box center [710, 76] width 64 height 11
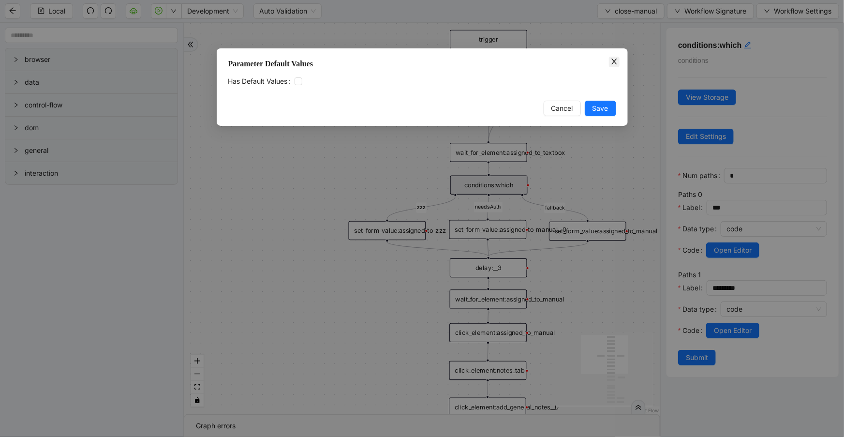
click at [619, 58] on span "Close" at bounding box center [614, 62] width 11 height 11
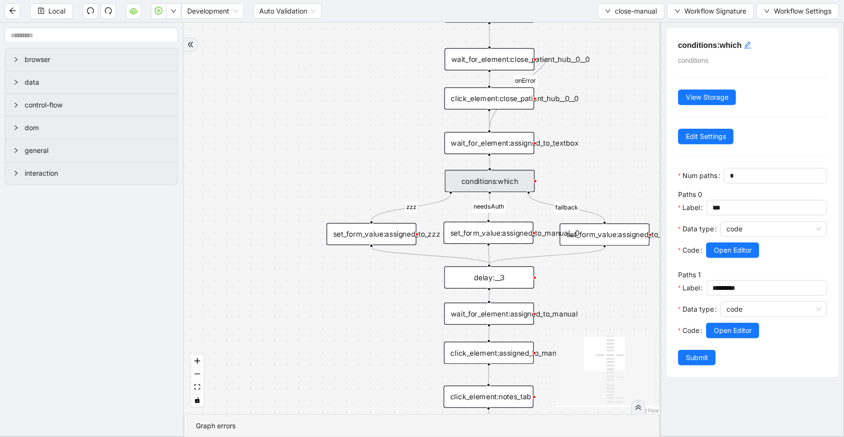
click at [368, 241] on div "set_form_value:assigned_to_zzz" at bounding box center [372, 234] width 90 height 22
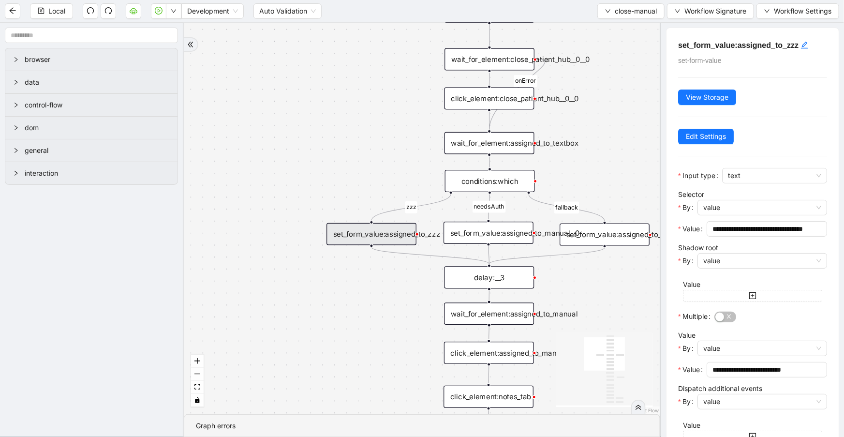
scroll to position [53, 0]
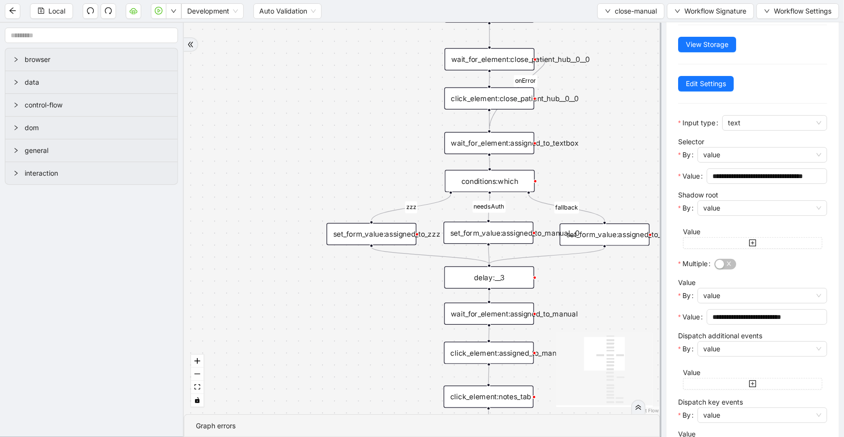
click at [519, 232] on div "set_form_value:assigned_to_manual__0" at bounding box center [489, 233] width 90 height 22
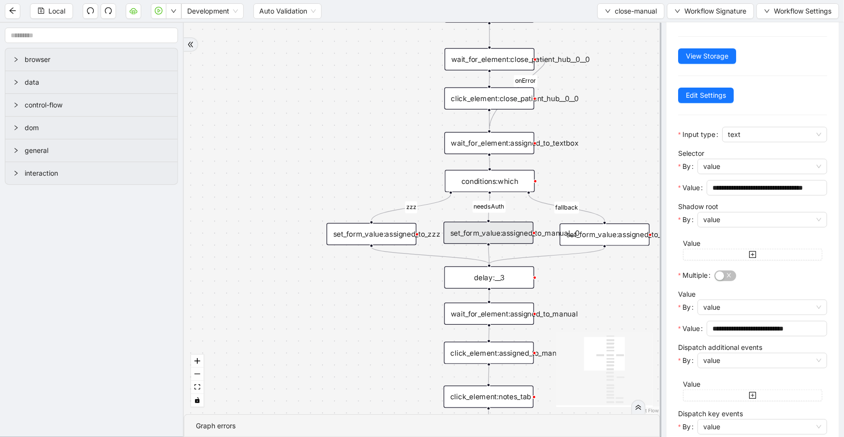
scroll to position [0, 0]
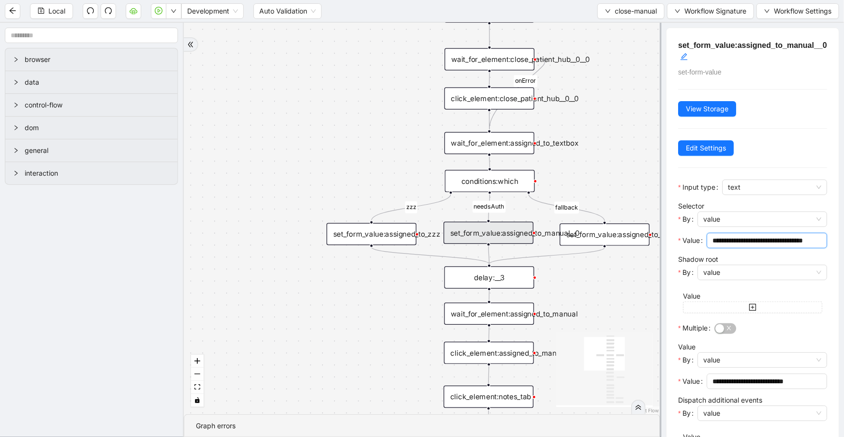
click at [779, 242] on input "**********" at bounding box center [766, 240] width 107 height 11
click at [407, 237] on div "set_form_value:assigned_to_zzz" at bounding box center [372, 234] width 90 height 22
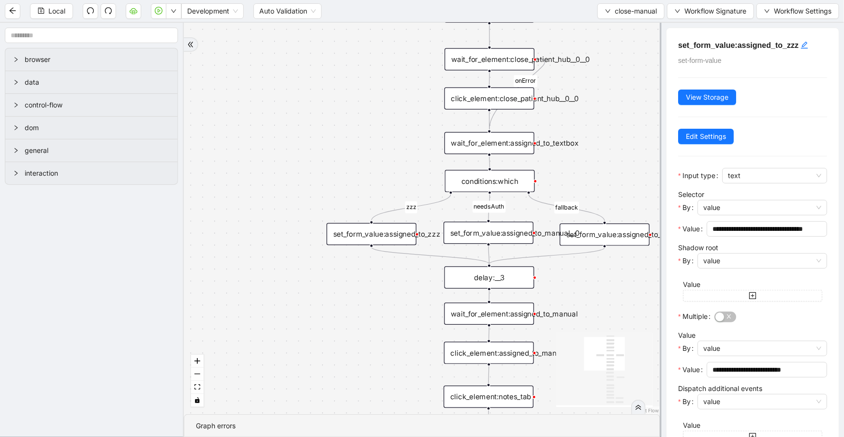
click at [608, 237] on div "set_form_value:assigned_to_manual" at bounding box center [605, 234] width 90 height 22
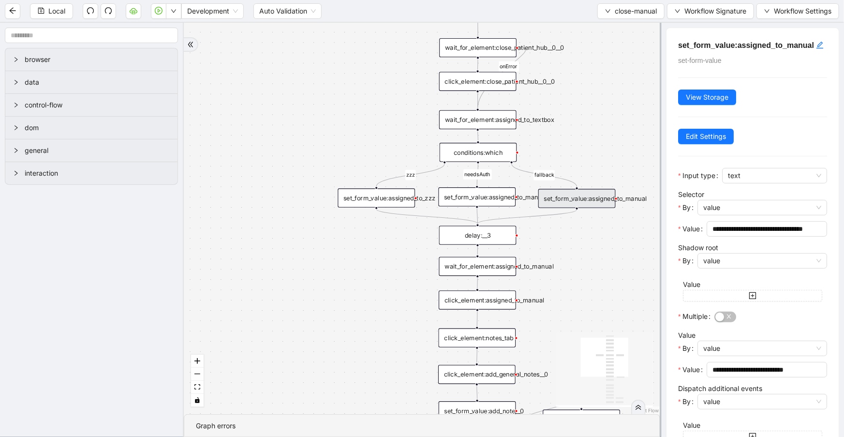
drag, startPoint x: 582, startPoint y: 280, endPoint x: 529, endPoint y: 226, distance: 75.6
click at [555, 233] on div "zzz fallback needsAuth onError onError trigger click_element:assigned_to_manual…" at bounding box center [422, 218] width 476 height 391
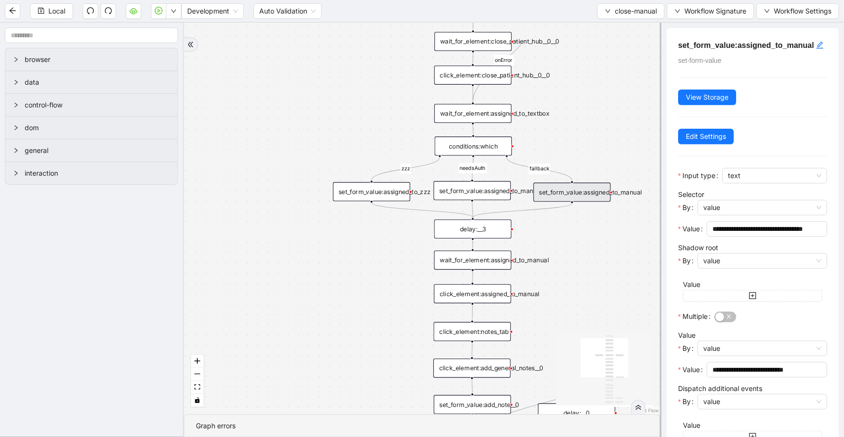
click at [473, 195] on div "set_form_value:assigned_to_manual__0" at bounding box center [472, 190] width 77 height 19
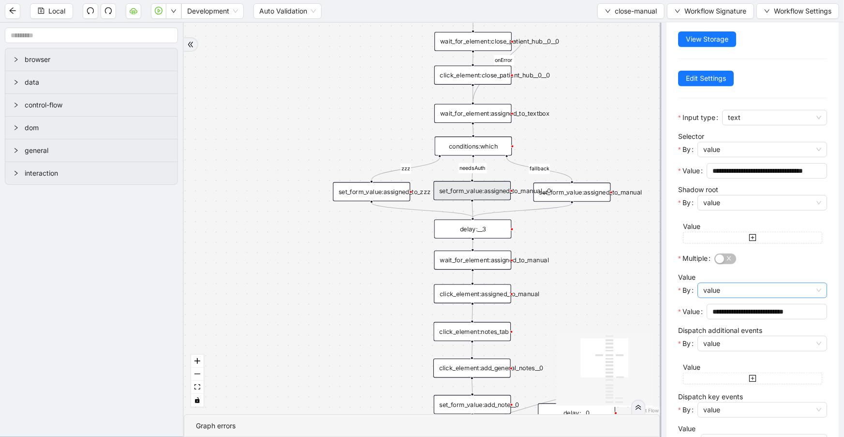
scroll to position [105, 0]
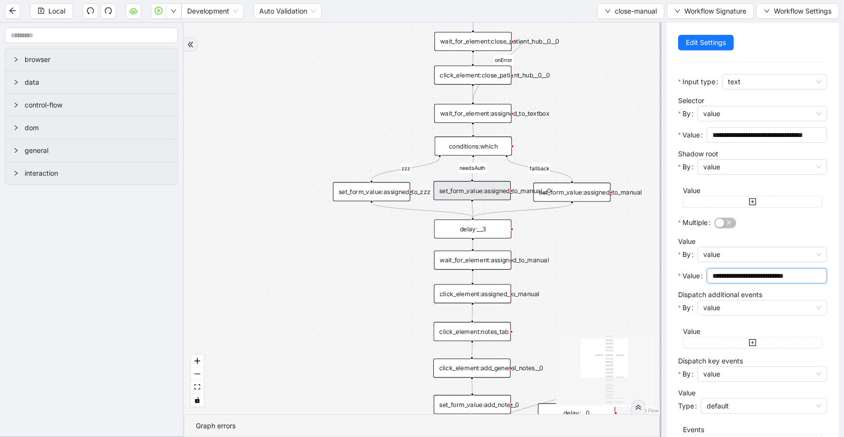
drag, startPoint x: 810, startPoint y: 275, endPoint x: 670, endPoint y: 276, distance: 139.3
click at [670, 276] on div "**********" at bounding box center [753, 230] width 172 height 614
click at [502, 296] on div "click_element:assigned_to_manual" at bounding box center [472, 293] width 77 height 19
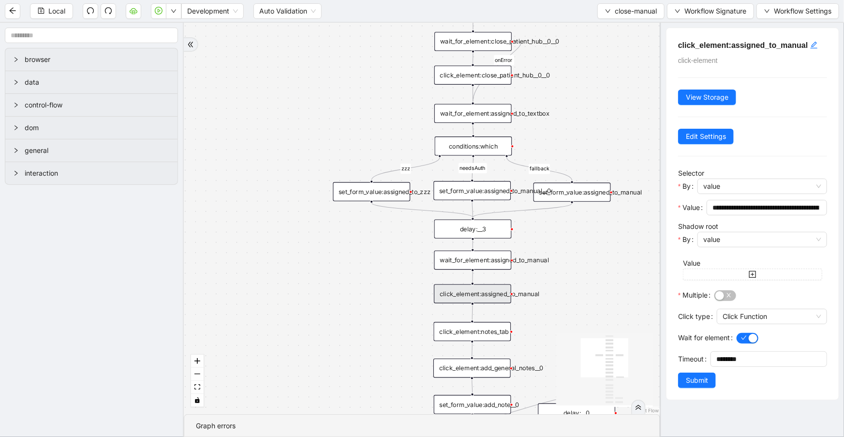
scroll to position [0, 0]
click at [789, 208] on input "**********" at bounding box center [766, 207] width 107 height 11
click at [509, 268] on div "wait_for_element:assigned_to_manual" at bounding box center [472, 260] width 77 height 19
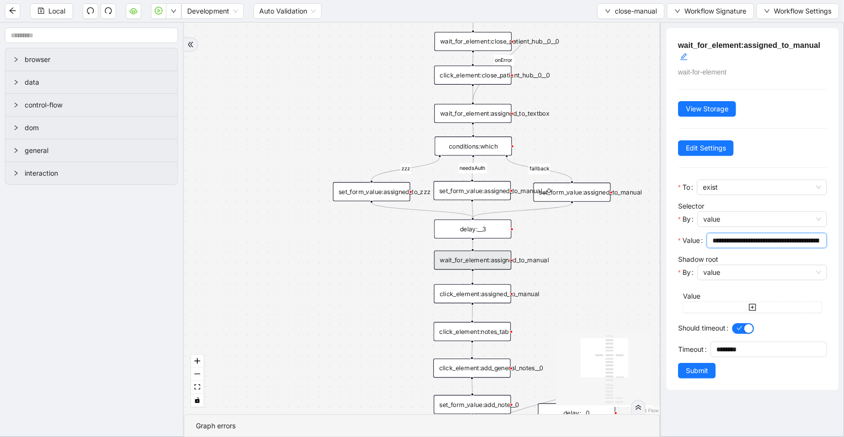
click at [757, 241] on input "**********" at bounding box center [766, 240] width 107 height 11
click at [731, 237] on input "**********" at bounding box center [766, 240] width 107 height 11
click at [620, 238] on div "zzz fallback needsAuth onError onError trigger click_element:assigned_to_manual…" at bounding box center [422, 218] width 476 height 391
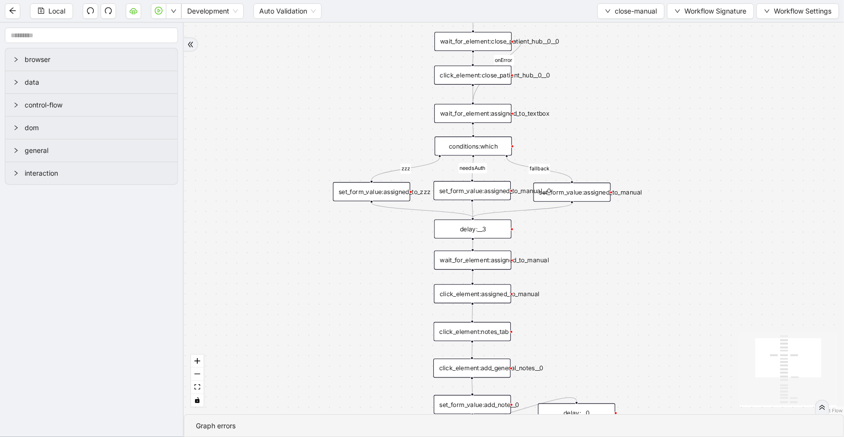
click at [500, 76] on div "click_element:close_patient_hub__0__0" at bounding box center [472, 75] width 77 height 19
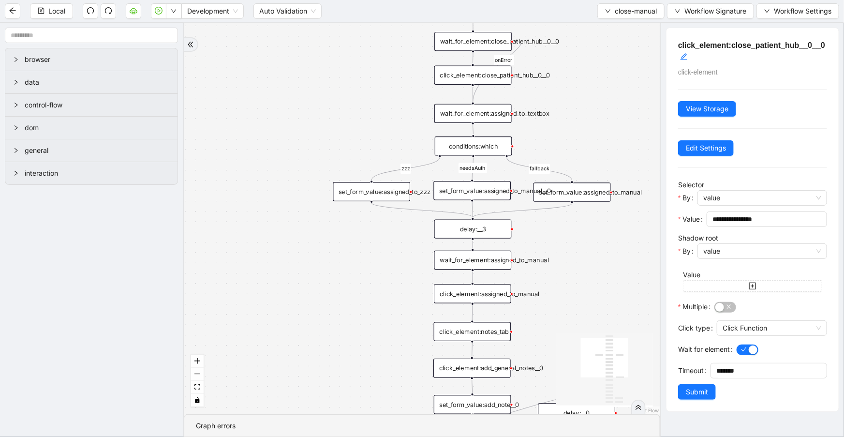
click at [457, 194] on div "set_form_value:assigned_to_manual__0" at bounding box center [472, 190] width 77 height 19
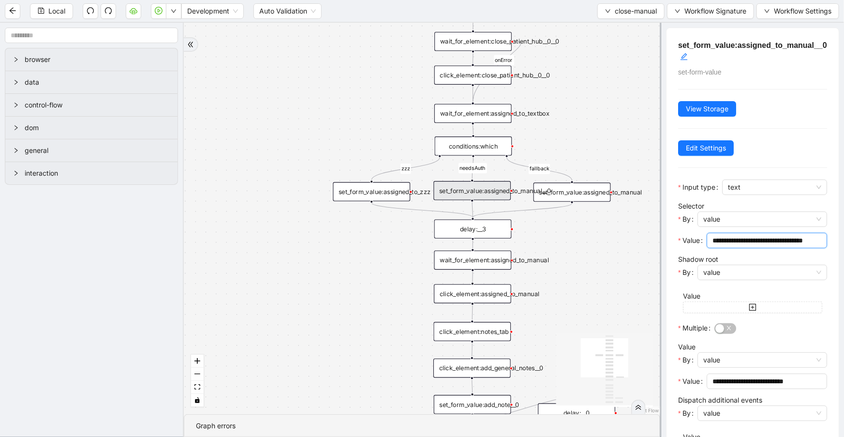
click at [772, 239] on input "**********" at bounding box center [766, 240] width 107 height 11
click at [795, 378] on input "**********" at bounding box center [766, 381] width 107 height 11
click at [500, 232] on div "delay:__3" at bounding box center [472, 229] width 77 height 19
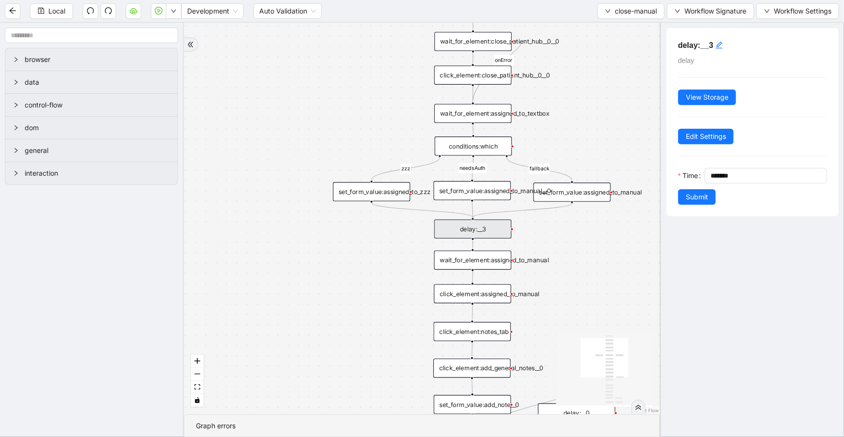
click at [490, 262] on div "wait_for_element:assigned_to_manual" at bounding box center [472, 260] width 77 height 19
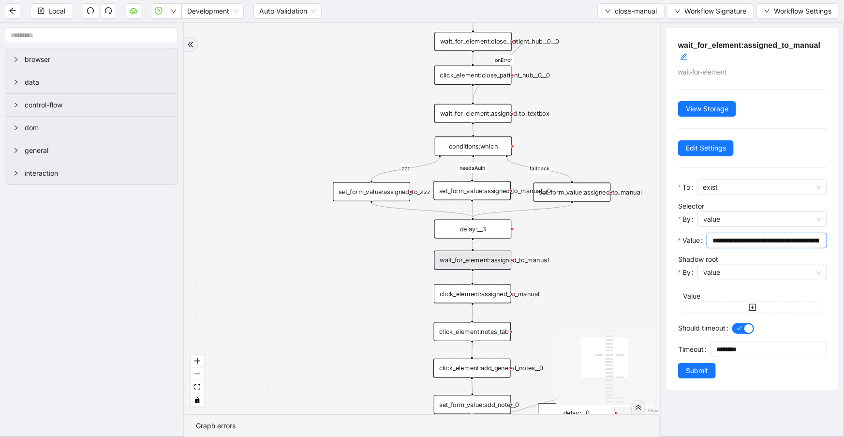
click at [789, 242] on input "**********" at bounding box center [766, 240] width 107 height 11
click at [736, 247] on span "**********" at bounding box center [767, 240] width 120 height 15
click at [740, 242] on input "**********" at bounding box center [766, 240] width 107 height 11
click at [482, 196] on div "set_form_value:assigned_to_manual__0" at bounding box center [472, 190] width 77 height 19
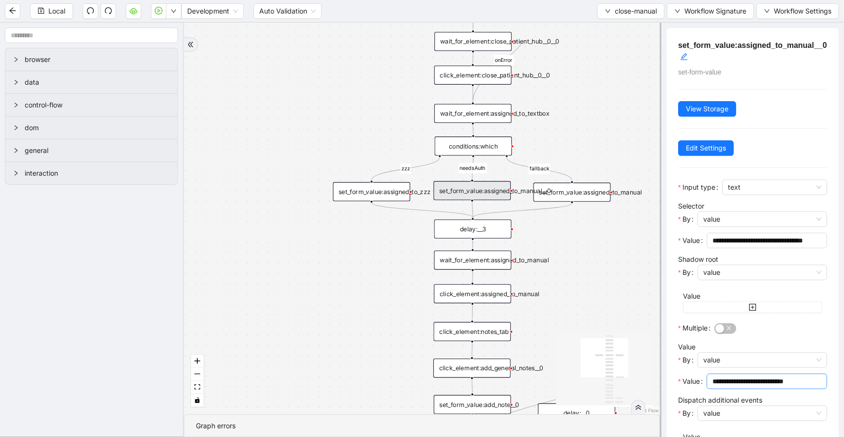
click at [792, 383] on input "**********" at bounding box center [766, 381] width 107 height 11
click at [541, 227] on div "zzz fallback needsAuth onError onError trigger click_element:assigned_to_manual…" at bounding box center [422, 218] width 476 height 391
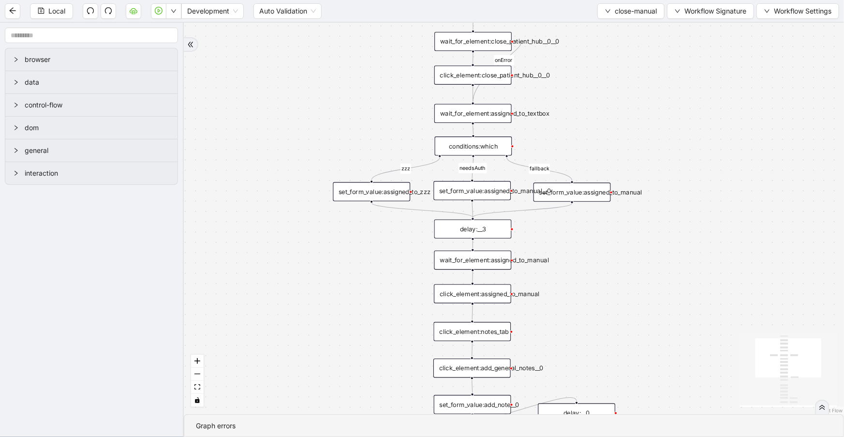
click at [495, 265] on div "wait_for_element:assigned_to_manual" at bounding box center [472, 260] width 77 height 19
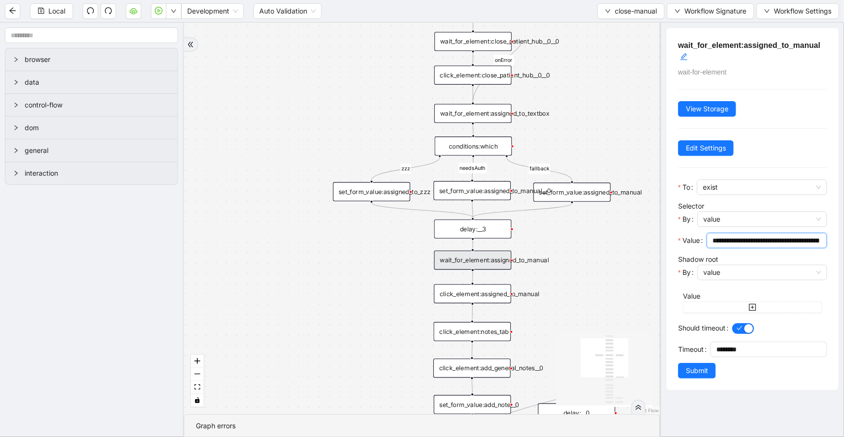
click at [732, 242] on input "**********" at bounding box center [766, 240] width 107 height 11
click at [740, 222] on span "value" at bounding box center [762, 219] width 118 height 15
click at [728, 255] on div "code" at bounding box center [760, 253] width 108 height 11
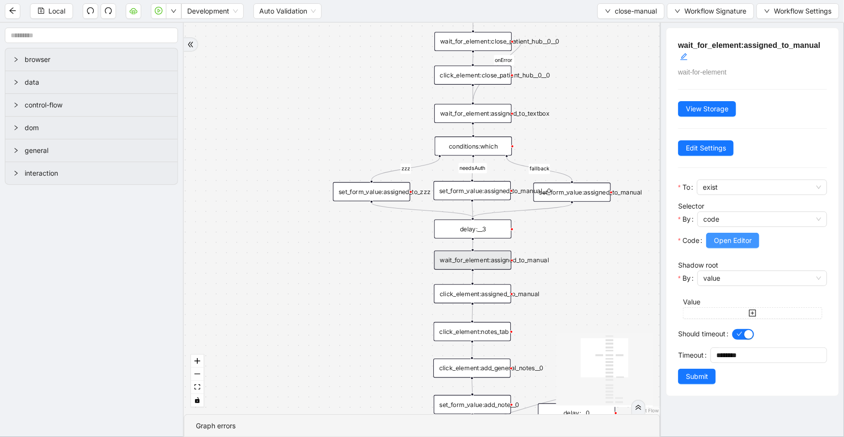
click at [721, 238] on span "Open Editor" at bounding box center [733, 240] width 38 height 11
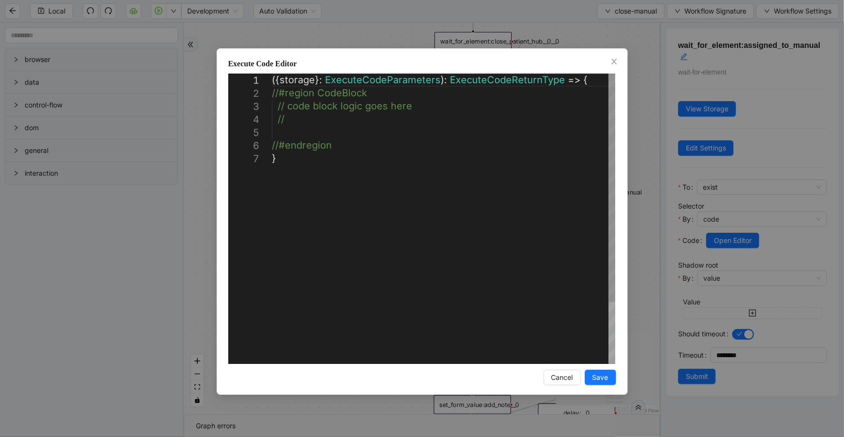
scroll to position [0, 5]
click at [429, 126] on div "({ storage }: ExecuteCodeParameters ): ExecuteCodeReturnType => { //#region Cod…" at bounding box center [443, 258] width 343 height 369
paste textarea "**********"
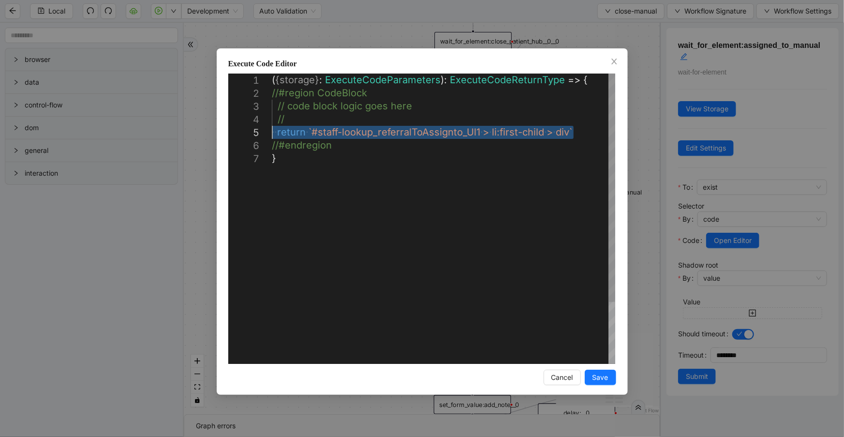
drag, startPoint x: 575, startPoint y: 134, endPoint x: 271, endPoint y: 132, distance: 303.8
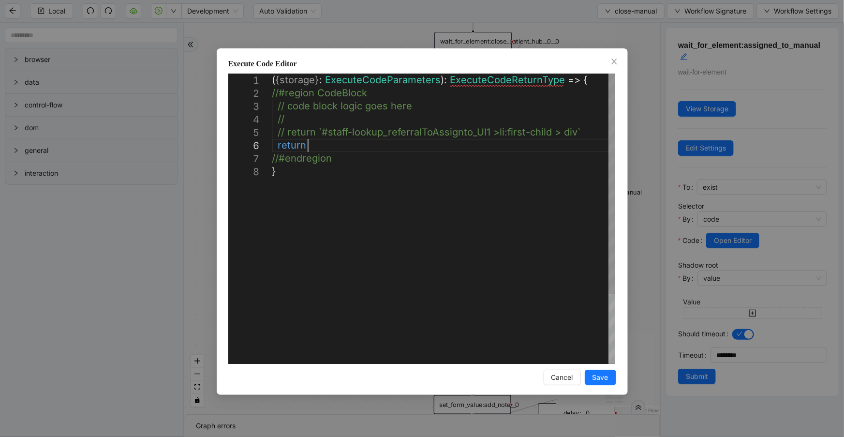
scroll to position [66, 58]
paste textarea "**********"
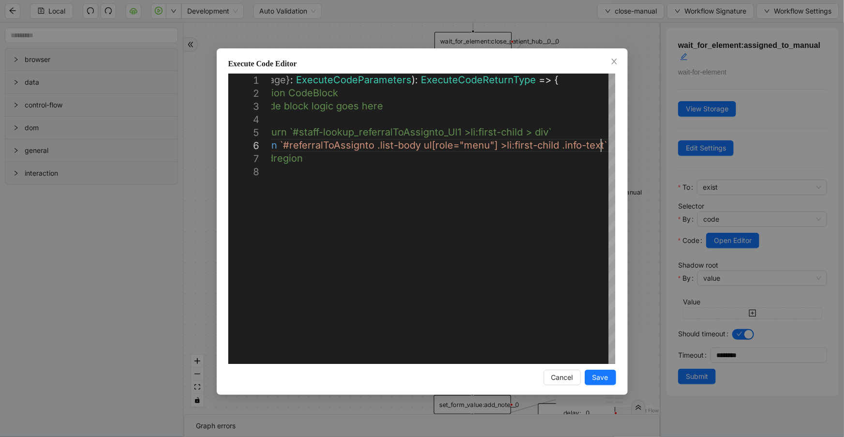
type textarea "**********"
click at [606, 378] on span "Save" at bounding box center [601, 377] width 16 height 11
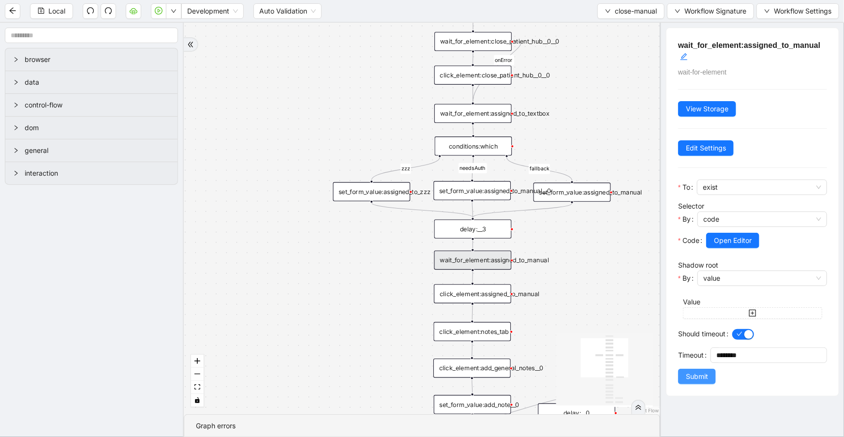
click at [704, 382] on span "Submit" at bounding box center [697, 376] width 22 height 11
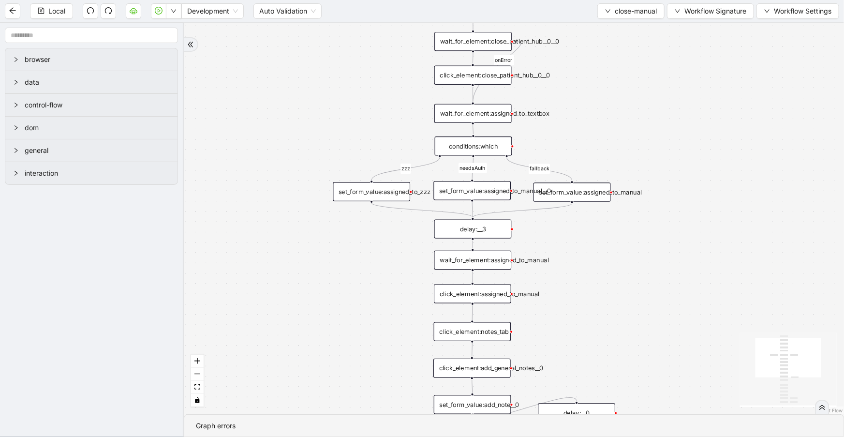
click at [475, 298] on div "click_element:assigned_to_manual" at bounding box center [472, 293] width 77 height 19
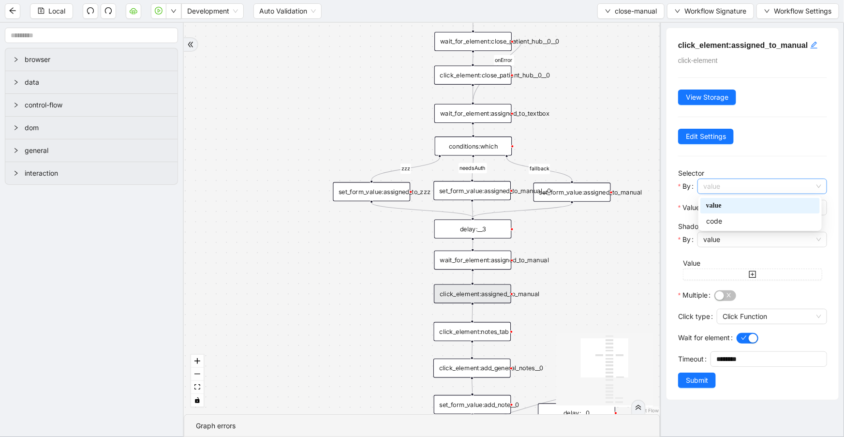
click at [760, 189] on span "value" at bounding box center [762, 186] width 118 height 15
drag, startPoint x: 766, startPoint y: 183, endPoint x: 766, endPoint y: 191, distance: 8.2
click at [767, 183] on span "value" at bounding box center [762, 186] width 118 height 15
click at [764, 205] on input "**********" at bounding box center [766, 207] width 107 height 11
drag, startPoint x: 775, startPoint y: 190, endPoint x: 772, endPoint y: 195, distance: 7.0
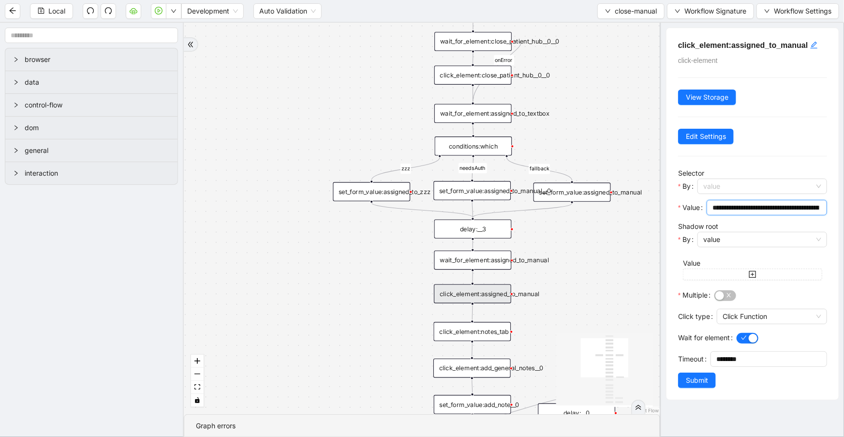
click at [775, 190] on span "value" at bounding box center [762, 186] width 118 height 15
click at [761, 220] on div "code" at bounding box center [760, 221] width 108 height 11
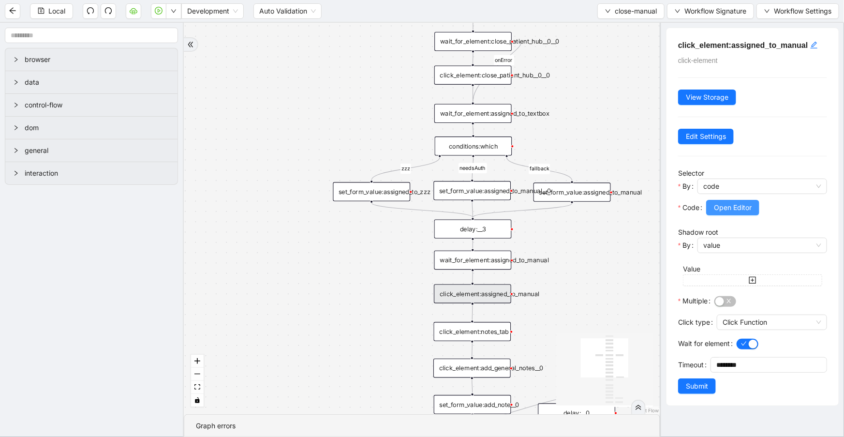
click at [755, 205] on button "Open Editor" at bounding box center [732, 207] width 53 height 15
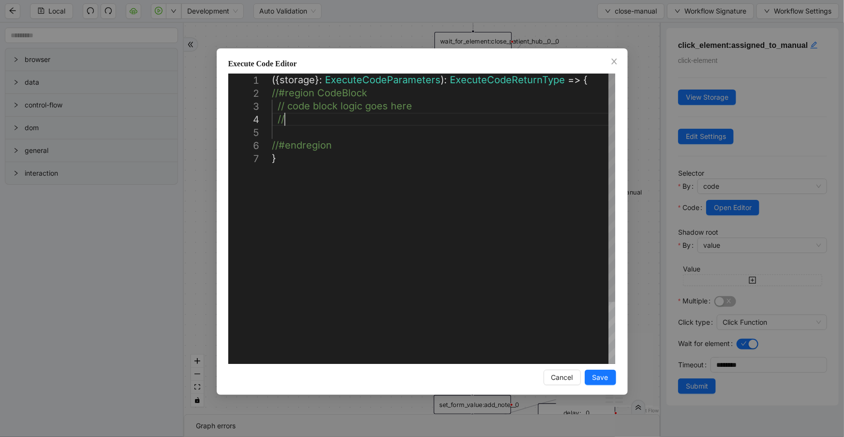
scroll to position [0, 5]
click at [368, 125] on div "({ storage }: ExecuteCodeParameters ): ExecuteCodeReturnType => { //#region Cod…" at bounding box center [443, 258] width 343 height 369
paste textarea "**********"
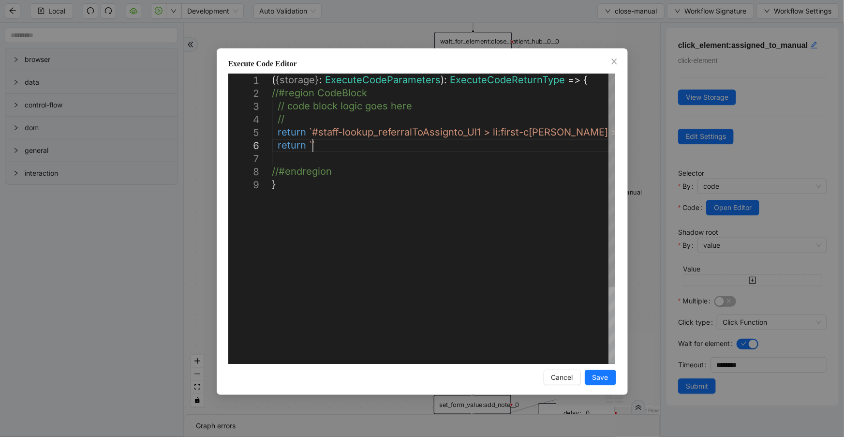
scroll to position [66, 58]
click at [311, 142] on div "( { storage } : ExecuteCodeParameters ): ExecuteCodeReturnType => { //#region C…" at bounding box center [443, 271] width 343 height 395
paste textarea "**********"
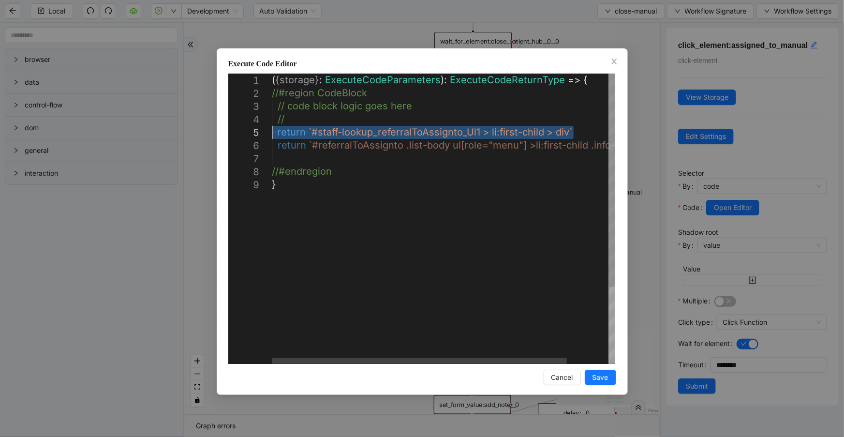
drag, startPoint x: 551, startPoint y: 131, endPoint x: 232, endPoint y: 132, distance: 319.8
type textarea "**********"
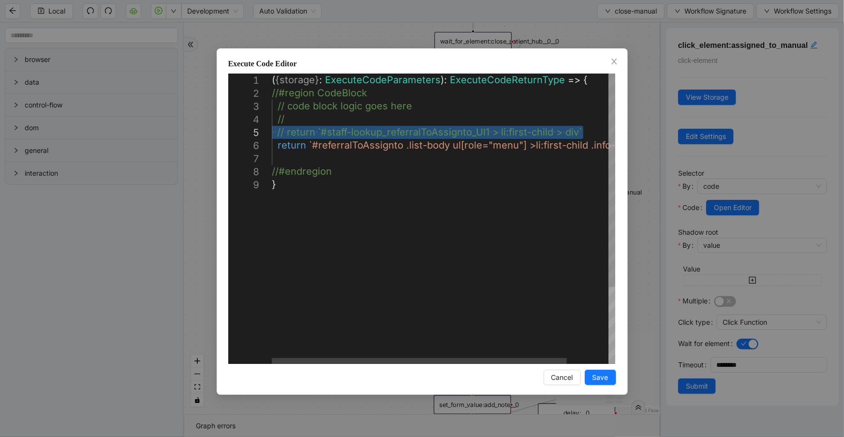
click at [474, 239] on div "( { storage } : ExecuteCodeParameters ): ExecuteCodeReturnType => { //#region C…" at bounding box center [468, 271] width 392 height 395
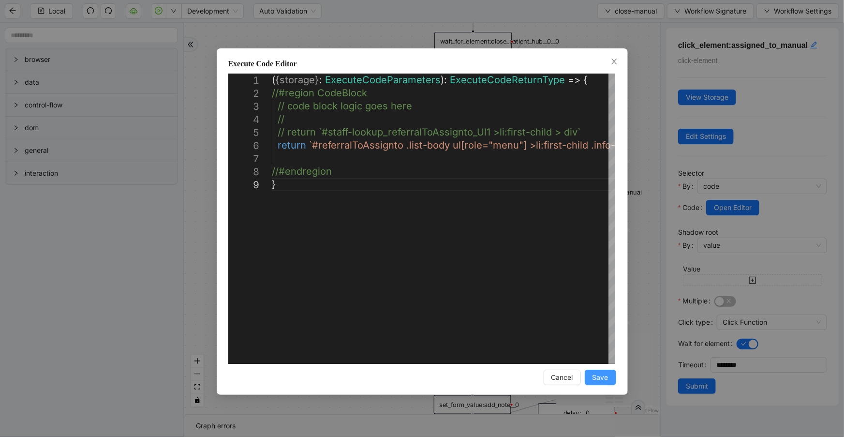
click at [599, 376] on span "Save" at bounding box center [601, 377] width 16 height 11
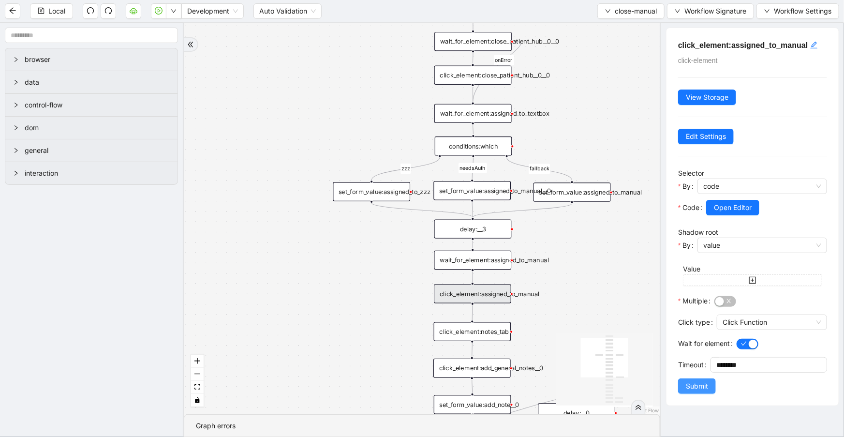
click at [701, 391] on span "Submit" at bounding box center [697, 386] width 22 height 11
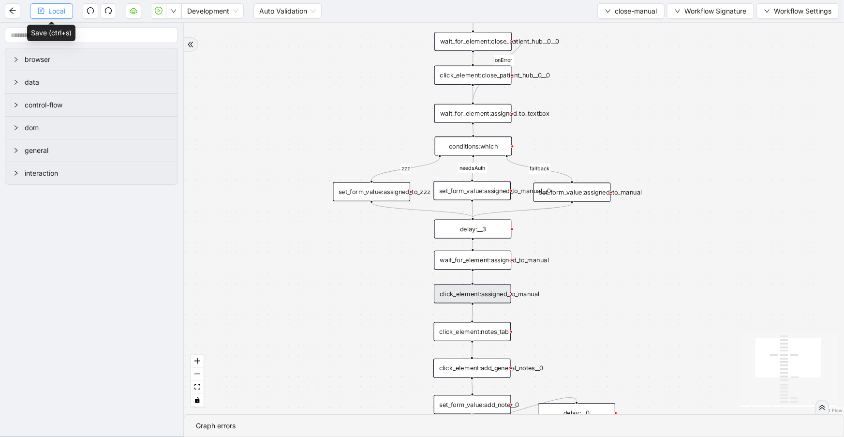
click at [67, 13] on button "Local" at bounding box center [51, 10] width 43 height 15
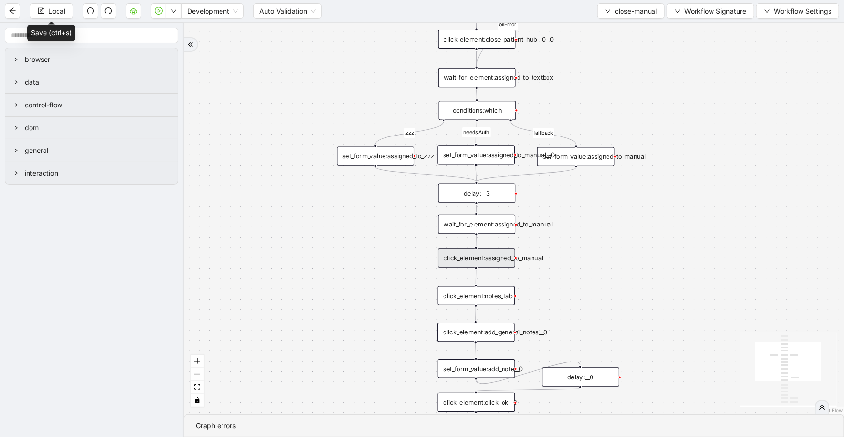
drag, startPoint x: 597, startPoint y: 292, endPoint x: 602, endPoint y: 264, distance: 28.4
click at [602, 264] on div "zzz fallback needsAuth onError onError trigger click_element:assigned_to_manual…" at bounding box center [514, 218] width 660 height 391
click at [504, 260] on div "click_element:assigned_to_manual" at bounding box center [476, 255] width 77 height 19
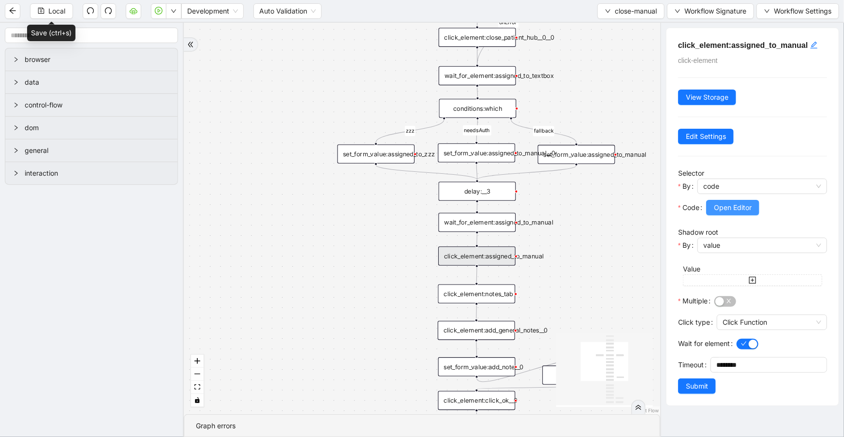
click at [742, 211] on span "Open Editor" at bounding box center [733, 207] width 38 height 11
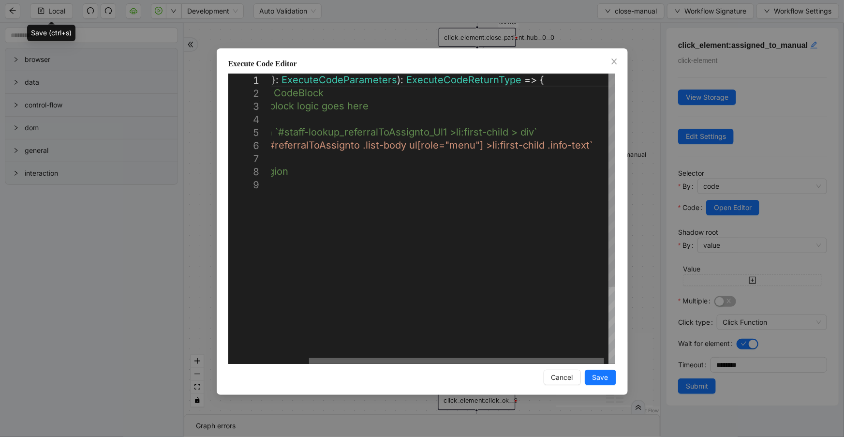
click at [558, 359] on div at bounding box center [456, 361] width 295 height 6
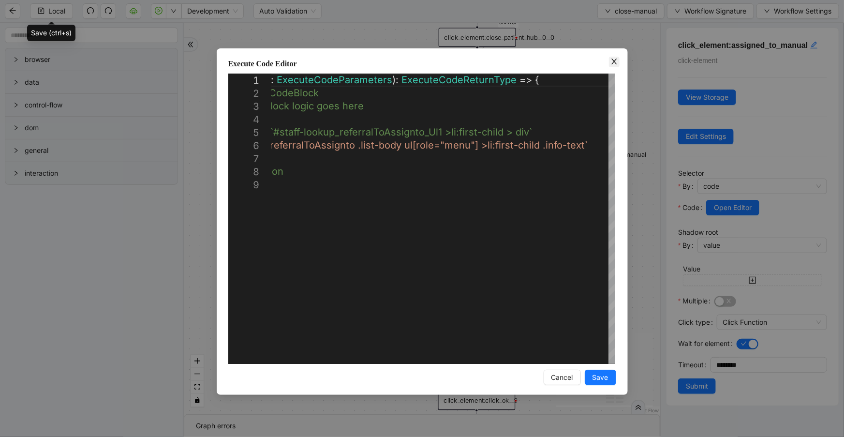
click at [610, 64] on icon "close" at bounding box center [614, 62] width 8 height 8
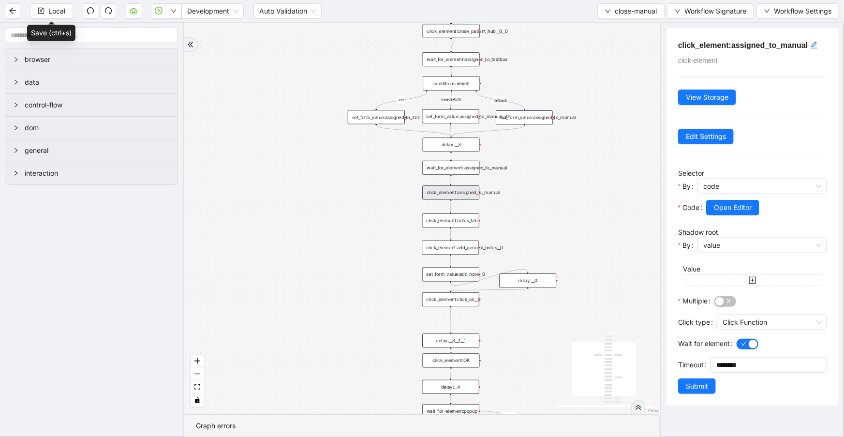
drag, startPoint x: 547, startPoint y: 266, endPoint x: 523, endPoint y: 211, distance: 59.6
click at [548, 211] on div "zzz fallback needsAuth onError onError trigger click_element:assigned_to_manual…" at bounding box center [422, 218] width 476 height 391
click at [469, 223] on div "click_element:notes_tab" at bounding box center [450, 220] width 57 height 14
click at [462, 220] on div "click_element:notes_tab" at bounding box center [450, 220] width 57 height 14
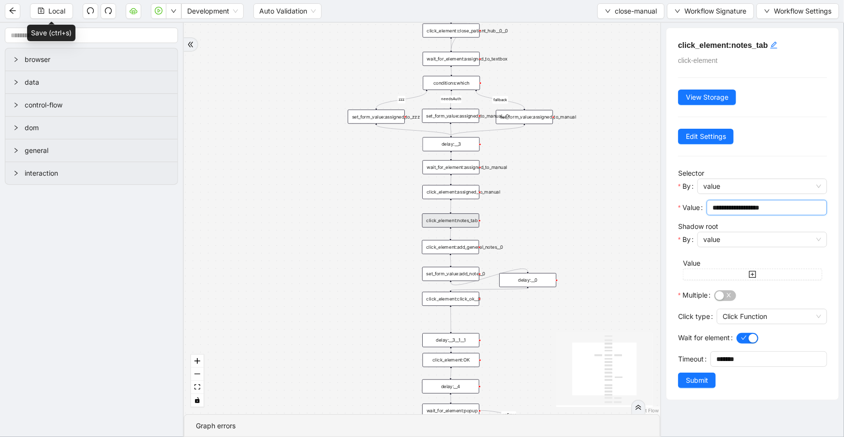
drag, startPoint x: 782, startPoint y: 208, endPoint x: 681, endPoint y: 202, distance: 101.8
click at [681, 202] on div "**********" at bounding box center [752, 210] width 149 height 21
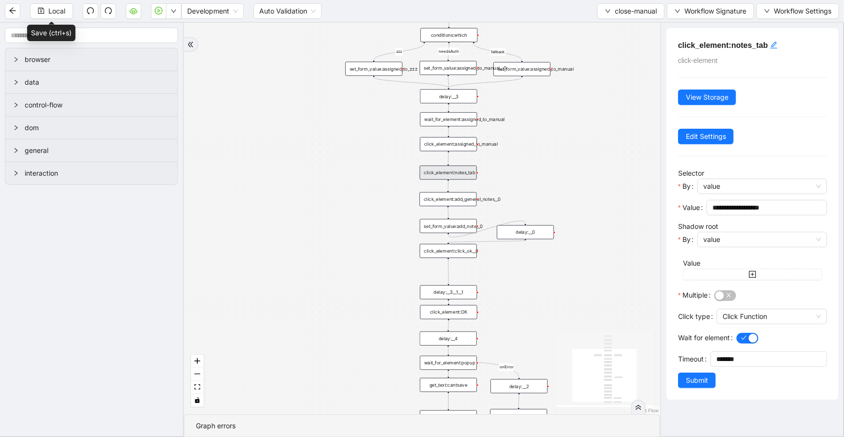
drag, startPoint x: 389, startPoint y: 255, endPoint x: 389, endPoint y: 203, distance: 51.8
click at [389, 204] on div "zzz fallback needsAuth onError onError trigger click_element:assigned_to_manual…" at bounding box center [422, 218] width 476 height 391
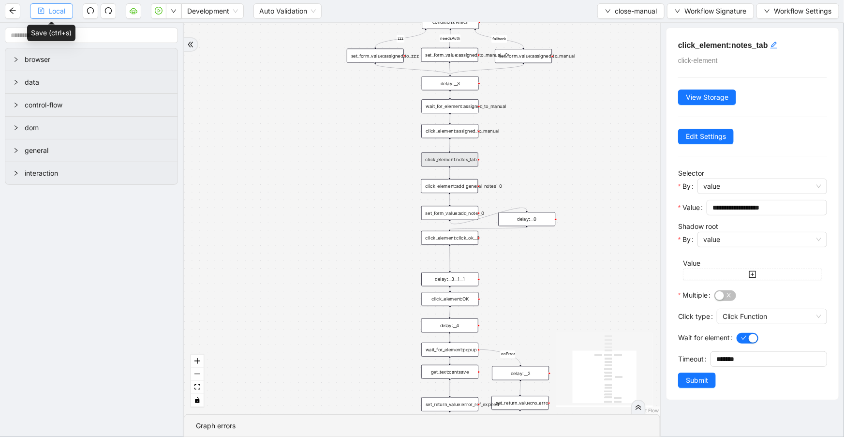
click at [63, 11] on span "Local" at bounding box center [56, 11] width 17 height 11
click at [58, 10] on span "Local" at bounding box center [56, 11] width 17 height 11
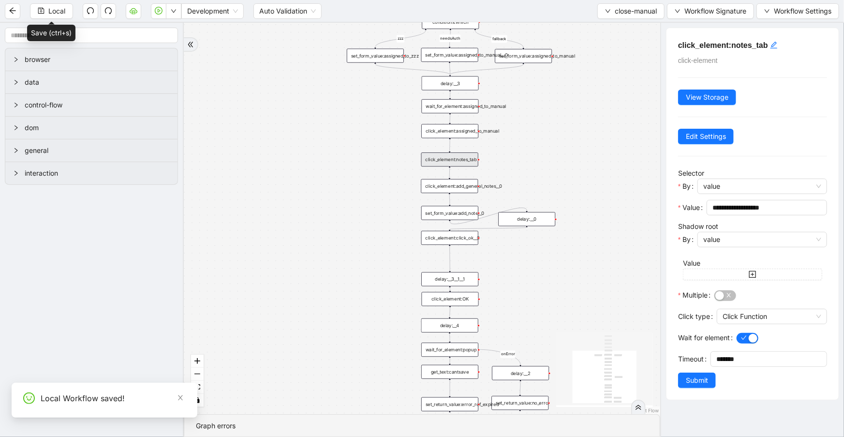
click at [464, 353] on div "wait_for_element:popup" at bounding box center [449, 349] width 57 height 14
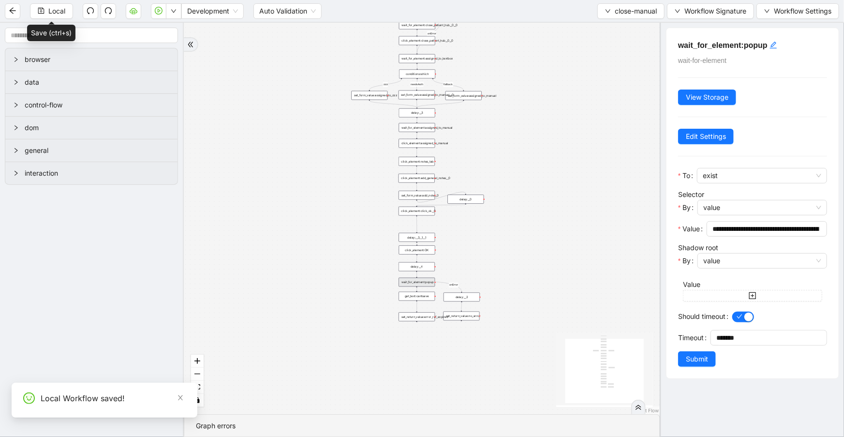
drag, startPoint x: 350, startPoint y: 290, endPoint x: 356, endPoint y: 256, distance: 34.9
click at [356, 256] on div "zzz fallback needsAuth onError onError trigger click_element:assigned_to_manual…" at bounding box center [422, 218] width 476 height 391
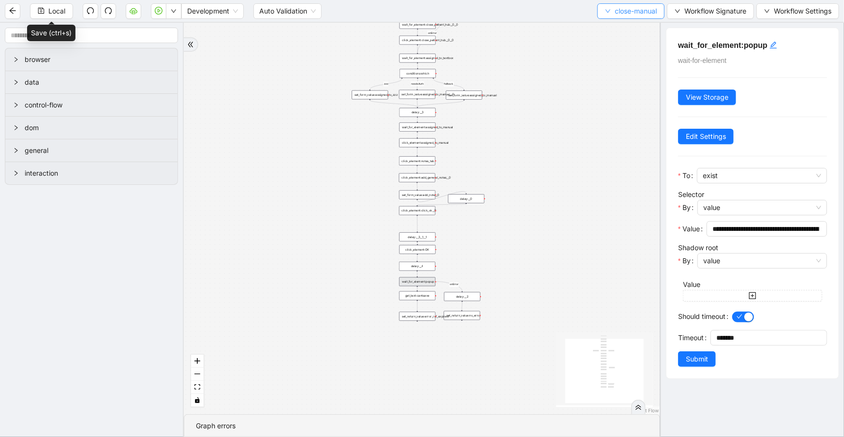
click at [633, 9] on span "close-manual" at bounding box center [636, 11] width 42 height 11
click at [636, 25] on span "Select" at bounding box center [630, 29] width 53 height 11
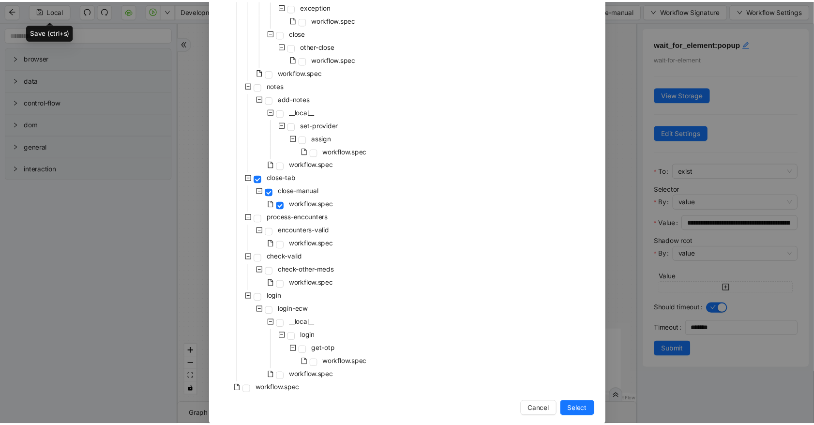
scroll to position [194, 0]
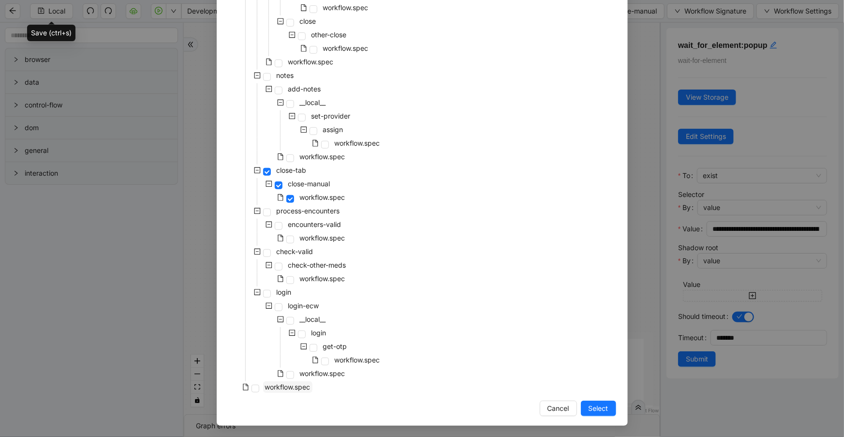
click at [303, 383] on span "workflow.spec" at bounding box center [287, 387] width 45 height 8
click at [595, 406] on span "Select" at bounding box center [599, 408] width 20 height 11
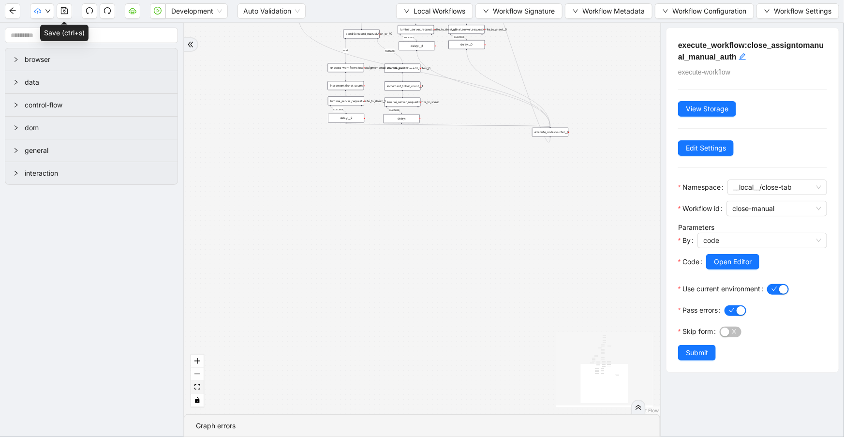
click at [199, 387] on icon "fit view" at bounding box center [197, 386] width 6 height 5
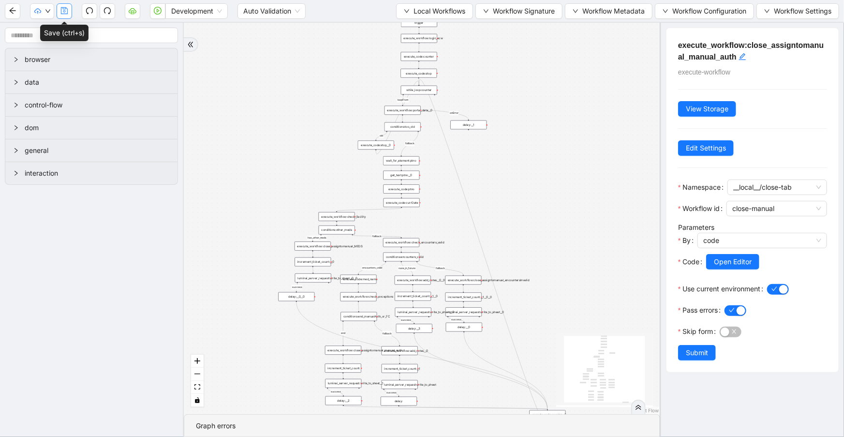
click at [67, 9] on icon "save" at bounding box center [64, 11] width 8 height 8
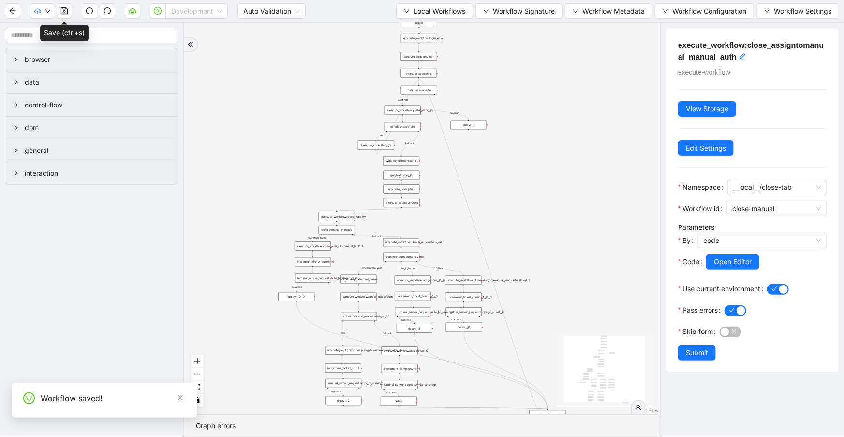
click at [206, 15] on span "Development" at bounding box center [196, 11] width 51 height 15
click at [197, 45] on div "Production" at bounding box center [196, 46] width 47 height 11
click at [64, 12] on icon "save" at bounding box center [64, 10] width 7 height 7
click at [160, 5] on button "button" at bounding box center [157, 10] width 15 height 15
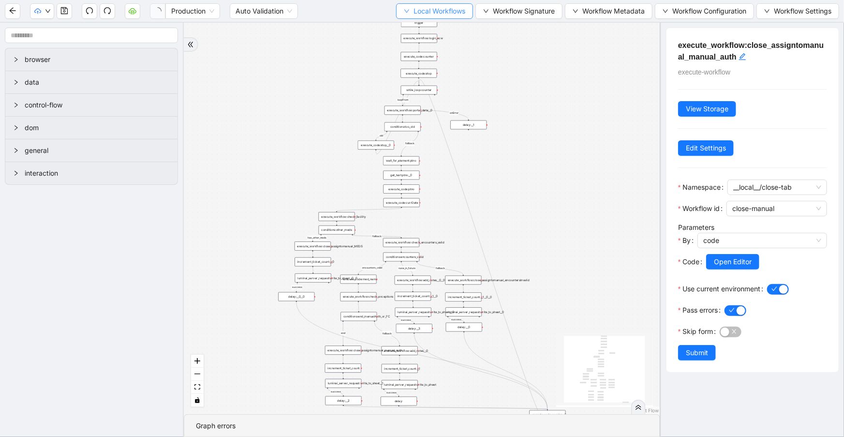
click at [442, 7] on span "Local Workflows" at bounding box center [440, 11] width 52 height 11
click at [447, 13] on span "Local Workflows" at bounding box center [440, 11] width 52 height 11
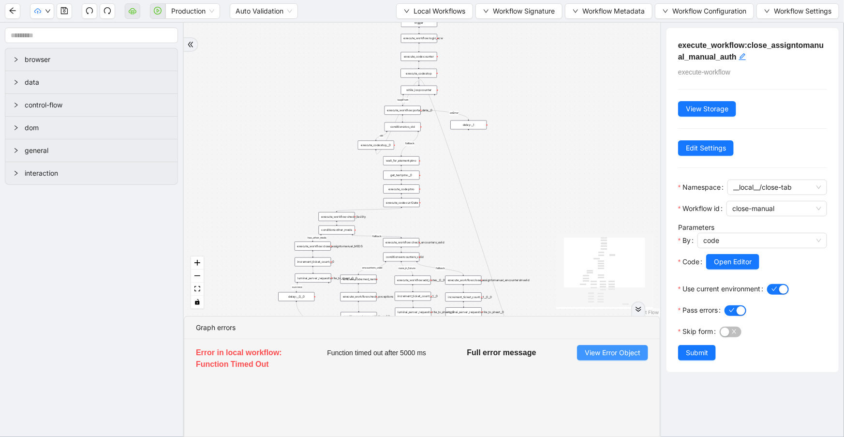
click at [597, 348] on span "View Error Object" at bounding box center [613, 352] width 56 height 11
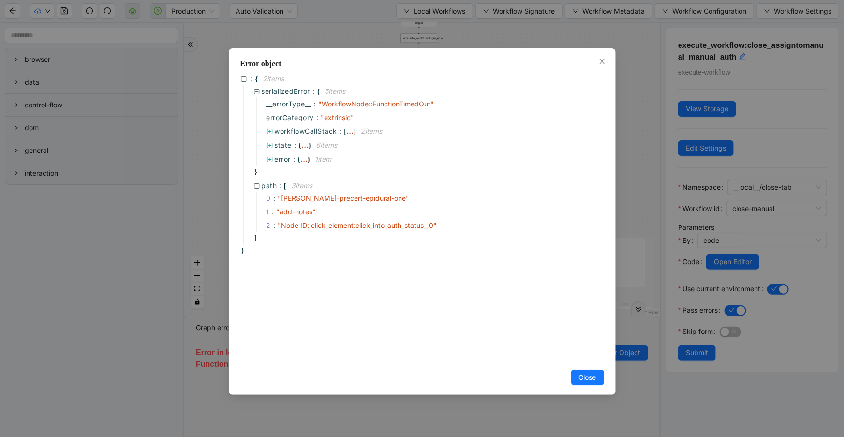
click at [205, 116] on div "Error object : { 2 item s serializedError : { 5 item s __errorType__ : " Workfl…" at bounding box center [422, 218] width 844 height 437
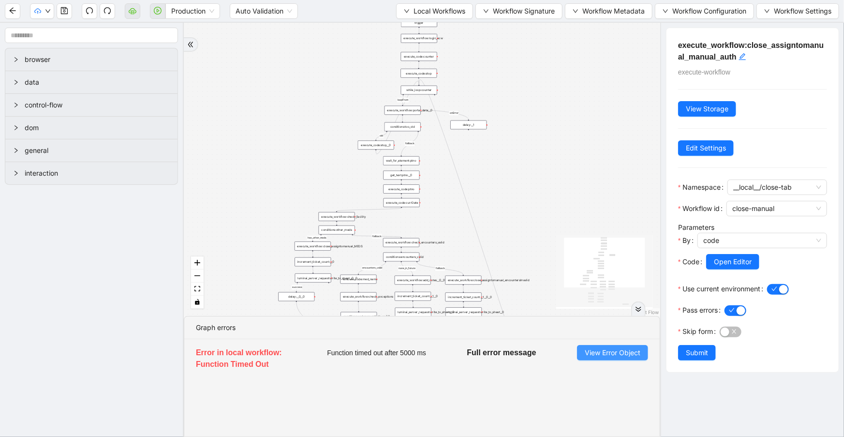
click at [616, 357] on span "View Error Object" at bounding box center [613, 352] width 56 height 11
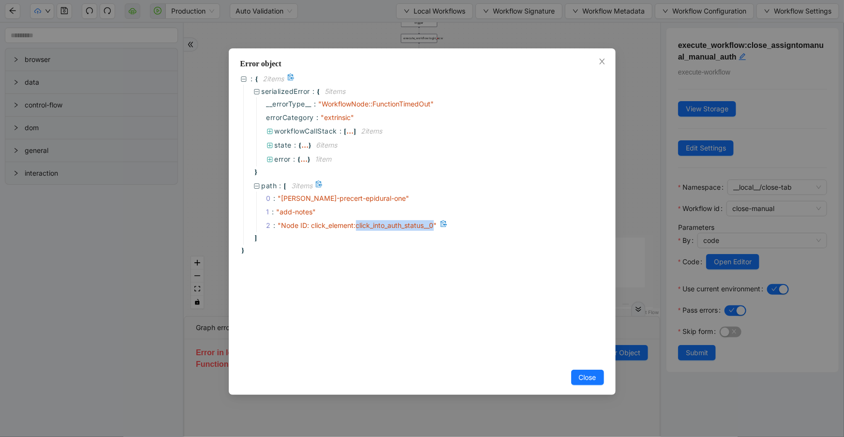
drag, startPoint x: 355, startPoint y: 221, endPoint x: 433, endPoint y: 223, distance: 78.9
click at [433, 223] on span "" Node ID: click_element:click_into_auth_status__0 "" at bounding box center [357, 225] width 159 height 8
copy span "click_into_auth_status__0"
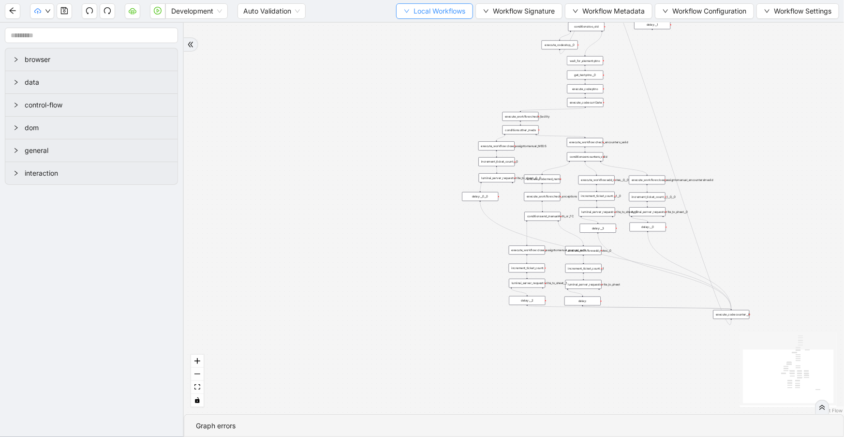
click at [448, 13] on span "Local Workflows" at bounding box center [440, 11] width 52 height 11
click at [452, 31] on span "Select" at bounding box center [431, 29] width 63 height 11
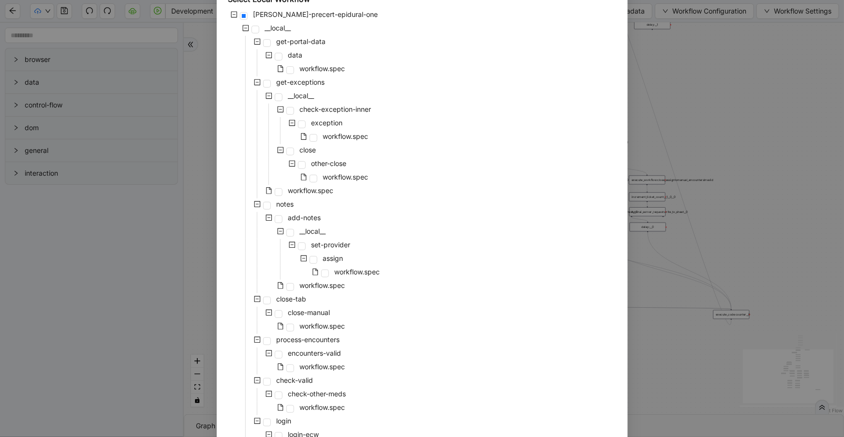
scroll to position [105, 0]
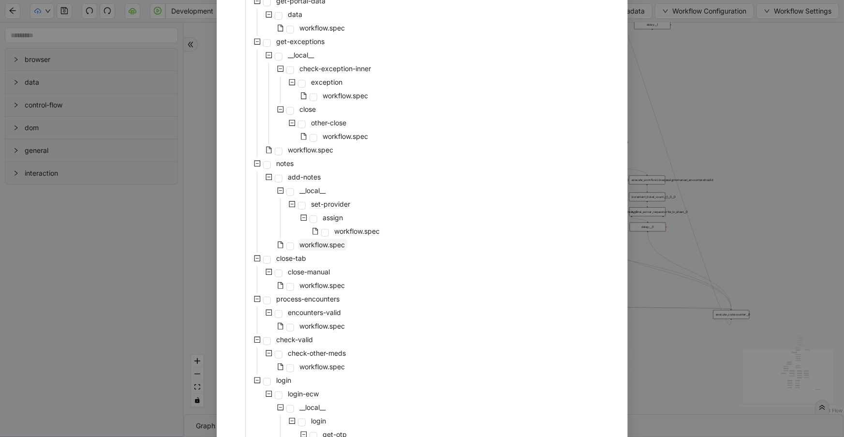
click at [329, 242] on span "workflow.spec" at bounding box center [322, 244] width 45 height 8
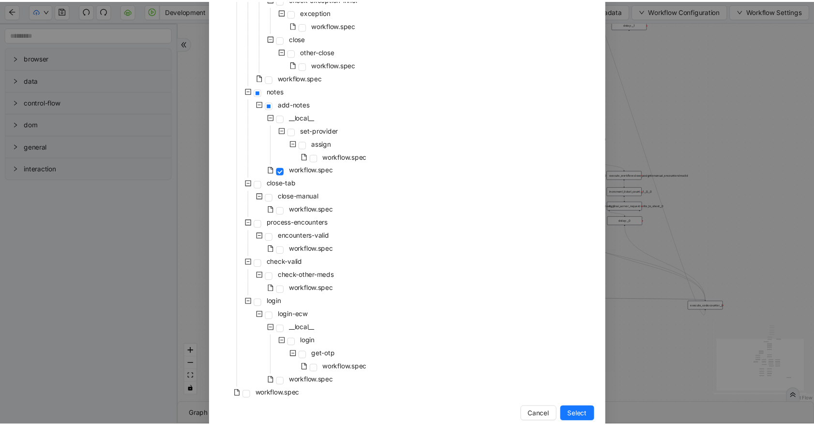
scroll to position [194, 0]
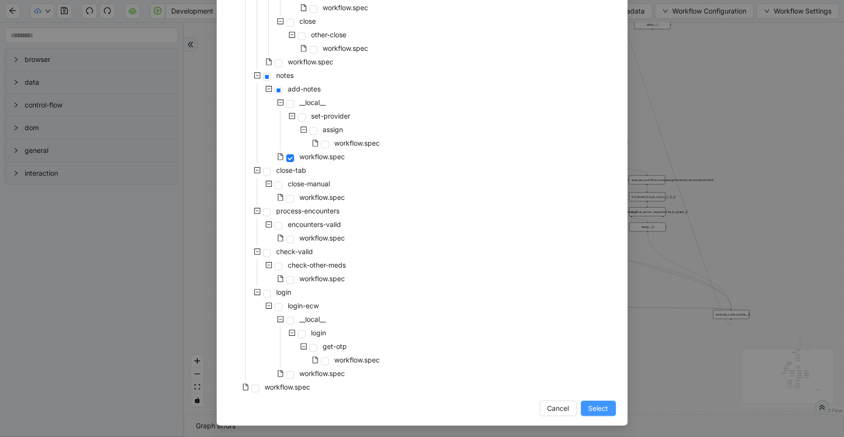
click at [589, 407] on span "Select" at bounding box center [599, 408] width 20 height 11
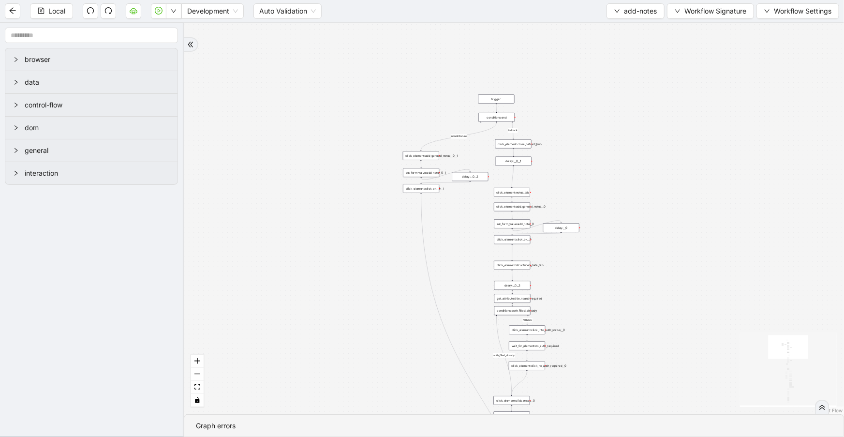
drag, startPoint x: 553, startPoint y: 150, endPoint x: 343, endPoint y: 100, distance: 215.4
click at [343, 100] on div "financial fallback noneInFuture fallback auth_filled_already fallback fc_filled…" at bounding box center [514, 218] width 660 height 391
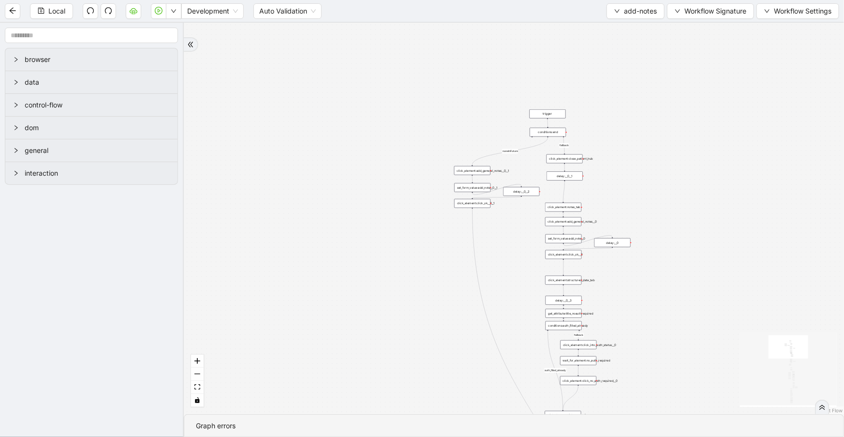
drag, startPoint x: 646, startPoint y: 294, endPoint x: 615, endPoint y: 170, distance: 127.7
click at [616, 171] on div "financial fallback noneInFuture fallback auth_filled_already fallback fc_filled…" at bounding box center [514, 218] width 660 height 391
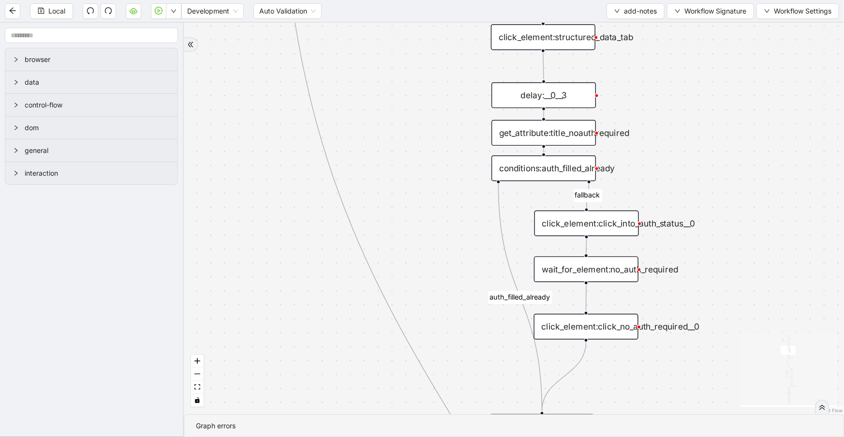
click at [655, 180] on div "financial fallback noneInFuture fallback auth_filled_already fallback fc_filled…" at bounding box center [514, 218] width 660 height 391
click at [610, 221] on div "click_element:click_into_auth_status__0" at bounding box center [587, 223] width 104 height 26
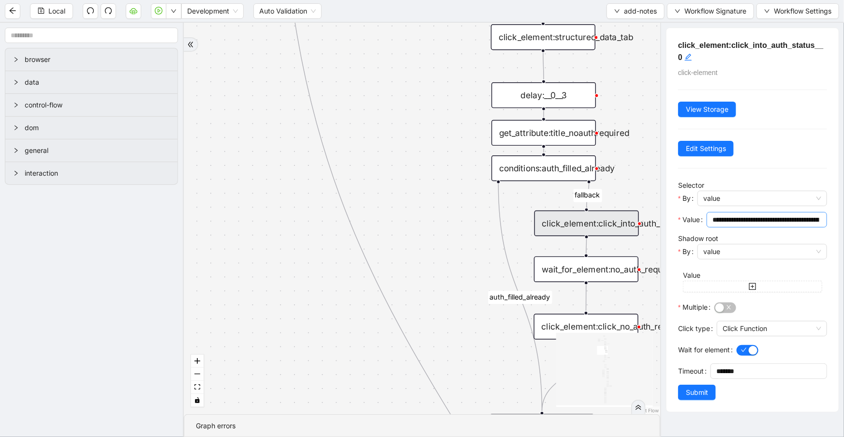
click at [755, 220] on input "**********" at bounding box center [766, 219] width 107 height 11
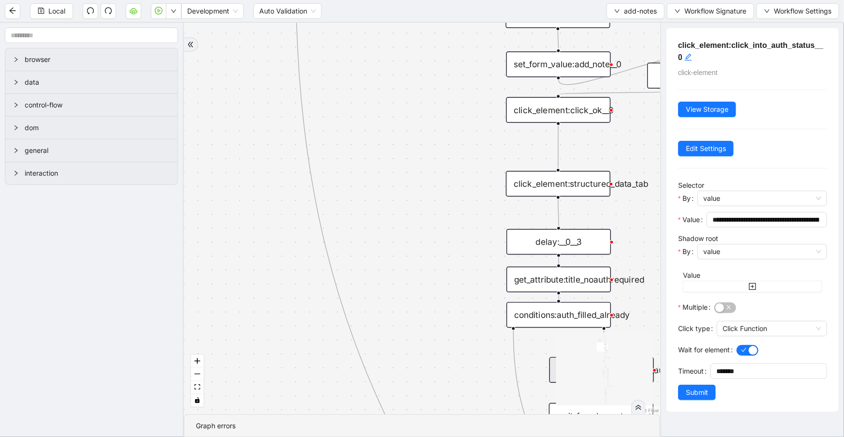
drag, startPoint x: 422, startPoint y: 154, endPoint x: 437, endPoint y: 300, distance: 146.9
click at [437, 300] on div "financial fallback noneInFuture fallback auth_filled_already fallback fc_filled…" at bounding box center [422, 218] width 476 height 391
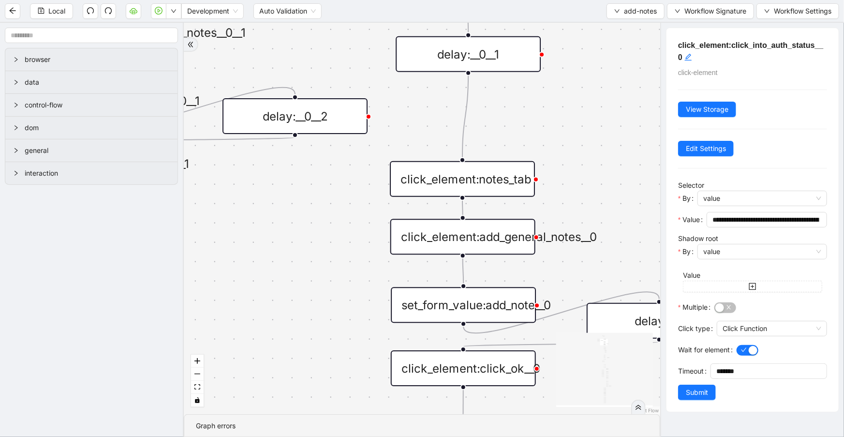
drag, startPoint x: 584, startPoint y: 216, endPoint x: 590, endPoint y: 172, distance: 44.0
click at [590, 173] on div "financial fallback noneInFuture fallback auth_filled_already fallback fc_filled…" at bounding box center [422, 218] width 476 height 391
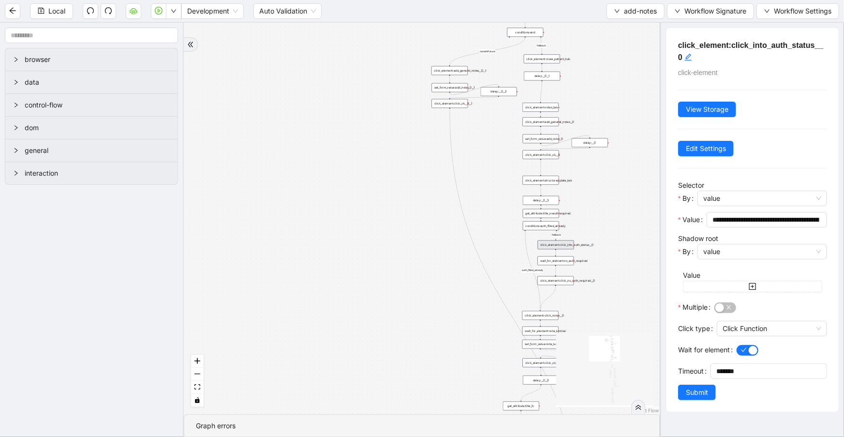
drag, startPoint x: 596, startPoint y: 135, endPoint x: 580, endPoint y: 91, distance: 47.3
click at [580, 91] on div "financial fallback noneInFuture fallback auth_filled_already fallback fc_filled…" at bounding box center [422, 218] width 476 height 391
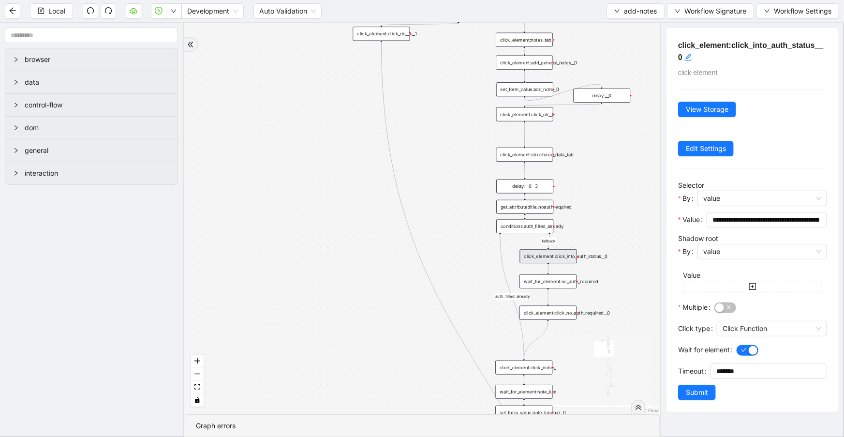
drag, startPoint x: 595, startPoint y: 161, endPoint x: 590, endPoint y: 134, distance: 27.0
click at [590, 134] on div "financial fallback noneInFuture fallback auth_filled_already fallback fc_filled…" at bounding box center [422, 218] width 476 height 391
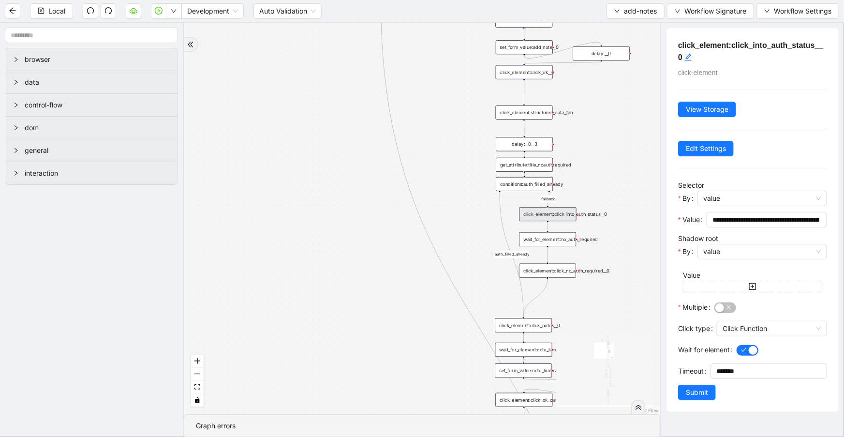
drag, startPoint x: 575, startPoint y: 177, endPoint x: 574, endPoint y: 135, distance: 42.1
click at [574, 135] on div "financial fallback noneInFuture fallback auth_filled_already fallback fc_filled…" at bounding box center [422, 218] width 476 height 391
click at [538, 164] on div "get_attribute:title_noauthrequired" at bounding box center [524, 165] width 57 height 14
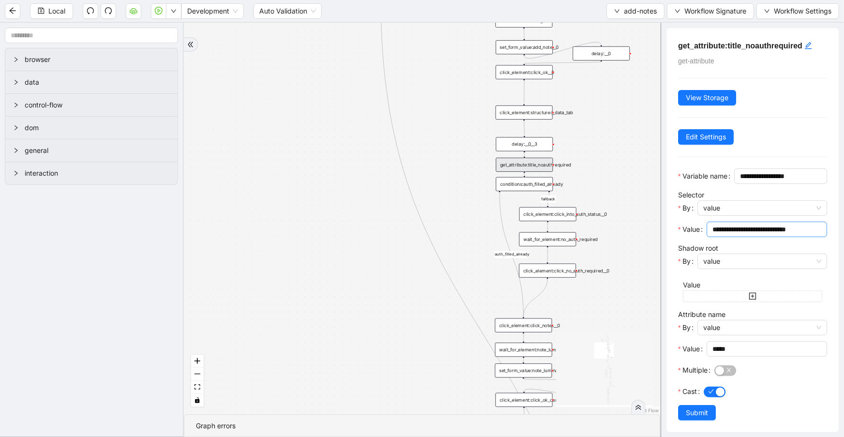
click at [752, 235] on input "**********" at bounding box center [766, 229] width 107 height 11
click at [541, 190] on div "conditions:auth_filled_already" at bounding box center [524, 184] width 57 height 14
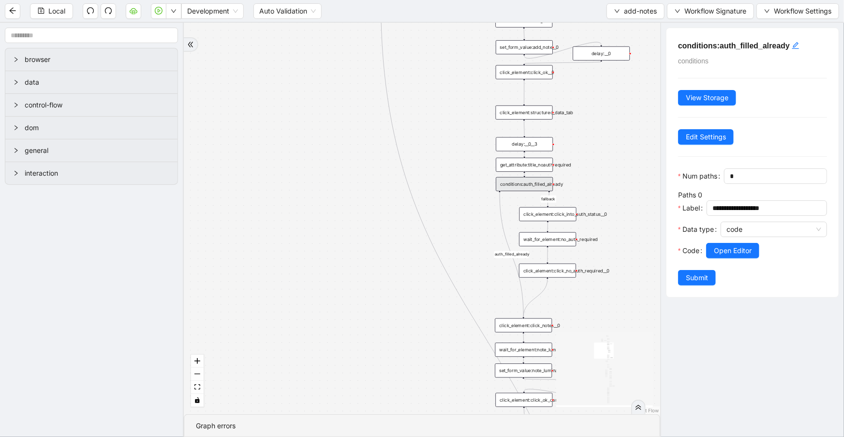
click at [536, 168] on div "get_attribute:title_noauthrequired" at bounding box center [524, 165] width 57 height 14
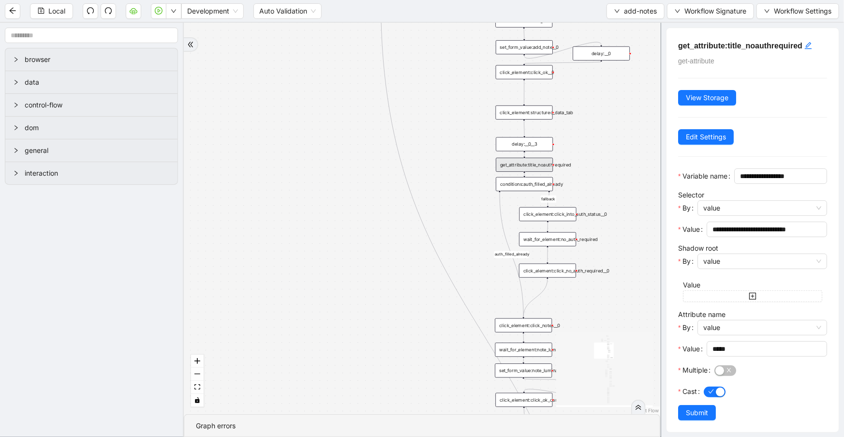
click at [537, 182] on div "conditions:auth_filled_already" at bounding box center [524, 184] width 57 height 14
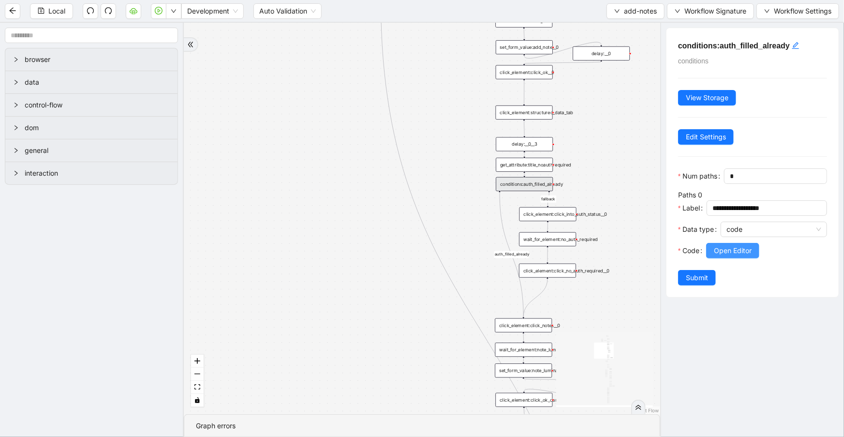
click at [750, 256] on span "Open Editor" at bounding box center [733, 250] width 38 height 11
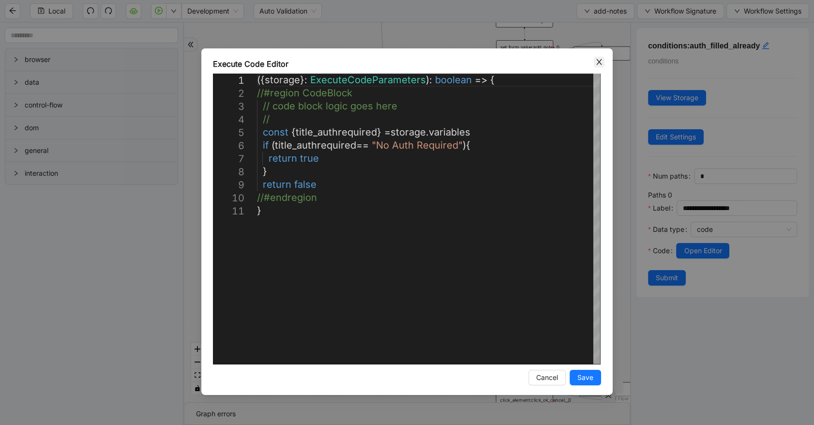
click at [595, 62] on icon "close" at bounding box center [599, 62] width 8 height 8
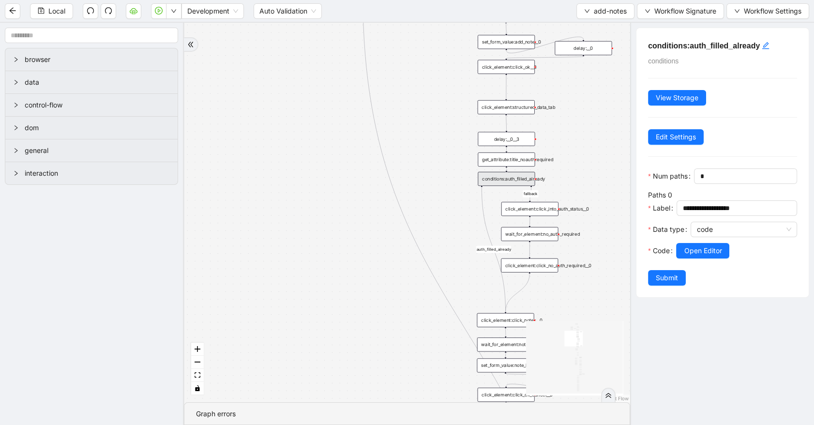
drag, startPoint x: 253, startPoint y: 208, endPoint x: 93, endPoint y: 176, distance: 163.4
click at [93, 176] on section "browser data control-flow dom general interaction financial fallback noneInFutu…" at bounding box center [407, 224] width 814 height 402
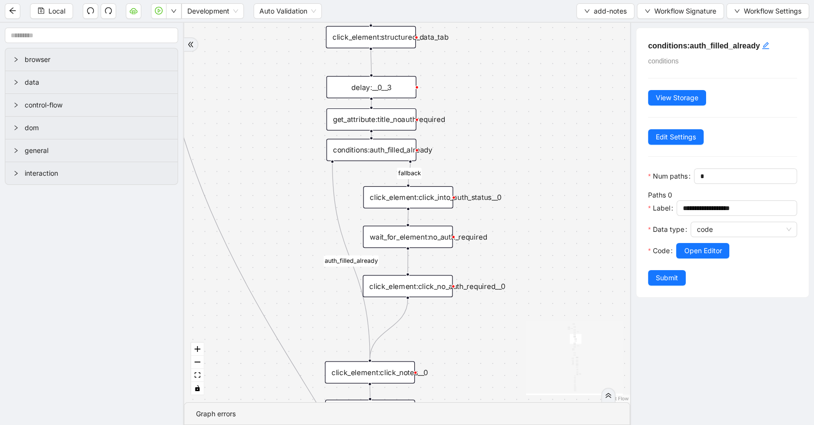
click at [371, 126] on div "get_attribute:title_noauthrequired" at bounding box center [371, 119] width 90 height 22
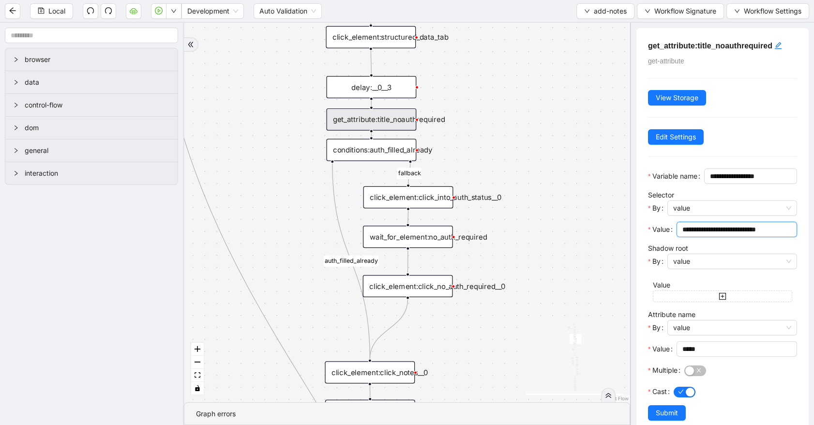
click at [717, 235] on input "**********" at bounding box center [735, 229] width 107 height 11
click at [447, 197] on div "click_element:click_into_auth_status__0" at bounding box center [408, 197] width 90 height 22
click at [711, 235] on input "**********" at bounding box center [735, 229] width 107 height 11
click at [403, 185] on div "financial fallback noneInFuture fallback auth_filled_already fallback fc_filled…" at bounding box center [407, 212] width 446 height 379
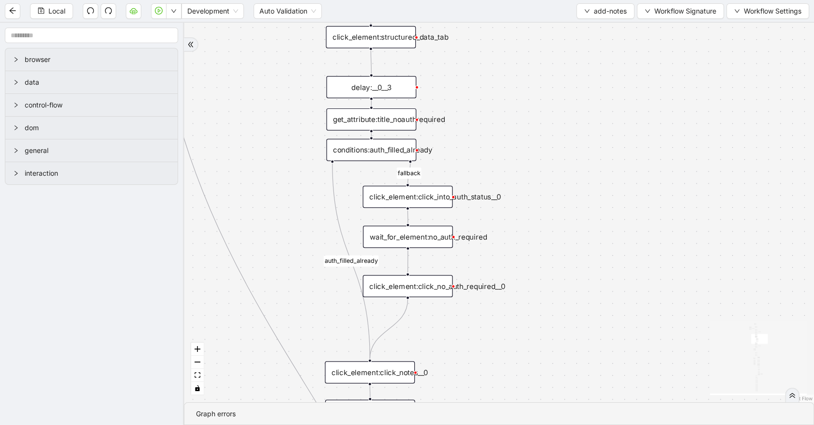
click at [407, 192] on div "click_element:click_into_auth_status__0" at bounding box center [407, 197] width 90 height 22
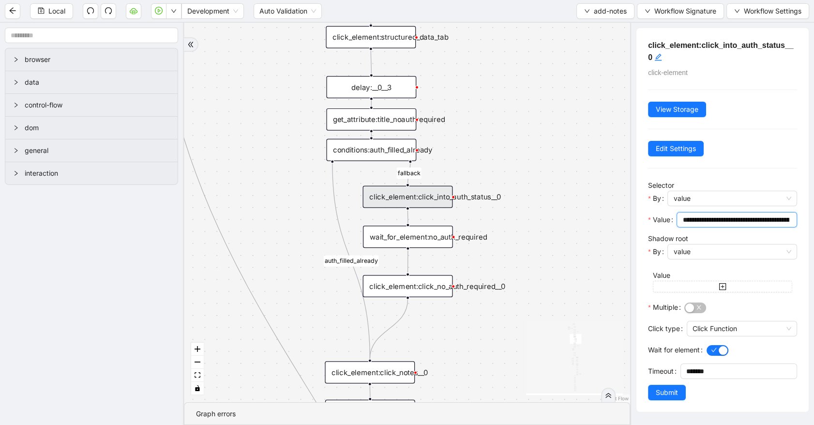
click at [734, 218] on input "**********" at bounding box center [735, 219] width 107 height 11
click at [750, 221] on input "**********" at bounding box center [735, 219] width 107 height 11
click at [754, 219] on input "**********" at bounding box center [735, 219] width 107 height 11
click at [728, 222] on input "**********" at bounding box center [735, 219] width 107 height 11
click at [748, 219] on input "**********" at bounding box center [735, 219] width 107 height 11
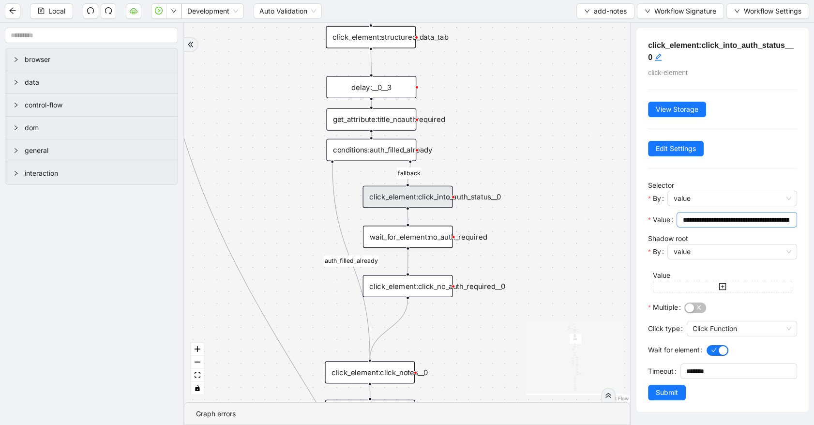
click at [711, 217] on input "**********" at bounding box center [735, 219] width 107 height 11
click at [714, 203] on span "value" at bounding box center [732, 198] width 118 height 15
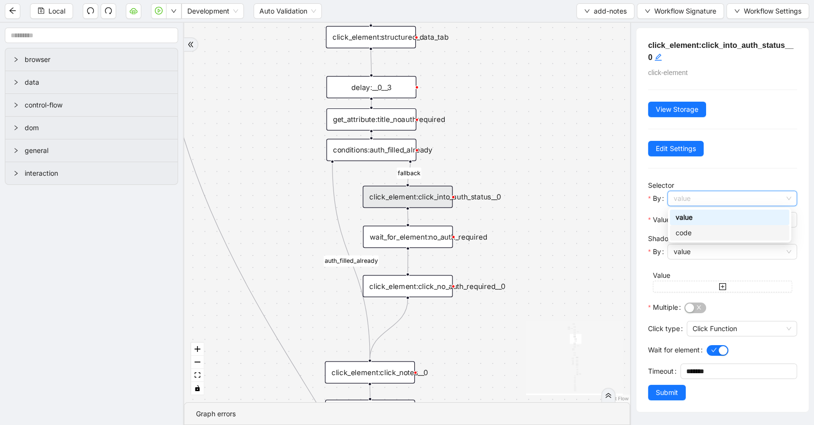
click at [709, 234] on div "code" at bounding box center [729, 232] width 108 height 11
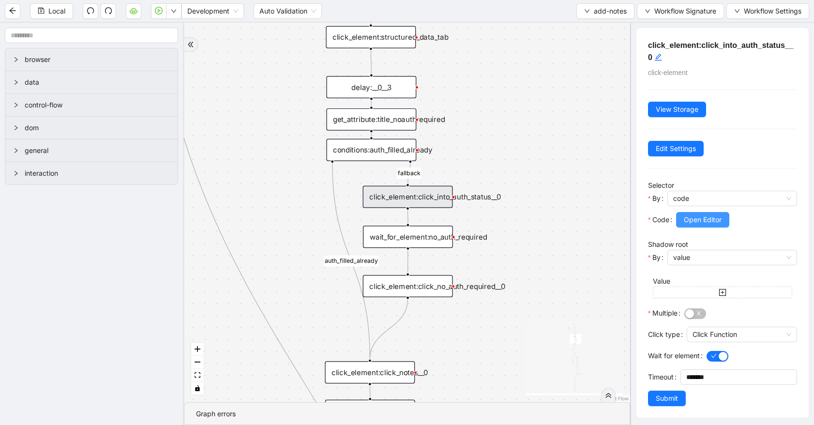
click at [709, 222] on span "Open Editor" at bounding box center [703, 219] width 38 height 11
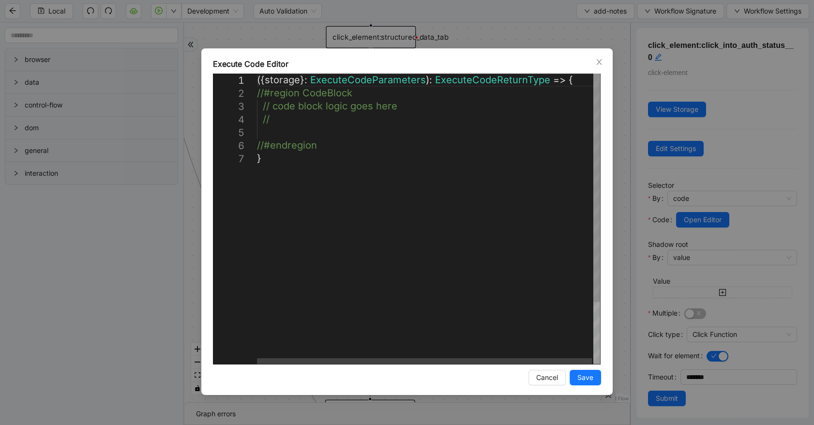
scroll to position [0, 5]
click at [314, 135] on div "({ storage }: ExecuteCodeParameters ): ExecuteCodeReturnType => { //#region Cod…" at bounding box center [429, 258] width 344 height 369
paste textarea "**********"
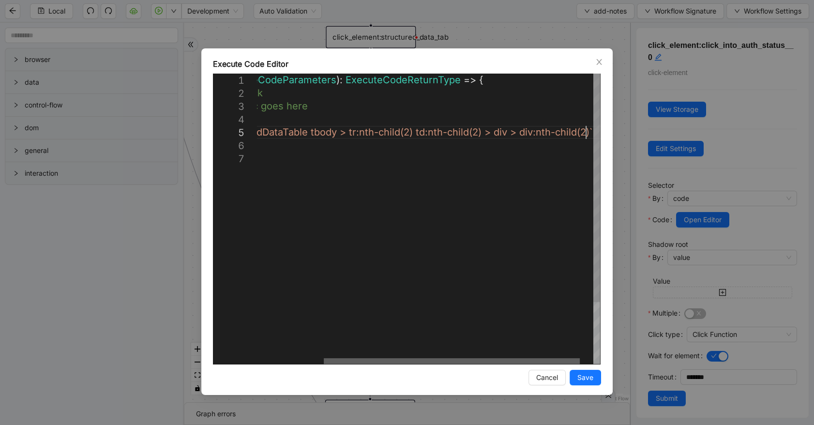
click at [516, 358] on div at bounding box center [452, 361] width 256 height 6
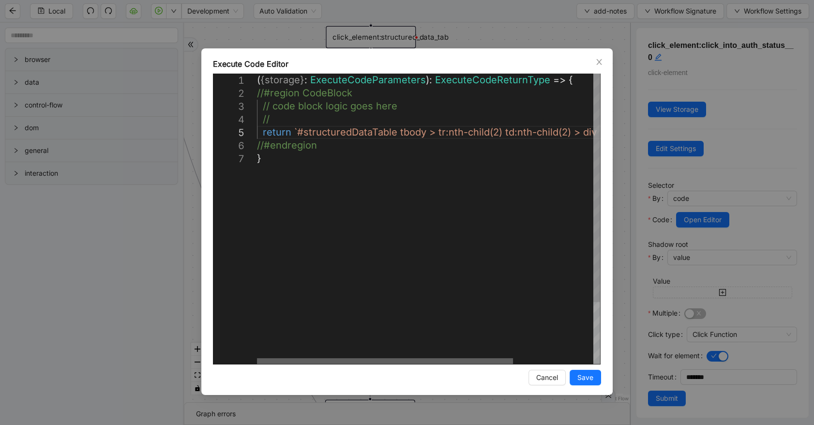
click at [257, 358] on div at bounding box center [385, 361] width 256 height 6
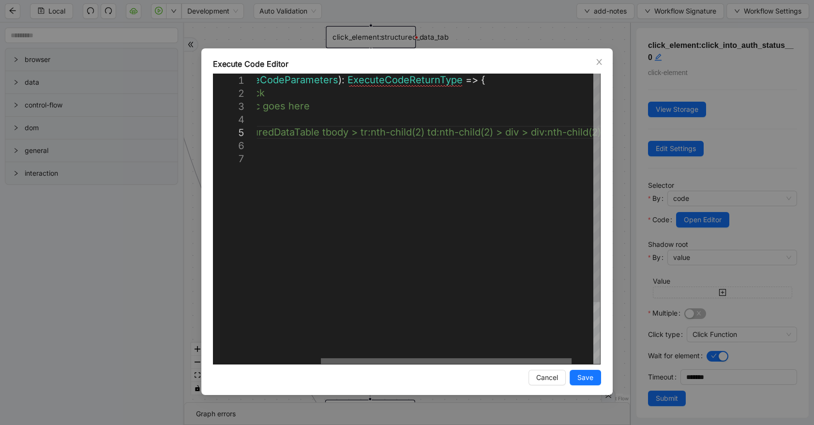
click at [571, 358] on div at bounding box center [446, 361] width 251 height 6
click at [586, 128] on div "( { storage } : ExecuteCodeParameters ): ExecuteCodeReturnType => { //#region C…" at bounding box center [370, 258] width 460 height 369
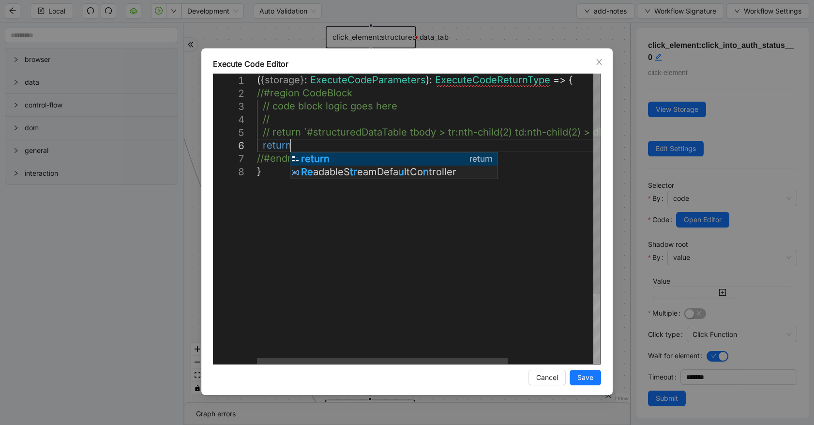
scroll to position [66, 51]
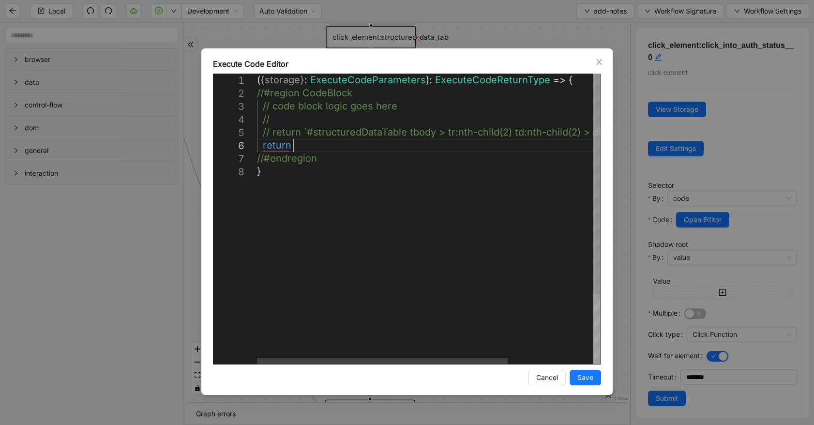
click at [295, 149] on div "( { storage } : ExecuteCodeParameters ): ExecuteCodeReturnType => { //#region C…" at bounding box center [487, 265] width 460 height 382
paste textarea "**********"
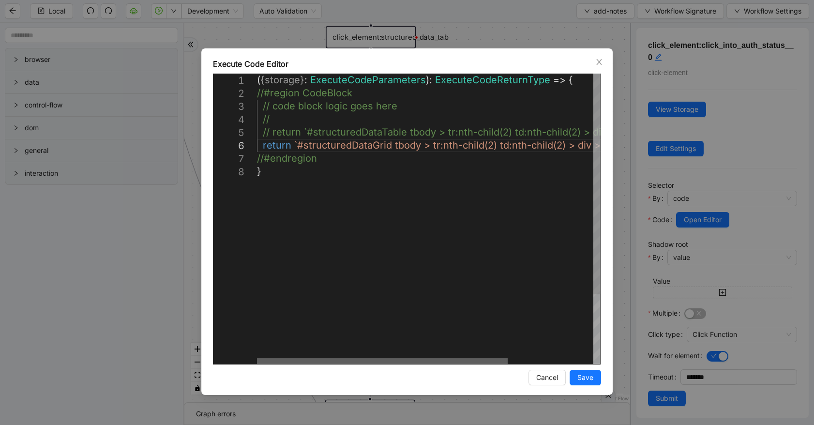
click at [360, 364] on div at bounding box center [382, 361] width 251 height 6
type textarea "**********"
click at [580, 379] on span "Save" at bounding box center [585, 377] width 16 height 11
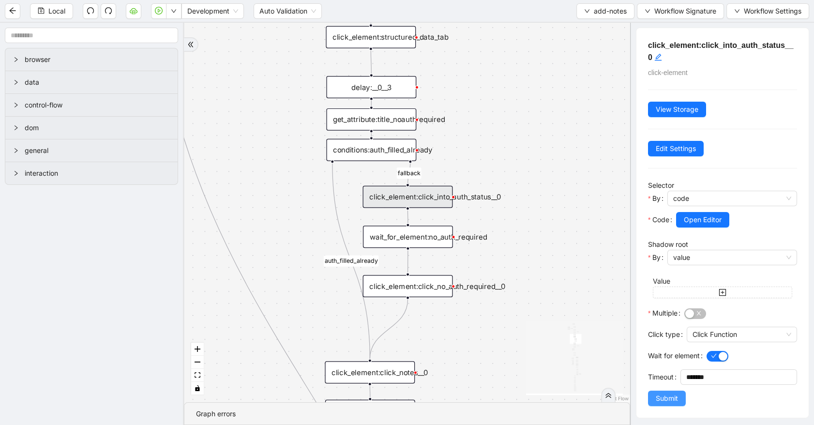
click at [665, 398] on span "Submit" at bounding box center [666, 398] width 22 height 11
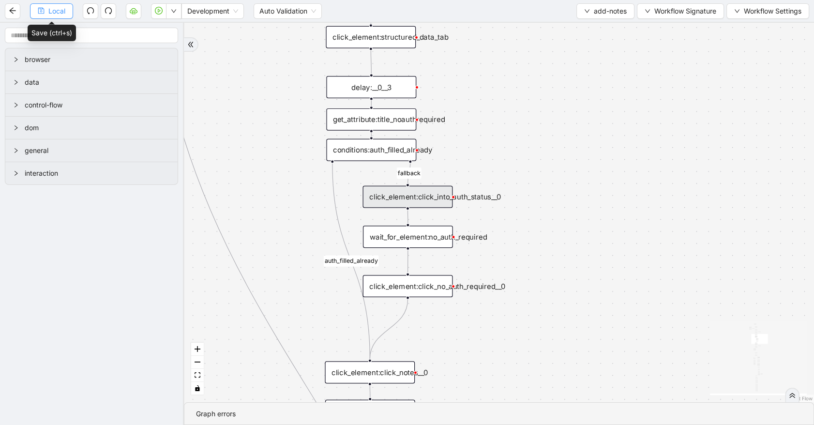
click at [49, 15] on span "Local" at bounding box center [56, 11] width 17 height 11
click at [426, 238] on div "wait_for_element:no_auth_required" at bounding box center [408, 236] width 90 height 22
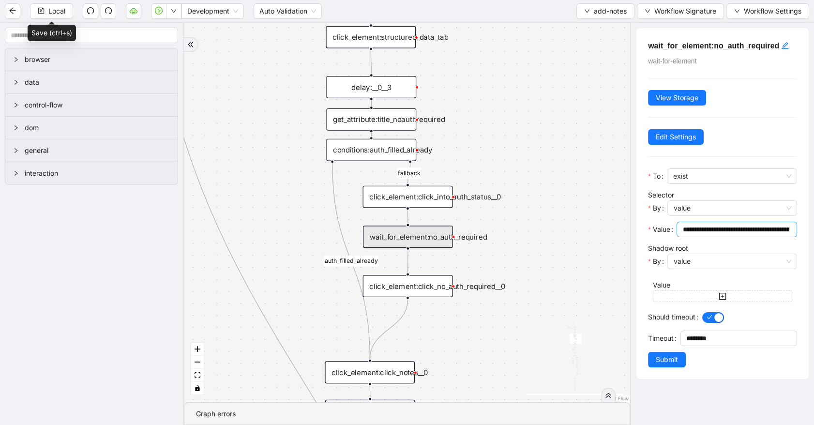
click at [732, 232] on input "**********" at bounding box center [735, 229] width 107 height 11
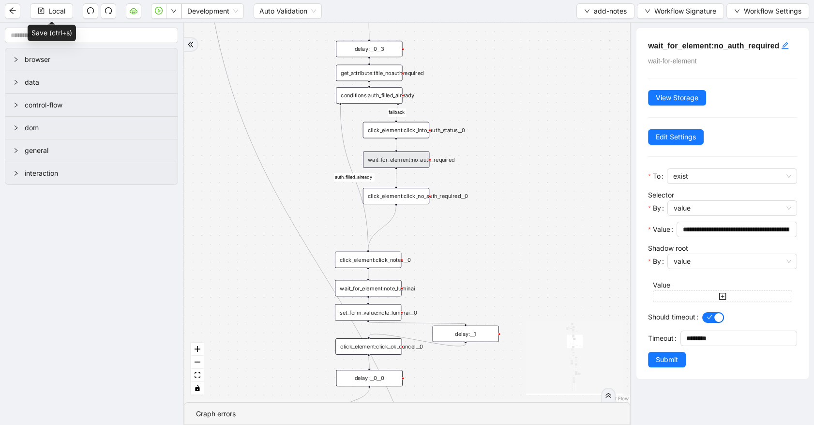
drag, startPoint x: 500, startPoint y: 323, endPoint x: 485, endPoint y: 244, distance: 80.4
click at [520, 246] on div "financial fallback noneInFuture fallback auth_filled_already fallback fc_filled…" at bounding box center [407, 212] width 446 height 379
click at [378, 264] on div "click_element:click_notes__0" at bounding box center [368, 259] width 66 height 16
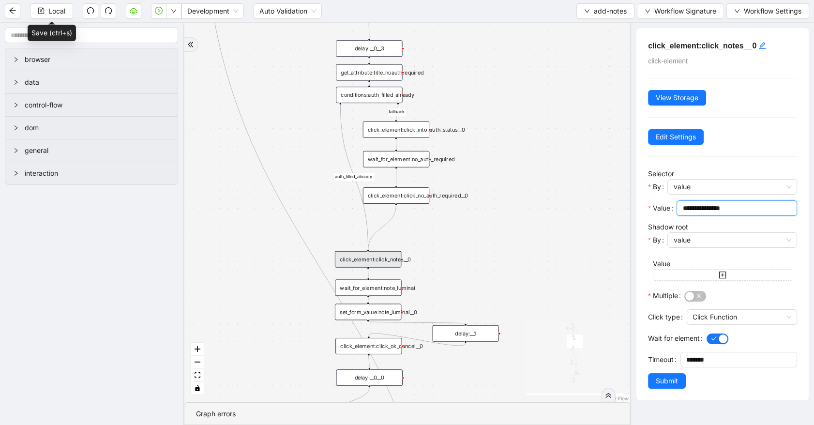
click at [743, 206] on input "**********" at bounding box center [735, 208] width 107 height 11
click at [36, 14] on button "Local" at bounding box center [51, 10] width 43 height 15
click at [614, 11] on span "add-notes" at bounding box center [610, 11] width 33 height 11
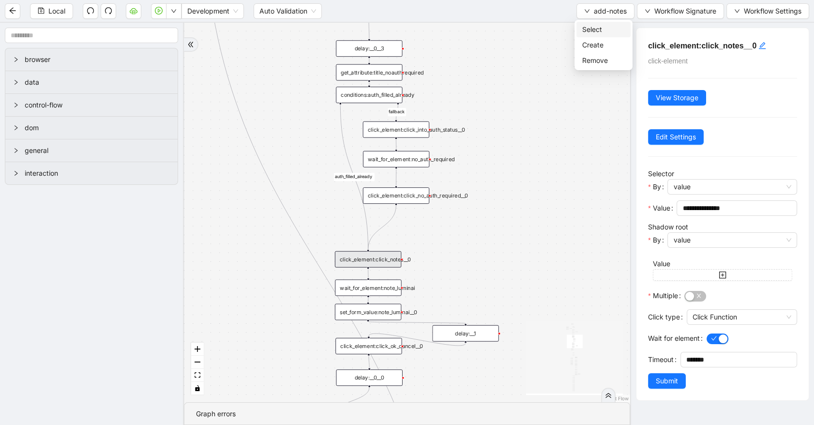
click at [611, 23] on li "Select" at bounding box center [603, 29] width 54 height 15
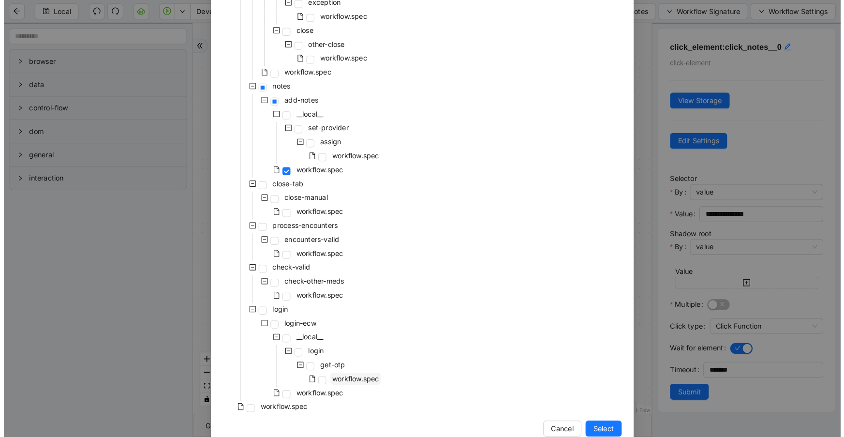
scroll to position [206, 0]
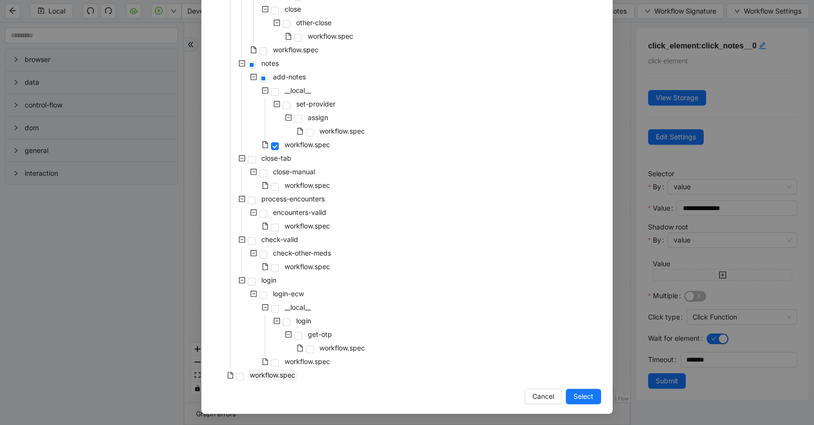
click at [285, 377] on span "workflow.spec" at bounding box center [272, 375] width 45 height 8
click at [567, 394] on button "Select" at bounding box center [583, 395] width 35 height 15
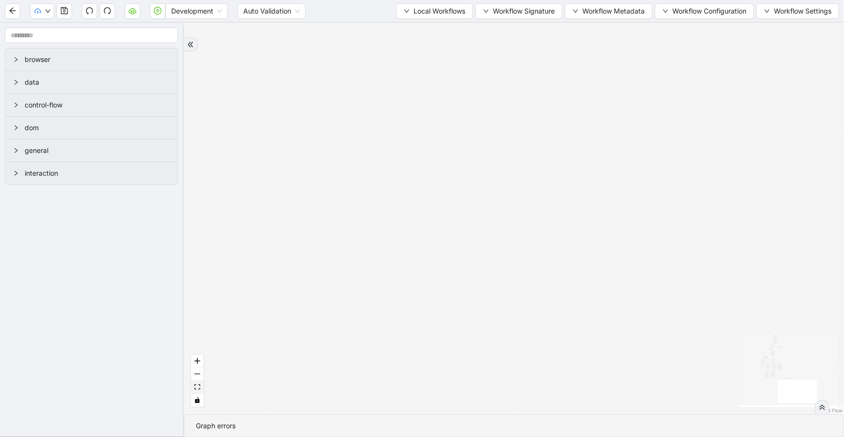
click at [199, 388] on icon "fit view" at bounding box center [197, 386] width 6 height 5
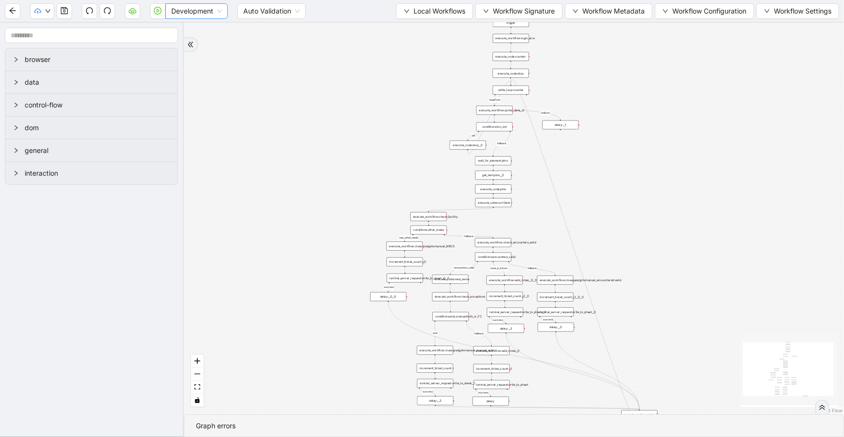
click at [190, 13] on span "Development" at bounding box center [196, 11] width 51 height 15
click at [195, 46] on div "Production" at bounding box center [196, 46] width 47 height 11
click at [64, 12] on icon "save" at bounding box center [64, 11] width 8 height 8
click at [155, 8] on icon "play-circle" at bounding box center [158, 11] width 8 height 8
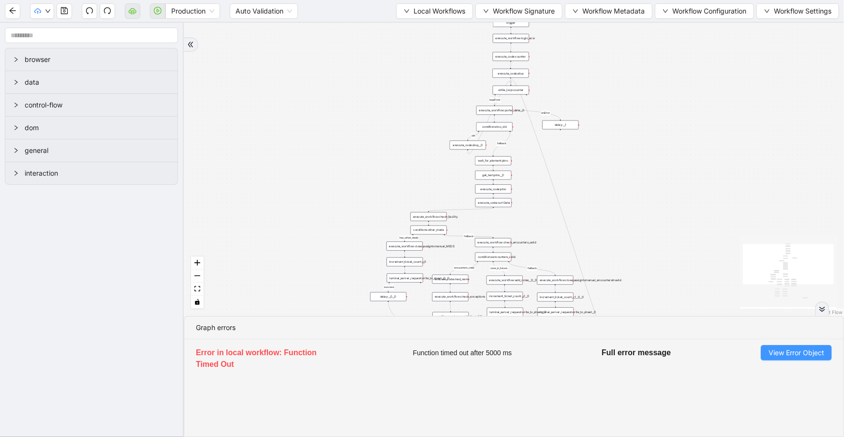
click at [786, 354] on span "View Error Object" at bounding box center [797, 352] width 56 height 11
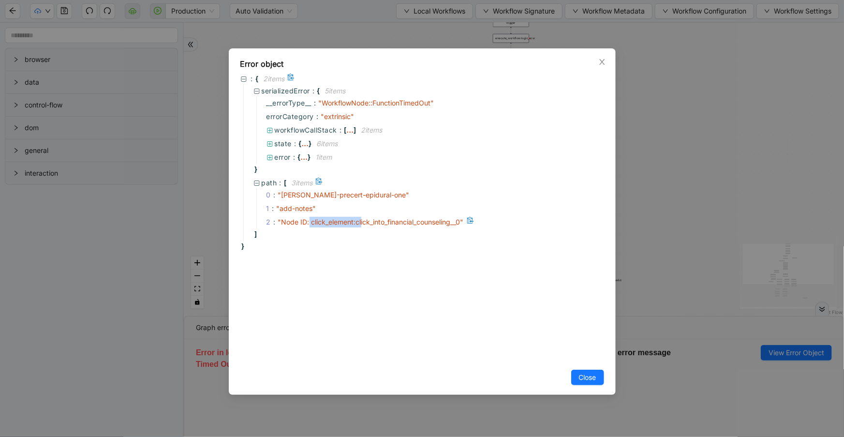
drag, startPoint x: 310, startPoint y: 221, endPoint x: 361, endPoint y: 226, distance: 51.0
click at [361, 226] on div "" Node ID: click_element:click_into_financial_counseling__0 "" at bounding box center [371, 222] width 186 height 11
click at [364, 228] on div "2 : " Node ID: click_element:click_into_financial_counseling__0 "" at bounding box center [428, 222] width 345 height 14
drag, startPoint x: 357, startPoint y: 223, endPoint x: 465, endPoint y: 218, distance: 108.4
click at [464, 218] on span "" Node ID: click_element:click_into_financial_counseling__0 "" at bounding box center [371, 222] width 186 height 8
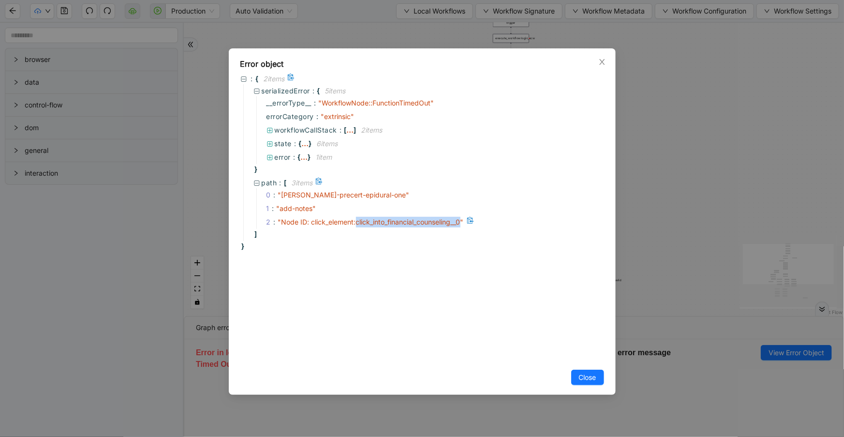
copy span "click_into_financial_counseling__0"
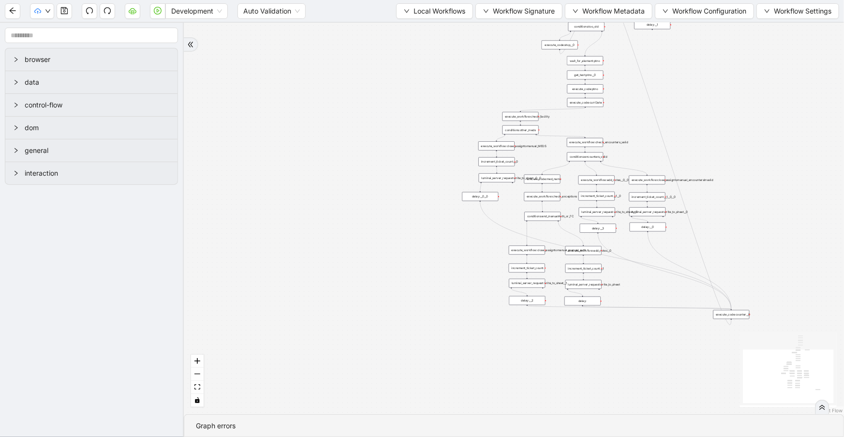
drag, startPoint x: 446, startPoint y: 11, endPoint x: 445, endPoint y: 21, distance: 10.2
click at [445, 12] on span "Local Workflows" at bounding box center [440, 11] width 52 height 11
click at [445, 24] on span "Select" at bounding box center [431, 29] width 63 height 11
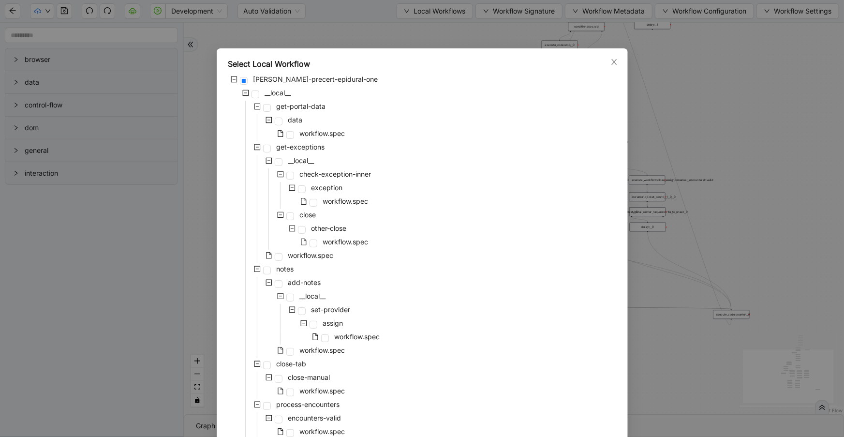
scroll to position [53, 0]
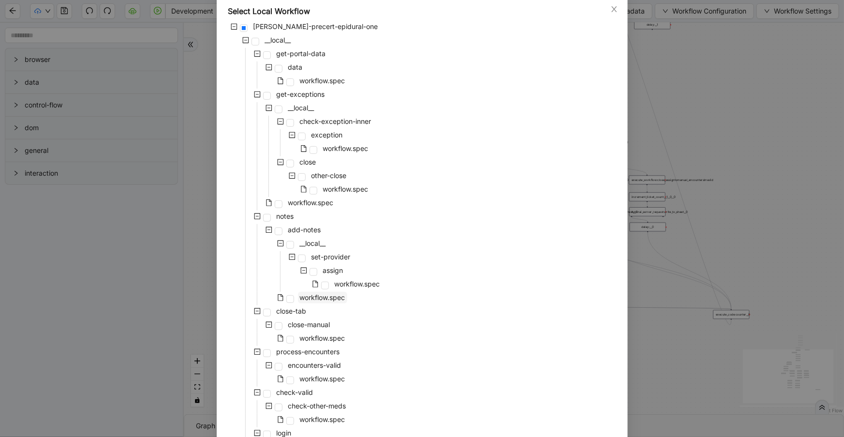
click at [323, 292] on span "workflow.spec" at bounding box center [322, 298] width 49 height 12
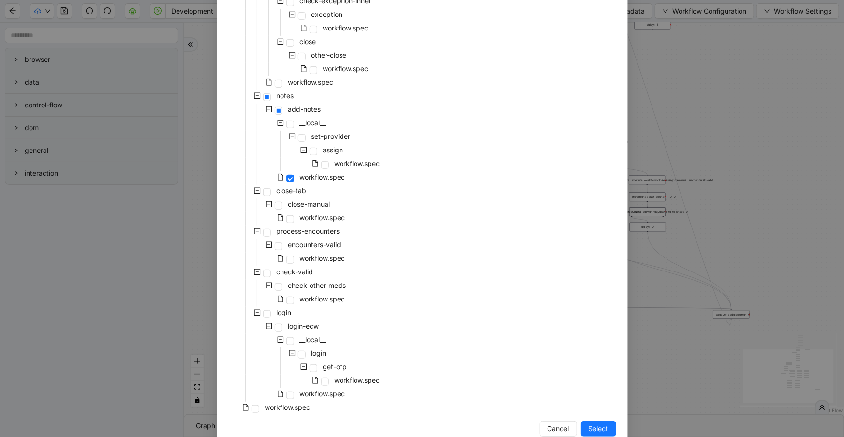
scroll to position [194, 0]
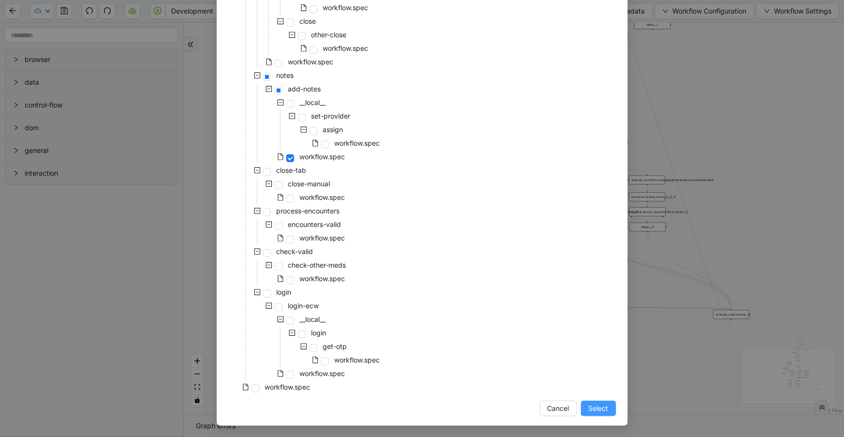
click at [598, 403] on span "Select" at bounding box center [599, 408] width 20 height 11
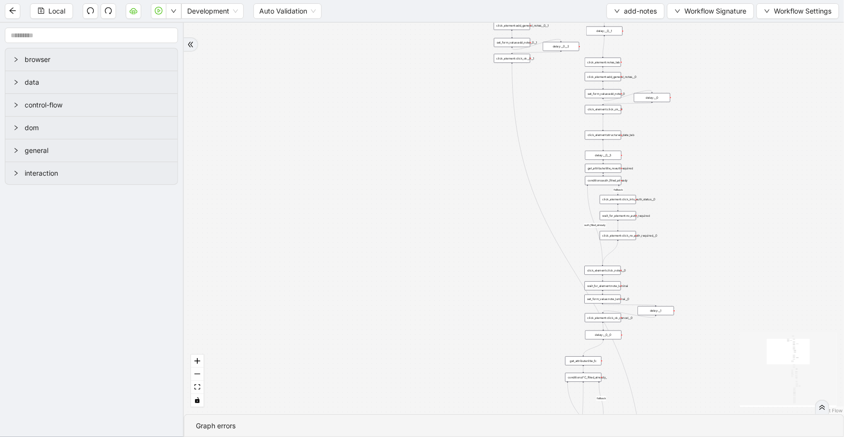
drag, startPoint x: 483, startPoint y: 263, endPoint x: 377, endPoint y: 113, distance: 183.2
click at [377, 113] on div "financial fallback noneInFuture fallback auth_filled_already fallback fc_filled…" at bounding box center [514, 218] width 660 height 391
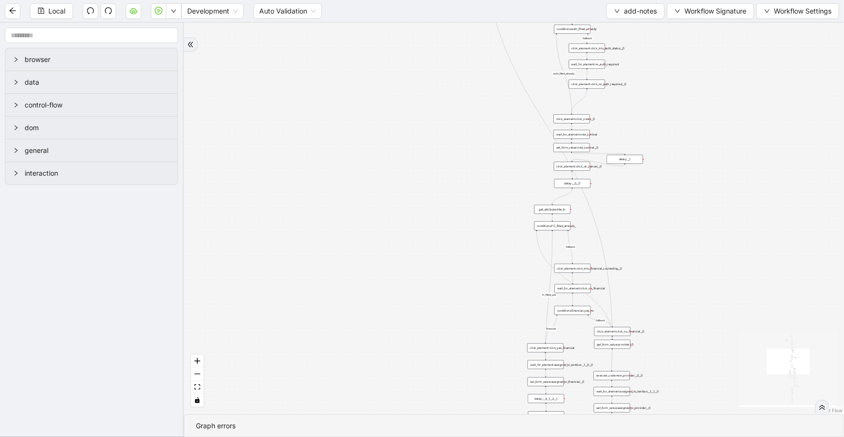
drag, startPoint x: 718, startPoint y: 260, endPoint x: 701, endPoint y: 155, distance: 106.3
click at [701, 155] on div "financial fallback noneInFuture fallback auth_filled_already fallback fc_filled…" at bounding box center [514, 218] width 660 height 391
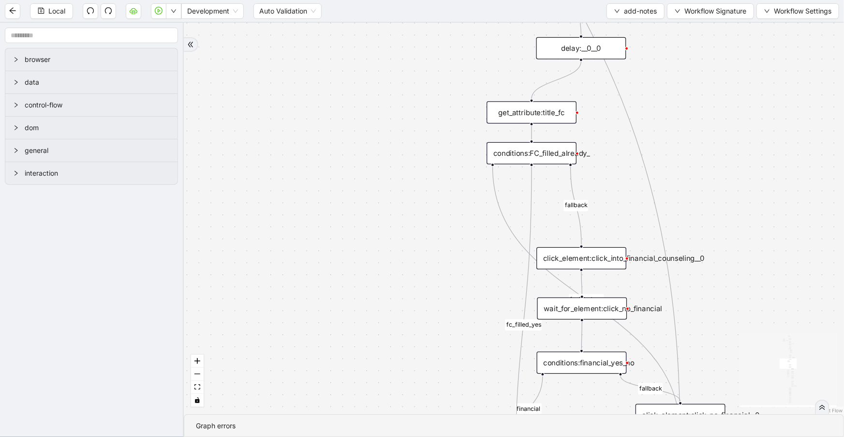
click at [575, 253] on div "click_element:click_into_financial_counseling__0" at bounding box center [581, 258] width 90 height 22
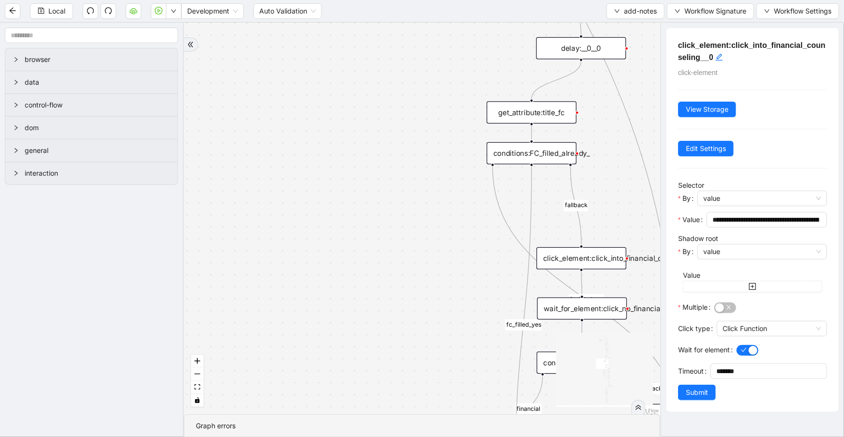
click at [548, 106] on div "get_attribute:title_fc" at bounding box center [532, 112] width 90 height 22
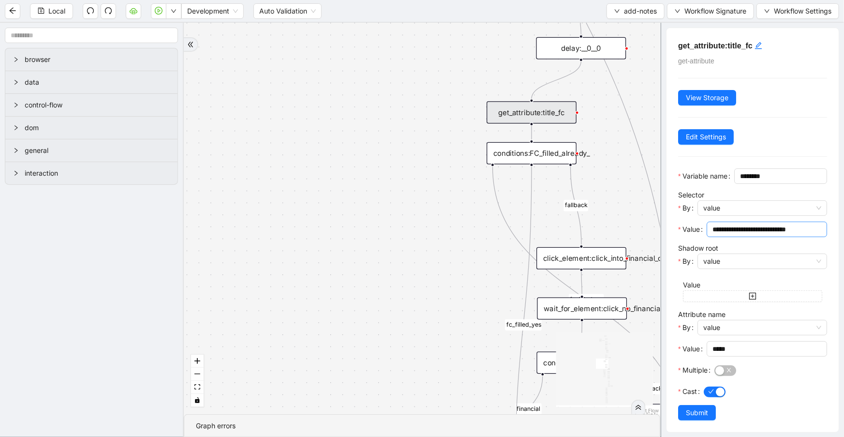
click at [764, 235] on input "**********" at bounding box center [766, 229] width 107 height 11
click at [730, 235] on input "**********" at bounding box center [766, 229] width 107 height 11
click at [462, 266] on div "financial fallback noneInFuture fallback auth_filled_already fallback fc_filled…" at bounding box center [422, 218] width 476 height 391
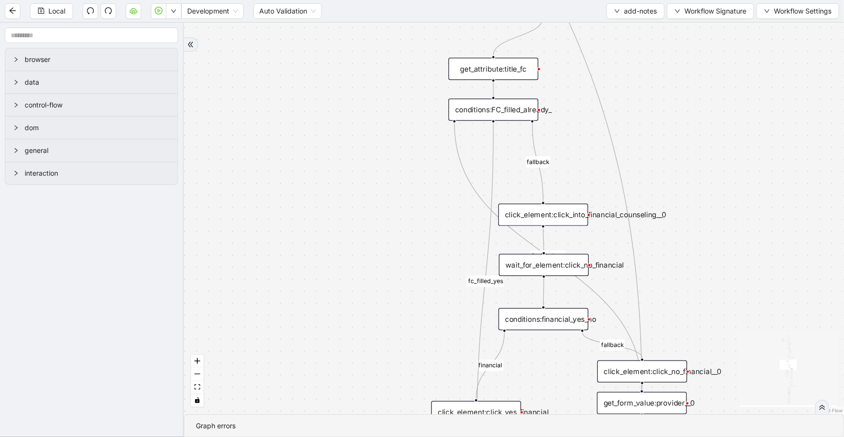
drag, startPoint x: 462, startPoint y: 266, endPoint x: 422, endPoint y: 221, distance: 60.7
click at [422, 221] on div "financial fallback noneInFuture fallback auth_filled_already fallback fc_filled…" at bounding box center [514, 218] width 660 height 391
click at [513, 217] on div "click_element:click_into_financial_counseling__0" at bounding box center [541, 213] width 90 height 22
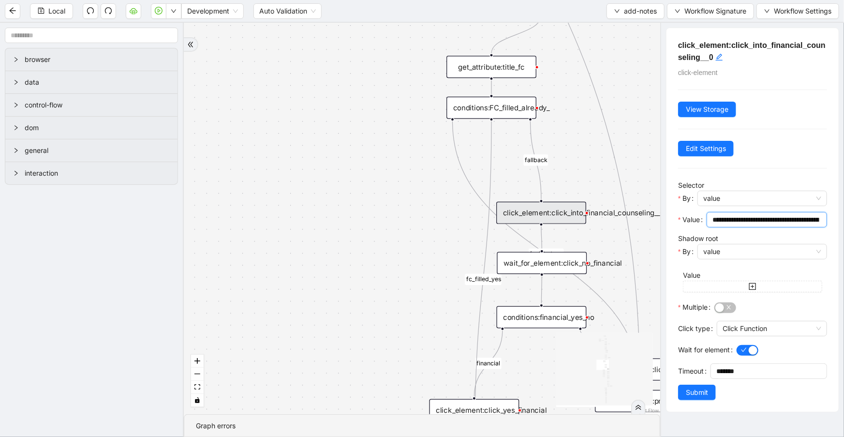
click at [752, 215] on input "**********" at bounding box center [766, 219] width 107 height 11
click at [725, 215] on input "**********" at bounding box center [766, 219] width 107 height 11
click at [748, 203] on span "value" at bounding box center [762, 198] width 118 height 15
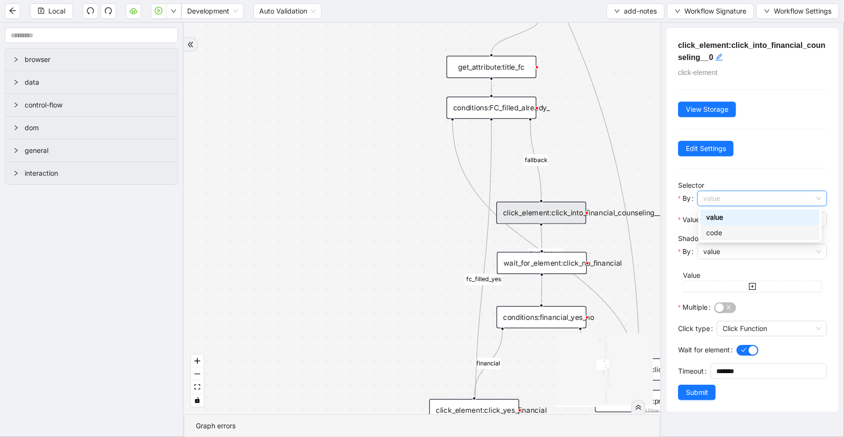
click at [742, 228] on div "code" at bounding box center [760, 232] width 108 height 11
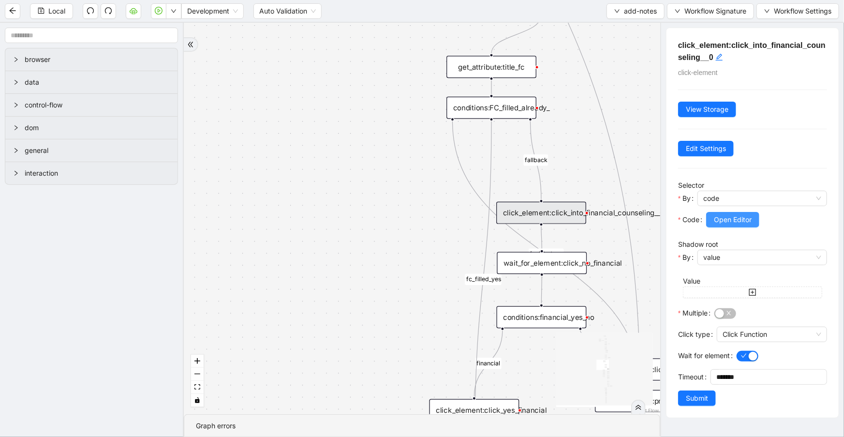
click at [738, 214] on span "Open Editor" at bounding box center [733, 219] width 38 height 11
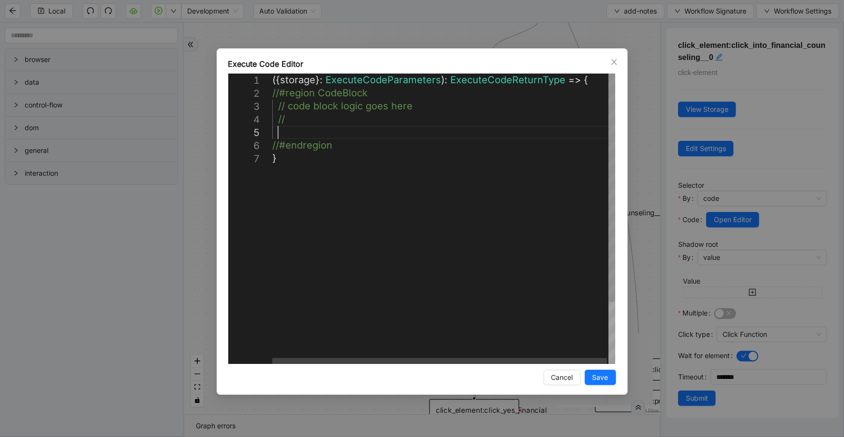
scroll to position [0, 5]
click at [383, 127] on div "({ storage }: ExecuteCodeParameters ): ExecuteCodeReturnType => { //#region Cod…" at bounding box center [444, 258] width 344 height 369
paste textarea "**********"
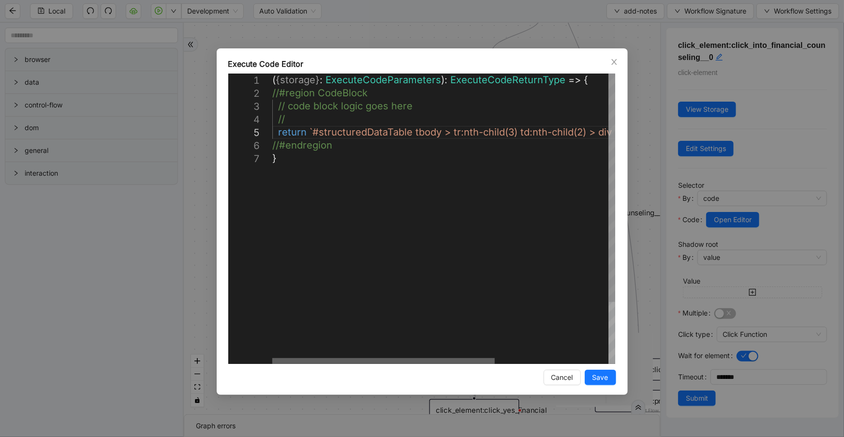
click at [290, 358] on div at bounding box center [383, 361] width 223 height 6
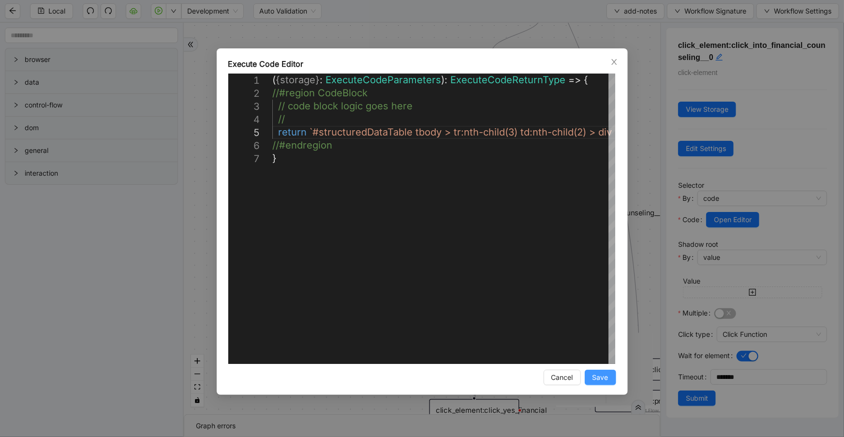
click at [595, 377] on span "Save" at bounding box center [601, 377] width 16 height 11
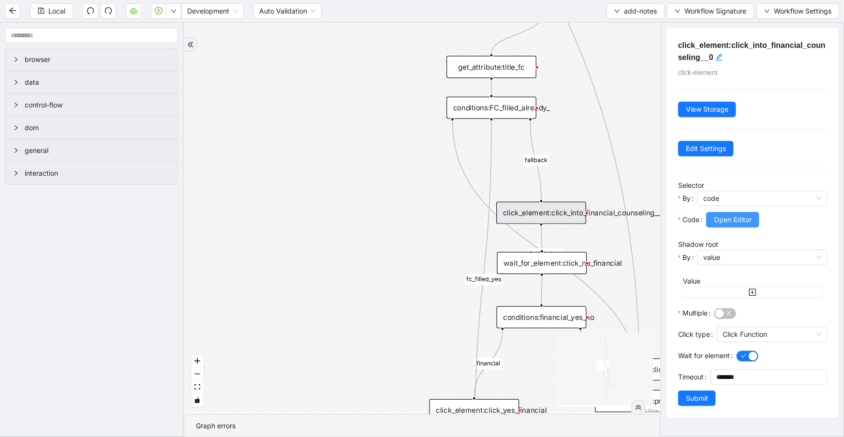
click at [744, 218] on span "Open Editor" at bounding box center [733, 219] width 38 height 11
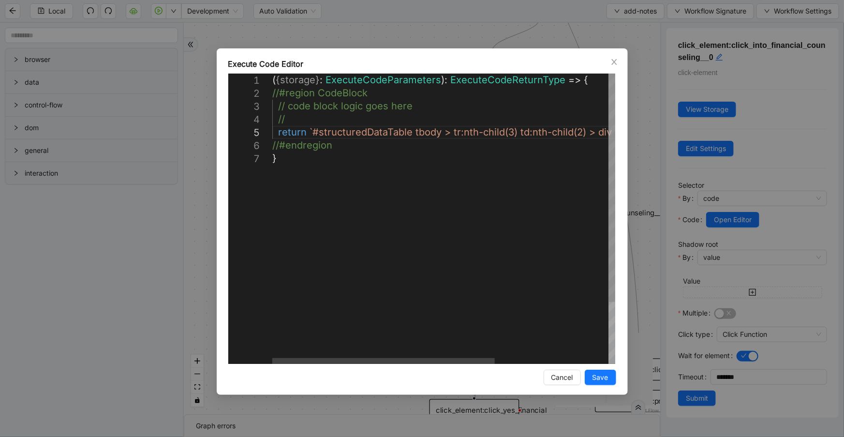
scroll to position [53, 640]
click at [272, 149] on span "//#endregion" at bounding box center [302, 145] width 60 height 12
click at [272, 145] on div "( { storage } : ExecuteCodeParameters ): ExecuteCodeReturnType => { //#region C…" at bounding box center [535, 258] width 527 height 369
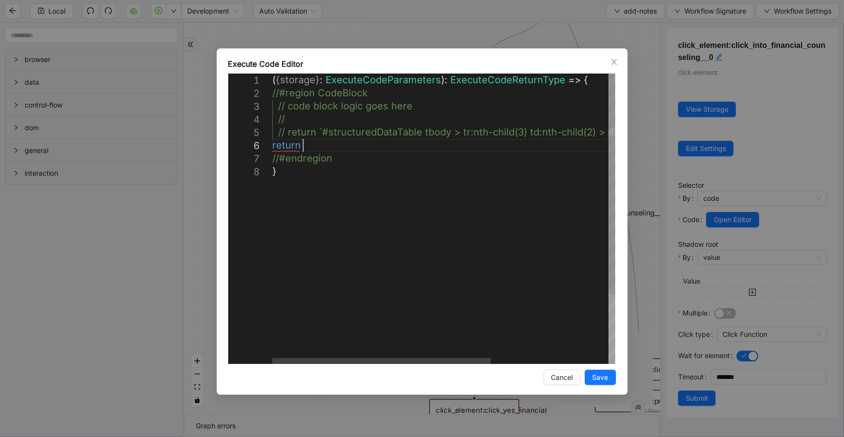
scroll to position [77, 46]
paste textarea "**********"
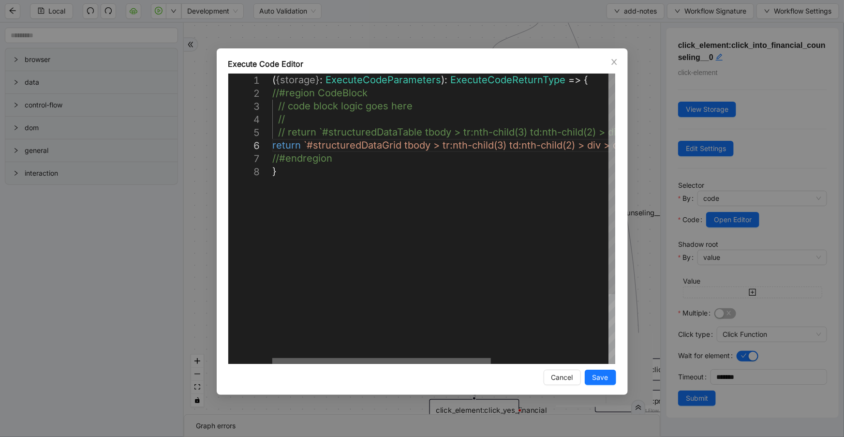
click at [272, 358] on div at bounding box center [381, 361] width 219 height 6
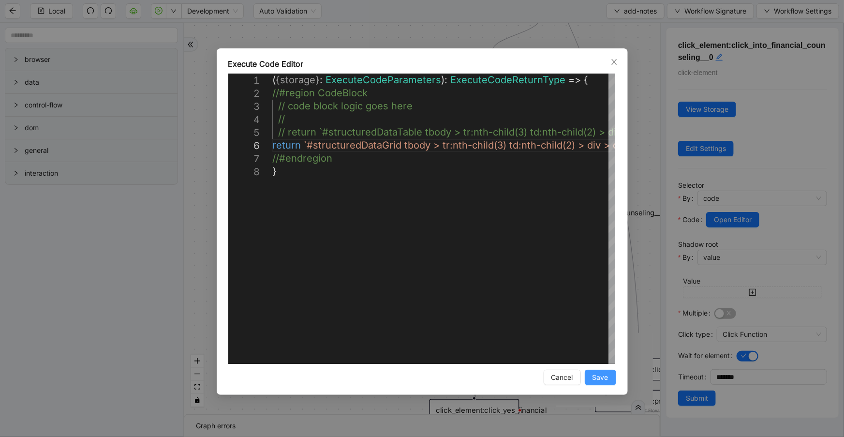
type textarea "**********"
click at [608, 377] on span "Save" at bounding box center [601, 377] width 16 height 11
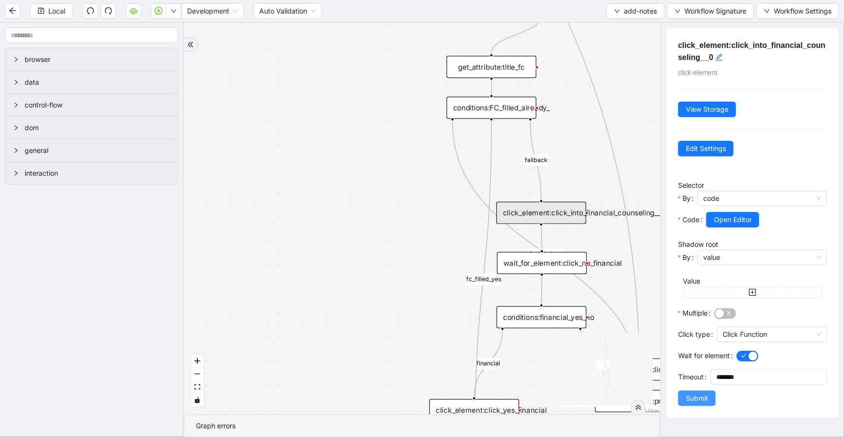
click at [692, 398] on span "Submit" at bounding box center [697, 398] width 22 height 11
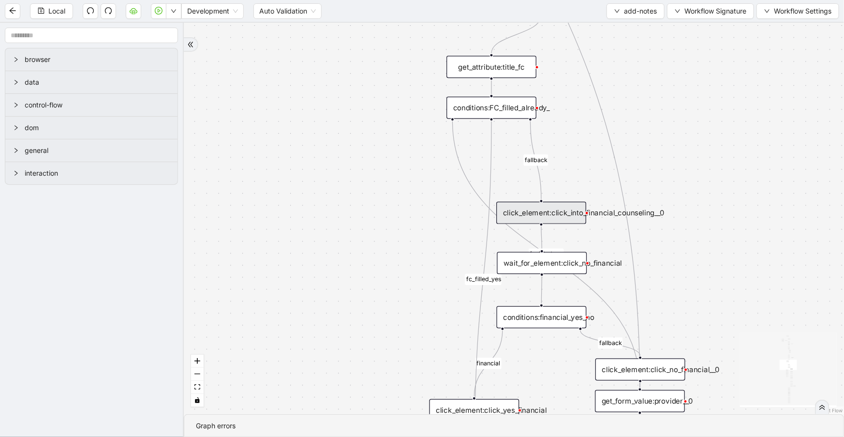
click at [531, 269] on div "wait_for_element:click_no_financial" at bounding box center [542, 263] width 90 height 22
click at [534, 269] on div "wait_for_element:click_no_financial" at bounding box center [542, 263] width 90 height 22
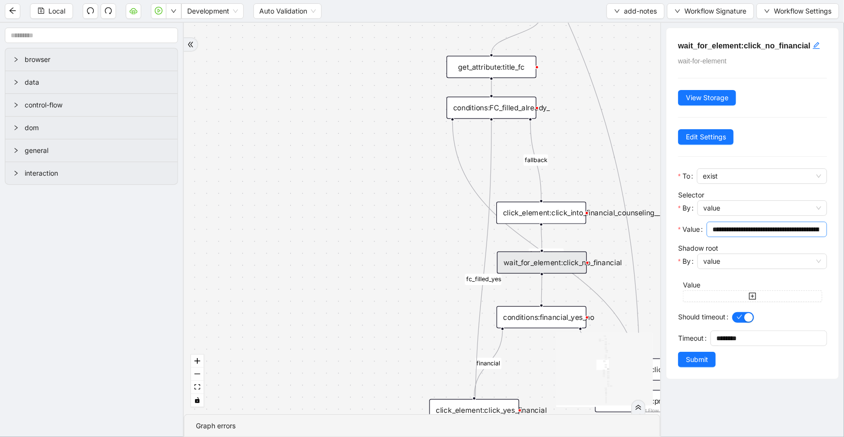
click at [774, 229] on input "**********" at bounding box center [766, 229] width 107 height 11
click at [556, 217] on div "click_element:click_into_financial_counseling__0" at bounding box center [541, 213] width 90 height 22
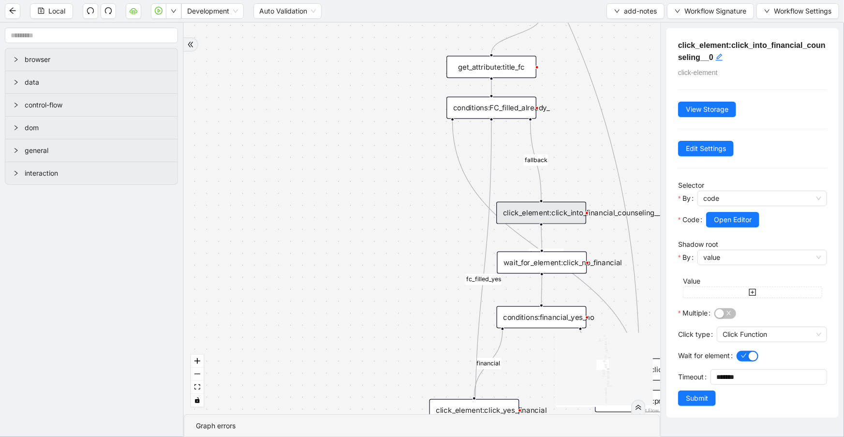
click at [570, 265] on div "wait_for_element:click_no_financial" at bounding box center [542, 263] width 90 height 22
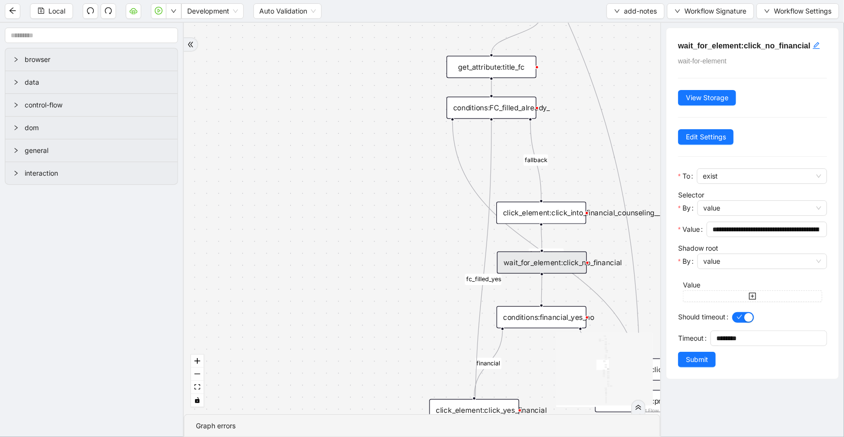
click at [564, 319] on div "conditions:financial_yes_no" at bounding box center [542, 317] width 90 height 22
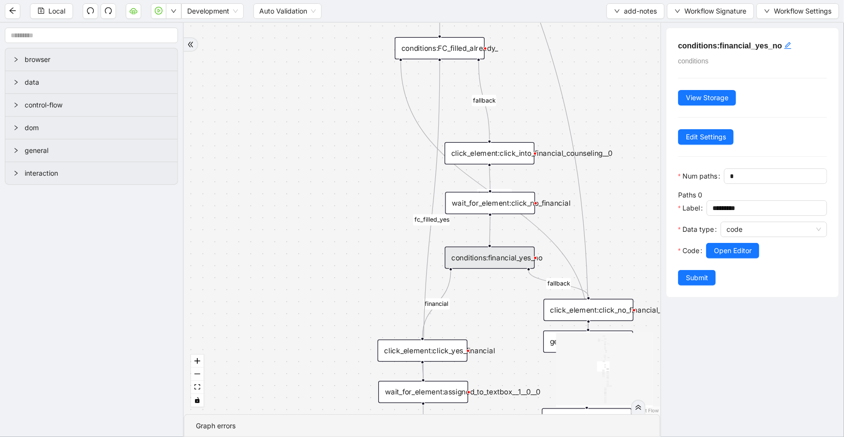
drag, startPoint x: 332, startPoint y: 244, endPoint x: 295, endPoint y: 205, distance: 54.4
click at [295, 205] on div "financial fallback noneInFuture fallback auth_filled_already fallback fc_filled…" at bounding box center [422, 218] width 476 height 391
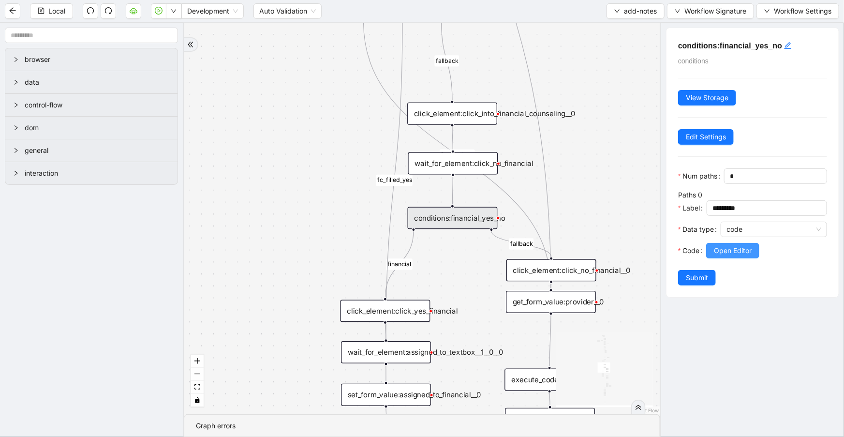
click at [719, 256] on span "Open Editor" at bounding box center [733, 250] width 38 height 11
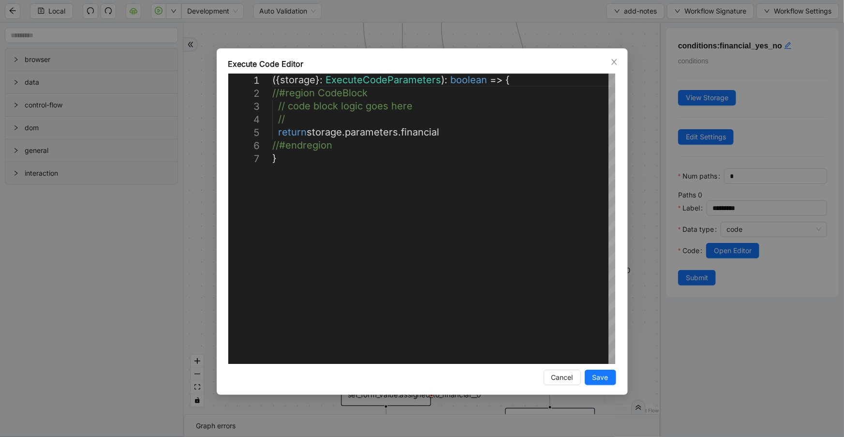
click at [610, 61] on icon "close" at bounding box center [614, 62] width 8 height 8
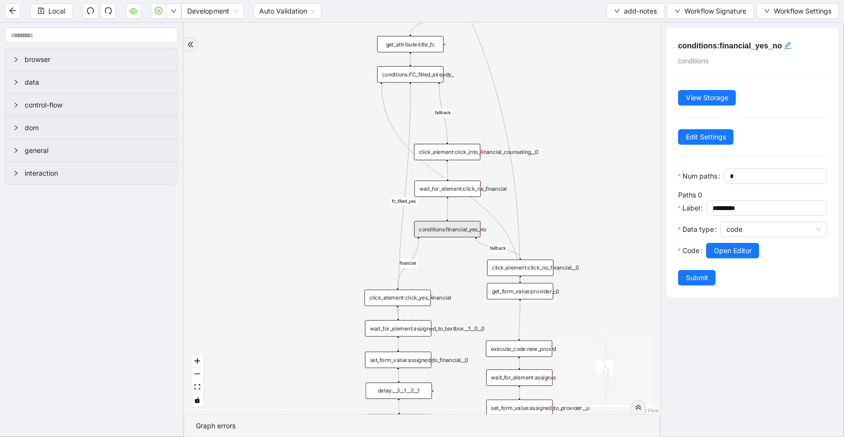
drag, startPoint x: 325, startPoint y: 204, endPoint x: 312, endPoint y: 155, distance: 50.1
click at [317, 161] on div "financial fallback noneInFuture fallback auth_filled_already fallback fc_filled…" at bounding box center [422, 218] width 476 height 391
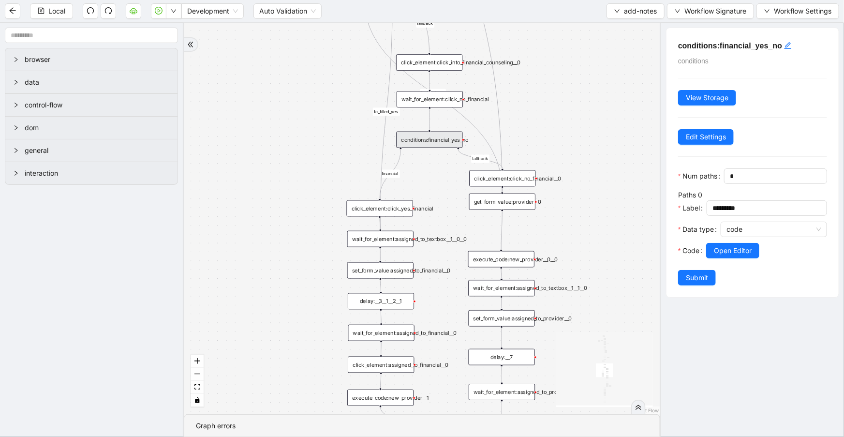
click at [277, 132] on div "financial fallback noneInFuture fallback auth_filled_already fallback fc_filled…" at bounding box center [422, 218] width 476 height 391
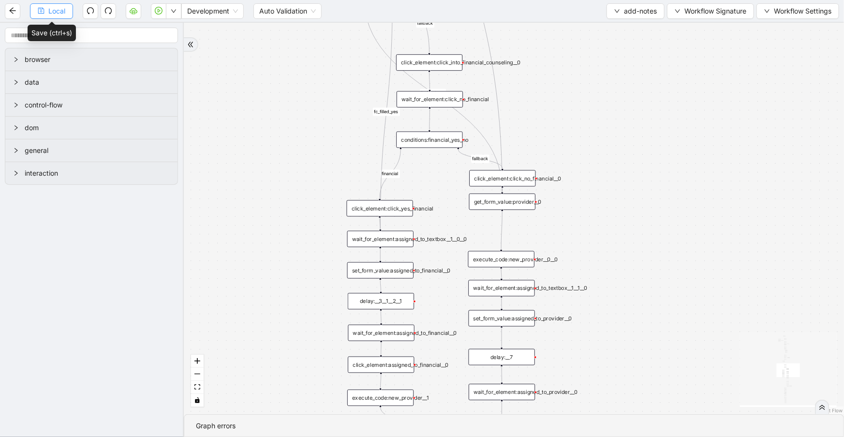
click at [55, 15] on span "Local" at bounding box center [56, 11] width 17 height 11
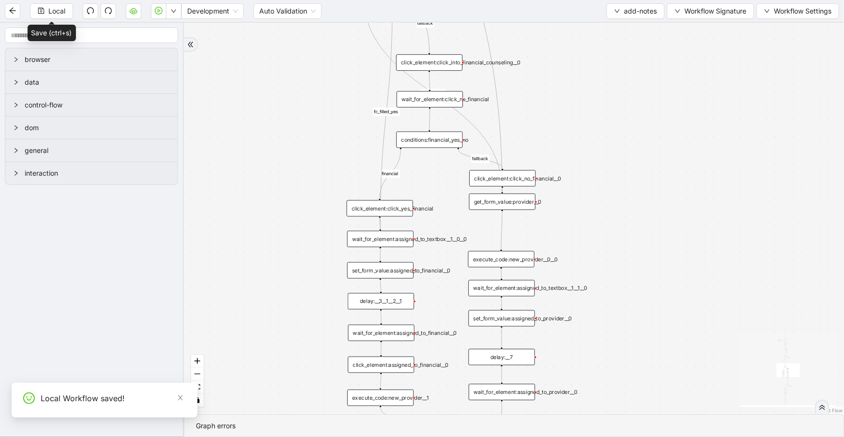
click at [450, 100] on div "wait_for_element:click_no_financial" at bounding box center [430, 99] width 66 height 16
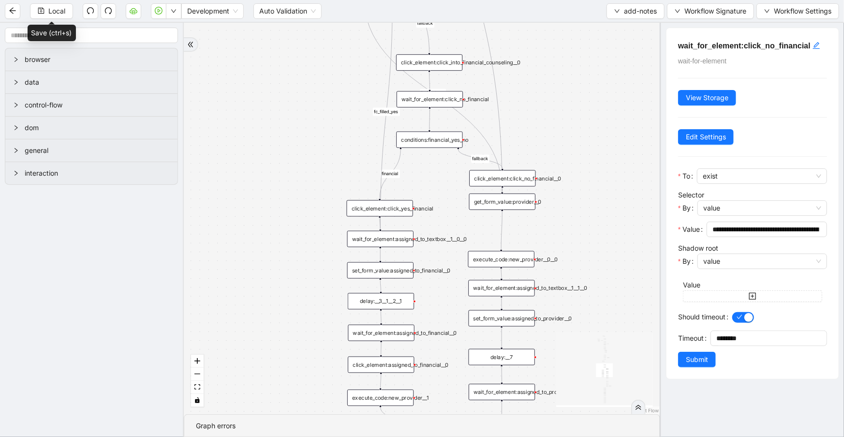
click at [371, 211] on div "click_element:click_yes_financial" at bounding box center [380, 208] width 66 height 16
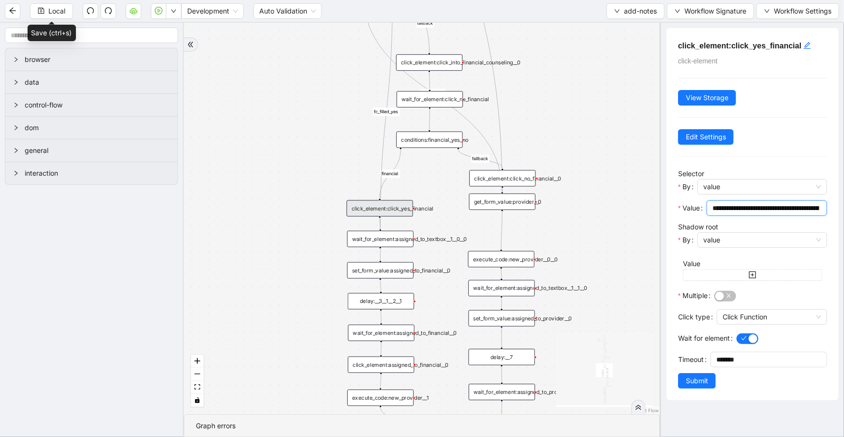
click at [774, 205] on input "**********" at bounding box center [766, 208] width 107 height 11
click at [501, 179] on div "click_element:click_no_financial__0" at bounding box center [502, 178] width 66 height 16
click at [742, 211] on input "**********" at bounding box center [766, 208] width 107 height 11
click at [627, 165] on div "financial fallback noneInFuture fallback auth_filled_already fallback fc_filled…" at bounding box center [422, 218] width 476 height 391
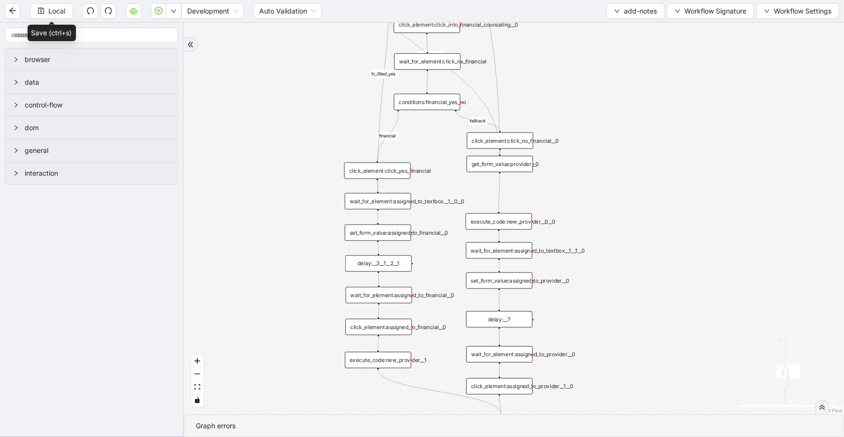
drag, startPoint x: 626, startPoint y: 230, endPoint x: 624, endPoint y: 172, distance: 58.1
click at [624, 172] on div "financial fallback noneInFuture fallback auth_filled_already fallback fc_filled…" at bounding box center [514, 218] width 660 height 391
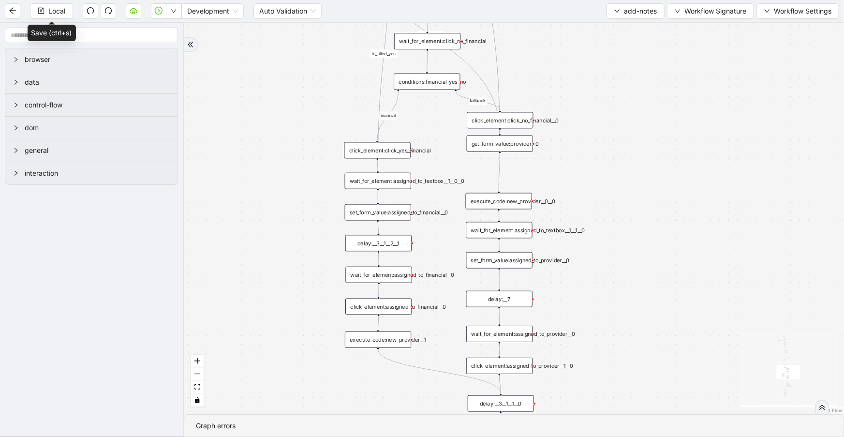
click at [481, 148] on div "get_form_value:provider__0" at bounding box center [500, 143] width 66 height 16
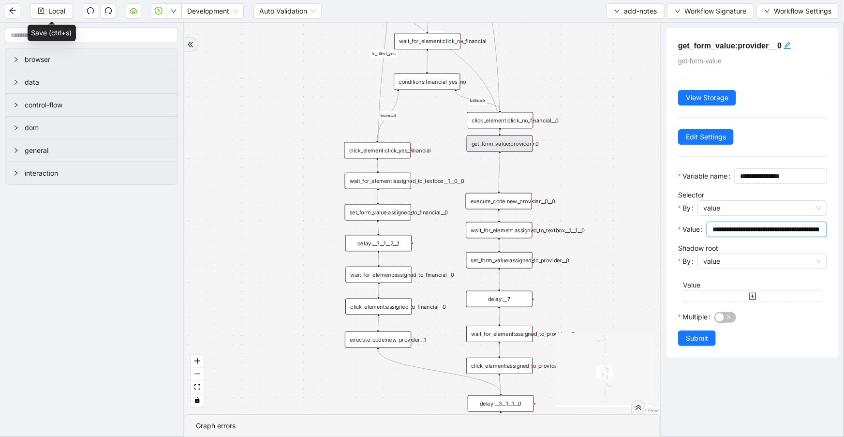
click at [777, 235] on input "**********" at bounding box center [766, 229] width 107 height 11
click at [377, 189] on div at bounding box center [378, 189] width 2 height 2
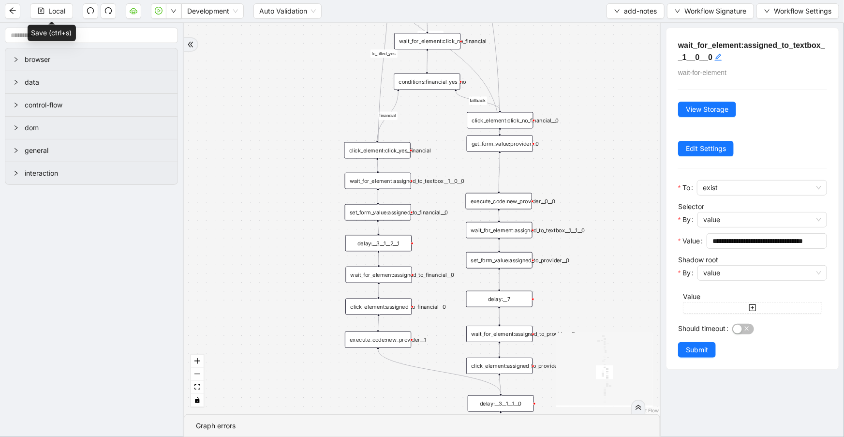
click at [384, 218] on div "set_form_value:assigned_to_financial__0" at bounding box center [378, 212] width 66 height 16
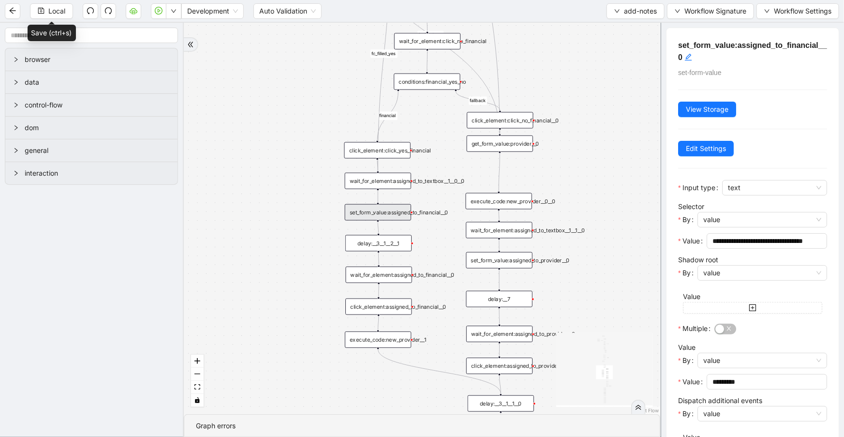
click at [369, 185] on div "wait_for_element:assigned_to_textbox__1__0__0" at bounding box center [378, 181] width 66 height 16
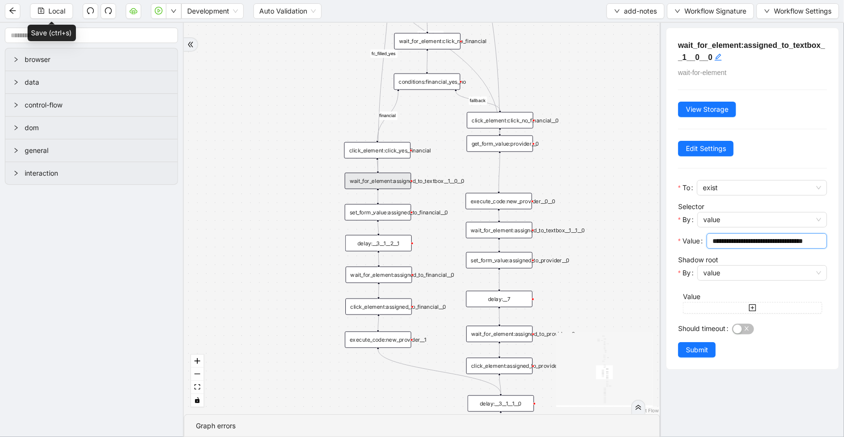
click at [742, 236] on input "**********" at bounding box center [766, 241] width 107 height 11
click at [395, 311] on div "click_element:assigned_to_financial__0" at bounding box center [378, 306] width 66 height 16
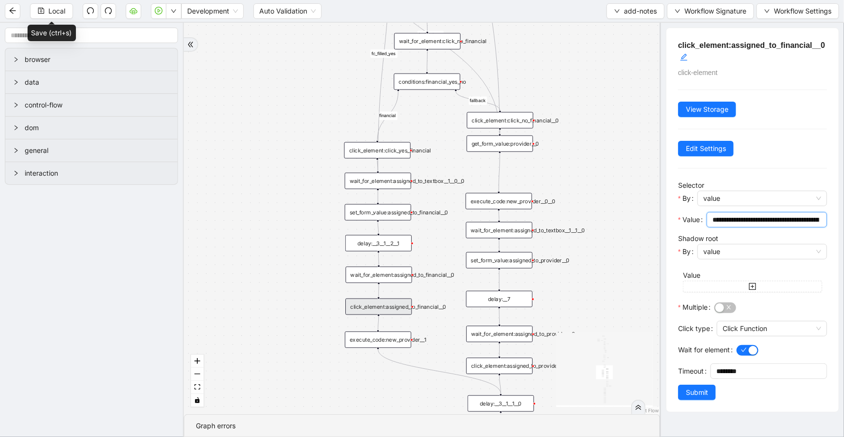
click at [770, 222] on input "**********" at bounding box center [766, 219] width 107 height 11
click at [497, 256] on div "set_form_value:assigned_to_provider__0" at bounding box center [499, 260] width 66 height 16
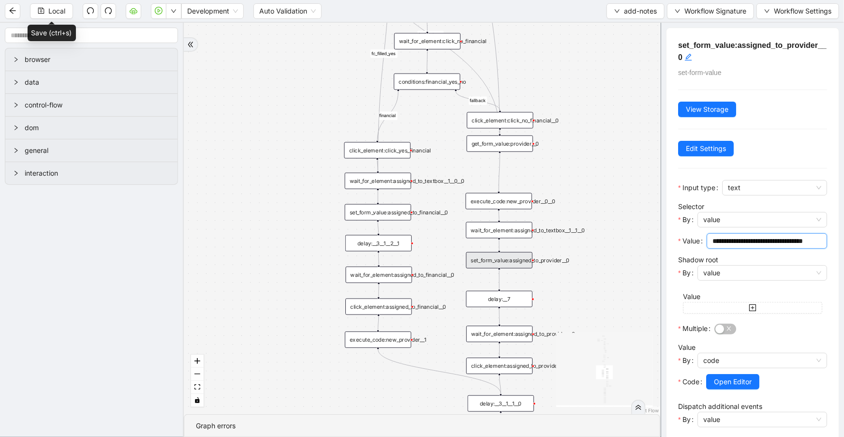
click at [758, 241] on input "**********" at bounding box center [766, 241] width 107 height 11
click at [481, 232] on div "wait_for_element:assigned_to_textbox__1__1__0" at bounding box center [499, 230] width 66 height 16
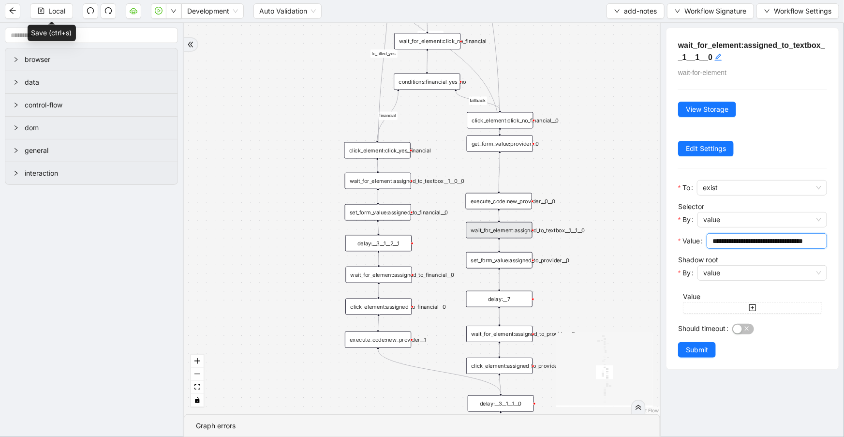
click at [777, 238] on input "**********" at bounding box center [766, 241] width 107 height 11
click at [384, 184] on div "wait_for_element:assigned_to_textbox__1__0__0" at bounding box center [378, 181] width 66 height 16
click at [734, 236] on input "**********" at bounding box center [766, 241] width 107 height 11
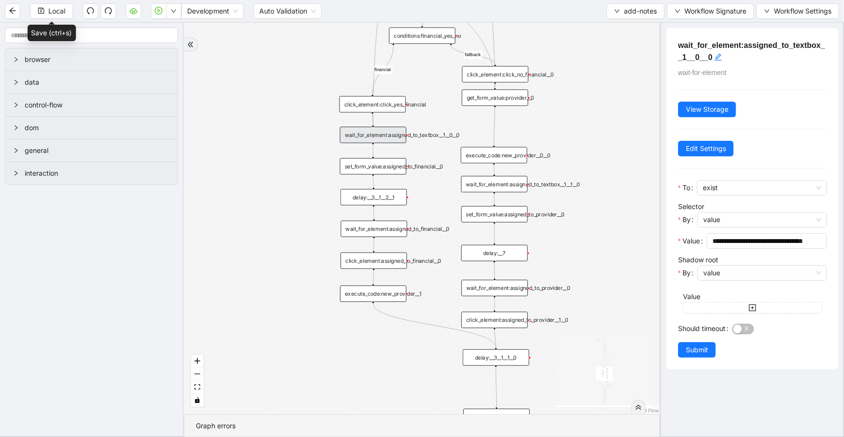
drag, startPoint x: 571, startPoint y: 183, endPoint x: 530, endPoint y: 207, distance: 47.3
click at [566, 140] on div "financial fallback noneInFuture fallback auth_filled_already fallback fc_filled…" at bounding box center [422, 218] width 476 height 391
click at [526, 217] on div "set_form_value:assigned_to_provider__0" at bounding box center [494, 214] width 66 height 16
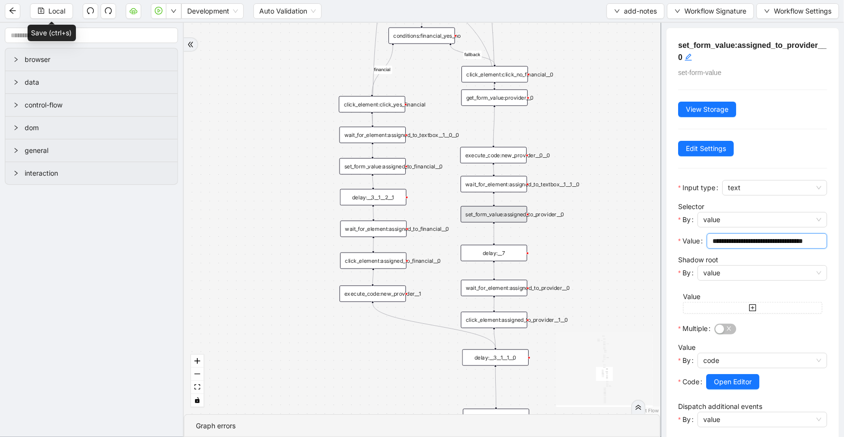
click at [735, 241] on input "**********" at bounding box center [766, 241] width 107 height 11
click at [493, 290] on div "wait_for_element:assigned_to_provider__0" at bounding box center [494, 288] width 66 height 16
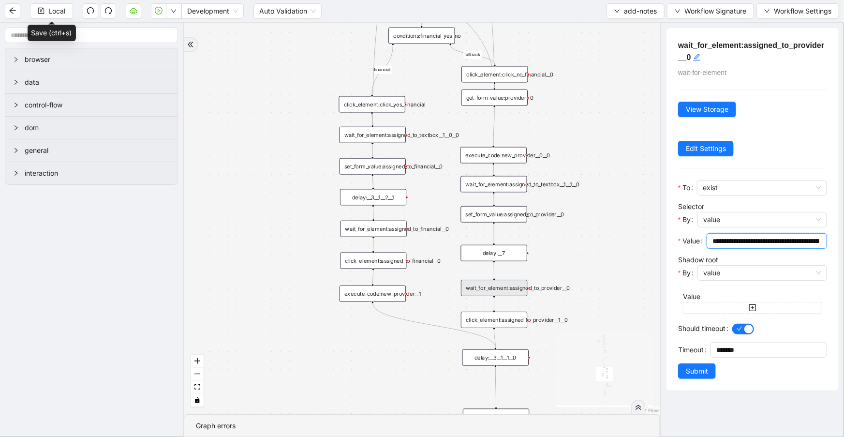
click at [785, 244] on input "**********" at bounding box center [766, 241] width 107 height 11
click at [518, 323] on div "click_element:assigned_to_provider__1__0" at bounding box center [494, 320] width 66 height 16
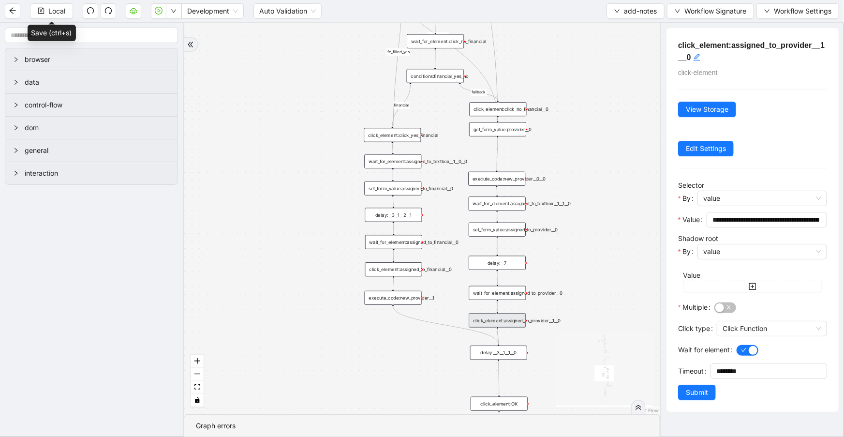
drag, startPoint x: 560, startPoint y: 342, endPoint x: 566, endPoint y: 270, distance: 71.9
click at [566, 270] on div "financial fallback noneInFuture fallback auth_filled_already fallback fc_filled…" at bounding box center [422, 218] width 476 height 391
click at [521, 231] on div "set_form_value:assigned_to_provider__0" at bounding box center [497, 230] width 57 height 14
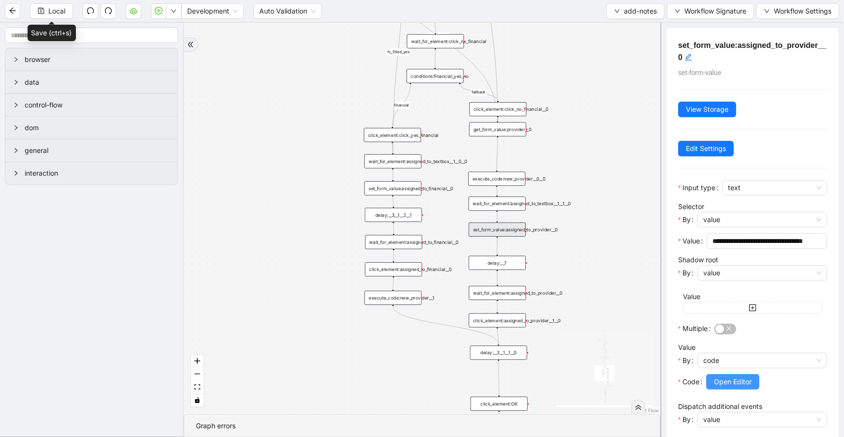
click at [744, 380] on span "Open Editor" at bounding box center [733, 381] width 38 height 11
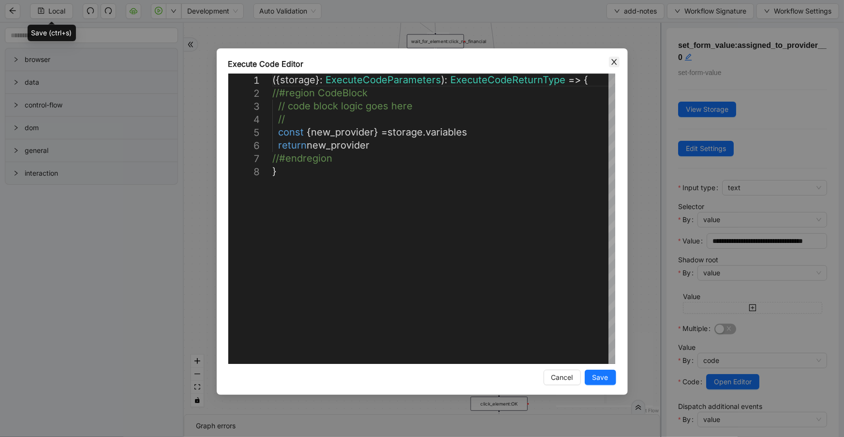
click at [616, 67] on span "Close" at bounding box center [614, 62] width 11 height 11
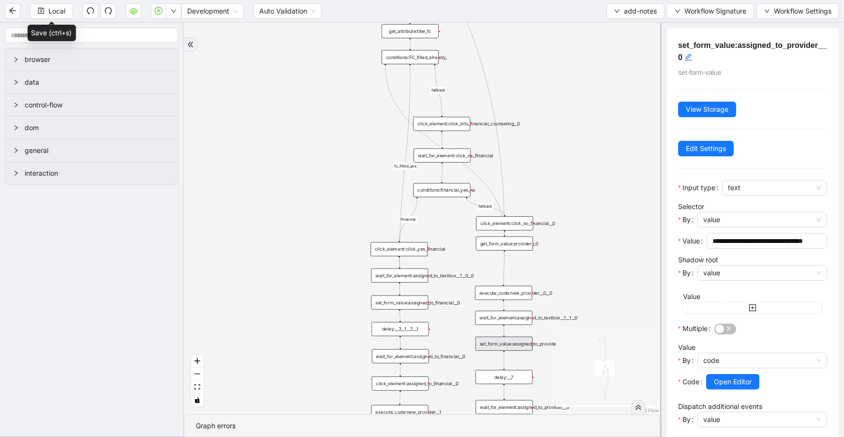
drag, startPoint x: 608, startPoint y: 131, endPoint x: 614, endPoint y: 245, distance: 114.4
click at [614, 245] on div "financial fallback noneInFuture fallback auth_filled_already fallback fc_filled…" at bounding box center [422, 218] width 476 height 391
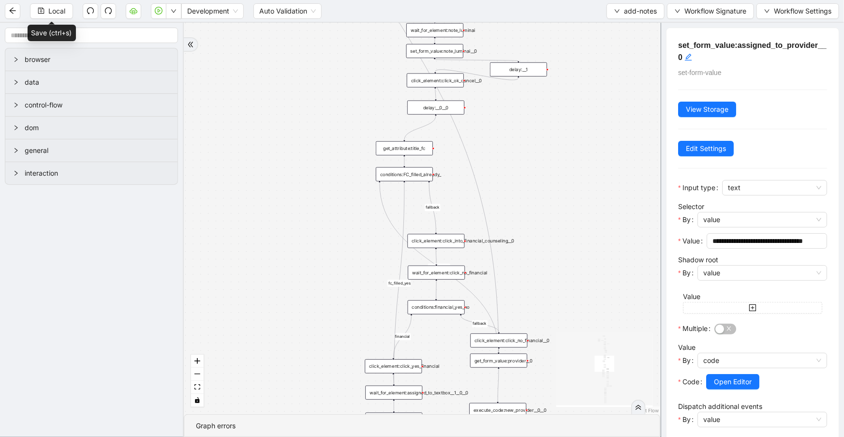
drag, startPoint x: 581, startPoint y: 204, endPoint x: 574, endPoint y: 295, distance: 91.2
click at [574, 295] on div "financial fallback noneInFuture fallback auth_filled_already fallback fc_filled…" at bounding box center [422, 218] width 476 height 391
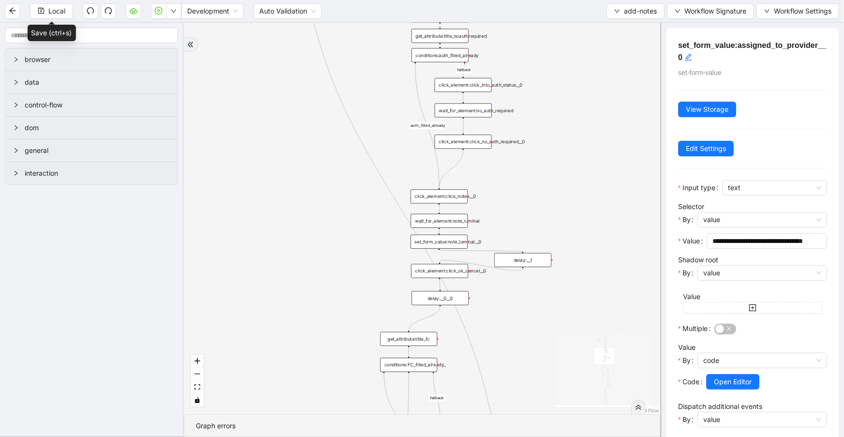
drag, startPoint x: 580, startPoint y: 211, endPoint x: 583, endPoint y: 398, distance: 186.8
click at [583, 398] on div "financial fallback noneInFuture fallback auth_filled_already fallback fc_filled…" at bounding box center [422, 218] width 476 height 391
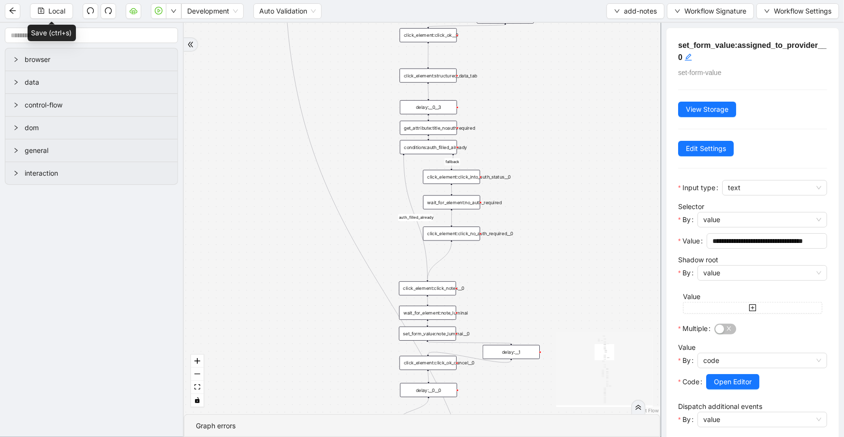
drag, startPoint x: 616, startPoint y: 223, endPoint x: 612, endPoint y: 253, distance: 30.2
click at [612, 253] on div "financial fallback noneInFuture fallback auth_filled_already fallback fc_filled…" at bounding box center [422, 218] width 476 height 391
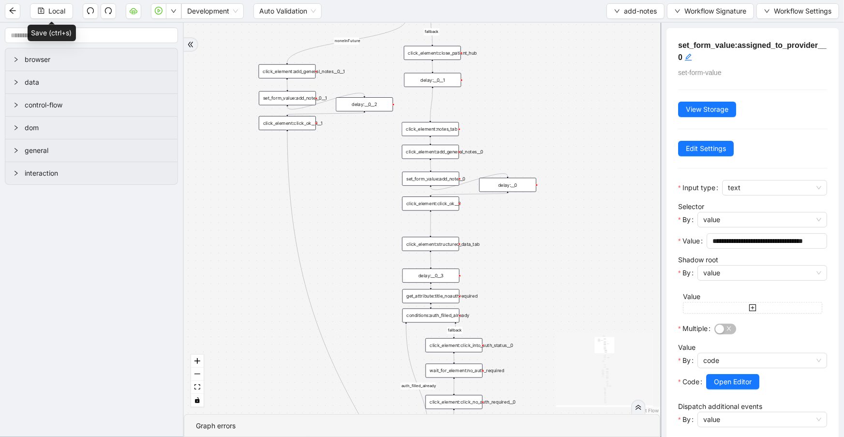
drag, startPoint x: 609, startPoint y: 208, endPoint x: 610, endPoint y: 304, distance: 96.3
click at [610, 367] on div "financial fallback noneInFuture fallback auth_filled_already fallback fc_filled…" at bounding box center [422, 218] width 476 height 391
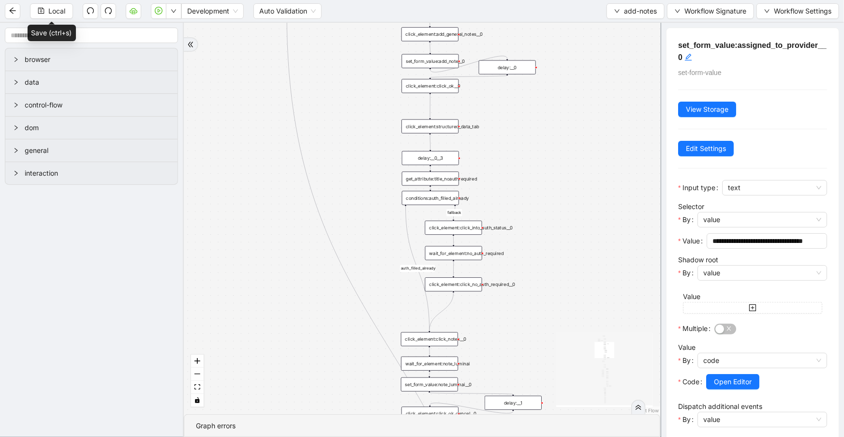
drag, startPoint x: 604, startPoint y: 161, endPoint x: 594, endPoint y: 60, distance: 101.1
click at [602, 24] on div "financial fallback noneInFuture fallback auth_filled_already fallback fc_filled…" at bounding box center [422, 218] width 476 height 391
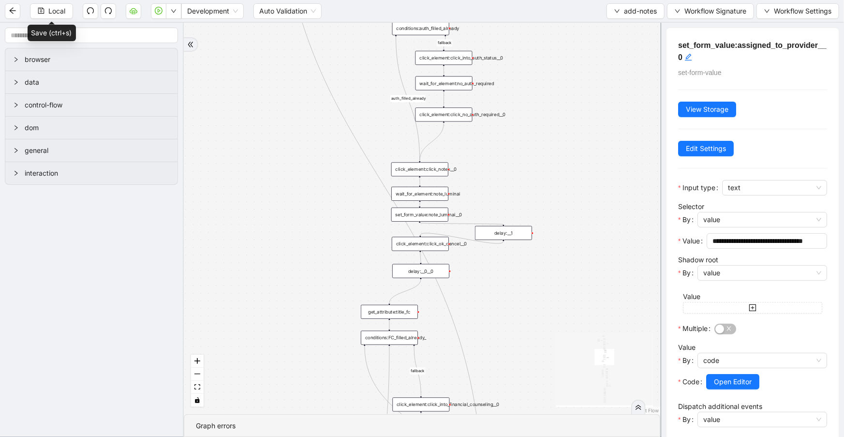
drag, startPoint x: 581, startPoint y: 237, endPoint x: 571, endPoint y: 77, distance: 160.4
click at [571, 77] on div "financial fallback noneInFuture fallback auth_filled_already fallback fc_filled…" at bounding box center [422, 218] width 476 height 391
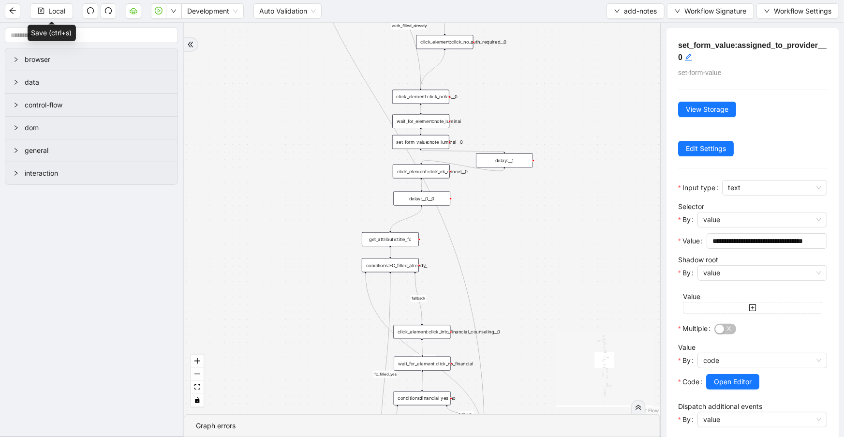
drag, startPoint x: 569, startPoint y: 221, endPoint x: 567, endPoint y: 176, distance: 45.0
click at [570, 148] on div "financial fallback noneInFuture fallback auth_filled_already fallback fc_filled…" at bounding box center [422, 218] width 476 height 391
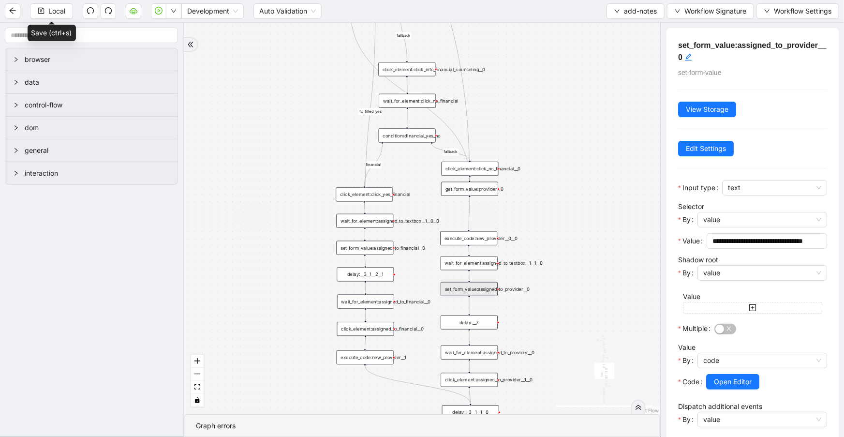
drag, startPoint x: 566, startPoint y: 263, endPoint x: 551, endPoint y: 4, distance: 259.2
click at [551, 4] on section "Local Development Auto Validation add-notes Workflow Signature Workflow Setting…" at bounding box center [422, 218] width 844 height 437
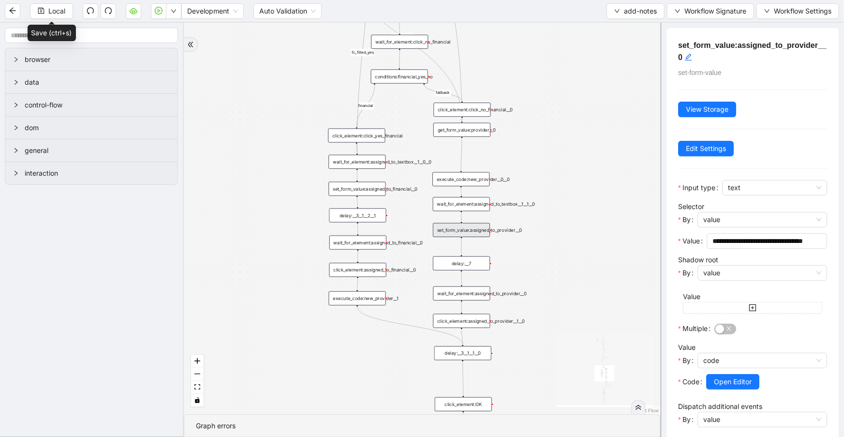
drag, startPoint x: 556, startPoint y: 202, endPoint x: 547, endPoint y: 138, distance: 64.5
click at [547, 138] on div "financial fallback noneInFuture fallback auth_filled_already fallback fc_filled…" at bounding box center [422, 218] width 476 height 391
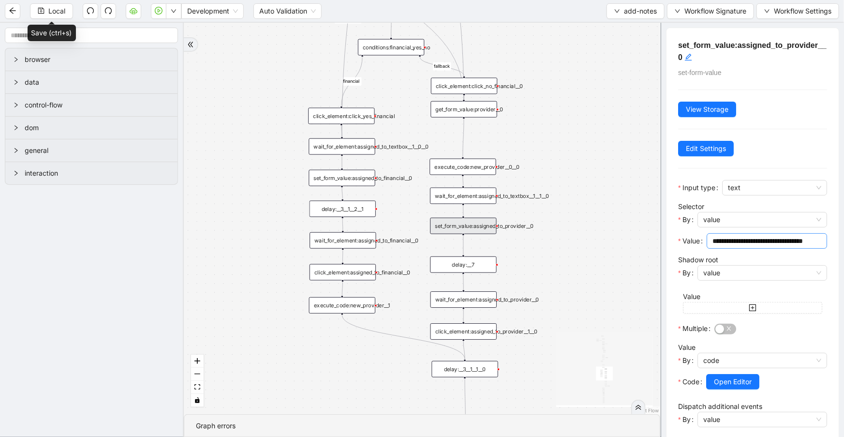
click at [725, 244] on input "**********" at bounding box center [766, 241] width 107 height 11
click at [439, 109] on div "get_form_value:provider__0" at bounding box center [464, 109] width 66 height 16
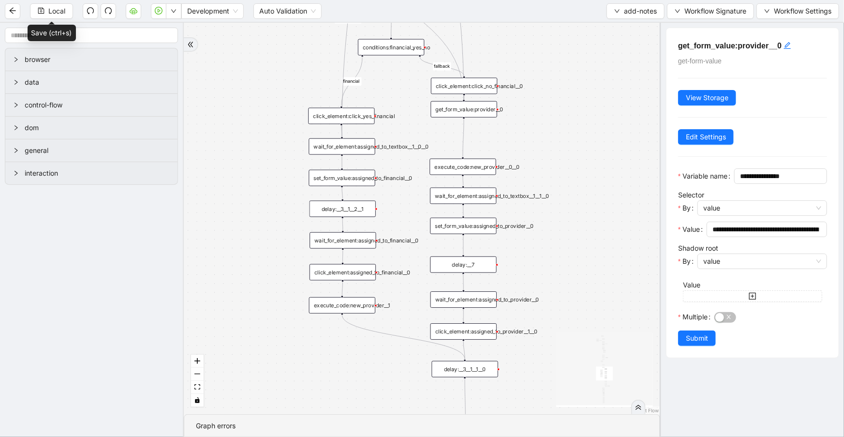
click at [476, 223] on div "set_form_value:assigned_to_provider__0" at bounding box center [463, 226] width 66 height 16
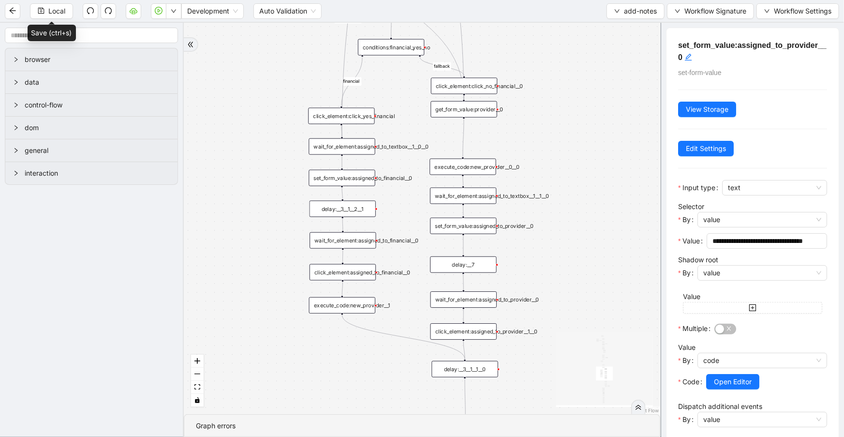
click at [479, 165] on div "execute_code:new_provider__0__0" at bounding box center [463, 167] width 66 height 16
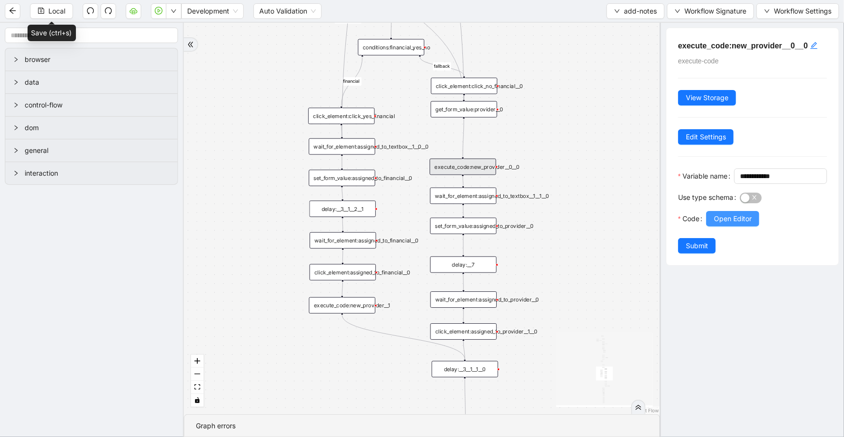
click at [755, 226] on button "Open Editor" at bounding box center [732, 218] width 53 height 15
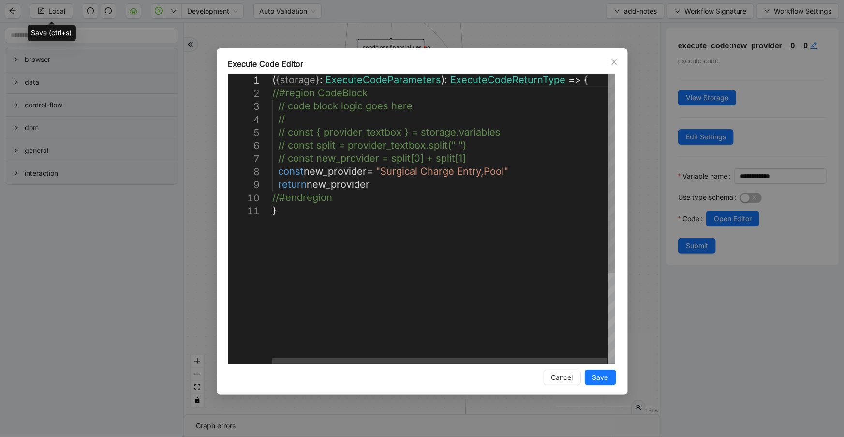
scroll to position [0, 0]
drag, startPoint x: 507, startPoint y: 169, endPoint x: 386, endPoint y: 172, distance: 121.5
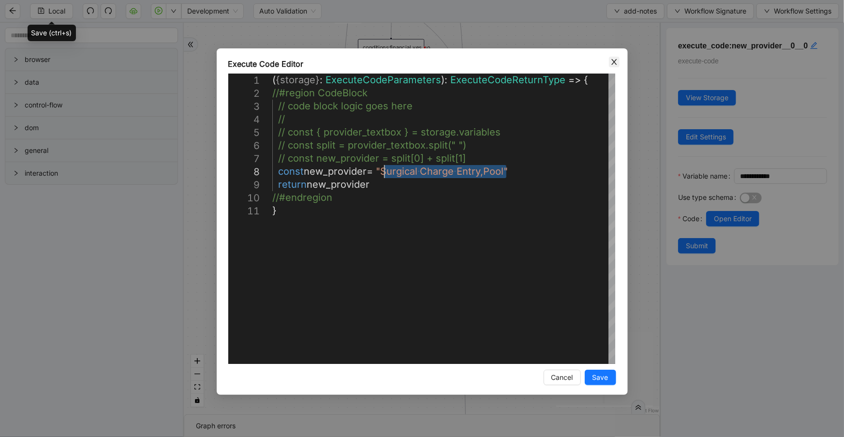
click at [615, 62] on icon "close" at bounding box center [613, 62] width 5 height 6
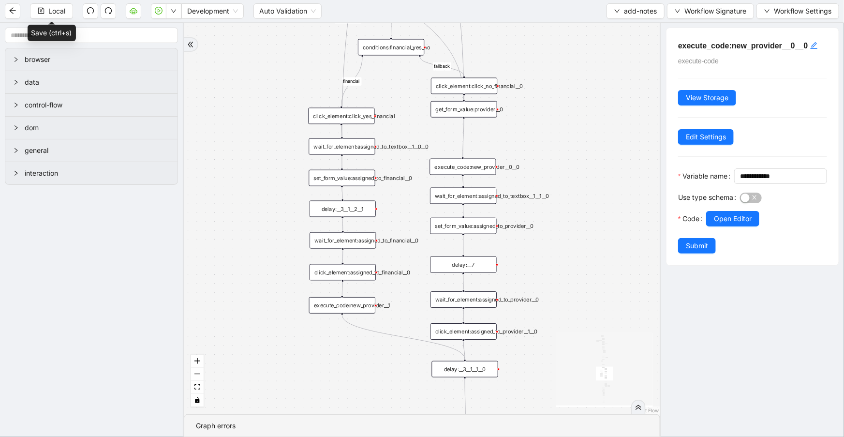
click at [492, 228] on div "set_form_value:assigned_to_provider__0" at bounding box center [463, 226] width 66 height 16
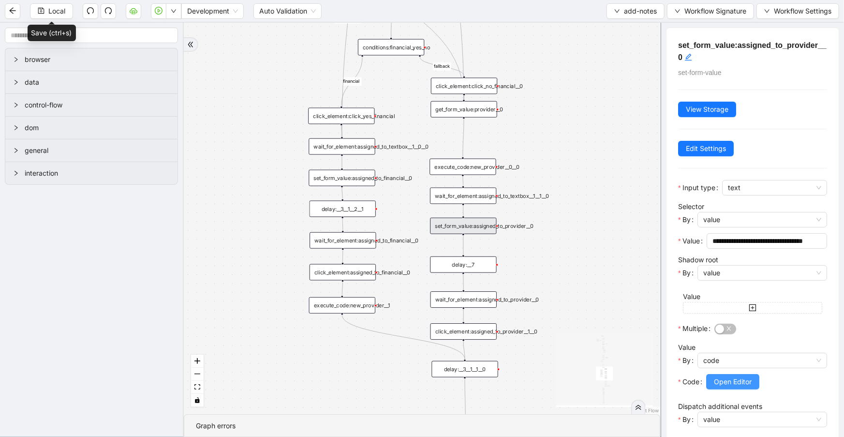
click at [722, 381] on span "Open Editor" at bounding box center [733, 381] width 38 height 11
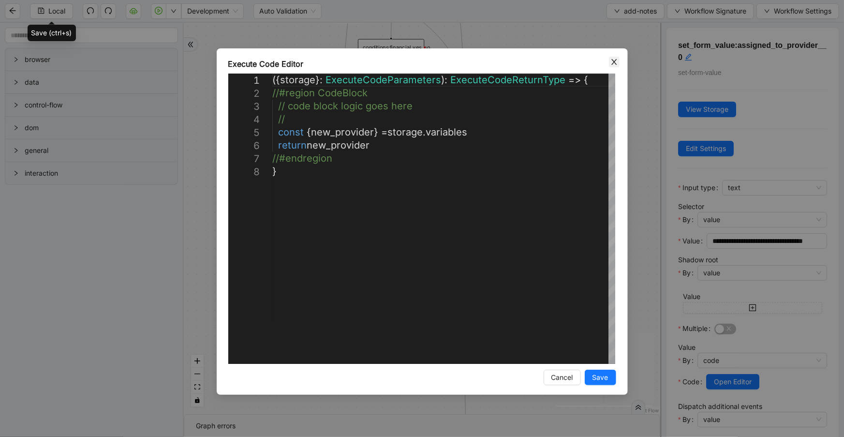
click at [611, 64] on icon "close" at bounding box center [614, 62] width 8 height 8
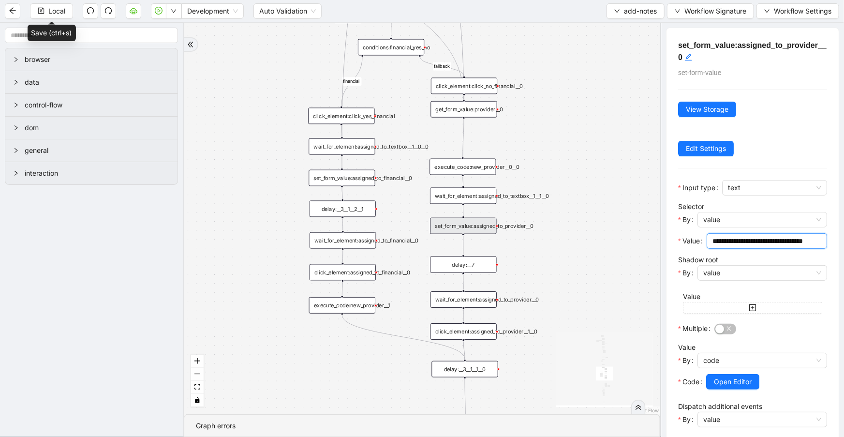
click at [731, 240] on input "**********" at bounding box center [766, 241] width 107 height 11
click at [473, 165] on div "execute_code:new_provider__0__0" at bounding box center [463, 167] width 66 height 16
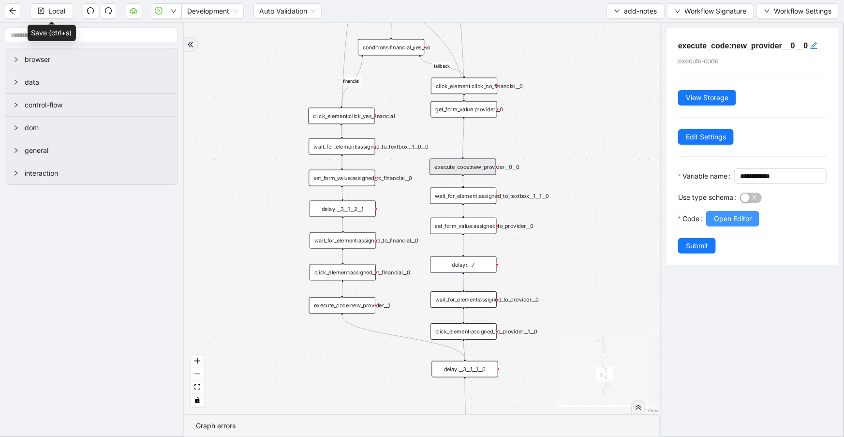
click at [740, 224] on span "Open Editor" at bounding box center [733, 218] width 38 height 11
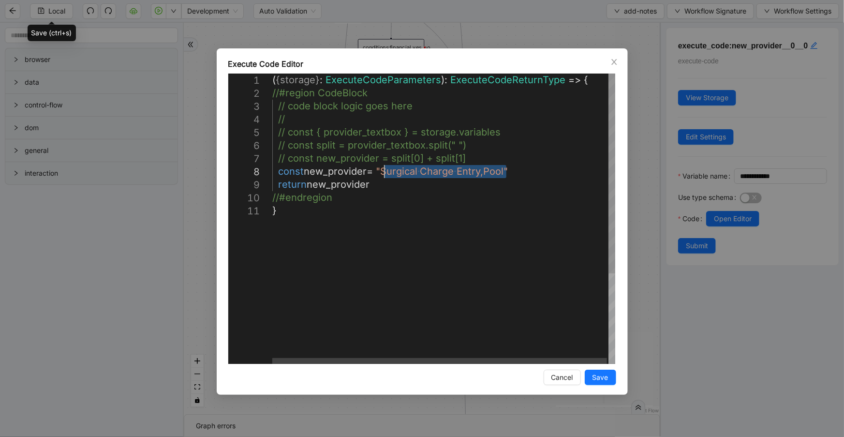
drag, startPoint x: 507, startPoint y: 167, endPoint x: 383, endPoint y: 169, distance: 124.3
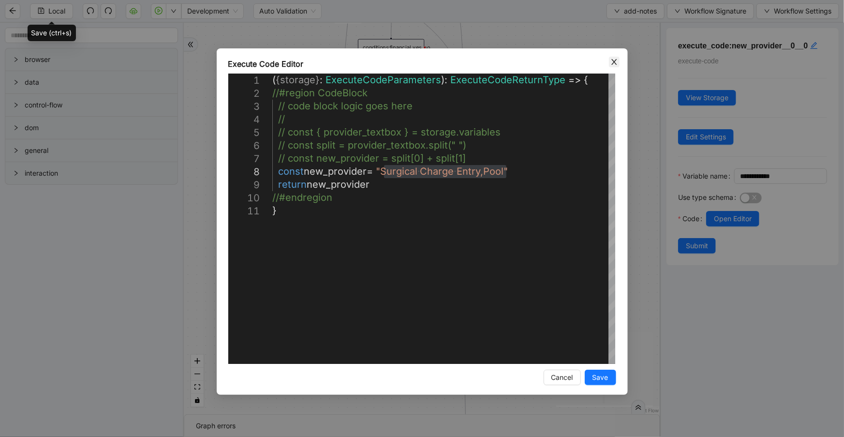
click at [611, 59] on icon "close" at bounding box center [614, 62] width 8 height 8
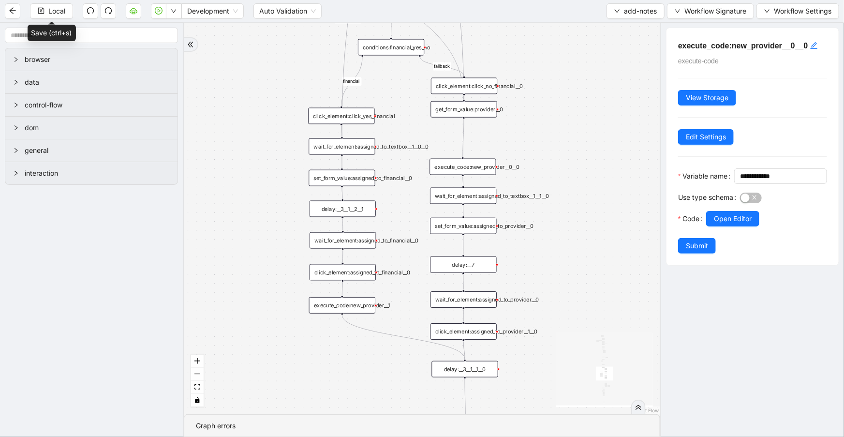
click at [447, 199] on div "wait_for_element:assigned_to_textbox__1__1__0" at bounding box center [463, 196] width 66 height 16
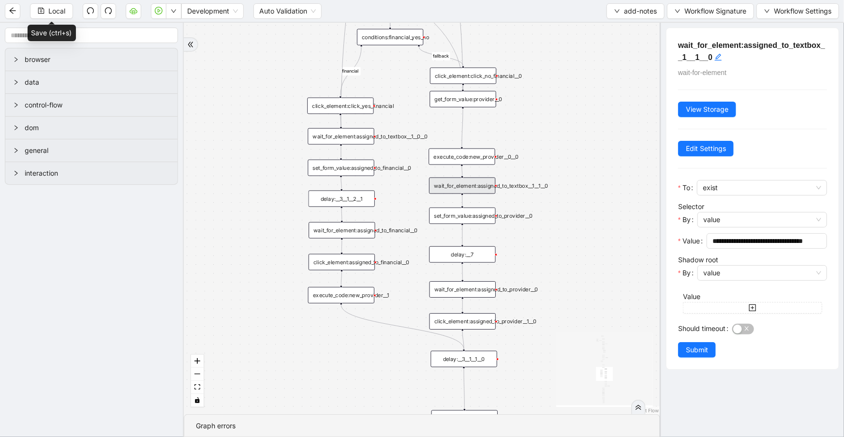
drag, startPoint x: 525, startPoint y: 245, endPoint x: 523, endPoint y: 219, distance: 26.7
click at [523, 221] on div "financial fallback noneInFuture fallback auth_filled_already fallback fc_filled…" at bounding box center [422, 218] width 476 height 391
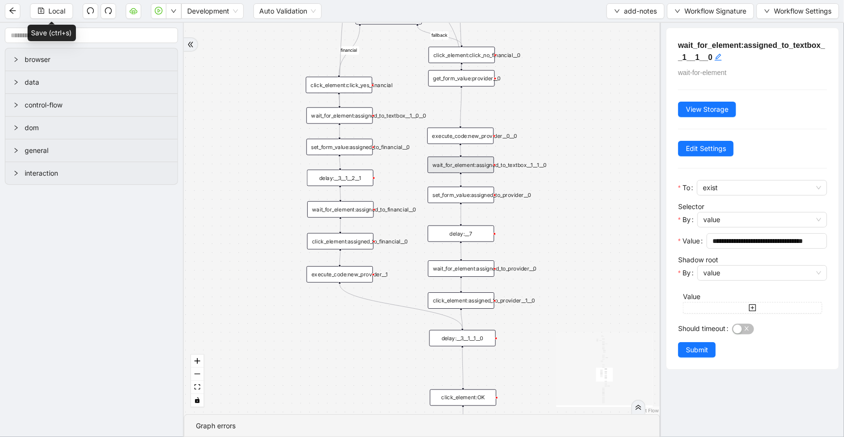
click at [483, 269] on div "wait_for_element:assigned_to_provider__0" at bounding box center [461, 268] width 66 height 16
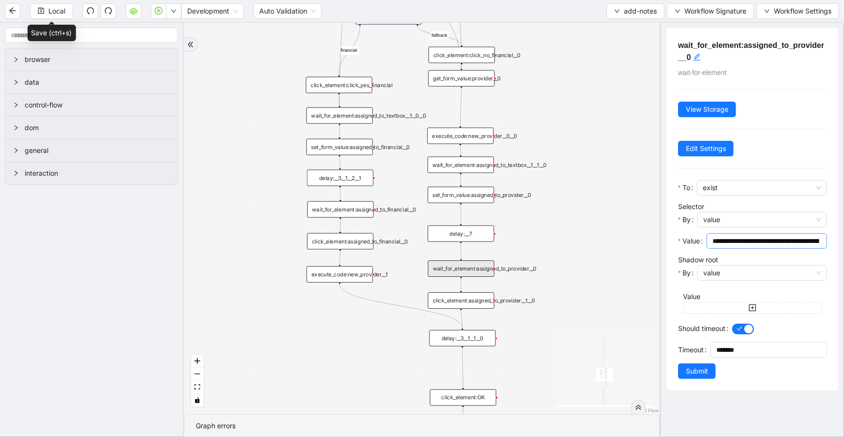
click at [741, 244] on input "**********" at bounding box center [766, 241] width 107 height 11
click at [751, 224] on span "value" at bounding box center [762, 219] width 118 height 15
click at [749, 221] on span "value" at bounding box center [762, 219] width 118 height 15
click at [749, 240] on input "**********" at bounding box center [766, 241] width 107 height 11
click at [750, 222] on span "value" at bounding box center [762, 219] width 118 height 15
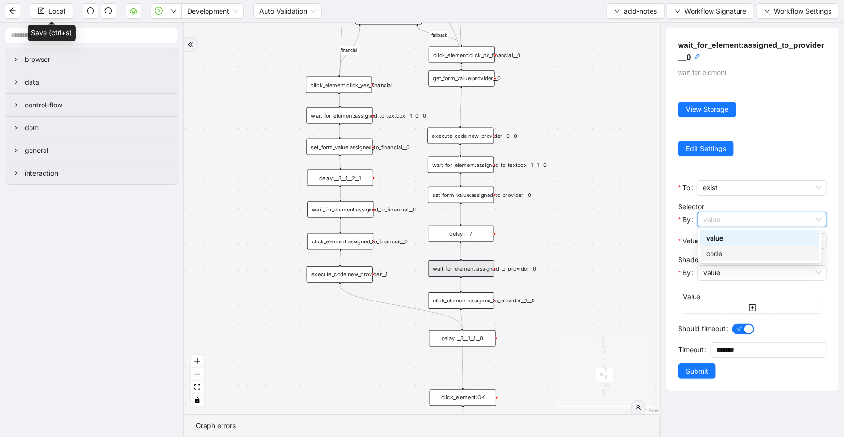
click at [741, 255] on div "code" at bounding box center [760, 253] width 108 height 11
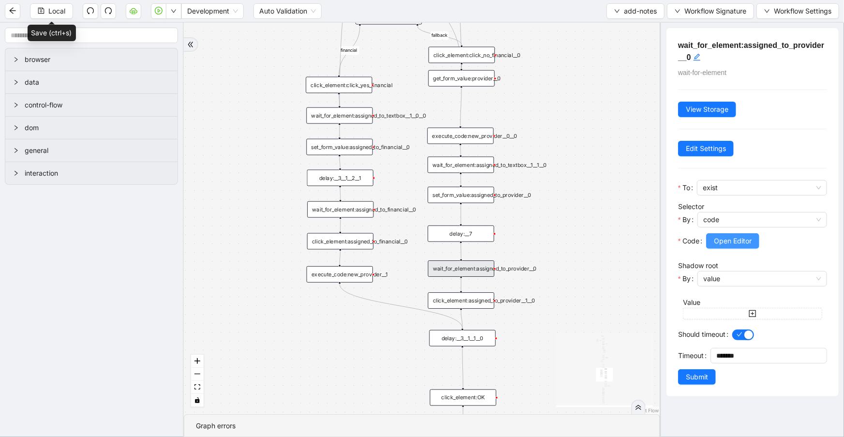
click at [731, 237] on span "Open Editor" at bounding box center [733, 241] width 38 height 11
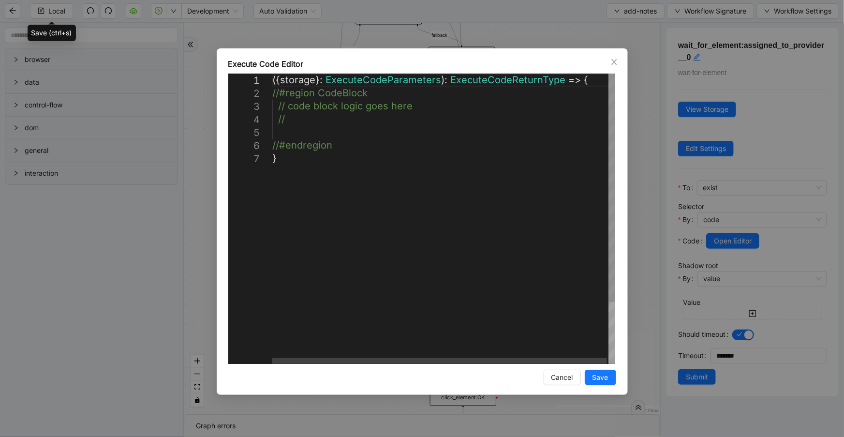
scroll to position [0, 5]
click at [404, 130] on div "({ storage }: ExecuteCodeParameters ): ExecuteCodeReturnType => { //#region Cod…" at bounding box center [444, 258] width 344 height 369
paste textarea "**********"
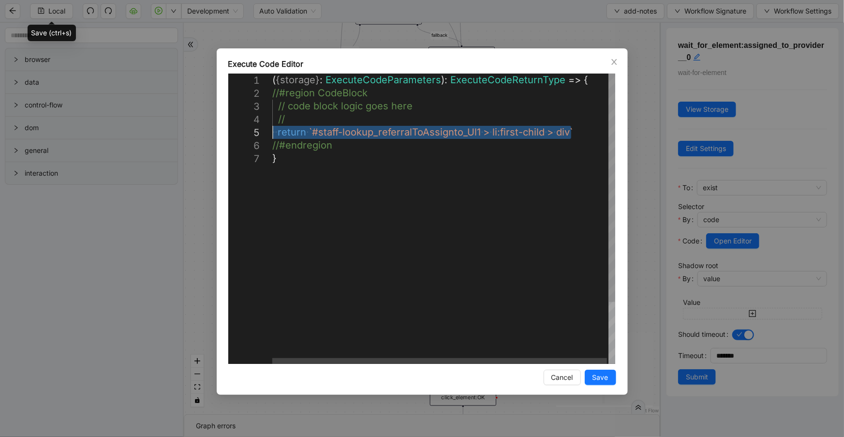
drag, startPoint x: 575, startPoint y: 131, endPoint x: 238, endPoint y: 131, distance: 336.7
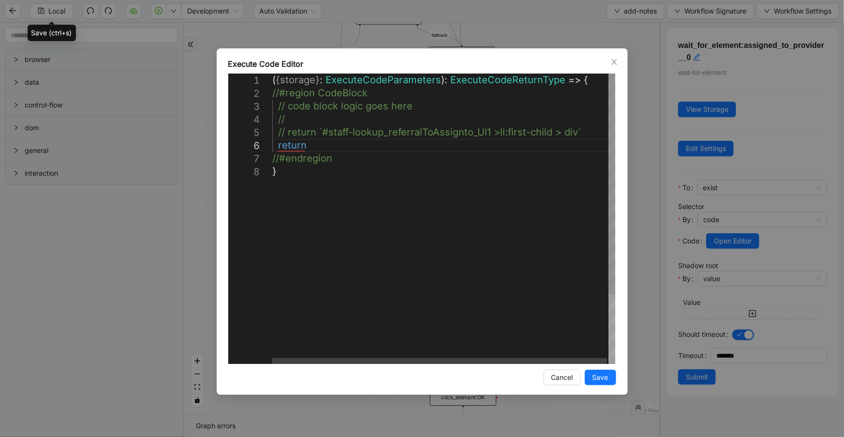
scroll to position [66, 58]
click at [311, 145] on div "( { storage } : ExecuteCodeParameters ): ExecuteCodeReturnType => { //#region C…" at bounding box center [444, 265] width 344 height 382
paste textarea "**********"
type textarea "**********"
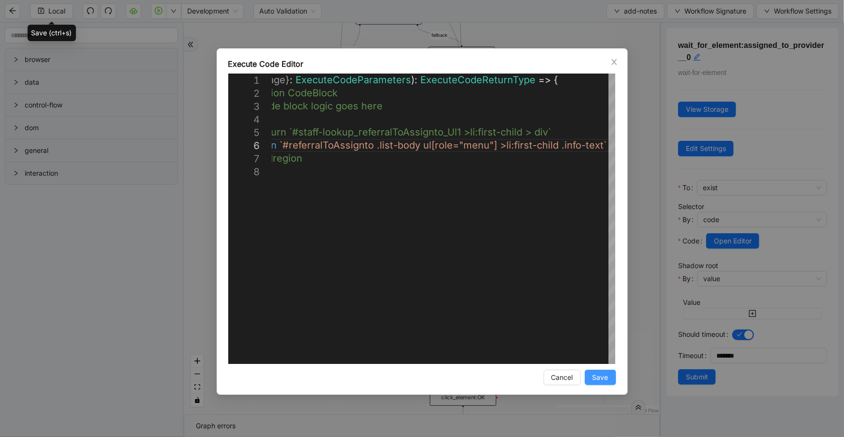
click at [603, 375] on span "Save" at bounding box center [601, 377] width 16 height 11
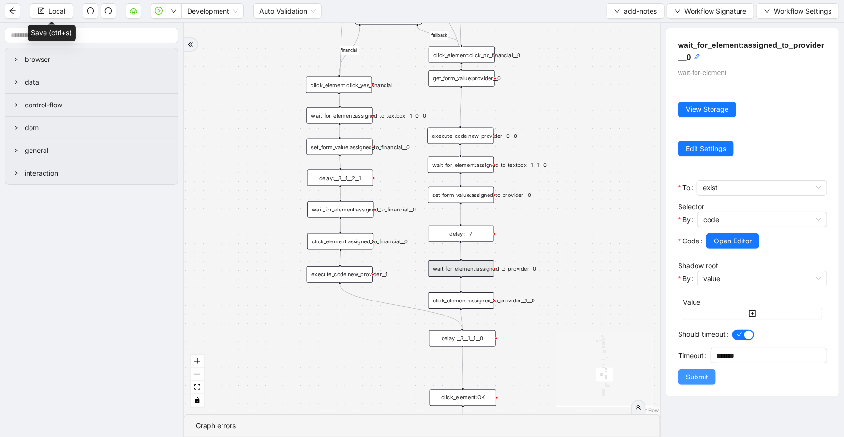
click at [699, 375] on span "Submit" at bounding box center [697, 377] width 22 height 11
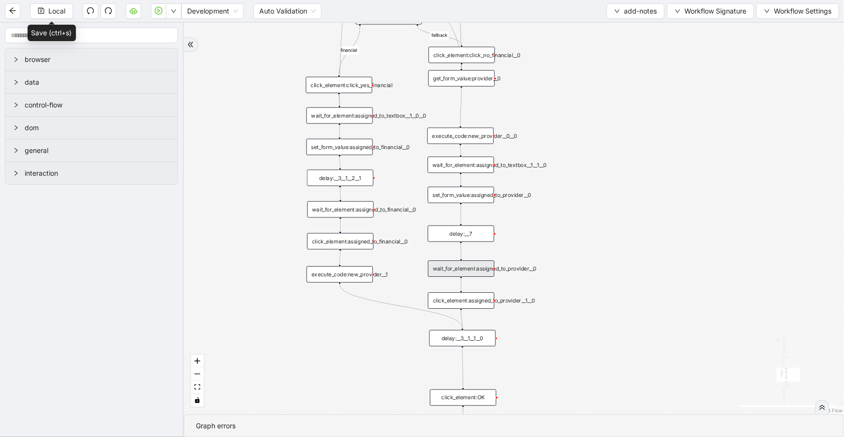
click at [483, 303] on div "click_element:assigned_to_provider__1__0" at bounding box center [461, 300] width 66 height 16
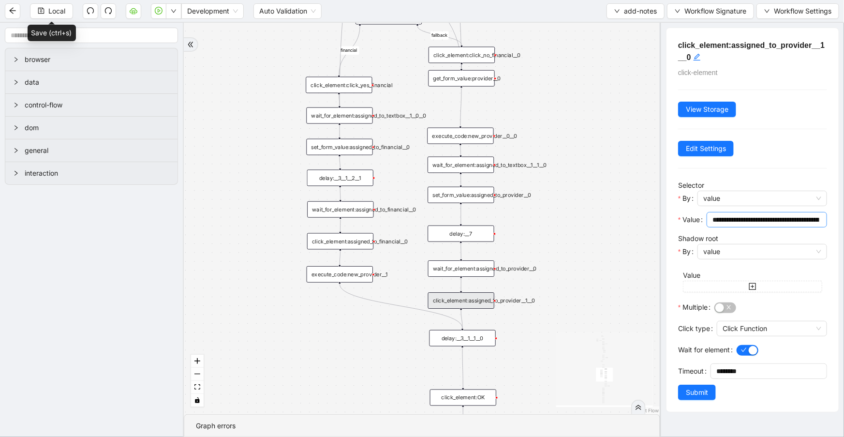
click at [742, 222] on input "**********" at bounding box center [766, 219] width 107 height 11
click at [472, 271] on div "wait_for_element:assigned_to_provider__0" at bounding box center [461, 268] width 66 height 16
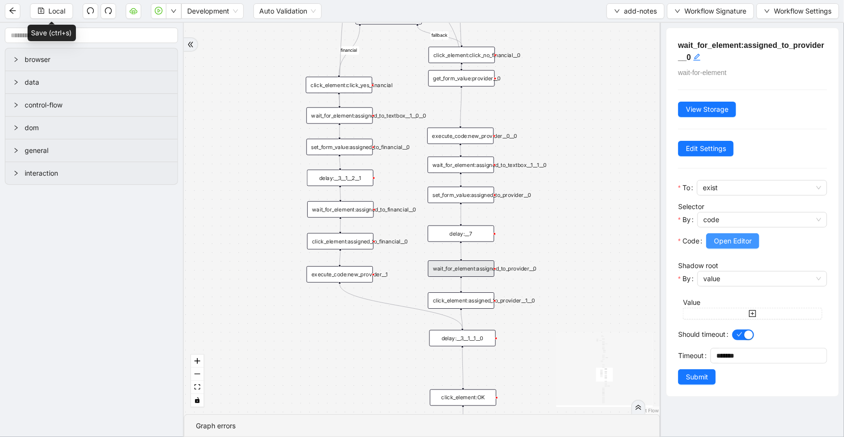
click at [735, 246] on button "Open Editor" at bounding box center [732, 240] width 53 height 15
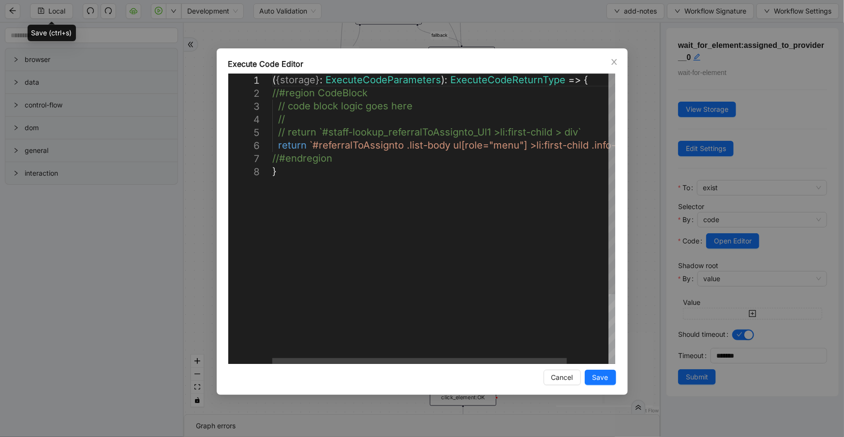
scroll to position [0, 5]
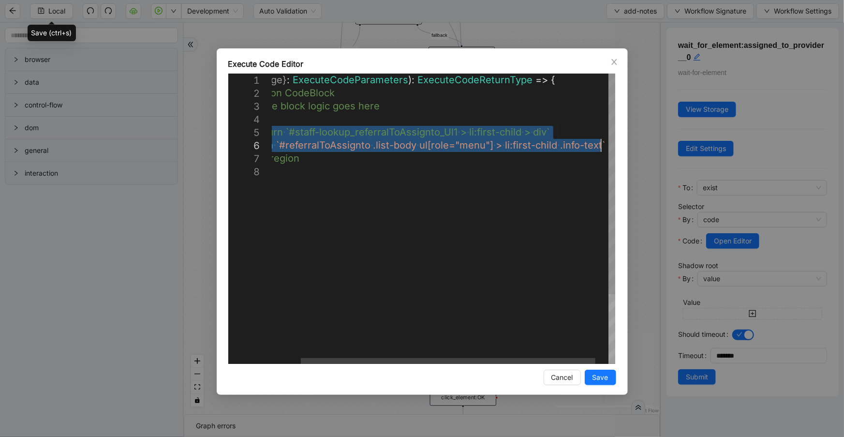
drag, startPoint x: 278, startPoint y: 133, endPoint x: 662, endPoint y: 142, distance: 383.7
click at [614, 64] on icon "close" at bounding box center [614, 62] width 8 height 8
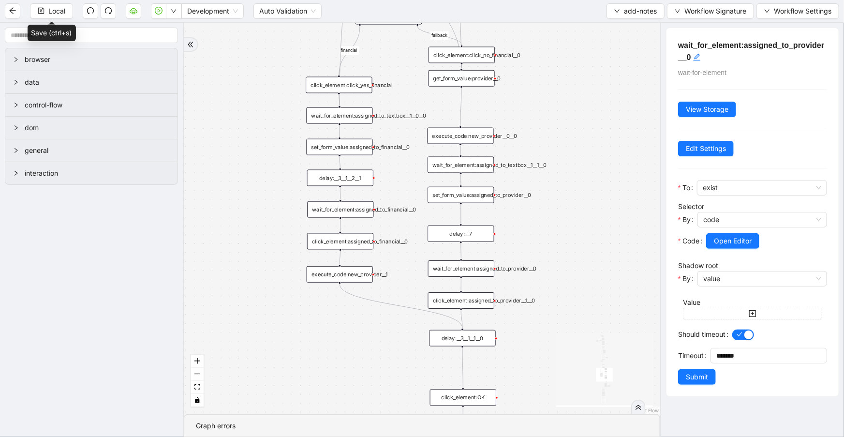
click at [477, 302] on div "click_element:assigned_to_provider__1__0" at bounding box center [461, 300] width 66 height 16
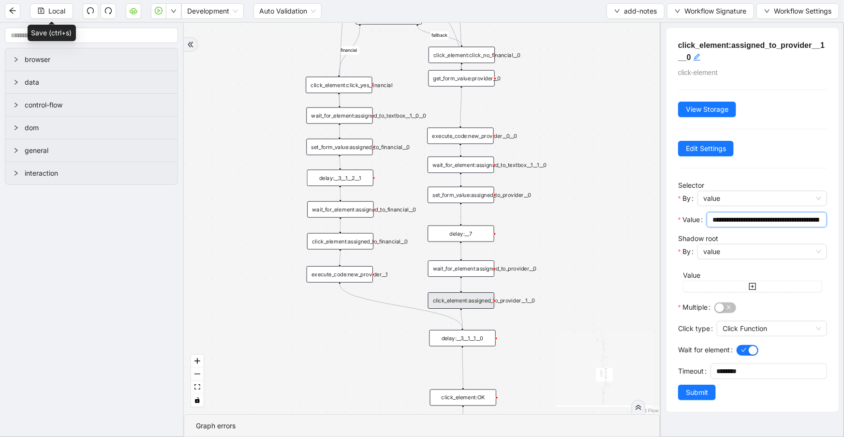
click at [749, 219] on input "**********" at bounding box center [766, 219] width 107 height 11
click at [750, 201] on span "value" at bounding box center [762, 198] width 118 height 15
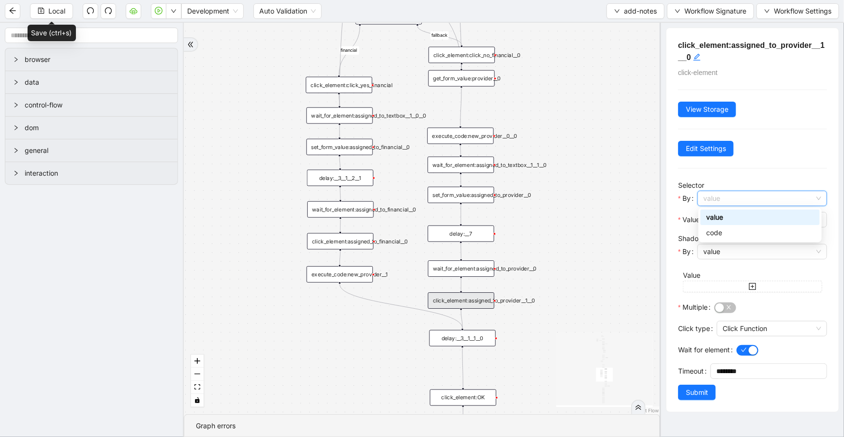
scroll to position [0, 0]
click at [745, 228] on div "code" at bounding box center [760, 232] width 108 height 11
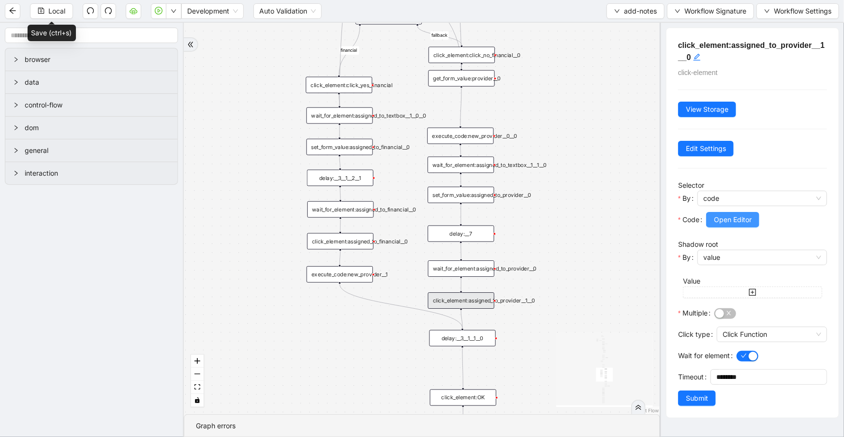
click at [726, 219] on span "Open Editor" at bounding box center [733, 219] width 38 height 11
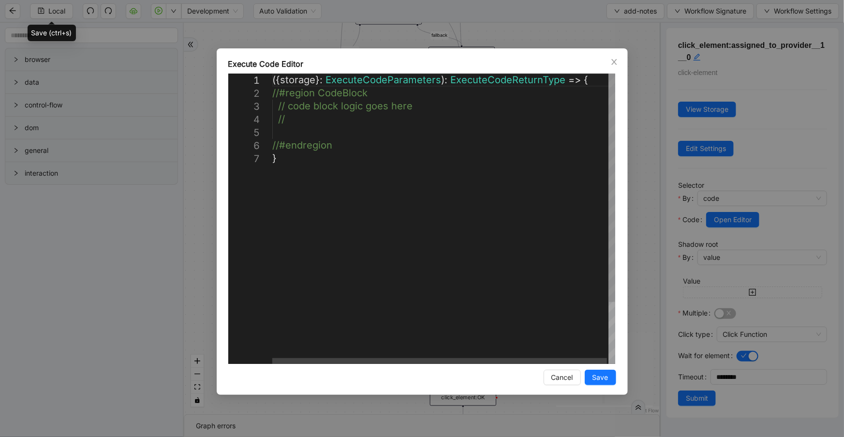
scroll to position [0, 5]
click at [338, 125] on div "({ storage }: ExecuteCodeParameters ): ExecuteCodeReturnType => { //#region Cod…" at bounding box center [444, 258] width 344 height 369
paste textarea "**********"
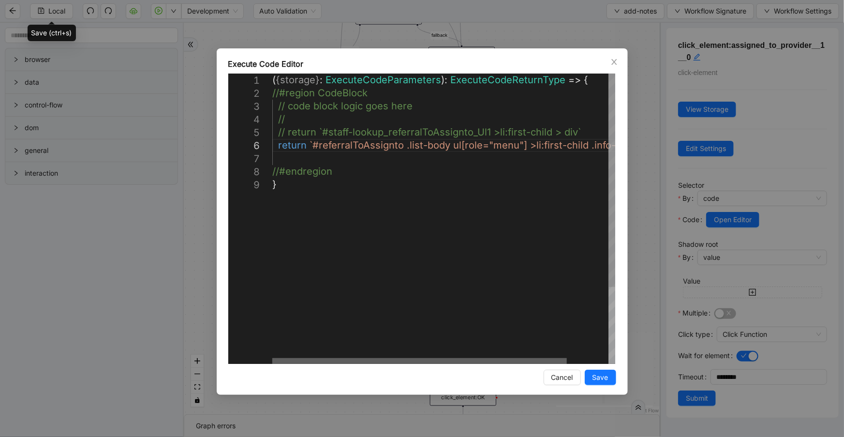
click at [272, 358] on div at bounding box center [419, 361] width 295 height 6
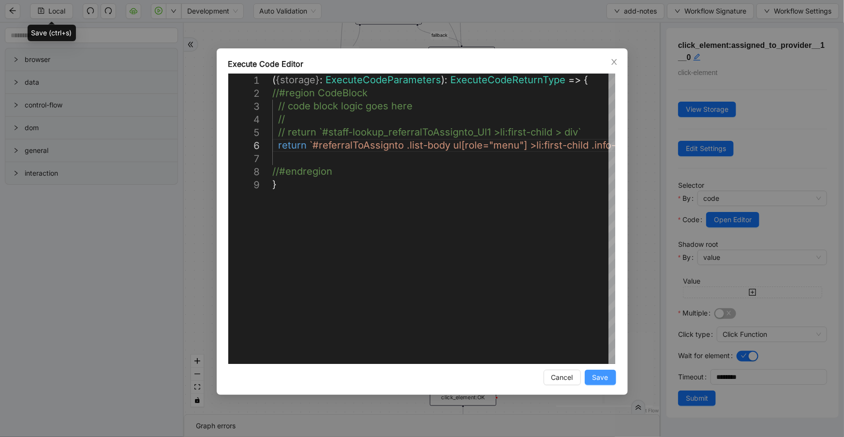
type textarea "**********"
click at [614, 374] on button "Save" at bounding box center [600, 377] width 31 height 15
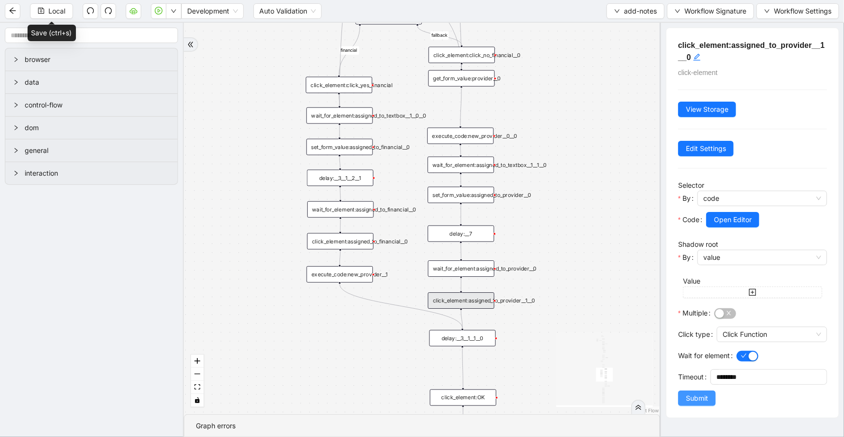
click at [711, 396] on button "Submit" at bounding box center [697, 397] width 38 height 15
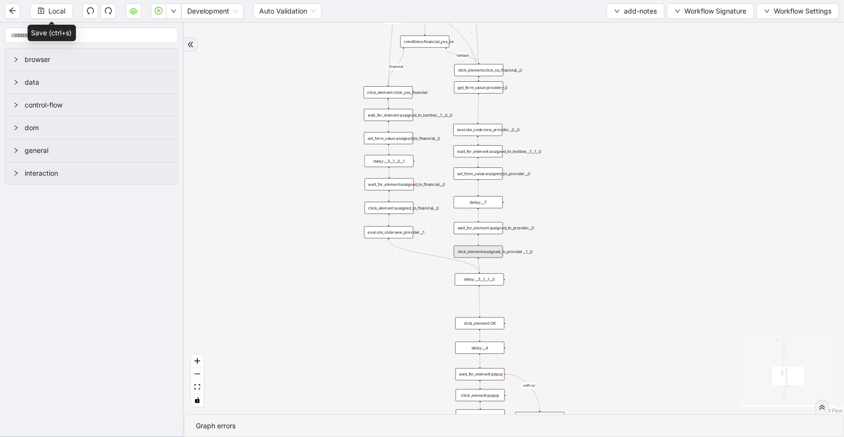
drag, startPoint x: 552, startPoint y: 343, endPoint x: 555, endPoint y: 261, distance: 81.8
click at [555, 261] on div "financial fallback noneInFuture fallback auth_filled_already fallback fc_filled…" at bounding box center [514, 218] width 660 height 391
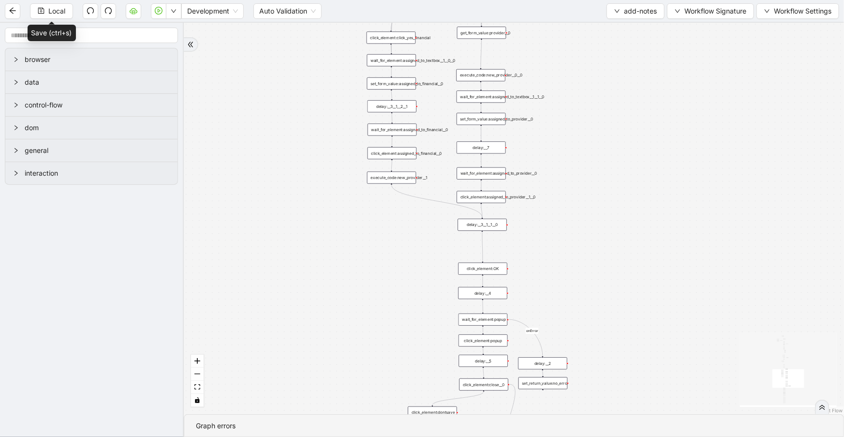
click at [498, 269] on div "click_element:OK" at bounding box center [482, 269] width 49 height 12
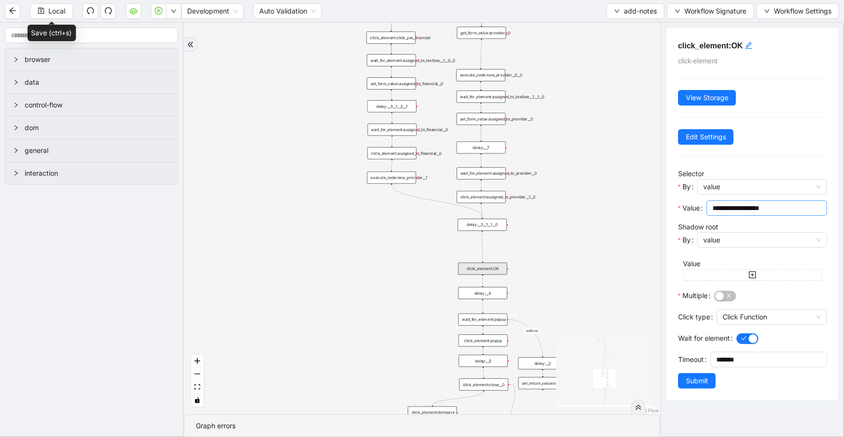
click at [763, 207] on input "**********" at bounding box center [766, 208] width 107 height 11
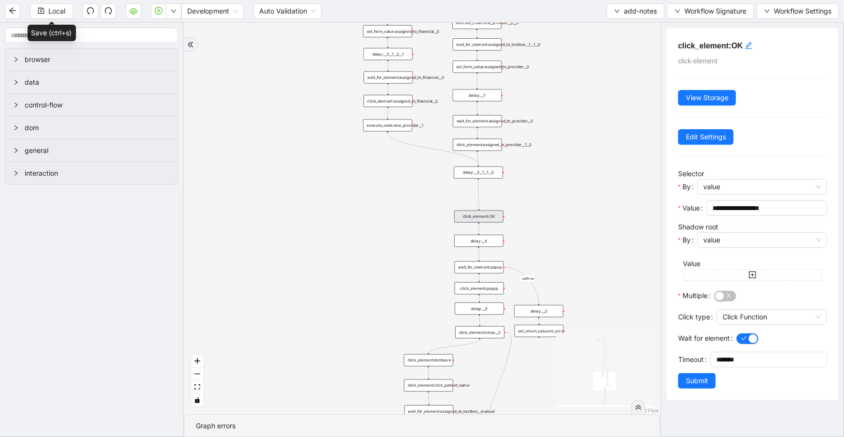
drag, startPoint x: 551, startPoint y: 297, endPoint x: 543, endPoint y: 253, distance: 43.9
click at [547, 253] on div "financial fallback noneInFuture fallback auth_filled_already fallback fc_filled…" at bounding box center [422, 218] width 476 height 391
click at [497, 282] on div "click_element:popup" at bounding box center [478, 285] width 49 height 12
click at [775, 206] on input "**********" at bounding box center [766, 208] width 107 height 11
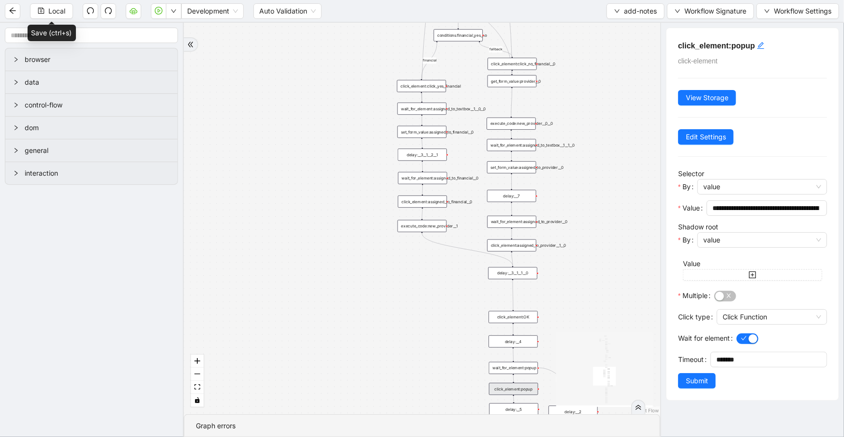
drag, startPoint x: 538, startPoint y: 189, endPoint x: 586, endPoint y: 341, distance: 159.7
click at [586, 341] on div "financial fallback noneInFuture fallback auth_filled_already fallback fc_filled…" at bounding box center [422, 218] width 476 height 391
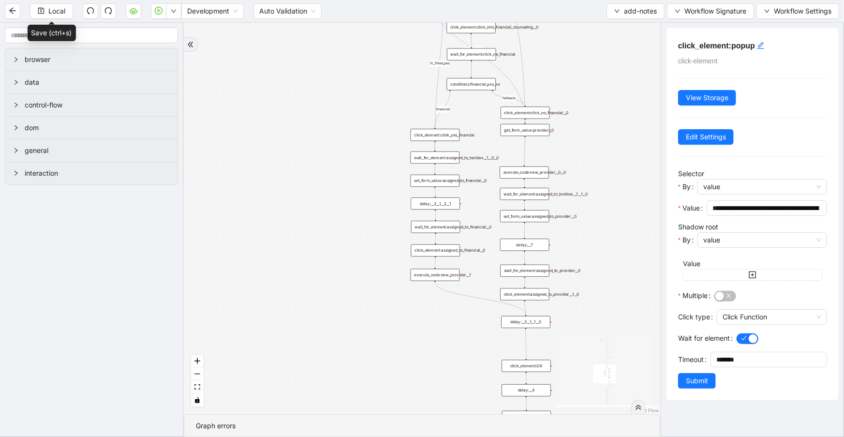
click at [423, 137] on div "click_element:click_yes_financial" at bounding box center [435, 135] width 49 height 12
click at [433, 161] on div "wait_for_element:assigned_to_textbox__1__0__0" at bounding box center [435, 157] width 49 height 12
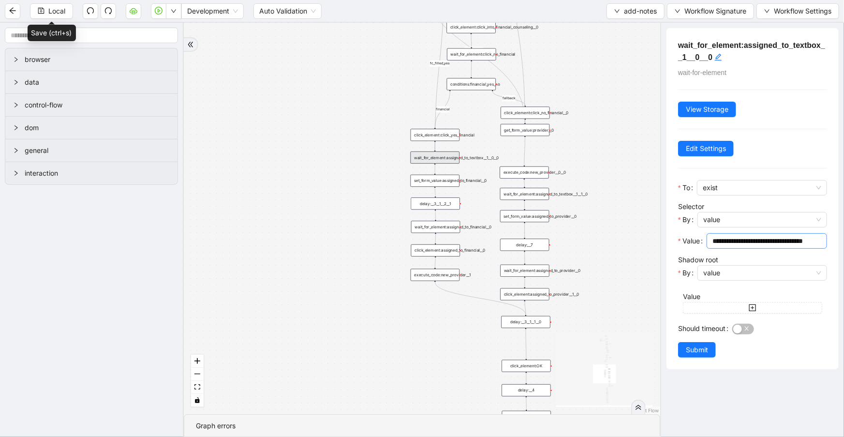
click at [774, 240] on input "**********" at bounding box center [766, 241] width 107 height 11
click at [440, 184] on div "set_form_value:assigned_to_financial__0" at bounding box center [435, 181] width 49 height 12
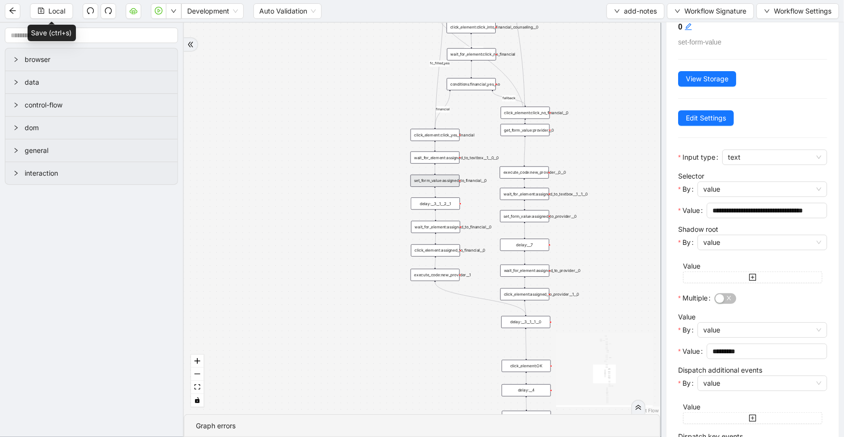
scroll to position [53, 0]
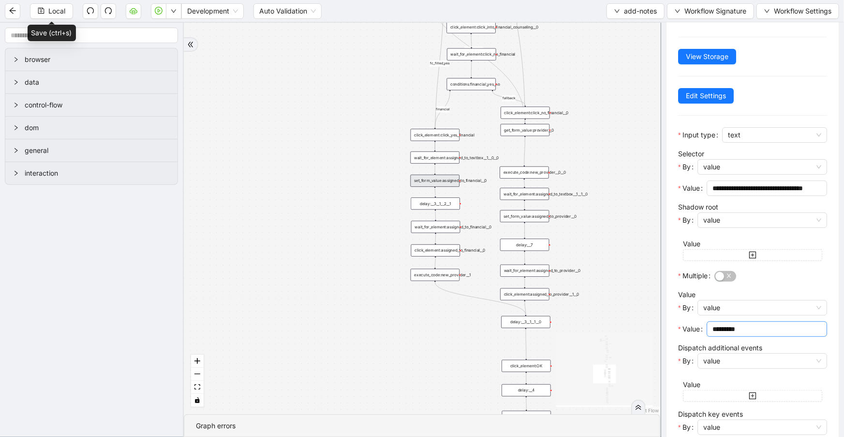
click at [764, 328] on input "*********" at bounding box center [766, 329] width 107 height 11
drag, startPoint x: 342, startPoint y: 247, endPoint x: 682, endPoint y: 227, distance: 340.7
click at [344, 246] on div "financial fallback noneInFuture fallback auth_filled_already fallback fc_filled…" at bounding box center [422, 218] width 476 height 391
click at [538, 273] on div "wait_for_element:assigned_to_provider__0" at bounding box center [526, 270] width 49 height 12
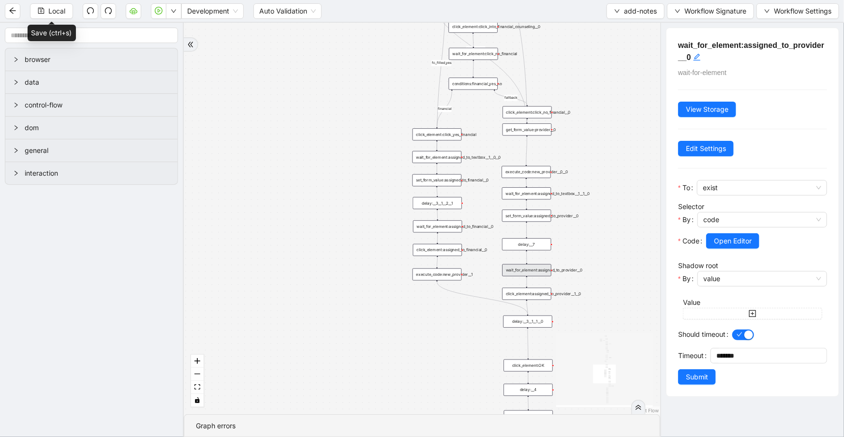
scroll to position [0, 0]
click at [745, 238] on span "Open Editor" at bounding box center [733, 241] width 38 height 11
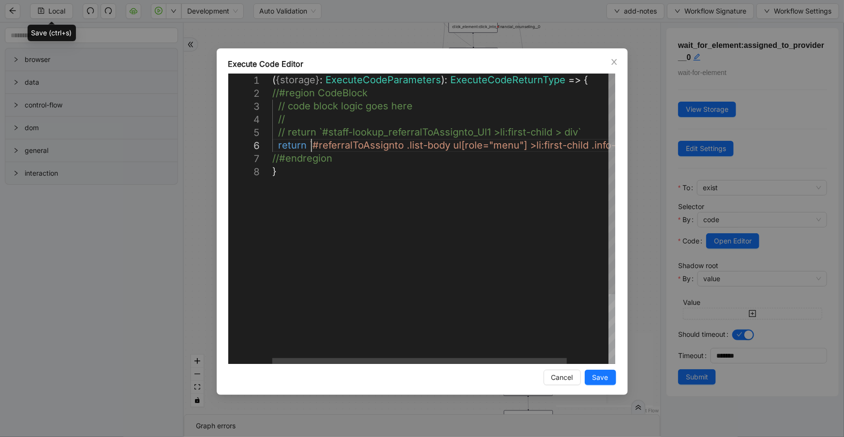
scroll to position [0, 5]
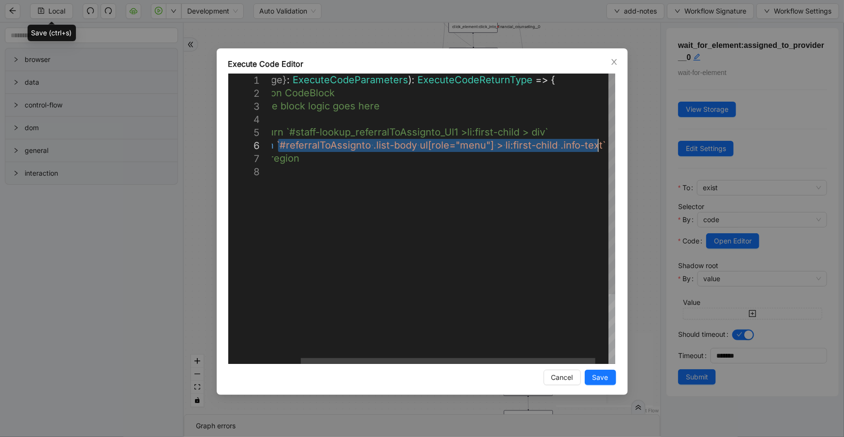
drag, startPoint x: 312, startPoint y: 145, endPoint x: 597, endPoint y: 147, distance: 285.9
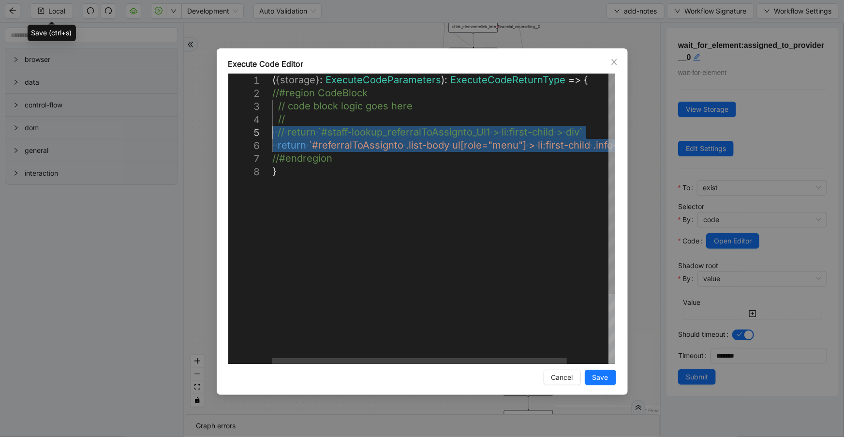
drag, startPoint x: 603, startPoint y: 144, endPoint x: 209, endPoint y: 129, distance: 394.0
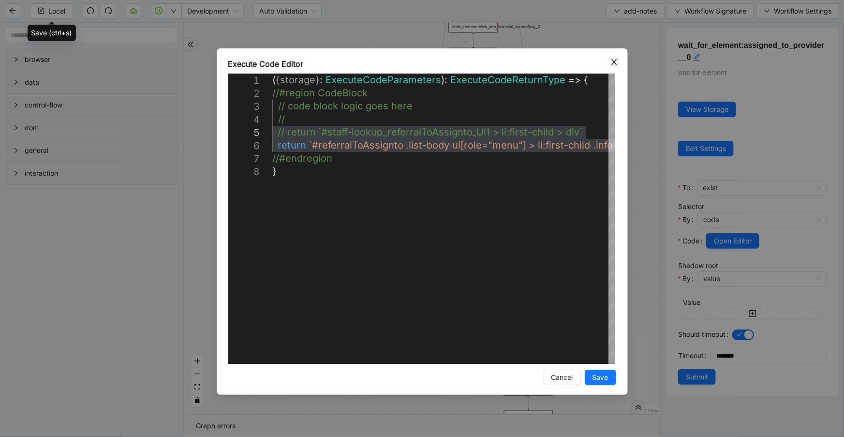
click at [613, 59] on icon "close" at bounding box center [614, 62] width 8 height 8
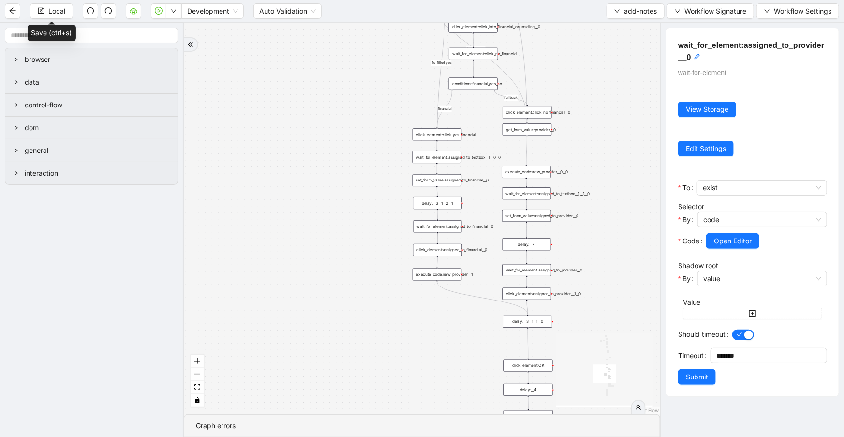
click at [447, 227] on div "wait_for_element:assigned_to_financial__0" at bounding box center [437, 226] width 49 height 12
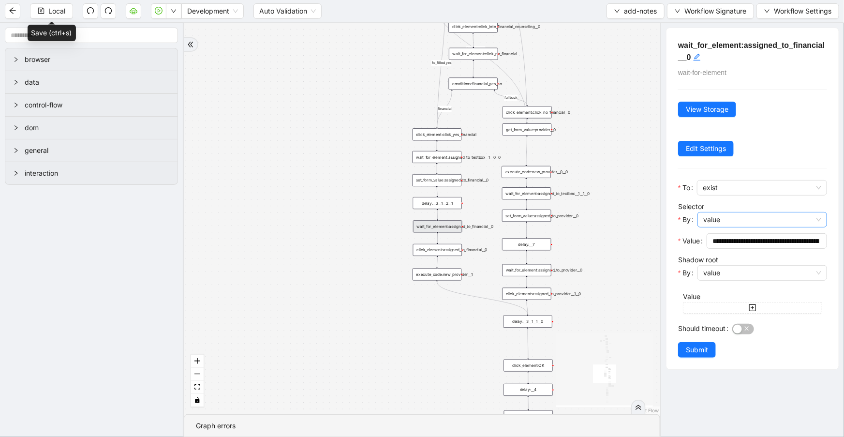
click at [726, 218] on span "value" at bounding box center [762, 219] width 118 height 15
click at [729, 255] on div "code" at bounding box center [760, 253] width 108 height 11
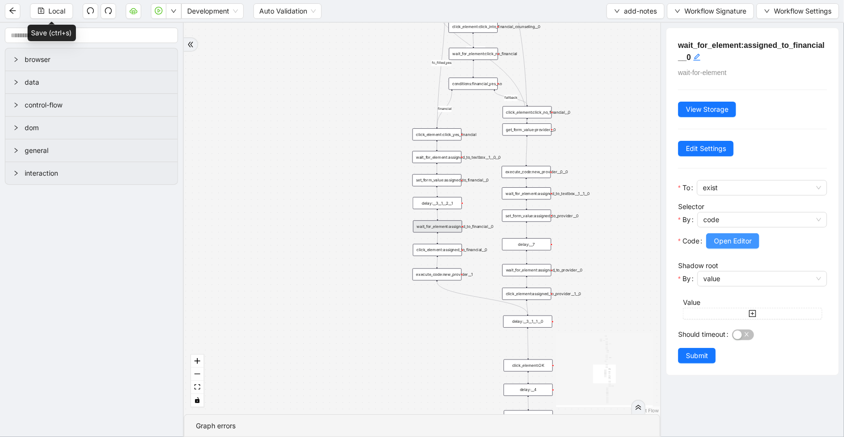
click at [726, 241] on span "Open Editor" at bounding box center [733, 241] width 38 height 11
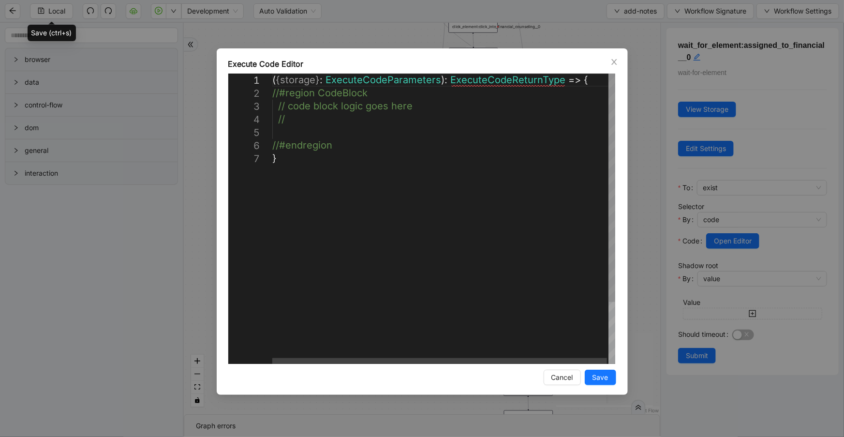
click at [329, 134] on div "( { storage } : ExecuteCodeParameters ): ExecuteCodeReturnType => { //#region C…" at bounding box center [444, 258] width 344 height 369
paste textarea "**********"
type textarea "**********"
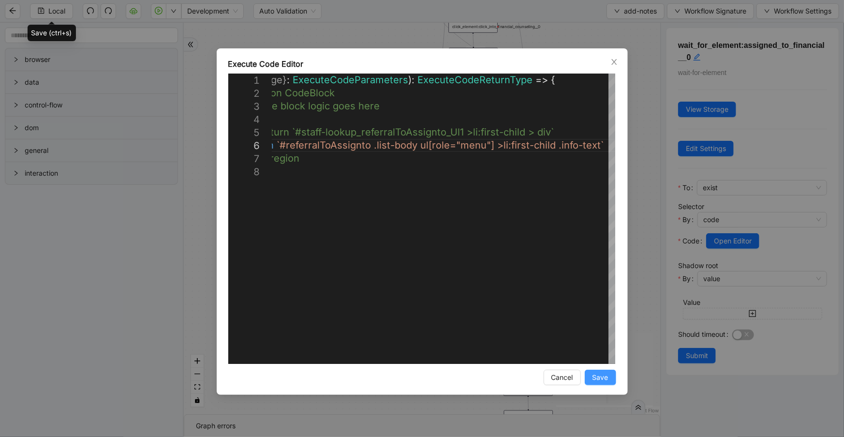
click at [605, 372] on span "Save" at bounding box center [601, 377] width 16 height 11
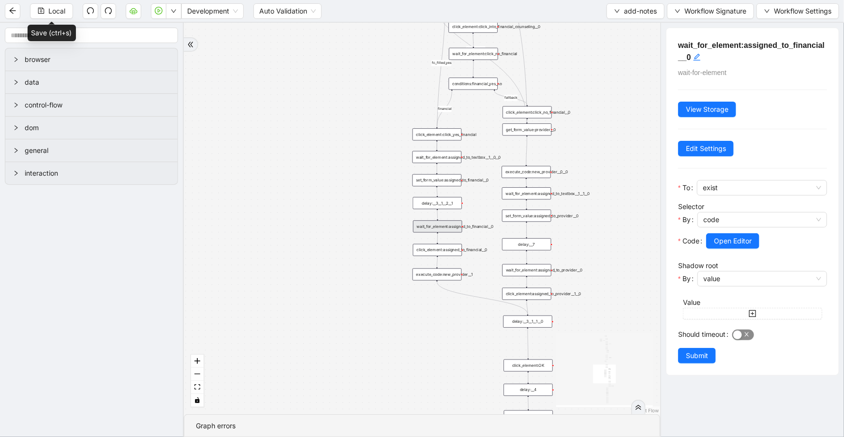
click at [743, 334] on button "Should timeout" at bounding box center [743, 334] width 22 height 11
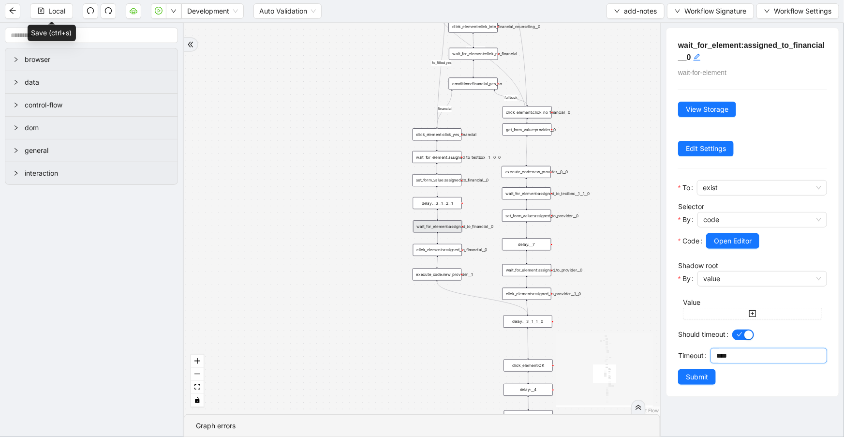
drag, startPoint x: 744, startPoint y: 355, endPoint x: 669, endPoint y: 354, distance: 74.5
click at [669, 354] on div "wait_for_element:assigned_to_financial__0 wait-for-element View Storage Edit Se…" at bounding box center [753, 212] width 172 height 368
type input "********"
click at [700, 373] on span "Submit" at bounding box center [697, 377] width 22 height 11
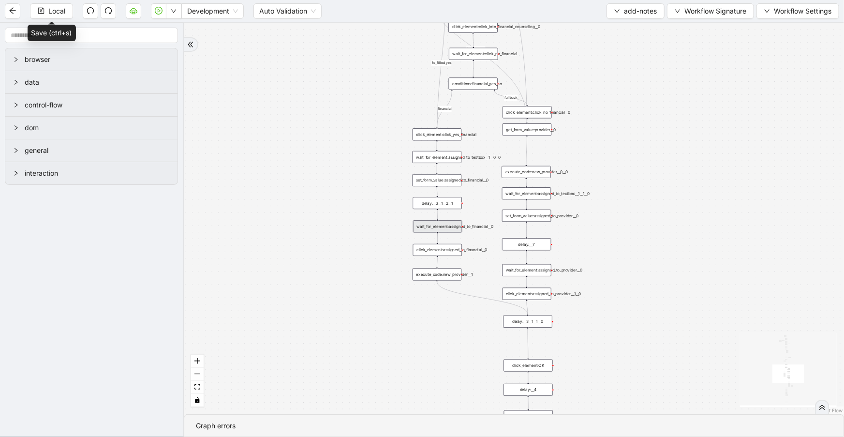
click at [535, 194] on div "wait_for_element:assigned_to_textbox__1__1__0" at bounding box center [526, 193] width 49 height 12
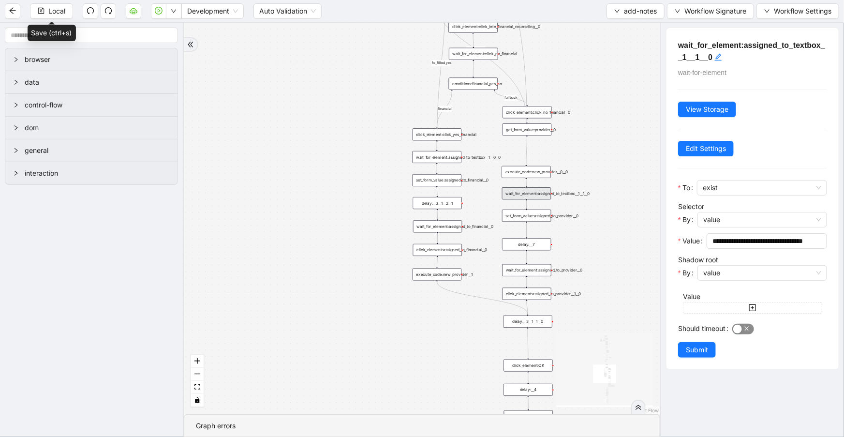
click at [743, 332] on span "button" at bounding box center [743, 329] width 22 height 11
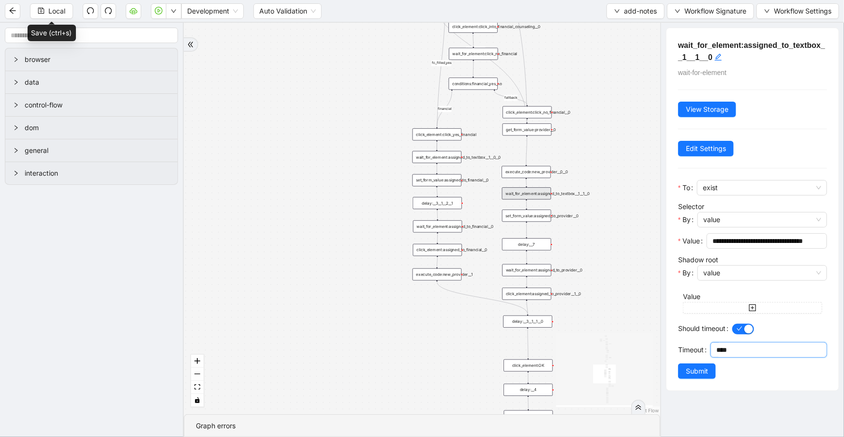
drag, startPoint x: 737, startPoint y: 349, endPoint x: 689, endPoint y: 345, distance: 48.6
click at [689, 345] on div "Timeout ****" at bounding box center [752, 352] width 149 height 21
type input "********"
click at [711, 368] on button "Submit" at bounding box center [697, 370] width 38 height 15
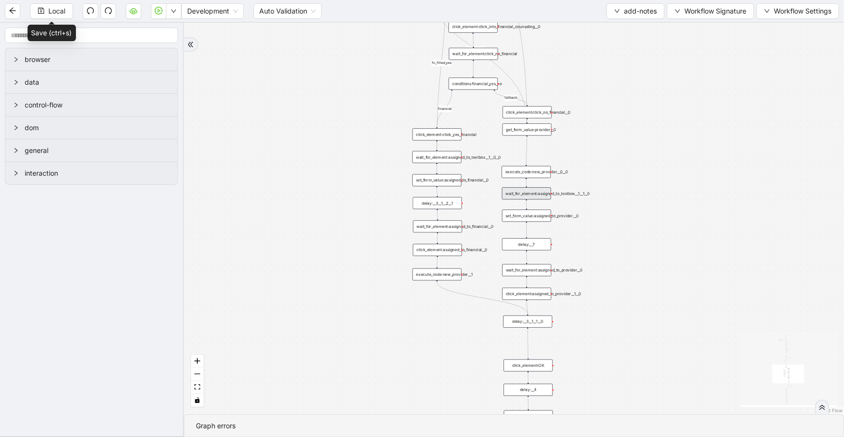
click at [448, 249] on div "click_element:assigned_to_financial__0" at bounding box center [437, 250] width 49 height 12
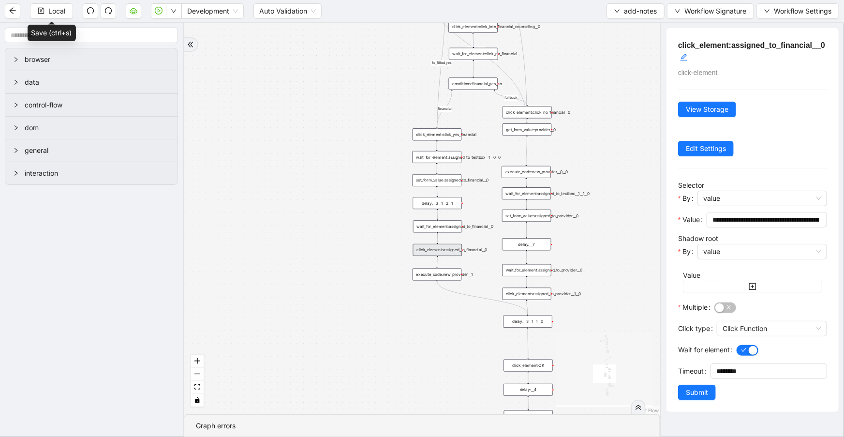
click at [758, 206] on div at bounding box center [763, 209] width 130 height 6
click at [753, 201] on span "value" at bounding box center [762, 198] width 118 height 15
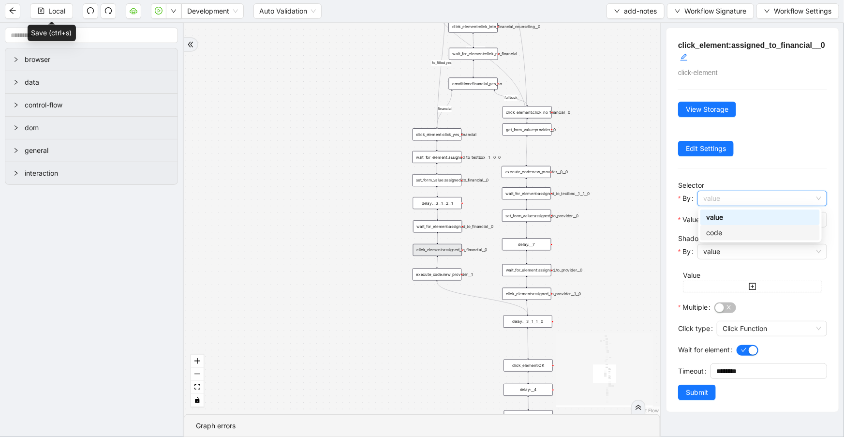
click at [751, 233] on div "code" at bounding box center [760, 232] width 108 height 11
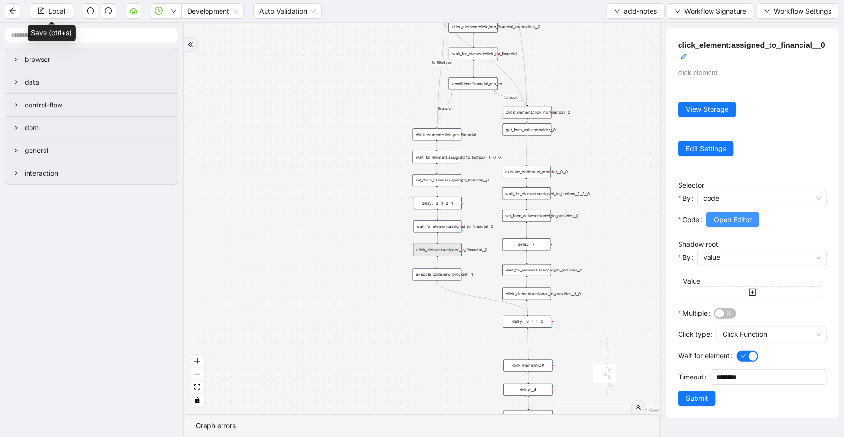
click at [728, 221] on span "Open Editor" at bounding box center [733, 219] width 38 height 11
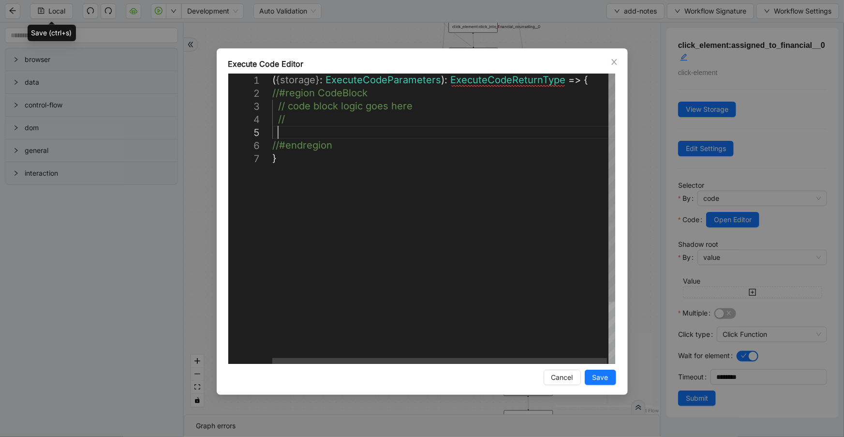
click at [341, 134] on div "( { storage } : ExecuteCodeParameters ): ExecuteCodeReturnType => { //#region C…" at bounding box center [444, 258] width 344 height 369
paste textarea "**********"
type textarea "**********"
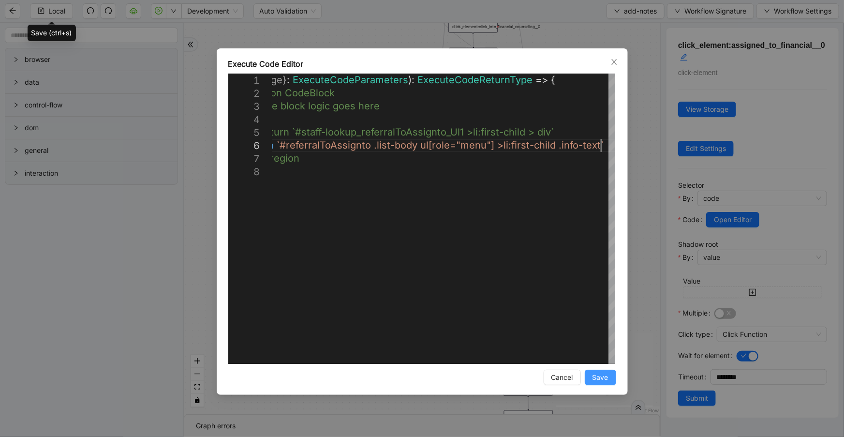
click at [602, 376] on span "Save" at bounding box center [601, 377] width 16 height 11
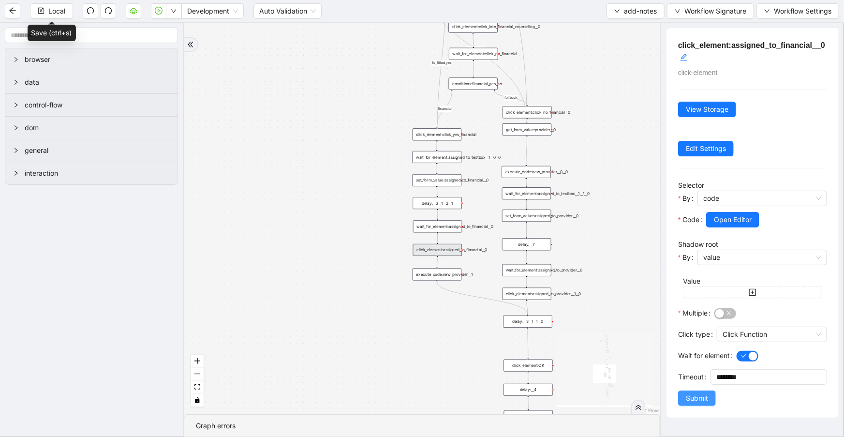
click at [685, 402] on button "Submit" at bounding box center [697, 397] width 38 height 15
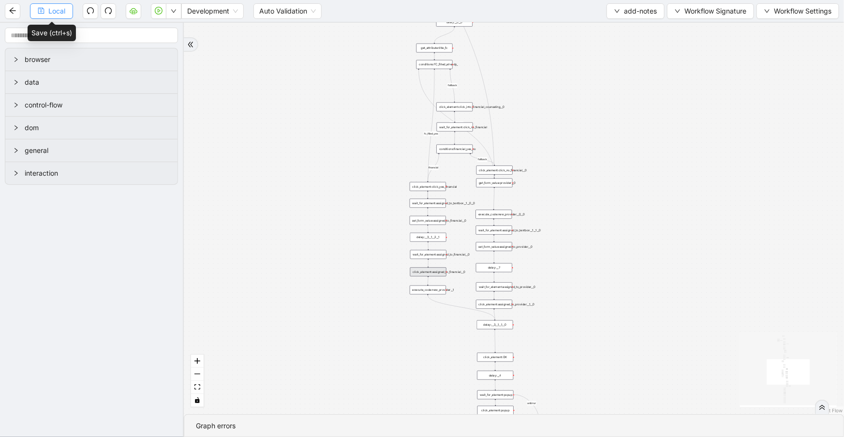
click at [65, 14] on span "Local" at bounding box center [56, 11] width 17 height 11
click at [57, 4] on button "Local" at bounding box center [51, 10] width 43 height 15
click at [173, 12] on icon "down" at bounding box center [174, 11] width 6 height 6
click at [218, 42] on div "financial fallback noneInFuture fallback auth_filled_already fallback fc_filled…" at bounding box center [514, 218] width 660 height 391
click at [218, 11] on span "Development" at bounding box center [212, 11] width 51 height 15
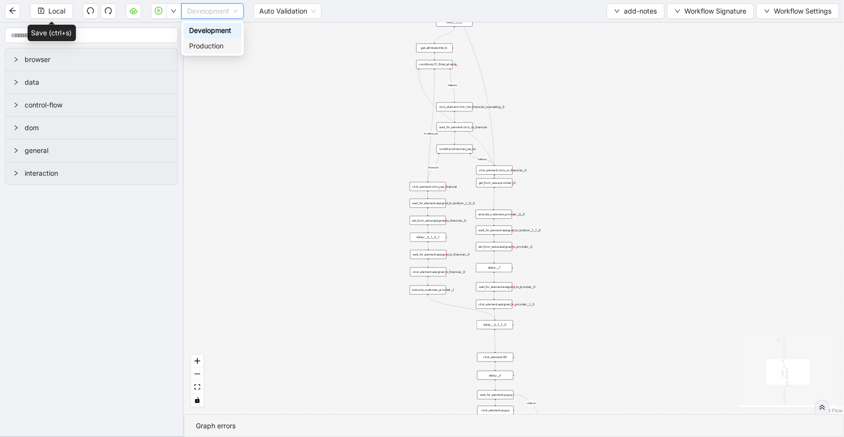
click at [222, 50] on div "Production" at bounding box center [212, 46] width 47 height 11
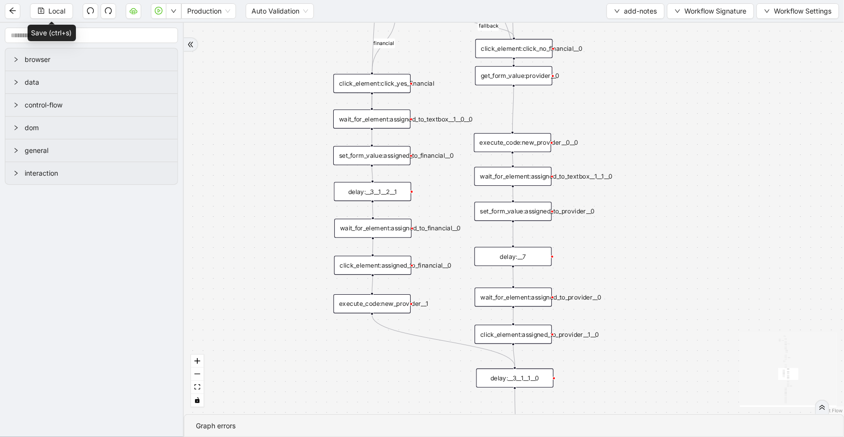
click at [388, 271] on div "click_element:assigned_to_financial__0" at bounding box center [372, 265] width 77 height 19
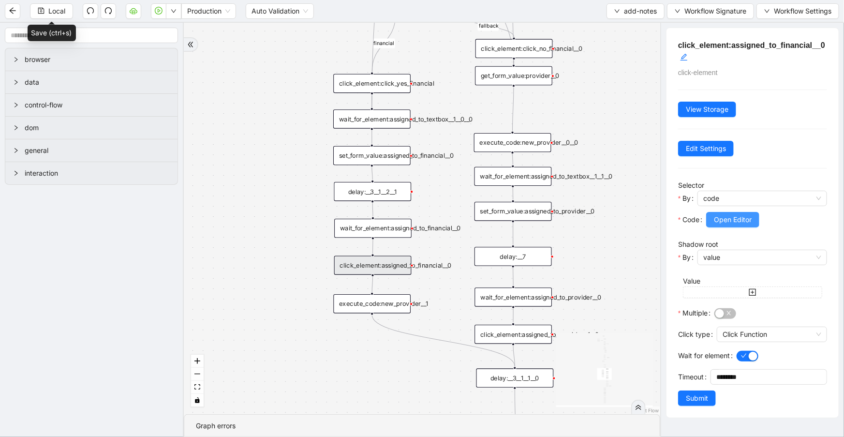
click at [734, 217] on span "Open Editor" at bounding box center [733, 219] width 38 height 11
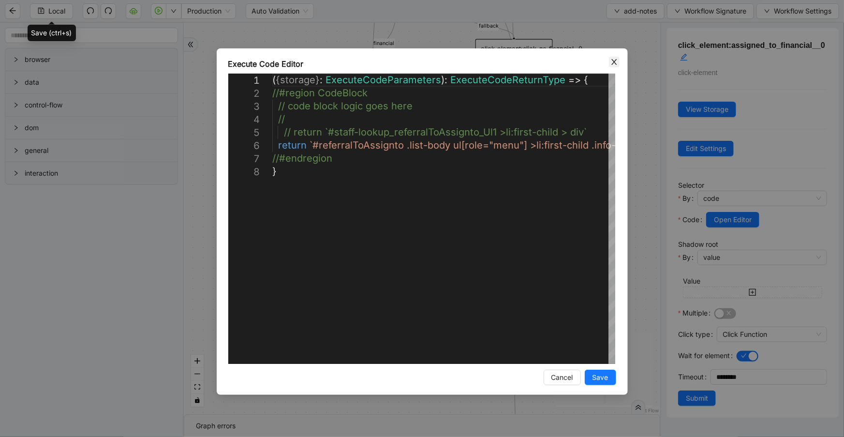
click at [614, 62] on icon "close" at bounding box center [613, 62] width 5 height 6
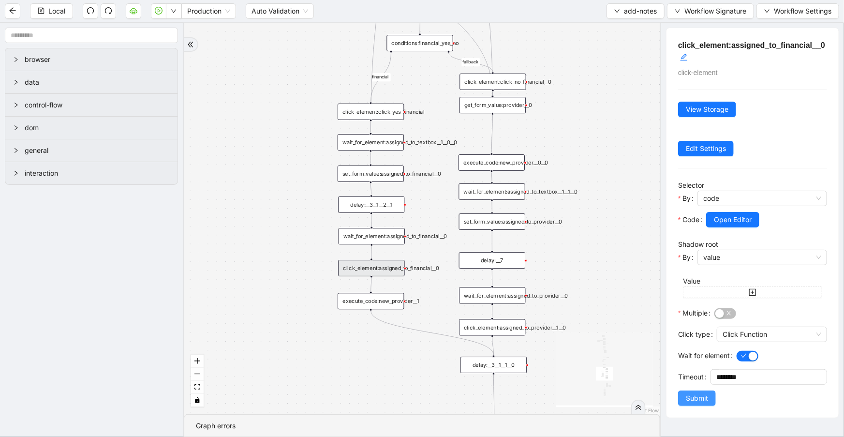
click at [692, 396] on span "Submit" at bounding box center [697, 398] width 22 height 11
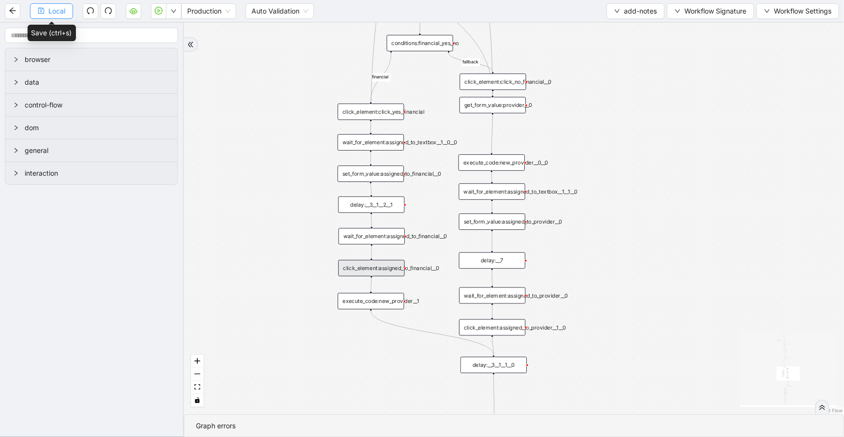
click at [65, 10] on span "Local" at bounding box center [56, 11] width 17 height 11
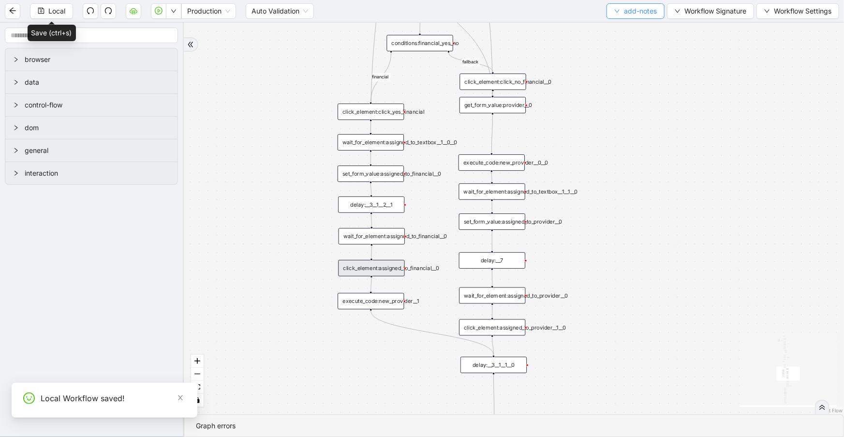
click at [614, 13] on icon "down" at bounding box center [617, 11] width 6 height 6
click at [622, 27] on span "Select" at bounding box center [634, 29] width 43 height 11
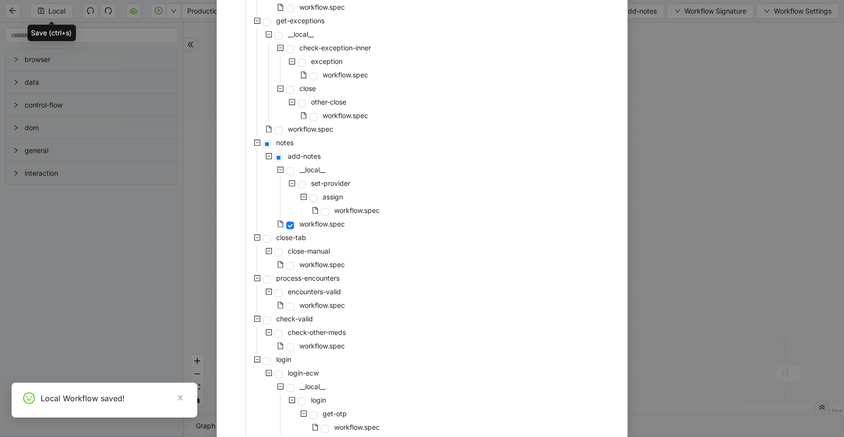
scroll to position [194, 0]
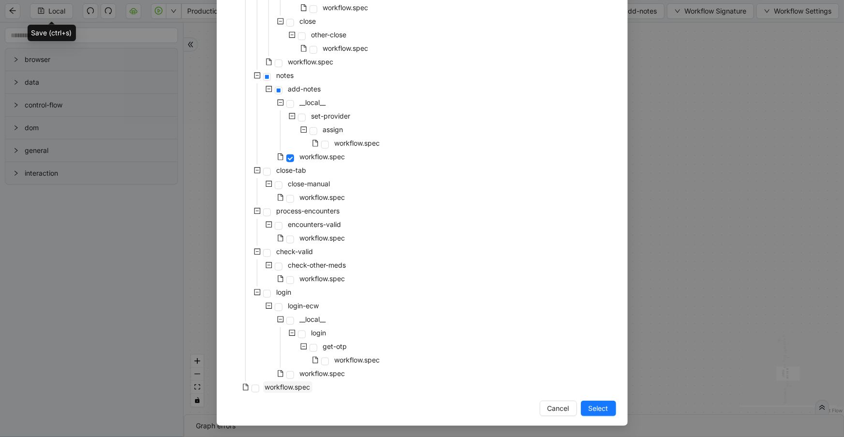
click at [309, 385] on span "workflow.spec" at bounding box center [287, 387] width 49 height 12
click at [596, 408] on span "Select" at bounding box center [599, 408] width 20 height 11
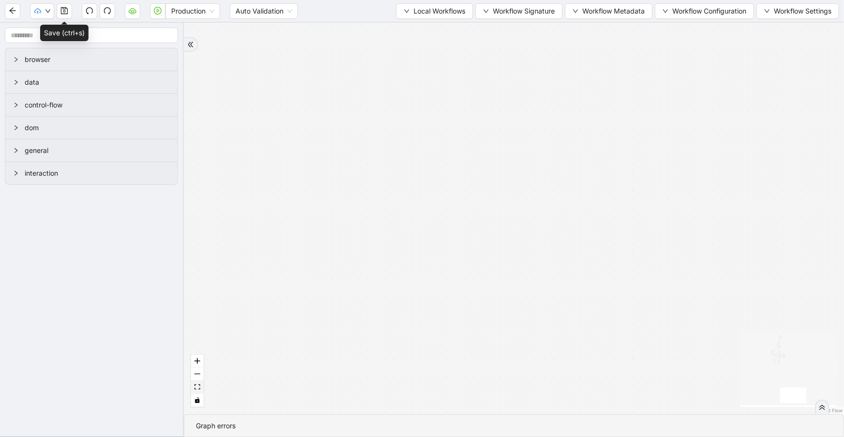
click at [198, 392] on button "fit view" at bounding box center [197, 387] width 13 height 13
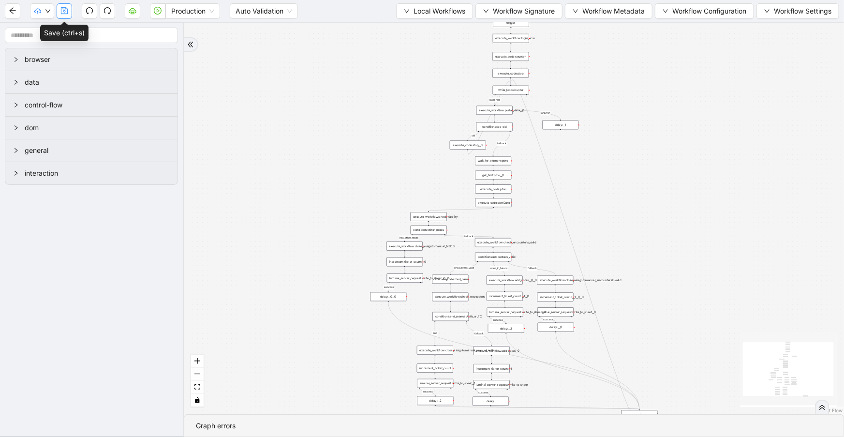
click at [61, 9] on icon "save" at bounding box center [64, 10] width 7 height 7
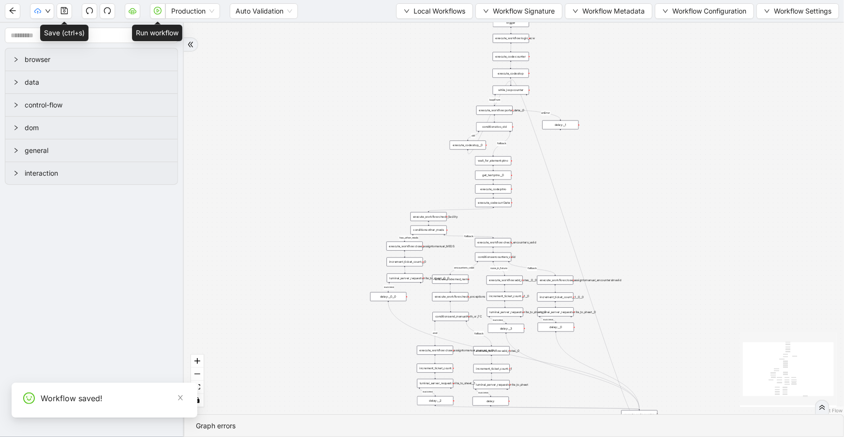
click at [154, 10] on icon "play-circle" at bounding box center [158, 11] width 8 height 8
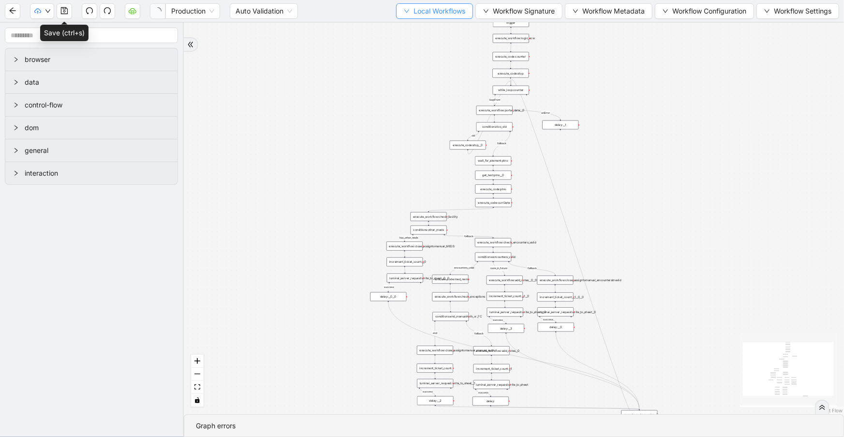
click at [457, 11] on span "Local Workflows" at bounding box center [440, 11] width 52 height 11
click at [450, 33] on span "Select" at bounding box center [431, 29] width 63 height 11
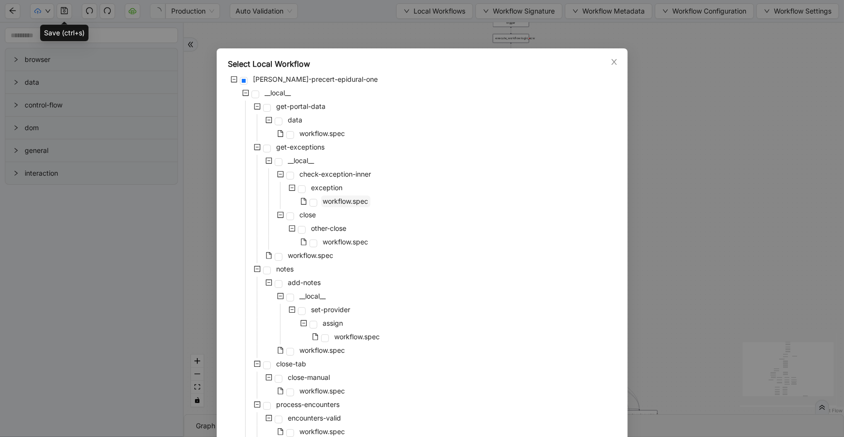
click at [345, 203] on span "workflow.spec" at bounding box center [345, 201] width 45 height 8
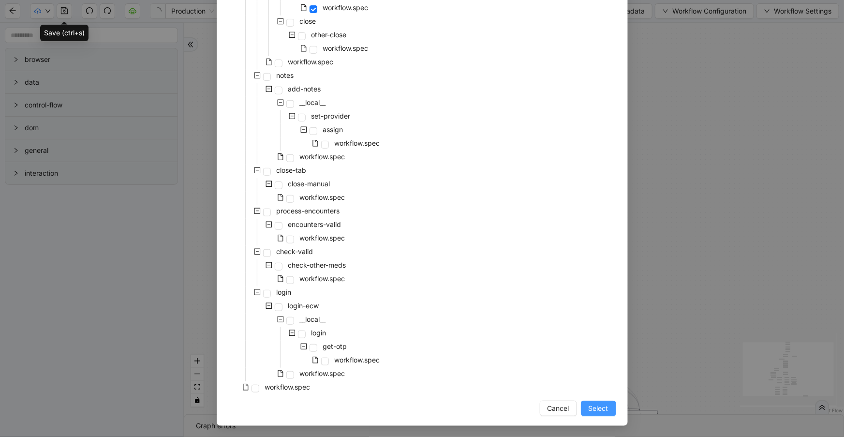
click at [595, 406] on span "Select" at bounding box center [599, 408] width 20 height 11
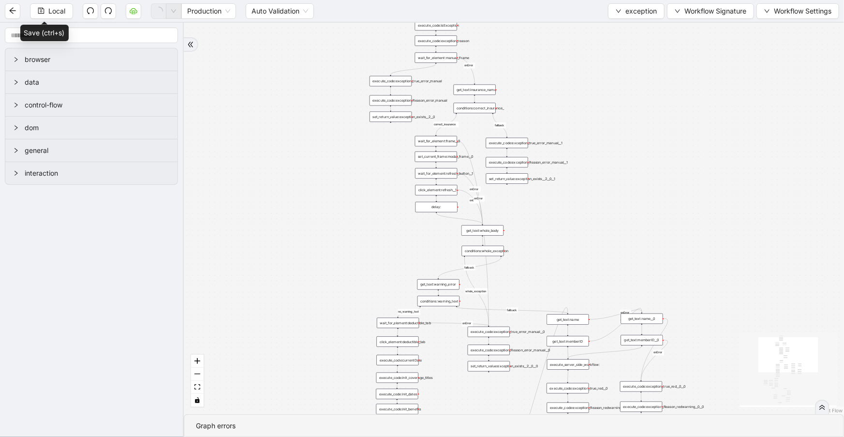
drag, startPoint x: 516, startPoint y: 146, endPoint x: 527, endPoint y: 53, distance: 94.1
click at [527, 53] on div "no_warning_text fallback fallback table_exists fallback whole_exception fallbac…" at bounding box center [514, 218] width 660 height 391
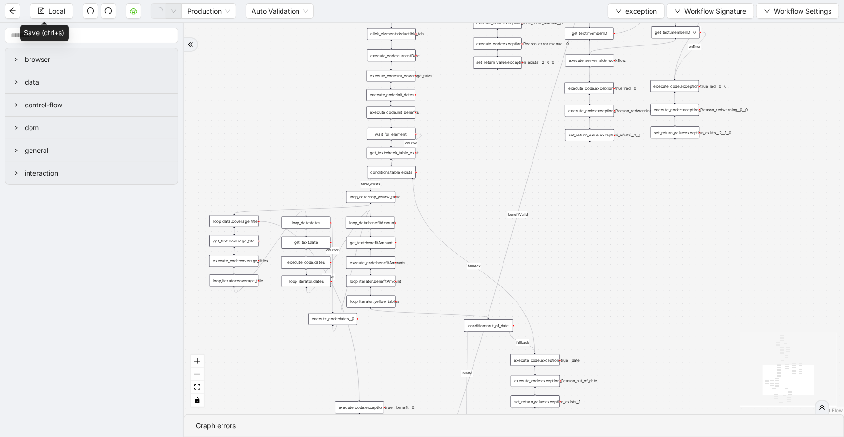
drag, startPoint x: 343, startPoint y: 194, endPoint x: 343, endPoint y: -39, distance: 232.2
click at [343, 0] on html "Local Production Auto Validation exception Workflow Signature Workflow Settings…" at bounding box center [422, 218] width 844 height 437
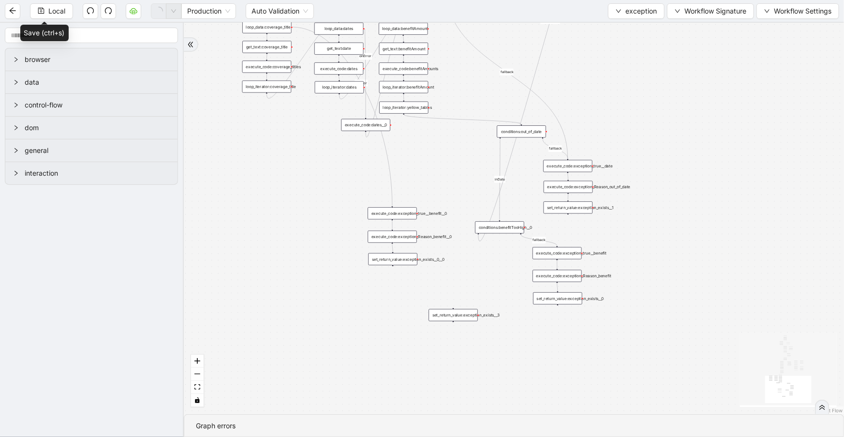
drag, startPoint x: 694, startPoint y: 89, endPoint x: 570, endPoint y: 85, distance: 123.4
click at [711, 44] on div "no_warning_text fallback fallback table_exists fallback whole_exception fallbac…" at bounding box center [514, 218] width 660 height 391
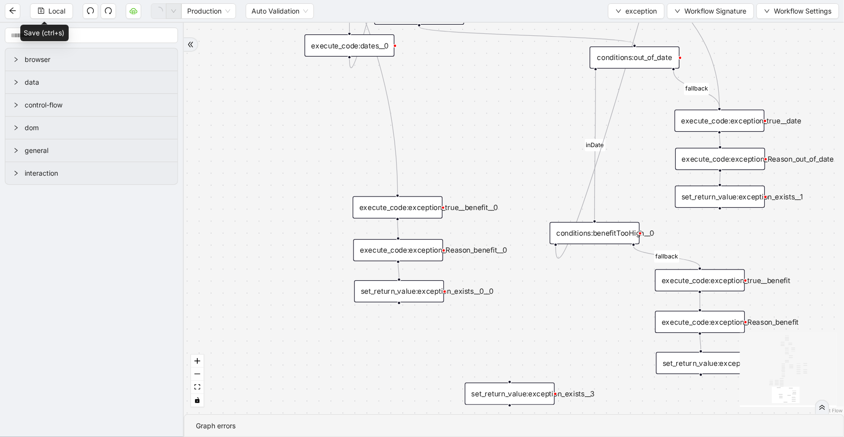
click at [408, 208] on div "execute_code:exception_true__benefit__0" at bounding box center [398, 207] width 90 height 22
click at [384, 211] on div "execute_code:exception_true__benefit__0" at bounding box center [398, 207] width 90 height 22
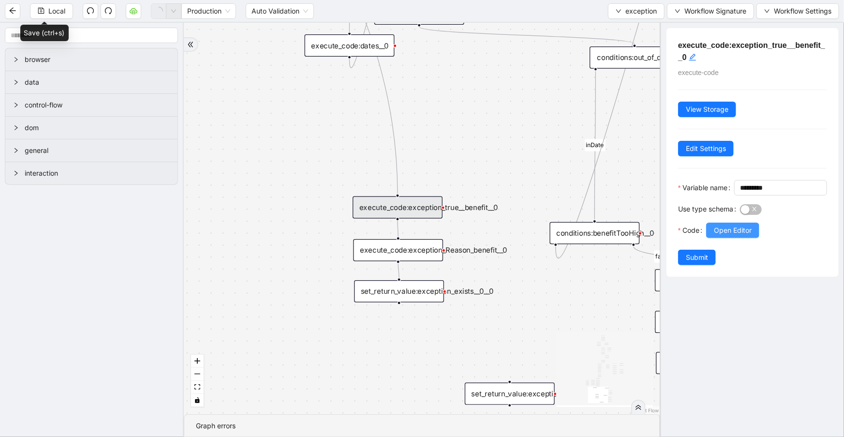
click at [730, 236] on span "Open Editor" at bounding box center [733, 230] width 38 height 11
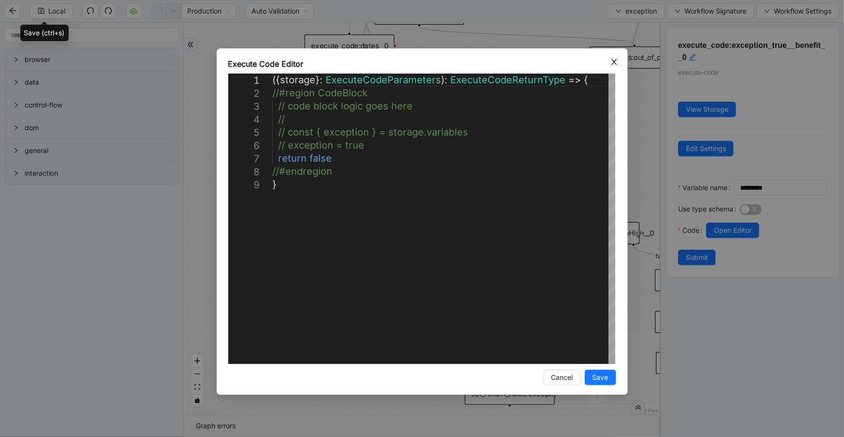
click at [611, 63] on icon "close" at bounding box center [614, 62] width 8 height 8
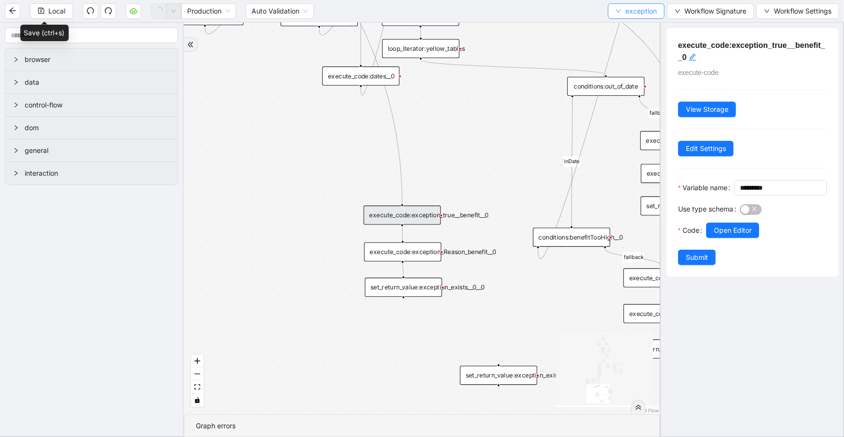
click at [631, 18] on button "exception" at bounding box center [636, 10] width 57 height 15
click at [631, 1] on body "Local Production Auto Validation exception Workflow Signature Workflow Settings…" at bounding box center [422, 218] width 844 height 437
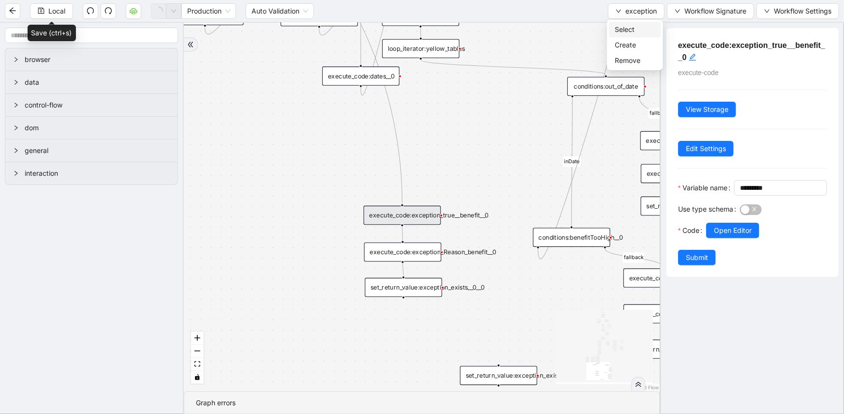
click at [624, 33] on span "Select" at bounding box center [635, 29] width 41 height 11
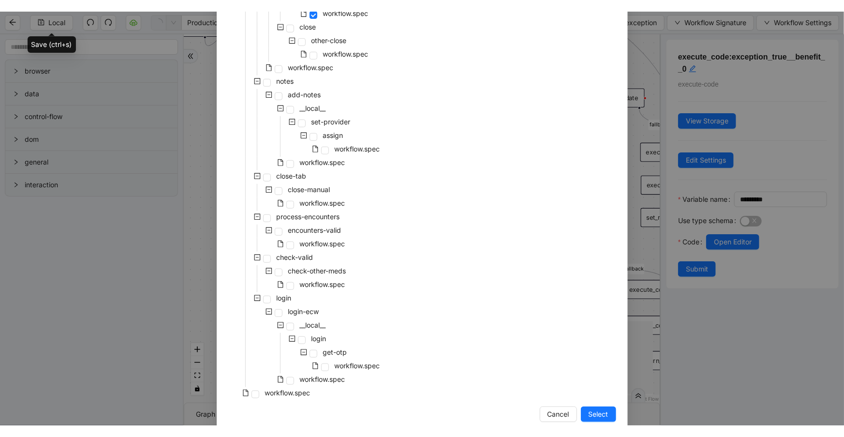
scroll to position [217, 0]
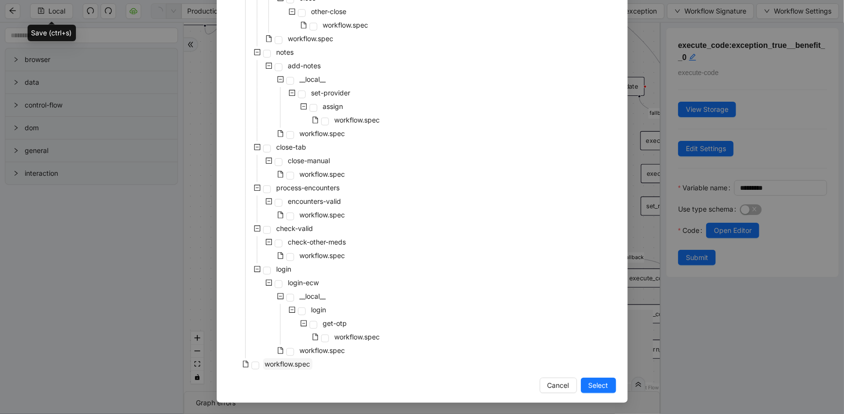
click at [308, 362] on span "workflow.spec" at bounding box center [287, 363] width 45 height 8
click at [593, 384] on span "Select" at bounding box center [599, 385] width 20 height 11
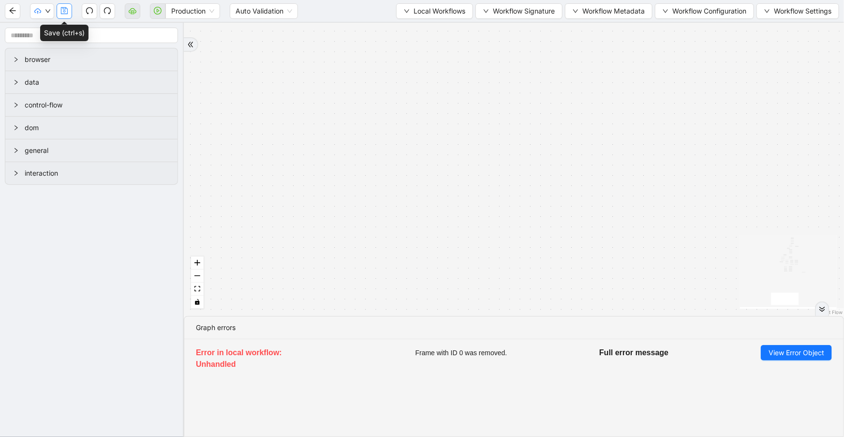
click at [68, 14] on icon "save" at bounding box center [64, 10] width 7 height 7
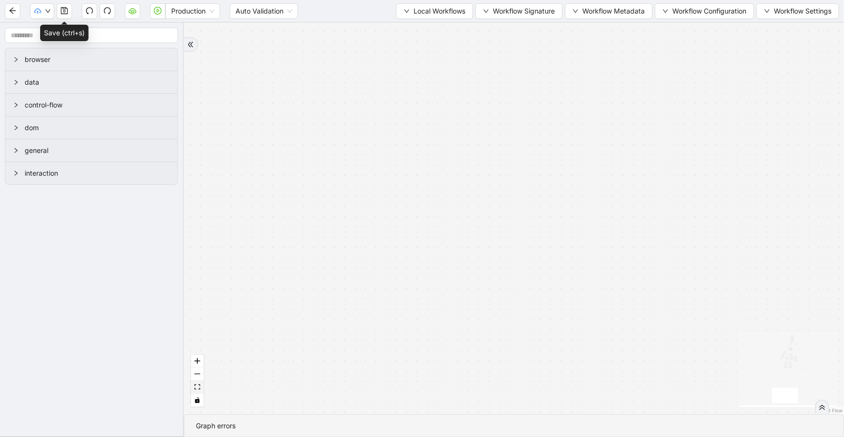
click at [203, 382] on button "fit view" at bounding box center [197, 387] width 13 height 13
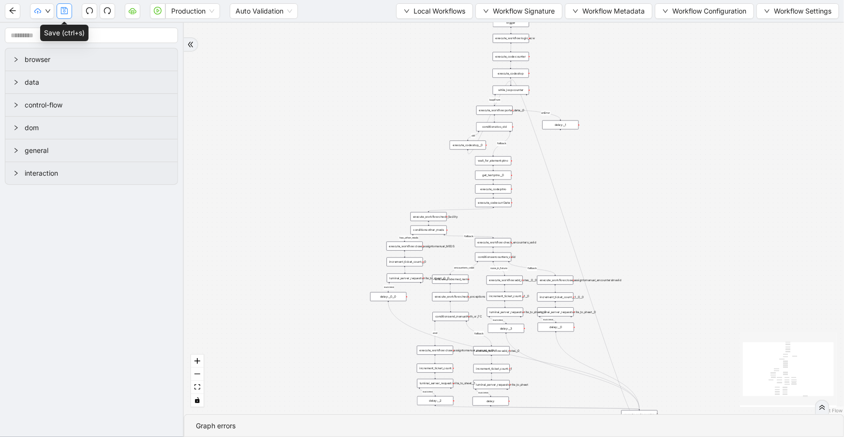
click at [63, 12] on icon "save" at bounding box center [64, 11] width 8 height 8
click at [152, 14] on button "button" at bounding box center [157, 10] width 15 height 15
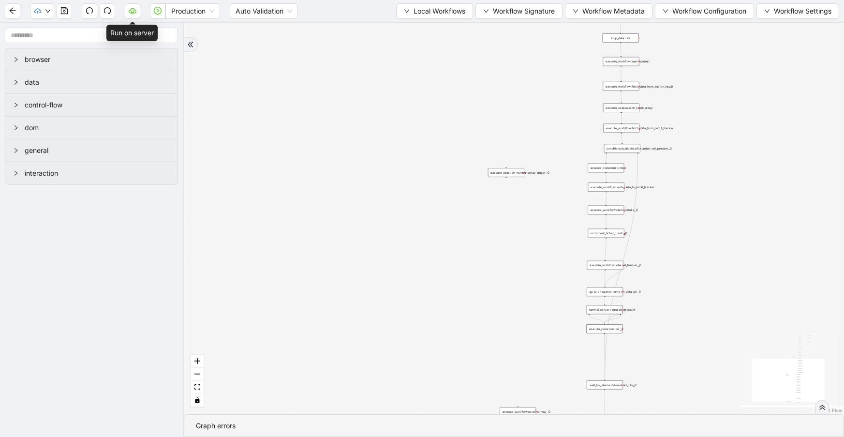
click at [127, 13] on button "button" at bounding box center [132, 10] width 15 height 15
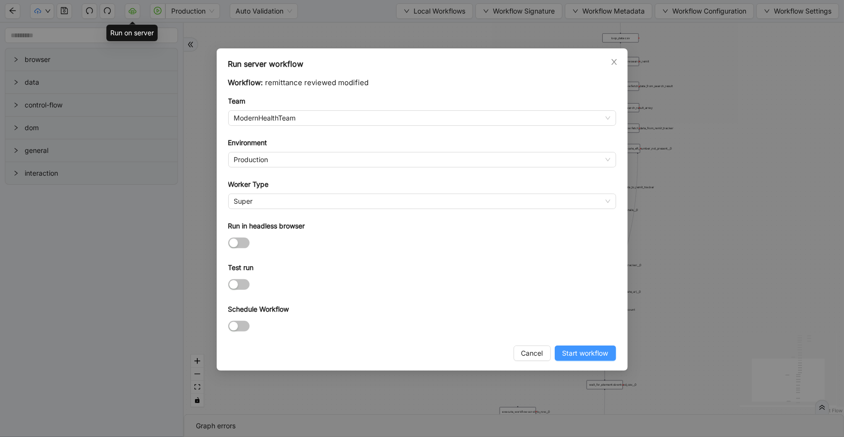
click at [581, 351] on span "Start workflow" at bounding box center [586, 353] width 46 height 11
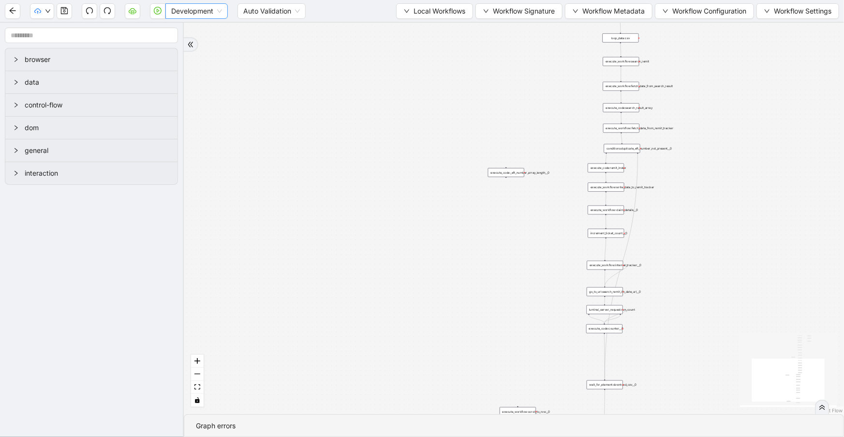
click at [184, 14] on span "Development" at bounding box center [196, 11] width 51 height 15
click at [188, 48] on div "Production" at bounding box center [196, 46] width 47 height 11
click at [134, 13] on icon "cloud-server" at bounding box center [133, 11] width 8 height 8
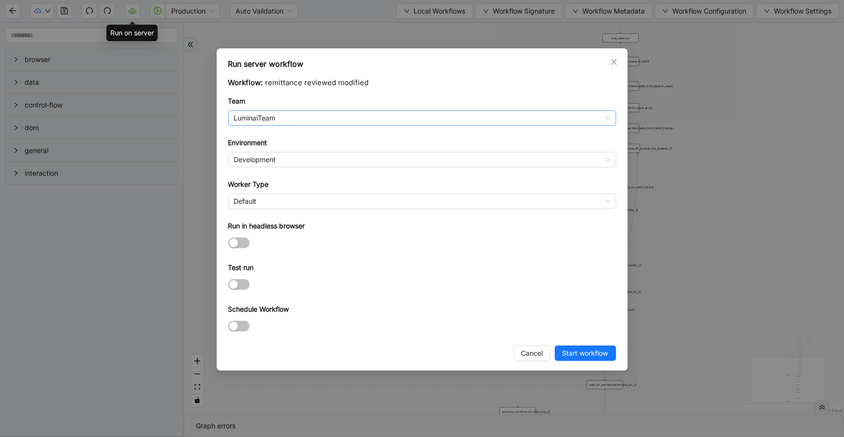
click at [260, 121] on span "LuminaiTeam" at bounding box center [422, 118] width 376 height 15
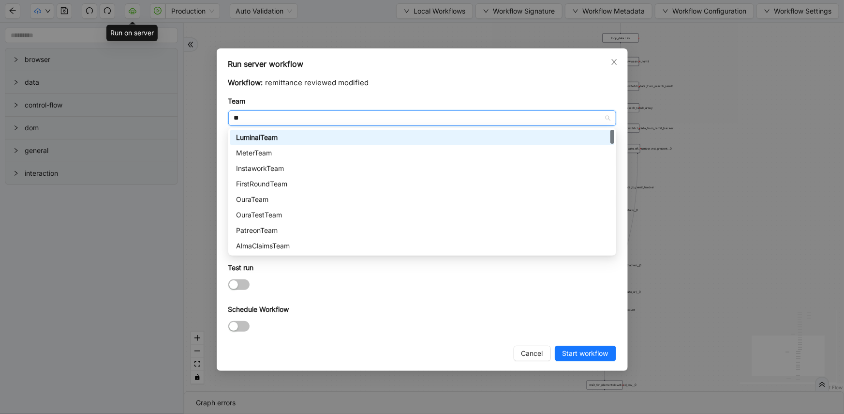
type input "***"
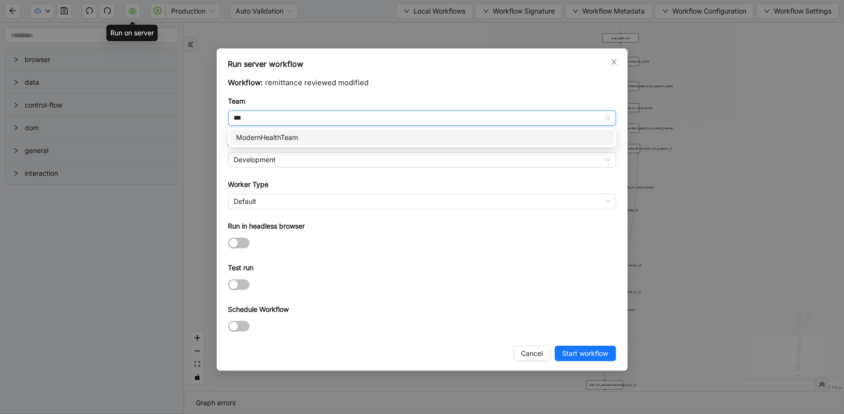
click at [287, 140] on div "ModernHealthTeam" at bounding box center [422, 137] width 372 height 11
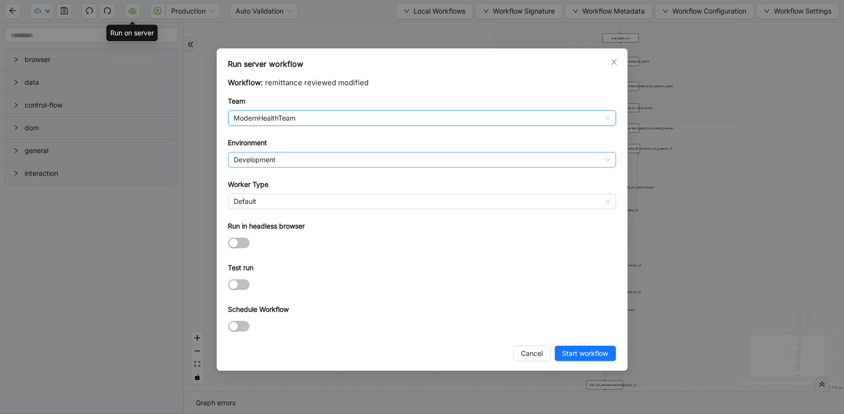
click at [288, 161] on span "Development" at bounding box center [422, 159] width 376 height 15
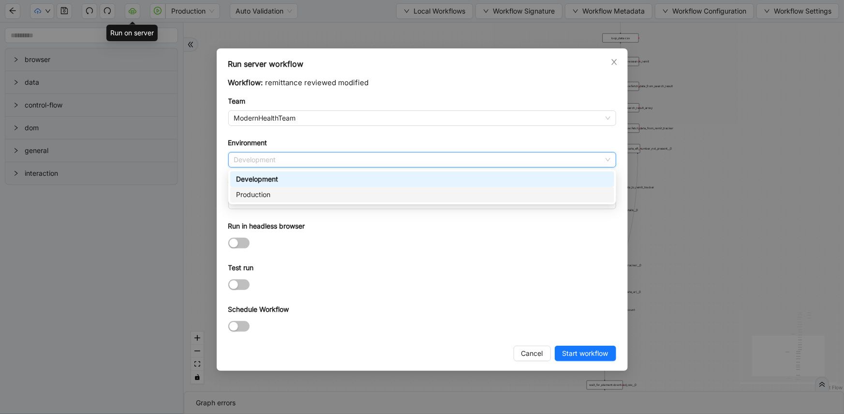
click at [289, 194] on div "Production" at bounding box center [422, 194] width 372 height 11
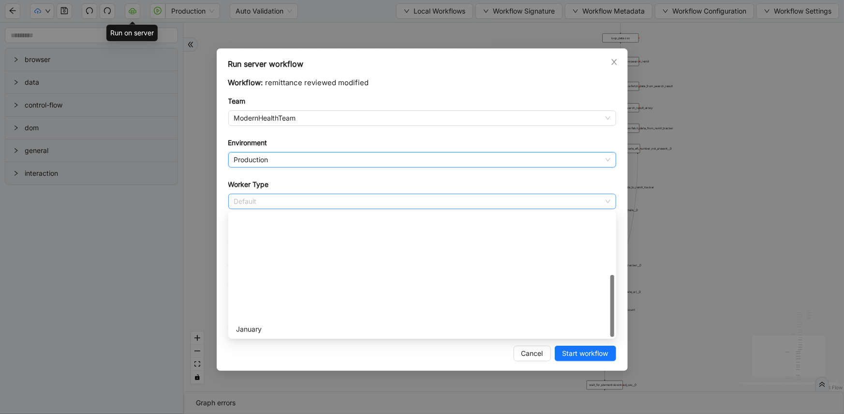
click at [286, 202] on span "Default" at bounding box center [422, 201] width 376 height 15
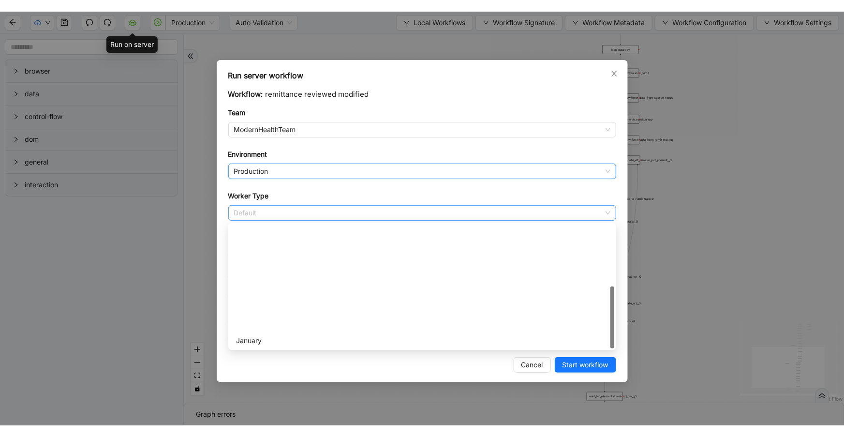
scroll to position [139, 0]
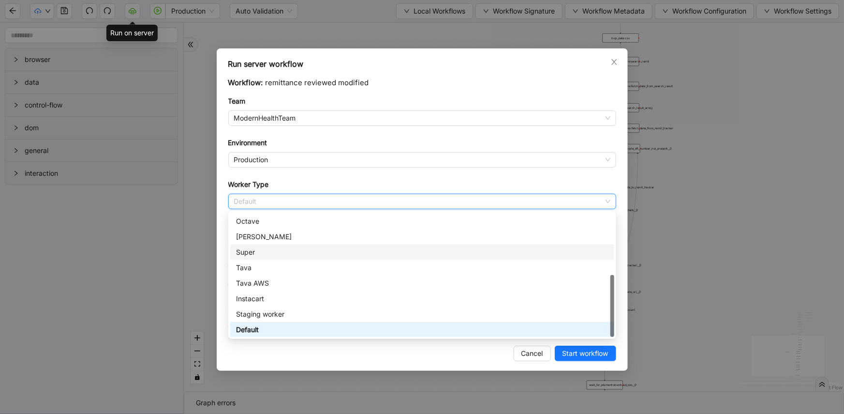
click at [285, 254] on div "Super" at bounding box center [422, 252] width 372 height 11
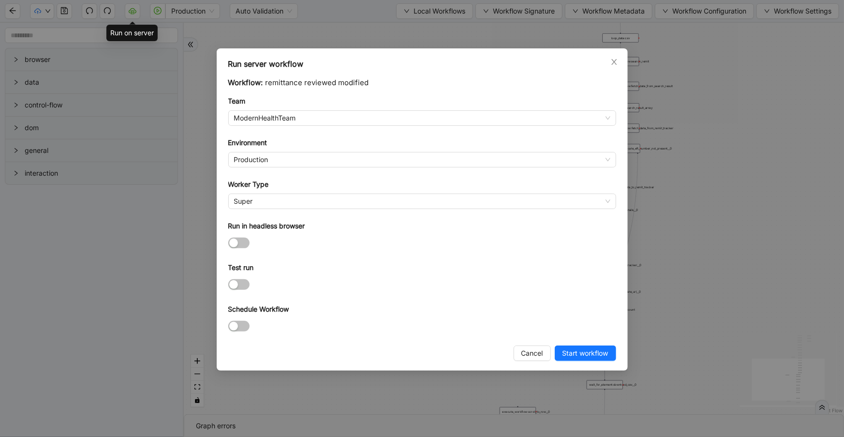
click at [574, 375] on div "Run server workflow Workflow: remittance reviewed modified Team ModernHealthTea…" at bounding box center [422, 218] width 844 height 437
click at [573, 353] on span "Start workflow" at bounding box center [586, 353] width 46 height 11
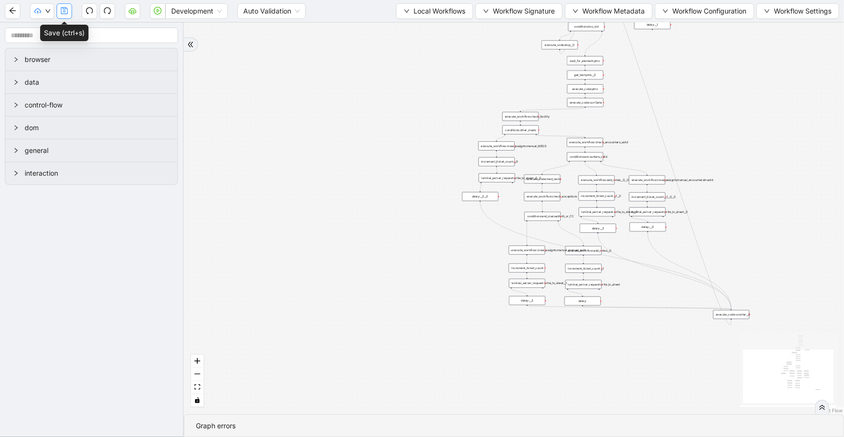
click at [67, 5] on button "button" at bounding box center [64, 10] width 15 height 15
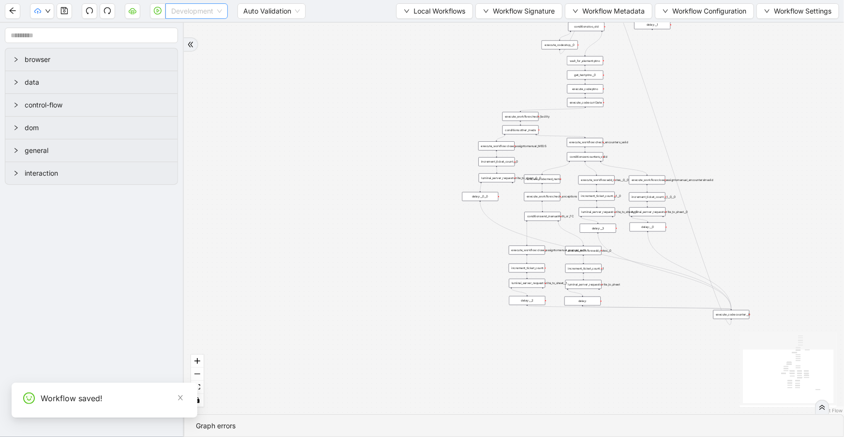
drag, startPoint x: 180, startPoint y: 15, endPoint x: 185, endPoint y: 29, distance: 13.8
click at [181, 16] on span "Development" at bounding box center [196, 11] width 51 height 15
click at [190, 46] on div "Production" at bounding box center [196, 46] width 47 height 11
click at [410, 16] on button "Local Workflows" at bounding box center [434, 10] width 77 height 15
click at [414, 30] on span "Select" at bounding box center [431, 29] width 63 height 11
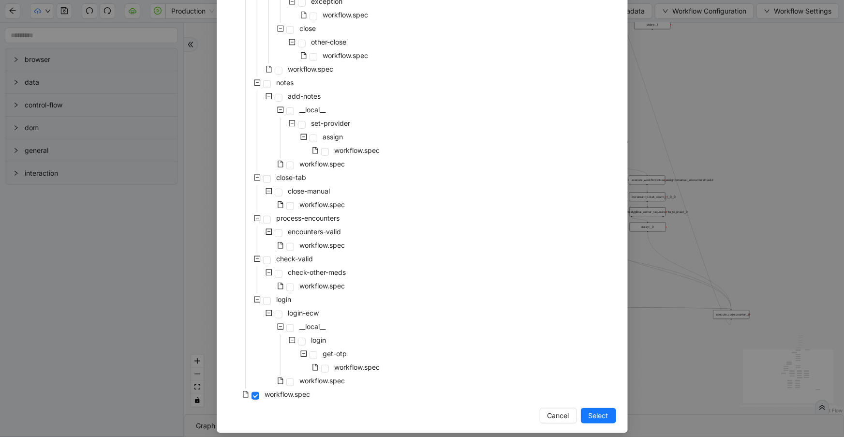
scroll to position [194, 0]
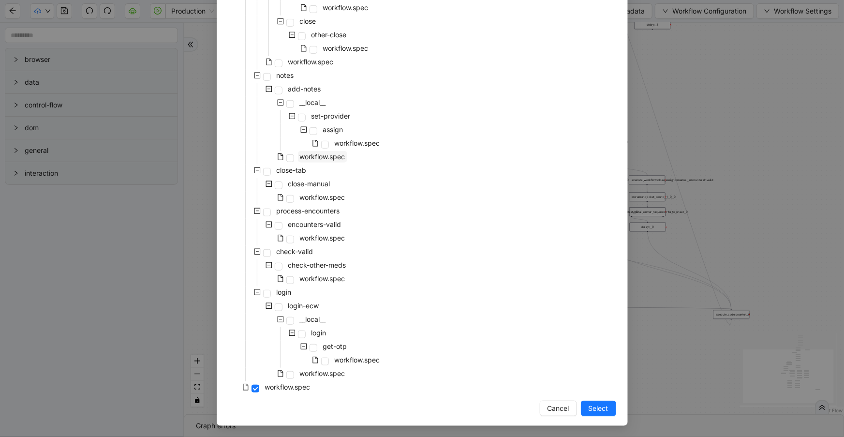
click at [330, 159] on span "workflow.spec" at bounding box center [322, 156] width 45 height 8
click at [591, 409] on span "Select" at bounding box center [599, 408] width 20 height 11
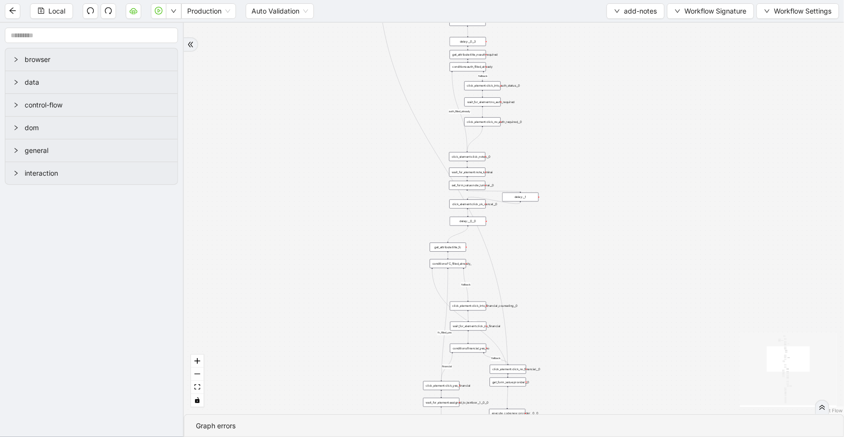
drag, startPoint x: 426, startPoint y: 246, endPoint x: 252, endPoint y: 42, distance: 268.7
click at [252, 42] on div "financial fallback noneInFuture fallback auth_filled_already fallback fc_filled…" at bounding box center [514, 218] width 660 height 391
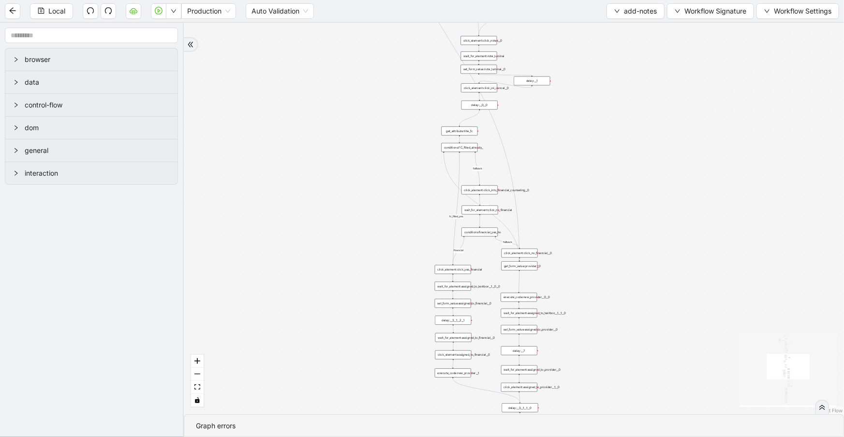
drag, startPoint x: 616, startPoint y: 313, endPoint x: 646, endPoint y: 172, distance: 144.4
click at [646, 172] on div "financial fallback noneInFuture fallback auth_filled_already fallback fc_filled…" at bounding box center [514, 218] width 660 height 391
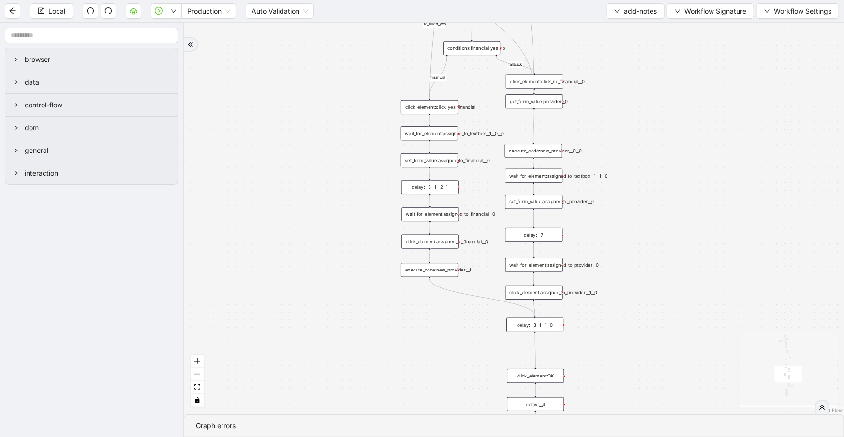
drag, startPoint x: 648, startPoint y: 312, endPoint x: 657, endPoint y: 194, distance: 118.4
click at [657, 194] on div "financial fallback noneInFuture fallback auth_filled_already fallback fc_filled…" at bounding box center [514, 218] width 660 height 391
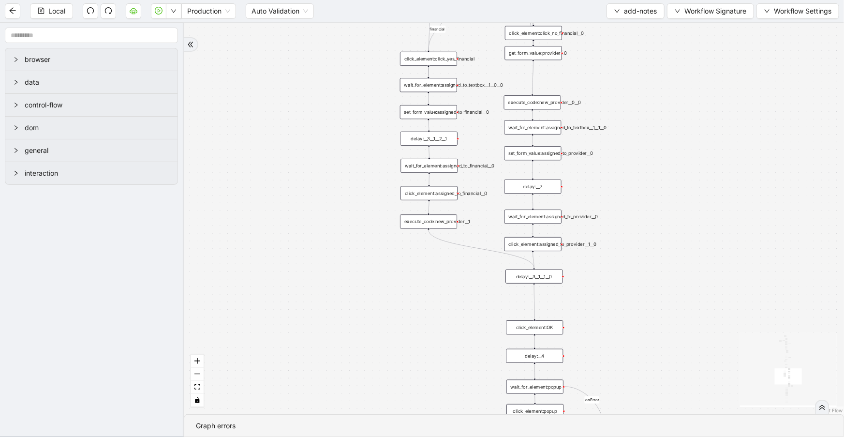
drag, startPoint x: 620, startPoint y: 321, endPoint x: 619, endPoint y: 290, distance: 31.0
click at [619, 290] on div "financial fallback noneInFuture fallback auth_filled_already fallback fc_filled…" at bounding box center [514, 218] width 660 height 391
click at [544, 282] on div "delay:__3__1__1__0" at bounding box center [534, 276] width 57 height 14
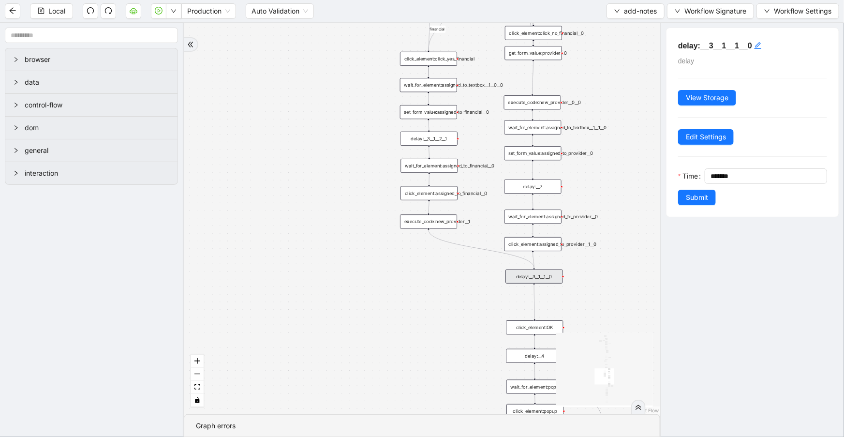
click at [466, 287] on div "financial fallback noneInFuture fallback auth_filled_already fallback fc_filled…" at bounding box center [422, 218] width 476 height 391
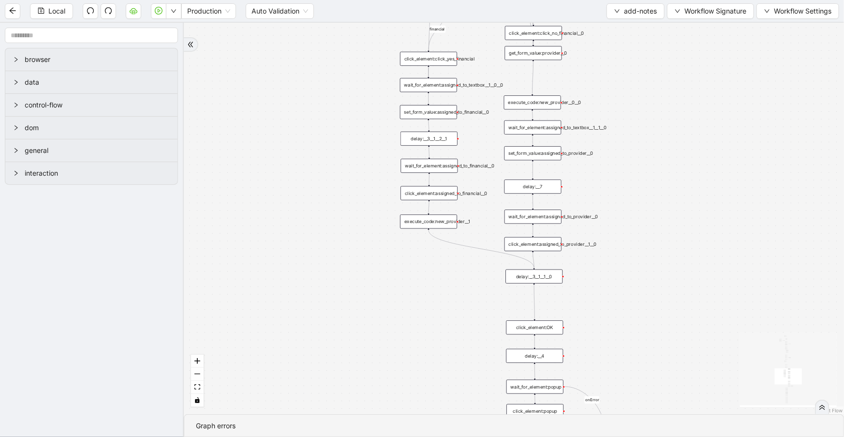
click at [528, 247] on div "click_element:assigned_to_provider__1__0" at bounding box center [533, 244] width 57 height 14
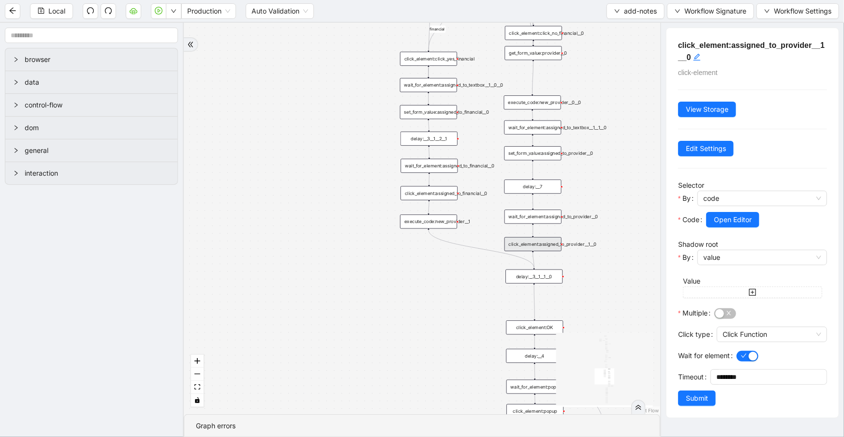
click at [593, 280] on div "financial fallback noneInFuture fallback auth_filled_already fallback fc_filled…" at bounding box center [422, 218] width 476 height 391
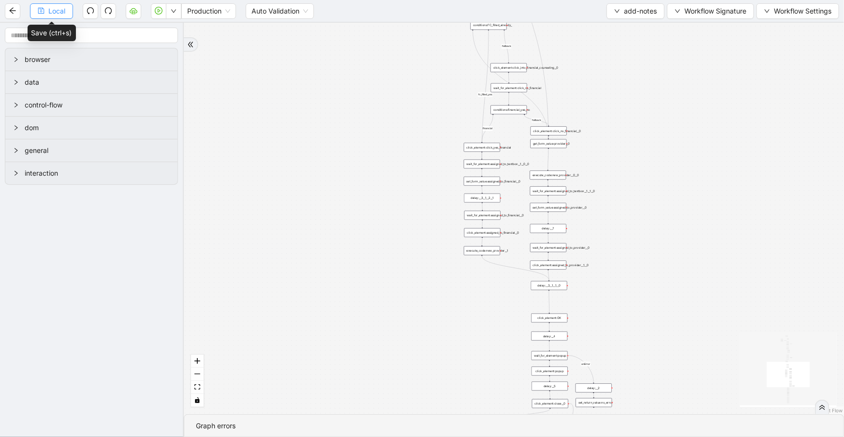
click at [40, 14] on button "Local" at bounding box center [51, 10] width 43 height 15
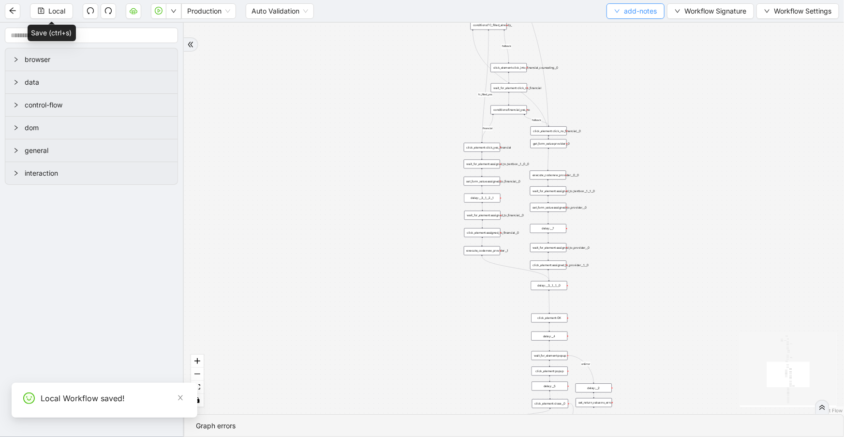
click at [632, 14] on span "add-notes" at bounding box center [640, 11] width 33 height 11
click at [637, 28] on span "Select" at bounding box center [634, 29] width 43 height 11
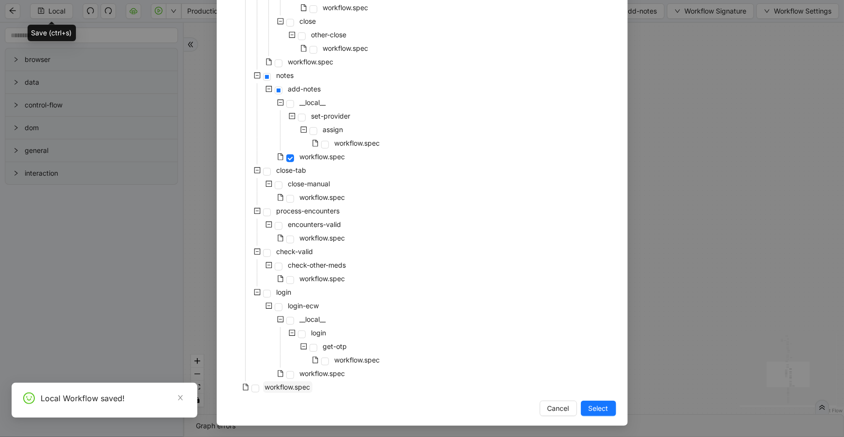
click at [301, 388] on span "workflow.spec" at bounding box center [287, 387] width 45 height 8
click at [587, 402] on button "Select" at bounding box center [598, 408] width 35 height 15
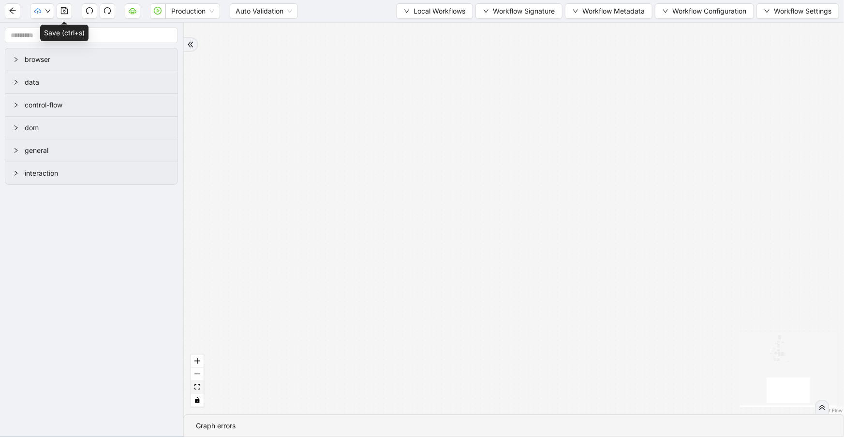
click at [199, 389] on icon "fit view" at bounding box center [197, 386] width 6 height 5
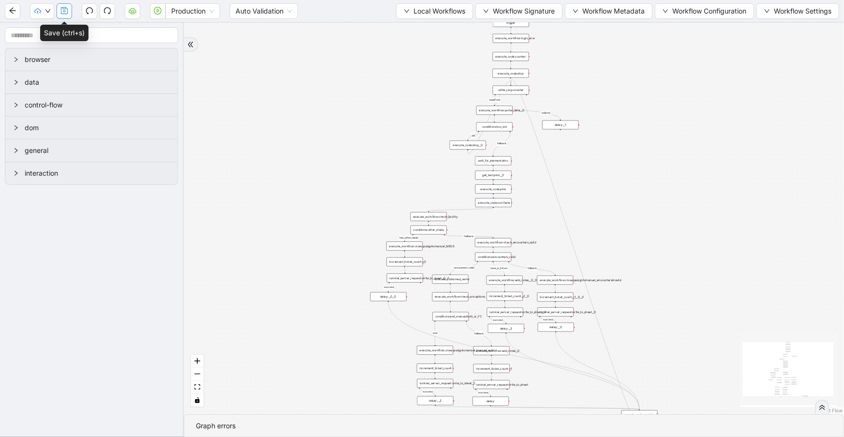
click at [65, 14] on button "button" at bounding box center [64, 10] width 15 height 15
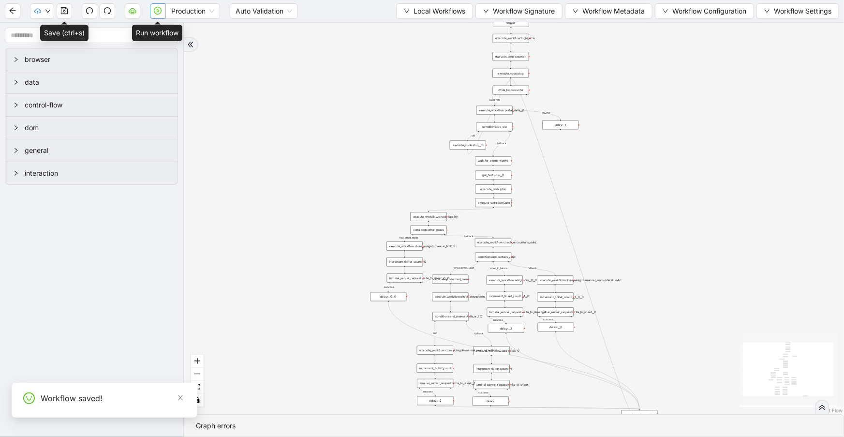
click at [151, 15] on button "button" at bounding box center [157, 10] width 15 height 15
